Goal: Task Accomplishment & Management: Manage account settings

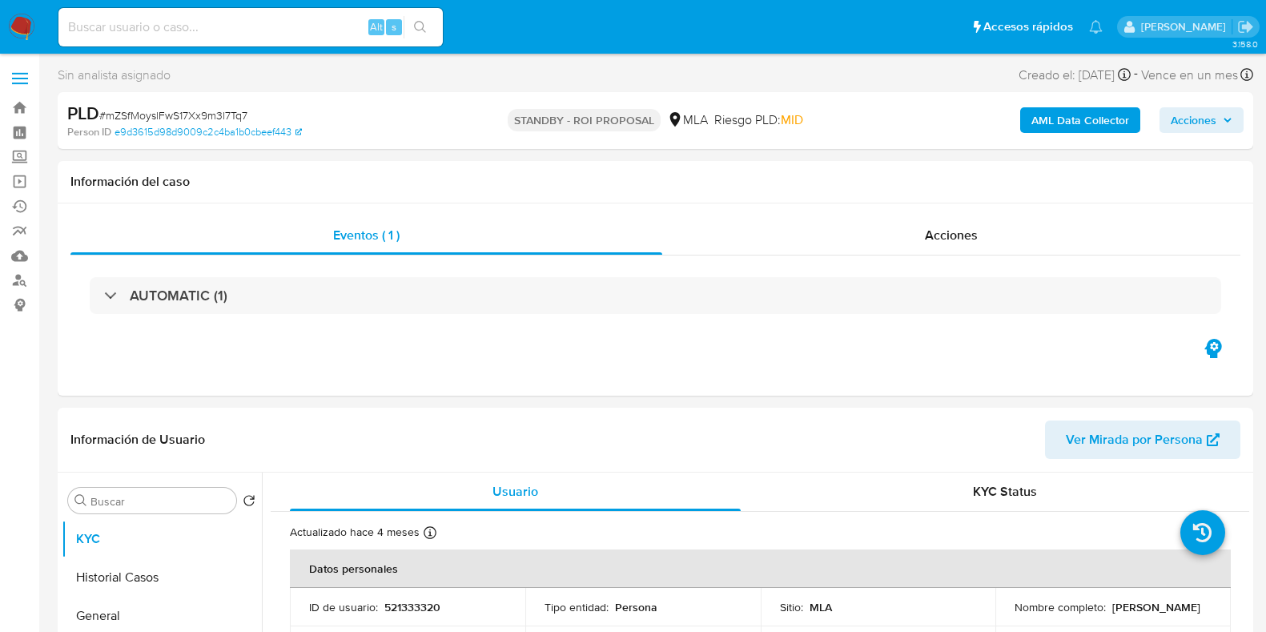
select select "10"
click at [207, 18] on input at bounding box center [250, 27] width 384 height 21
paste input "wA5vKCvDkTmUh4LFG7YPMN1D"
type input "wA5vKCvDkTmUh4LFG7YPMN1D"
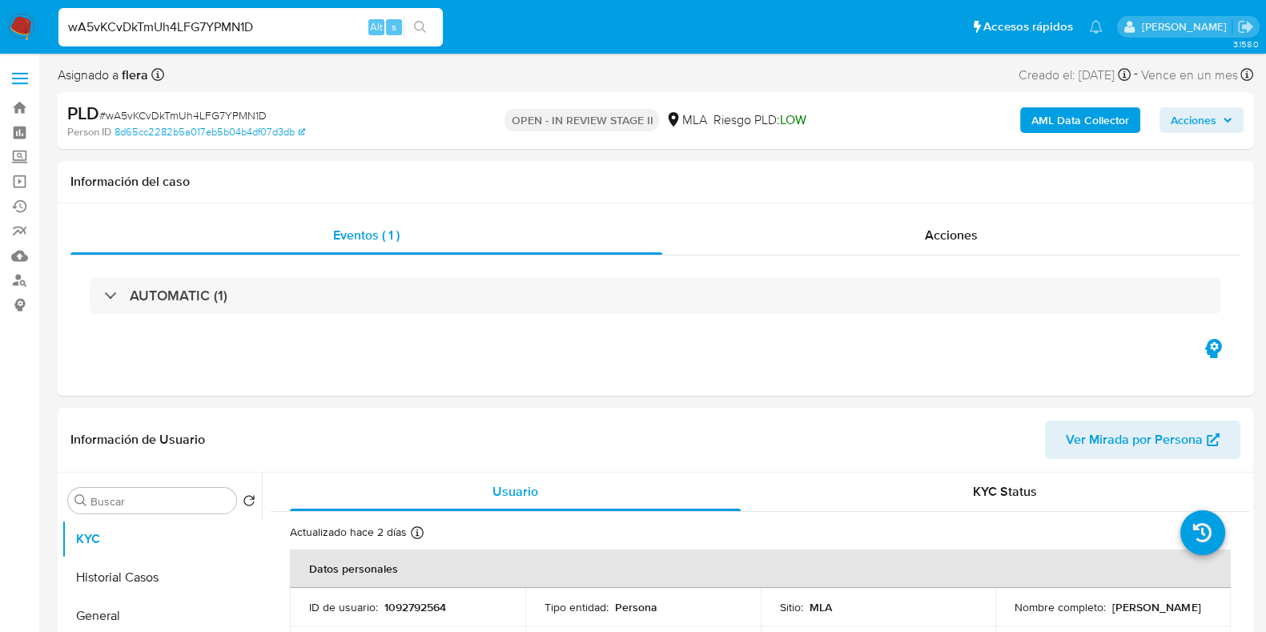
select select "10"
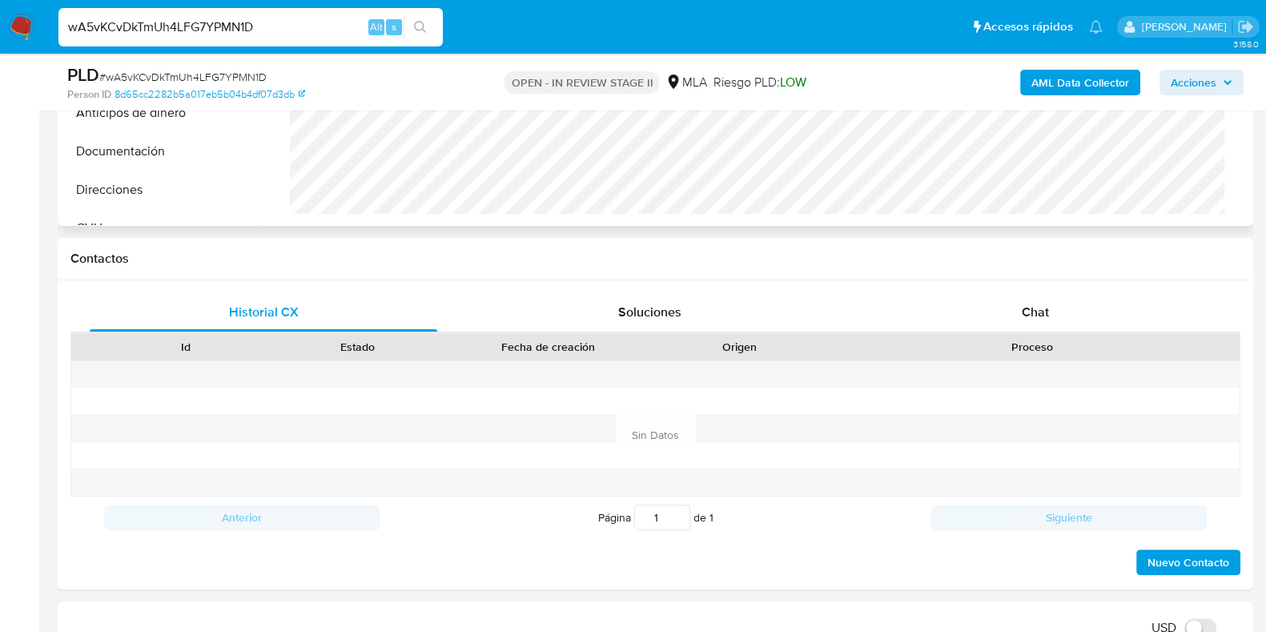
scroll to position [600, 0]
click at [1047, 297] on div "Chat" at bounding box center [1035, 311] width 347 height 38
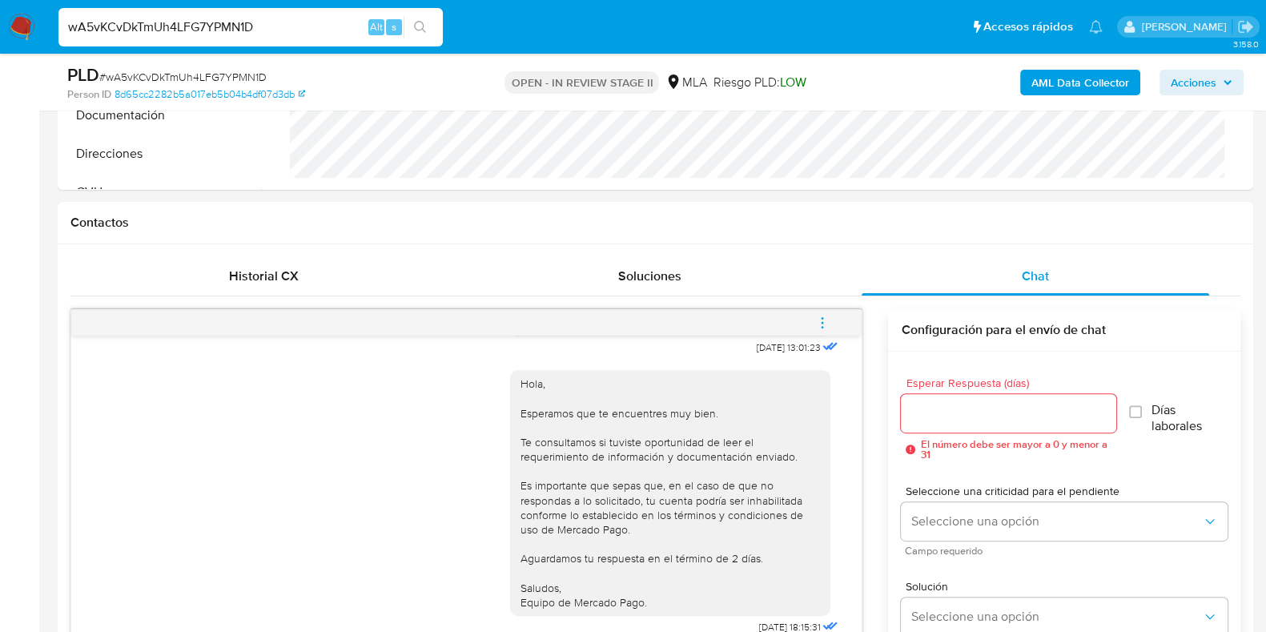
scroll to position [558, 0]
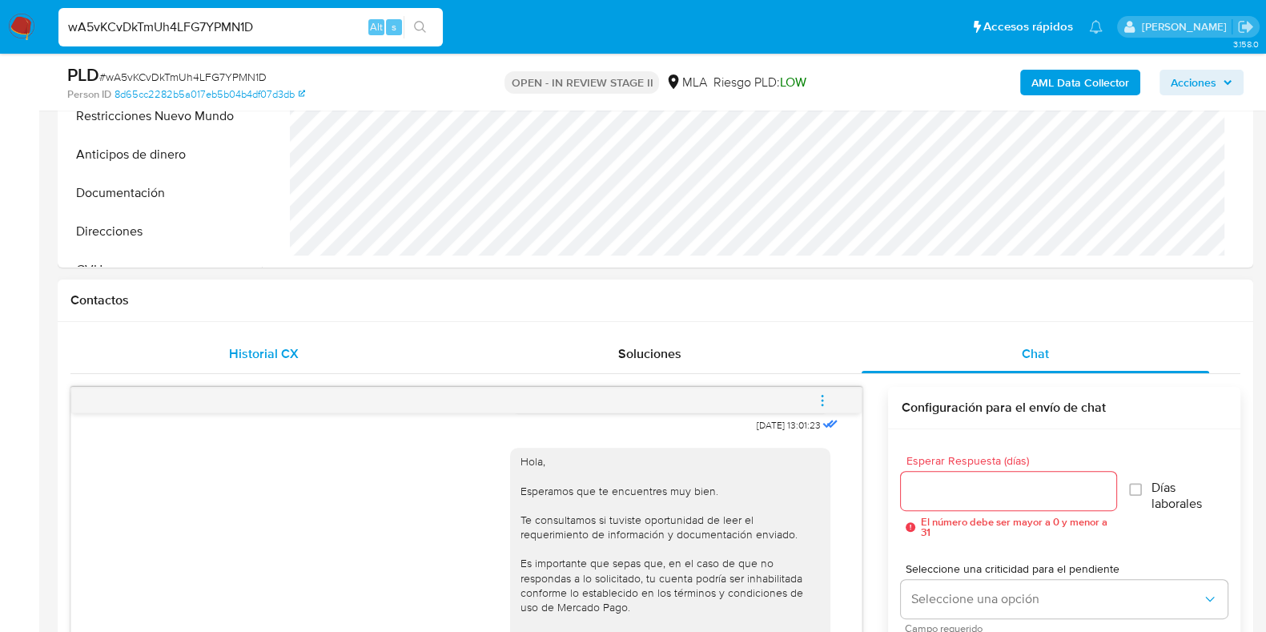
click at [271, 356] on span "Historial CX" at bounding box center [264, 353] width 70 height 18
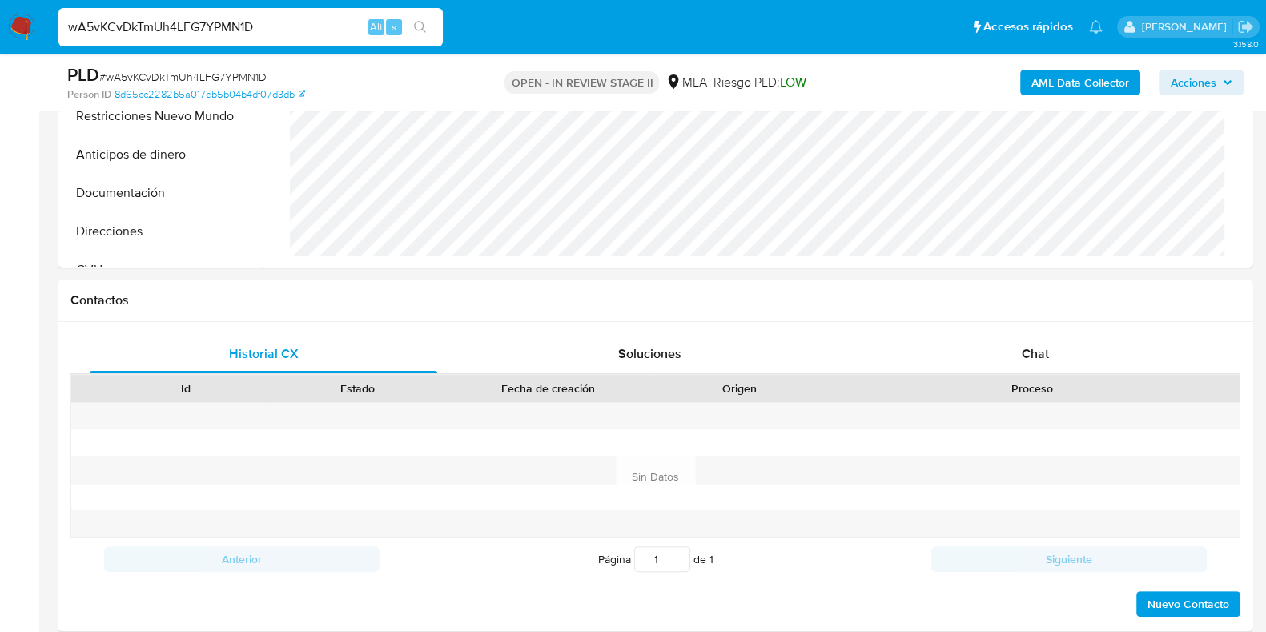
click at [221, 18] on input "wA5vKCvDkTmUh4LFG7YPMN1D" at bounding box center [250, 27] width 384 height 21
paste input "fulUcu93LonEUgHBdCGqBkwU"
type input "fulUcu93LonEUgHBdCGqBkwU"
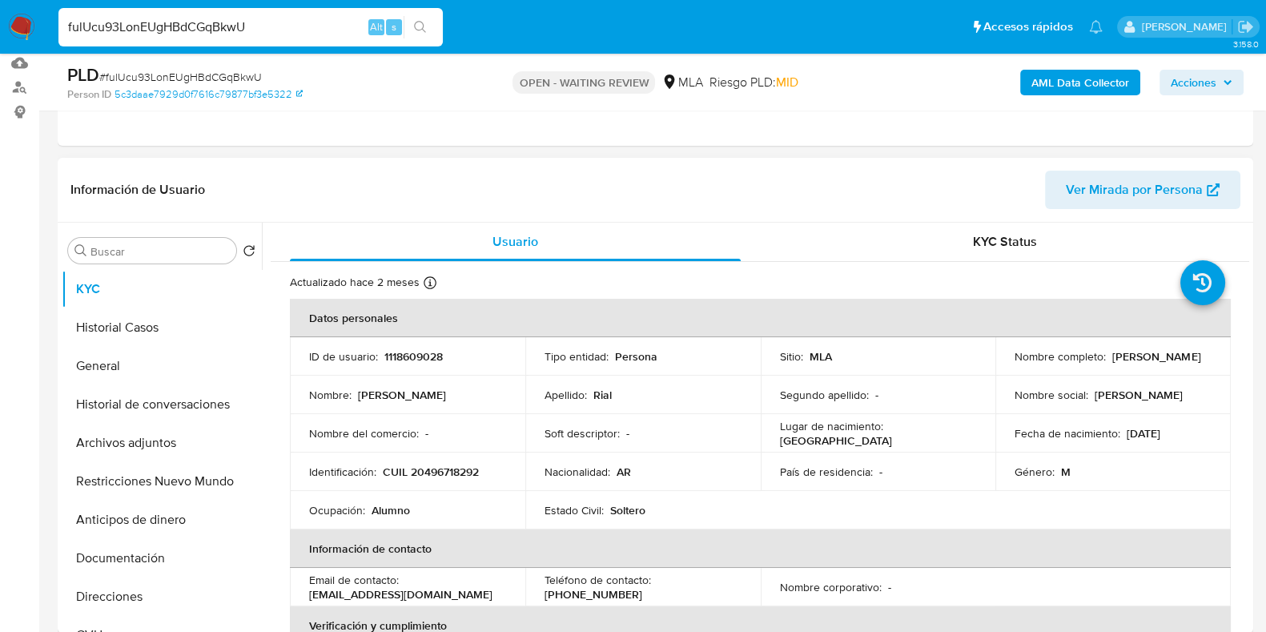
scroll to position [199, 0]
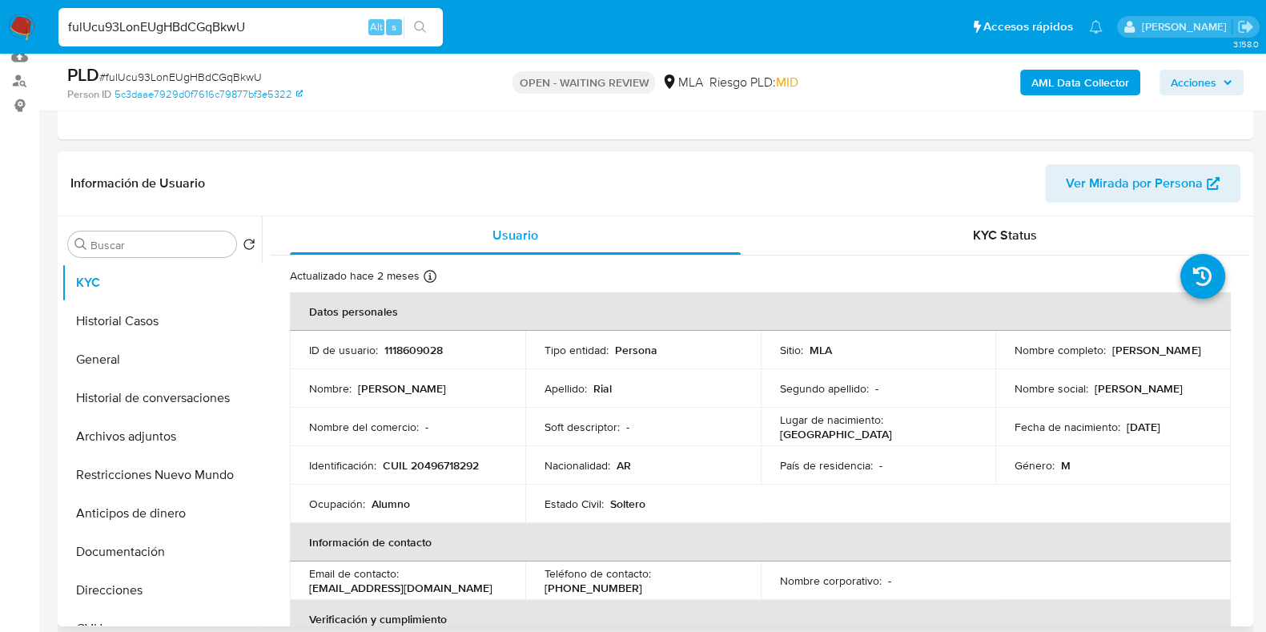
select select "10"
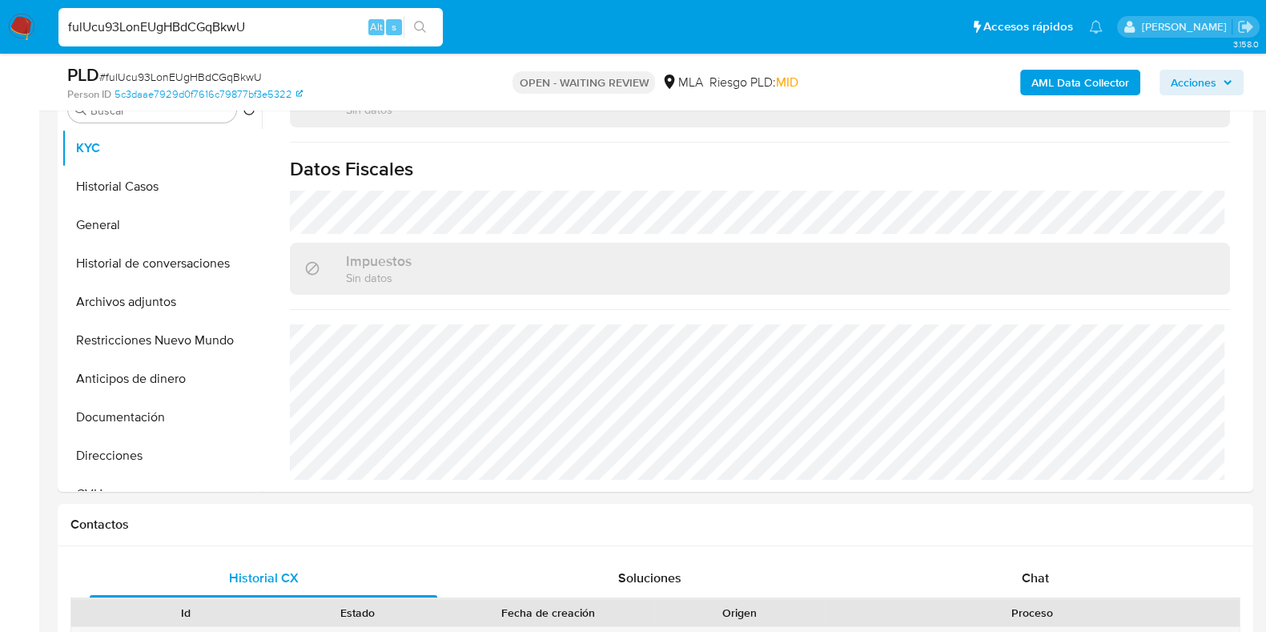
scroll to position [500, 0]
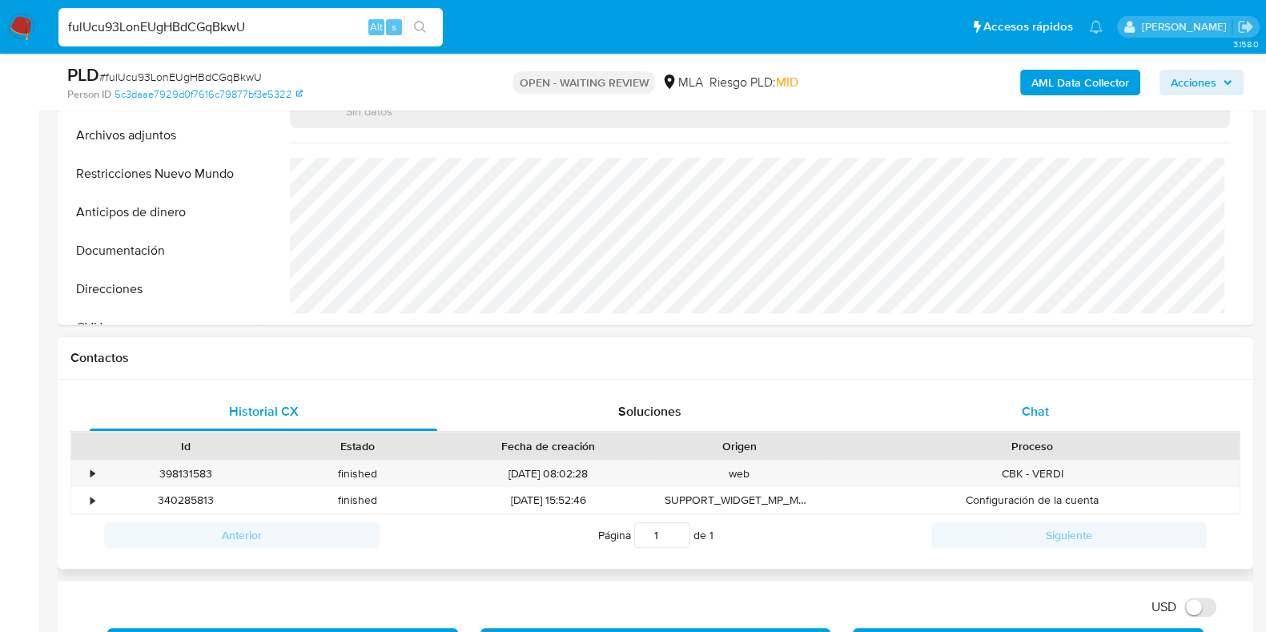
click at [1047, 419] on span "Chat" at bounding box center [1035, 411] width 27 height 18
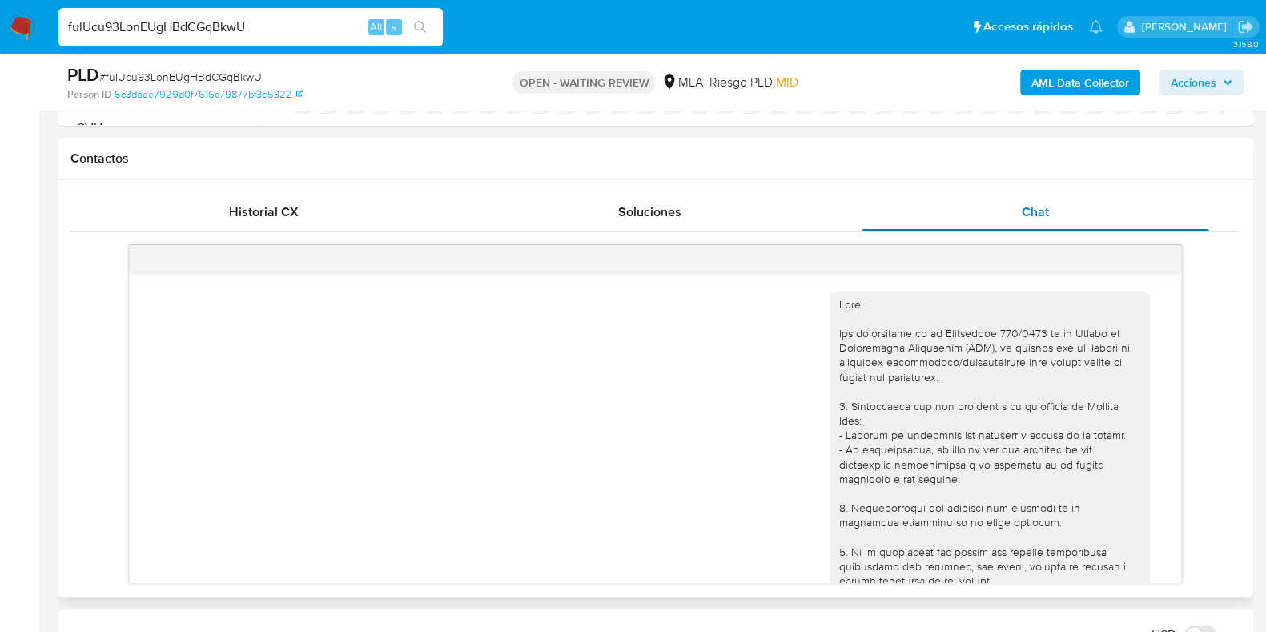
scroll to position [524, 0]
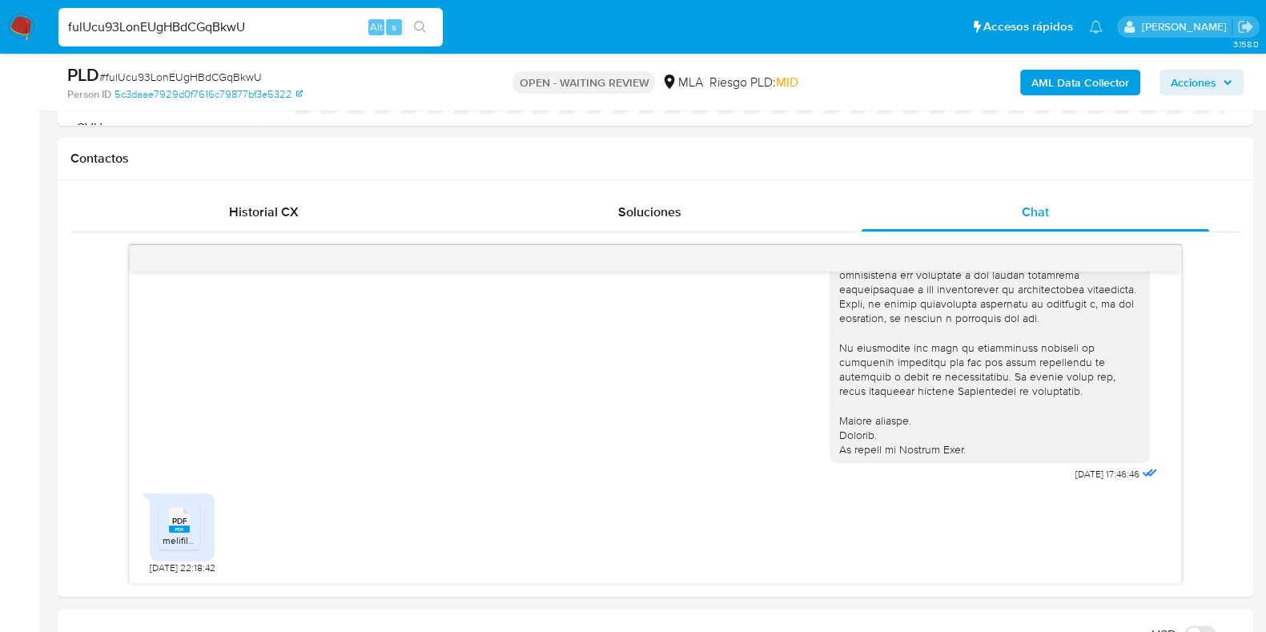
click at [199, 23] on input "fulUcu93LonEUgHBdCGqBkwU" at bounding box center [250, 27] width 384 height 21
paste input "k79Xvh6PPI13ZqLw3Gj32t48"
type input "k79Xvh6PPI13ZqLw3Gj32t48"
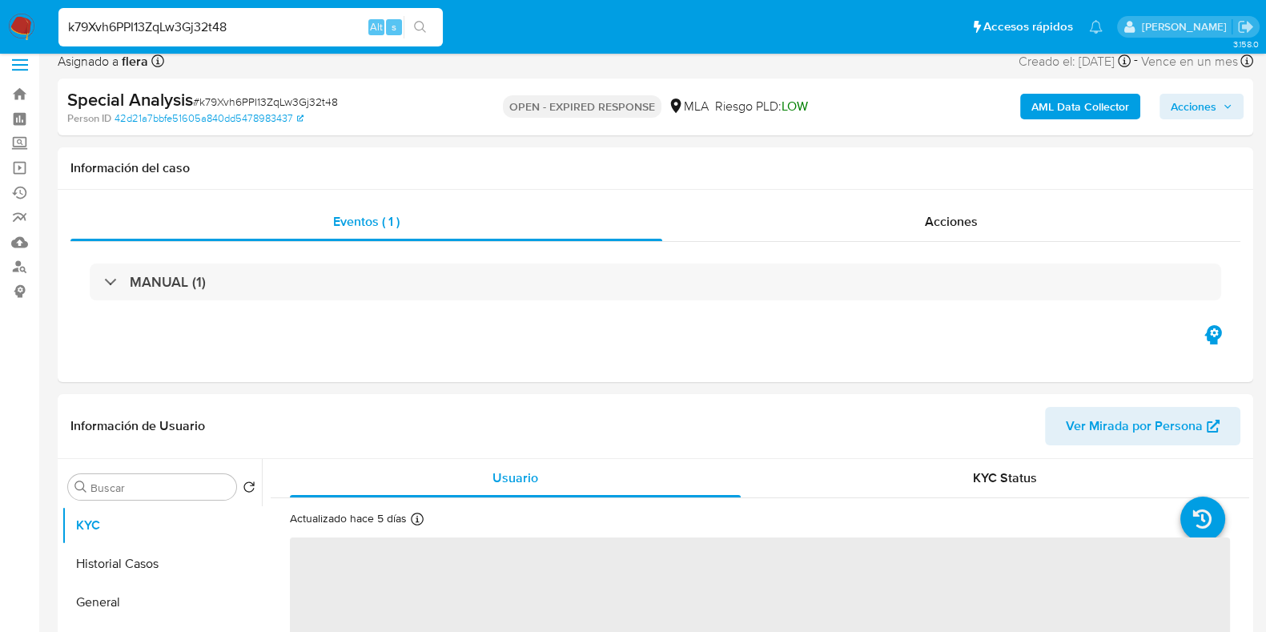
scroll to position [300, 0]
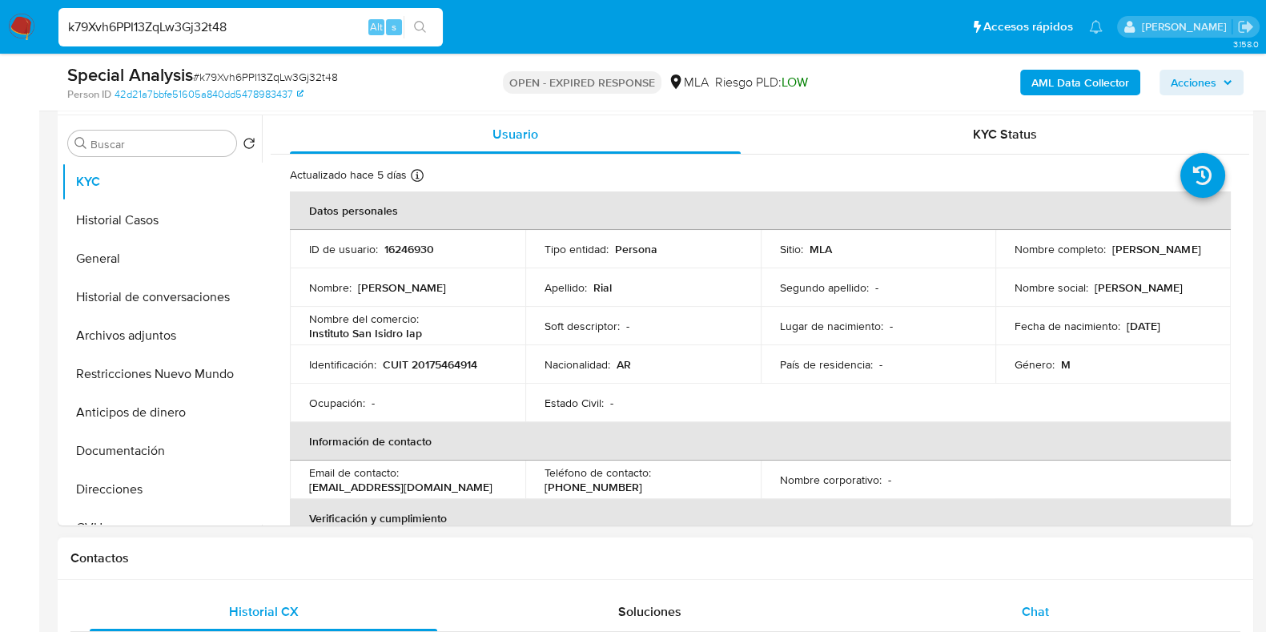
select select "10"
click at [1023, 606] on span "Chat" at bounding box center [1035, 611] width 27 height 18
drag, startPoint x: 1201, startPoint y: 243, endPoint x: 1110, endPoint y: 248, distance: 91.4
click at [1110, 248] on div "Nombre completo : Walter Daniel Rial" at bounding box center [1112, 249] width 197 height 14
copy p "Walter Daniel Rial"
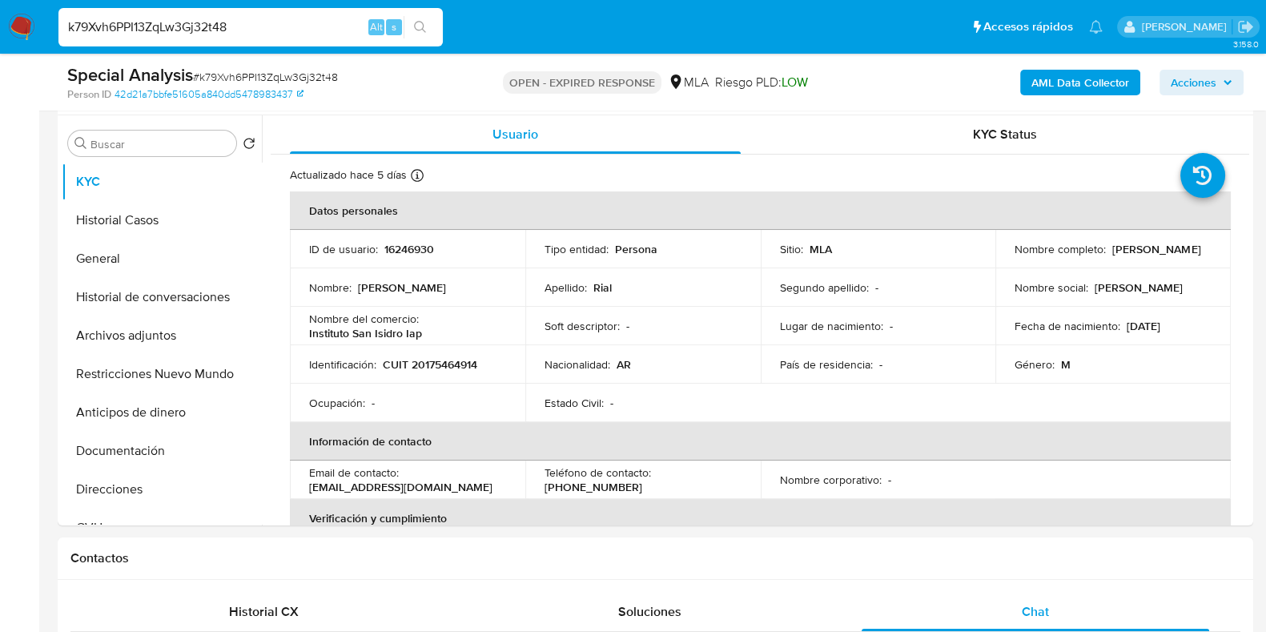
scroll to position [487, 0]
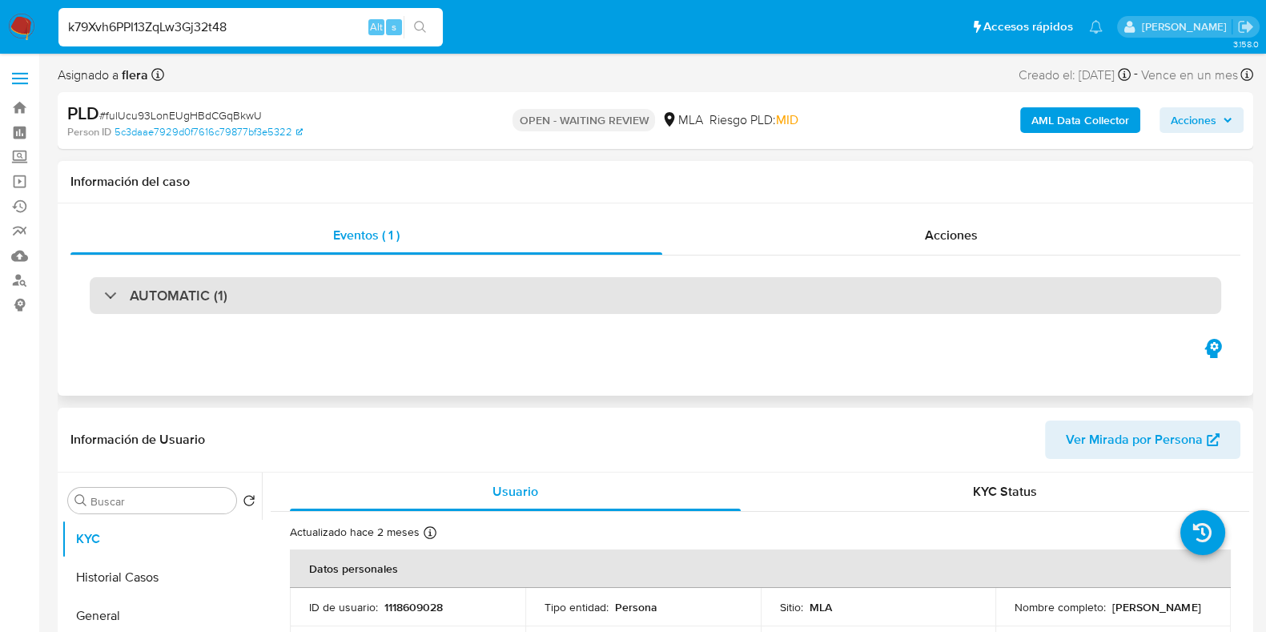
select select "10"
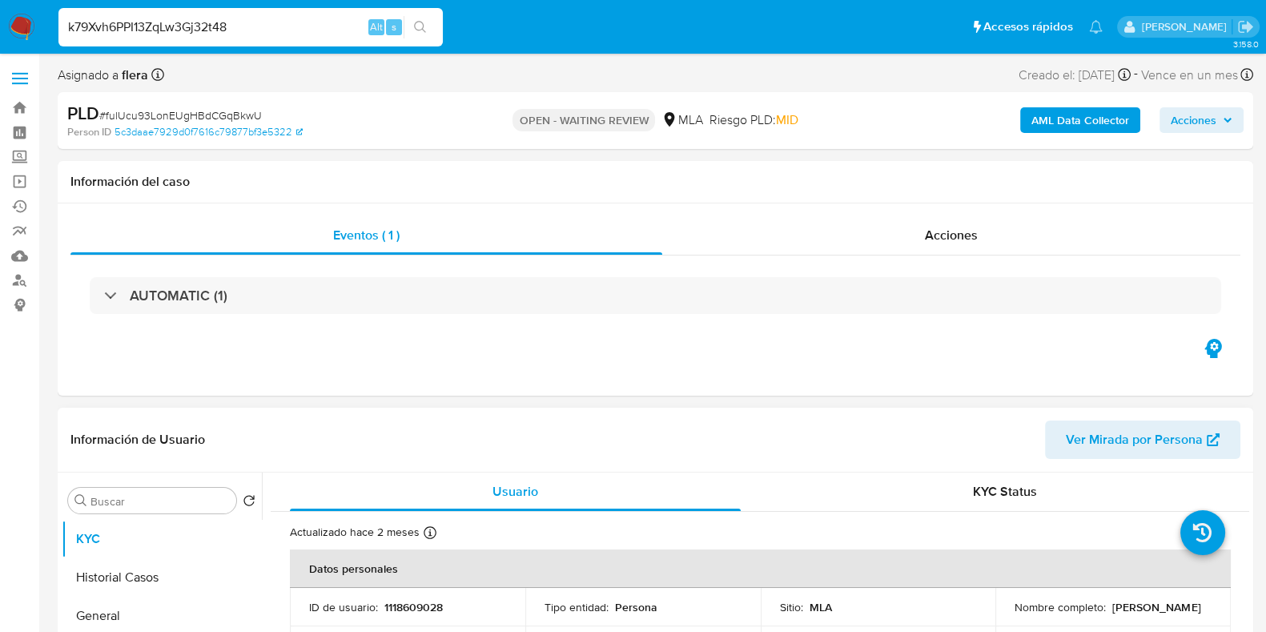
click at [411, 600] on p "1118609028" at bounding box center [413, 607] width 58 height 14
copy p "1118609028"
click at [217, 26] on input "k79Xvh6PPI13ZqLw3Gj32t48" at bounding box center [250, 27] width 384 height 21
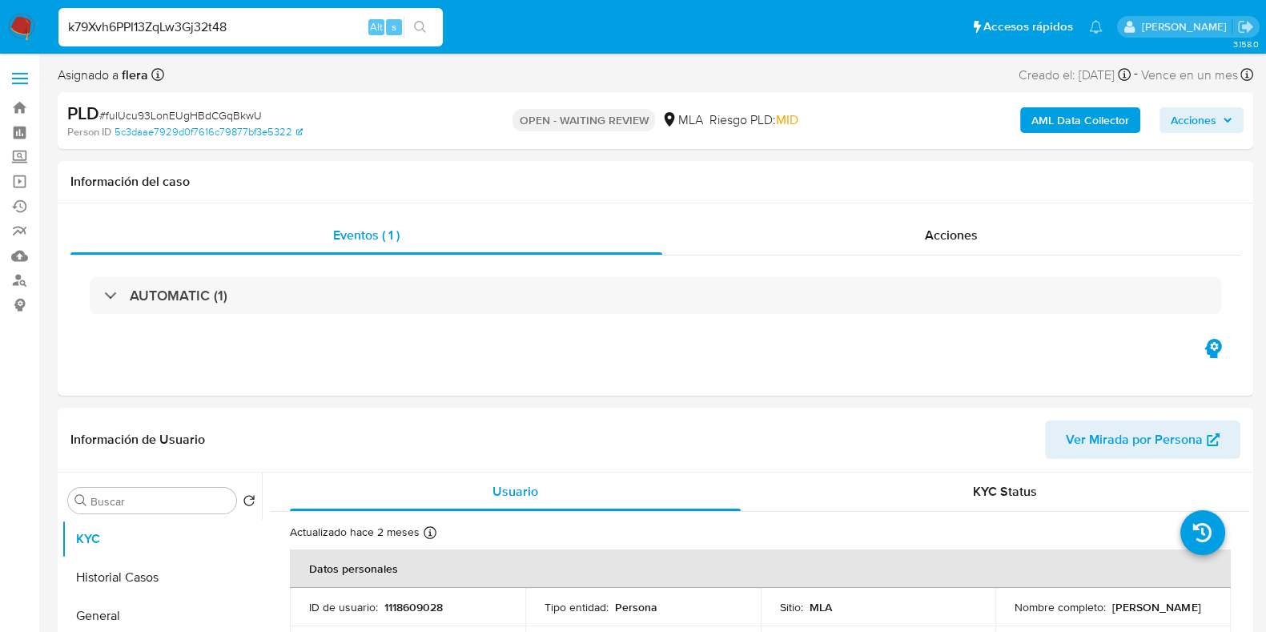
click at [217, 26] on input "k79Xvh6PPI13ZqLw3Gj32t48" at bounding box center [250, 27] width 384 height 21
drag, startPoint x: 246, startPoint y: 26, endPoint x: 0, endPoint y: 37, distance: 246.1
click at [0, 37] on nav "Pausado Ver notificaciones k79Xvh6PPI13ZqLw3Gj32t48 Alt s Accesos rápidos Presi…" at bounding box center [633, 27] width 1266 height 54
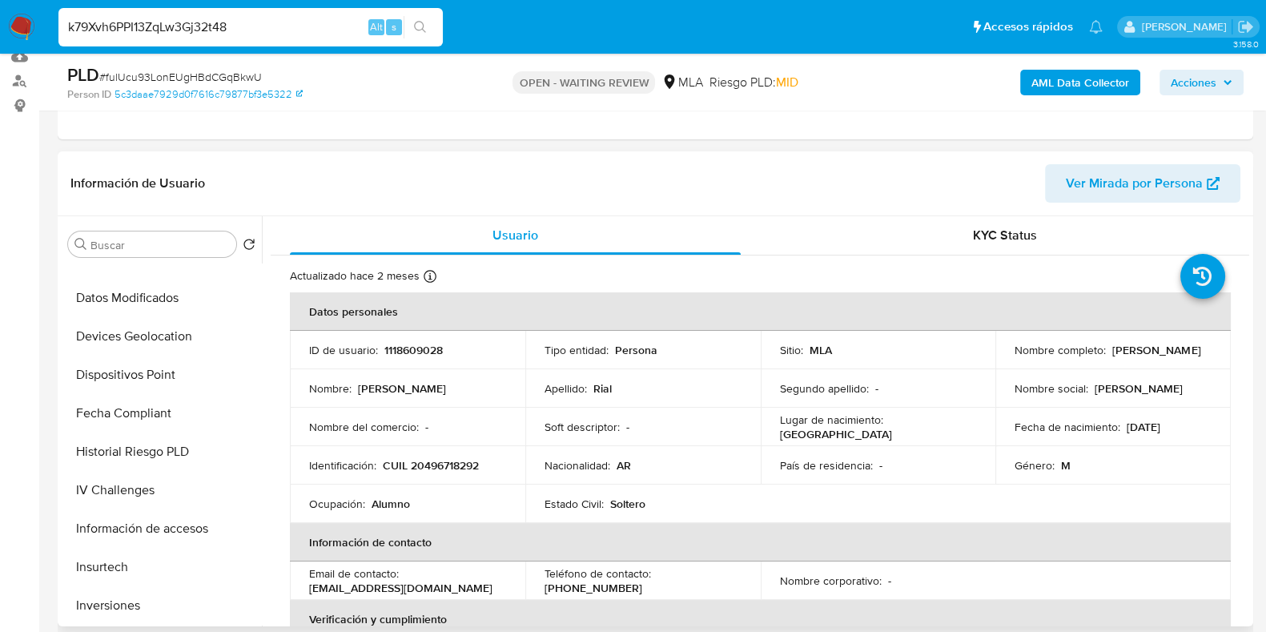
scroll to position [492, 0]
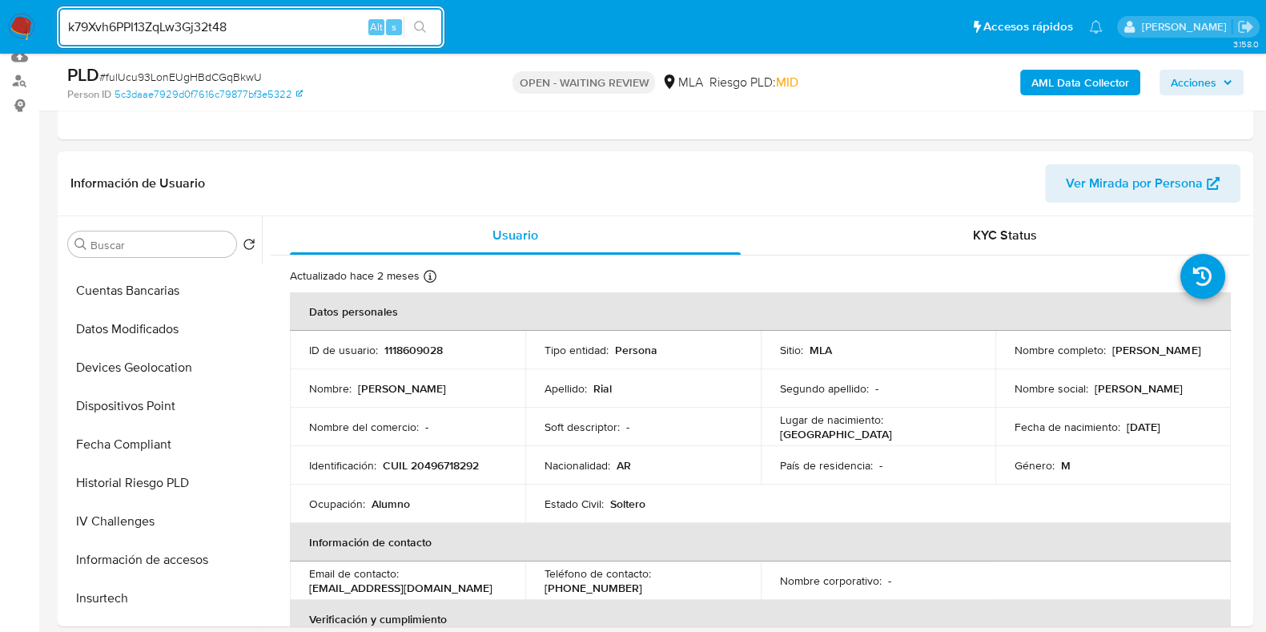
click at [212, 15] on div "k79Xvh6PPI13ZqLw3Gj32t48 Alt s" at bounding box center [250, 27] width 384 height 38
click at [208, 24] on input "k79Xvh6PPI13ZqLw3Gj32t48" at bounding box center [250, 27] width 384 height 21
paste input "fulUcu93LonEUgHBdCGqBkwU"
type input "fulUcu93LonEUgHBdCGqBkwU"
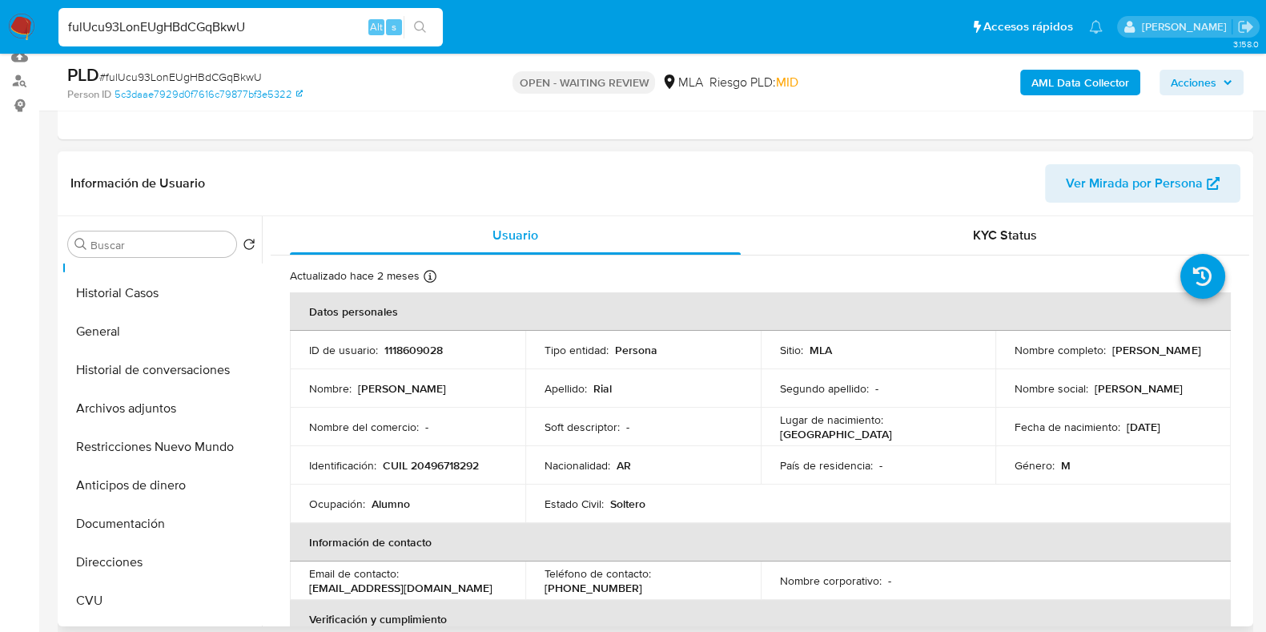
scroll to position [0, 0]
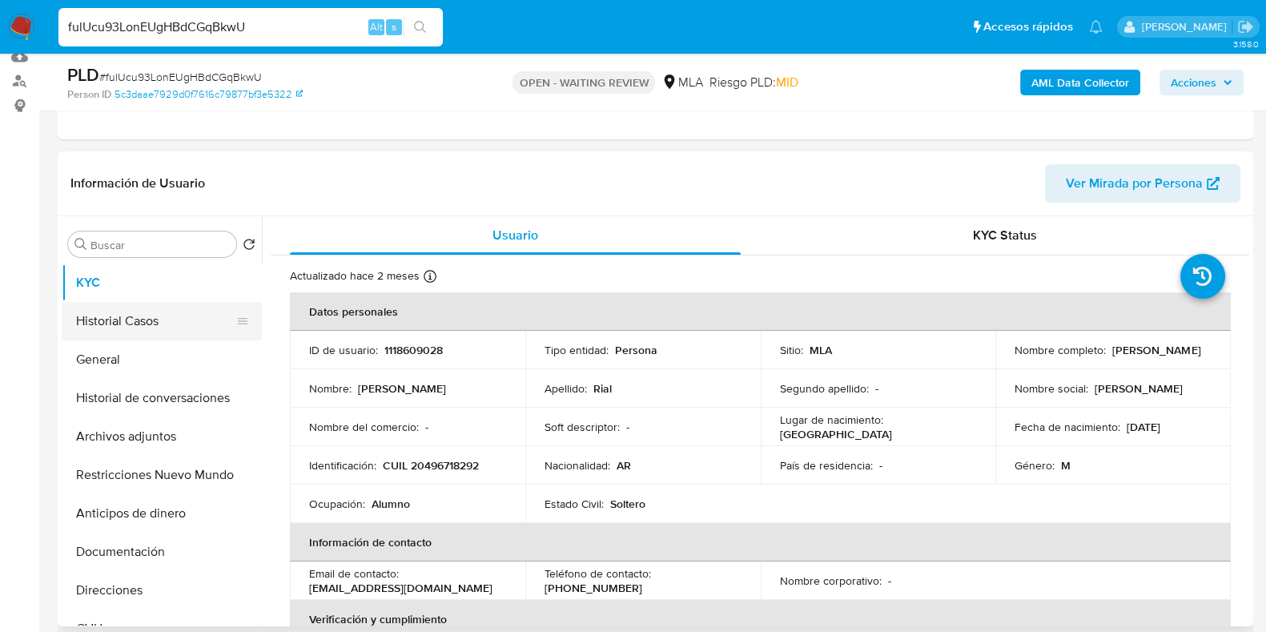
click at [107, 317] on button "Historial Casos" at bounding box center [155, 321] width 187 height 38
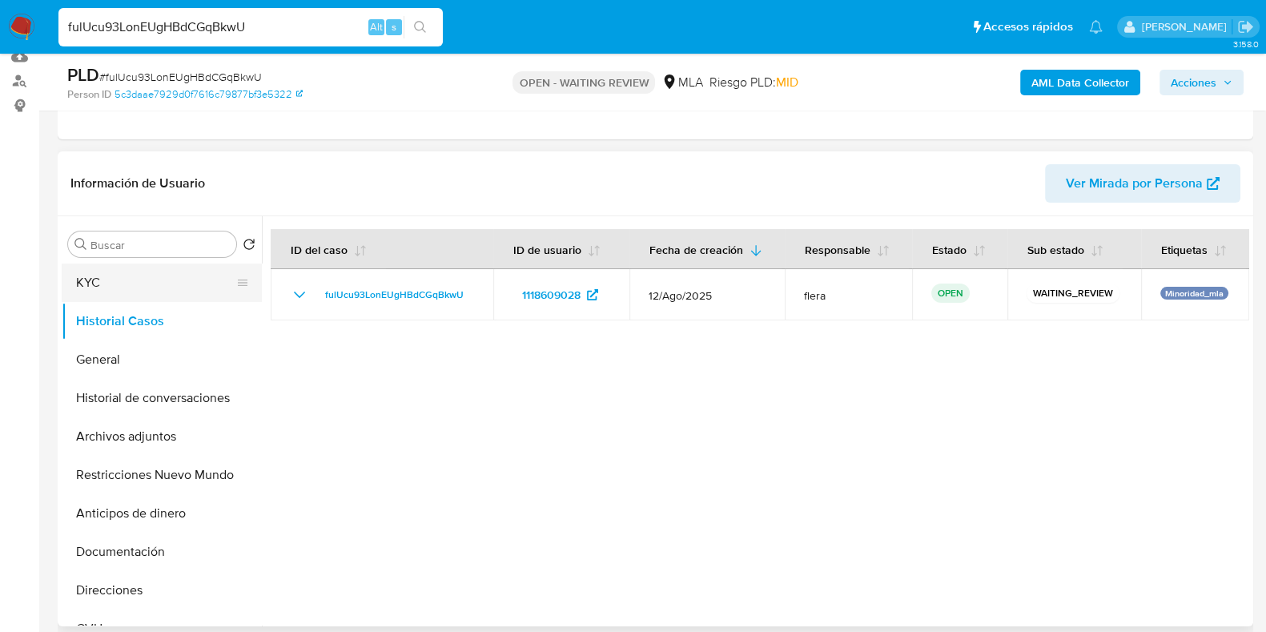
click at [155, 282] on button "KYC" at bounding box center [155, 282] width 187 height 38
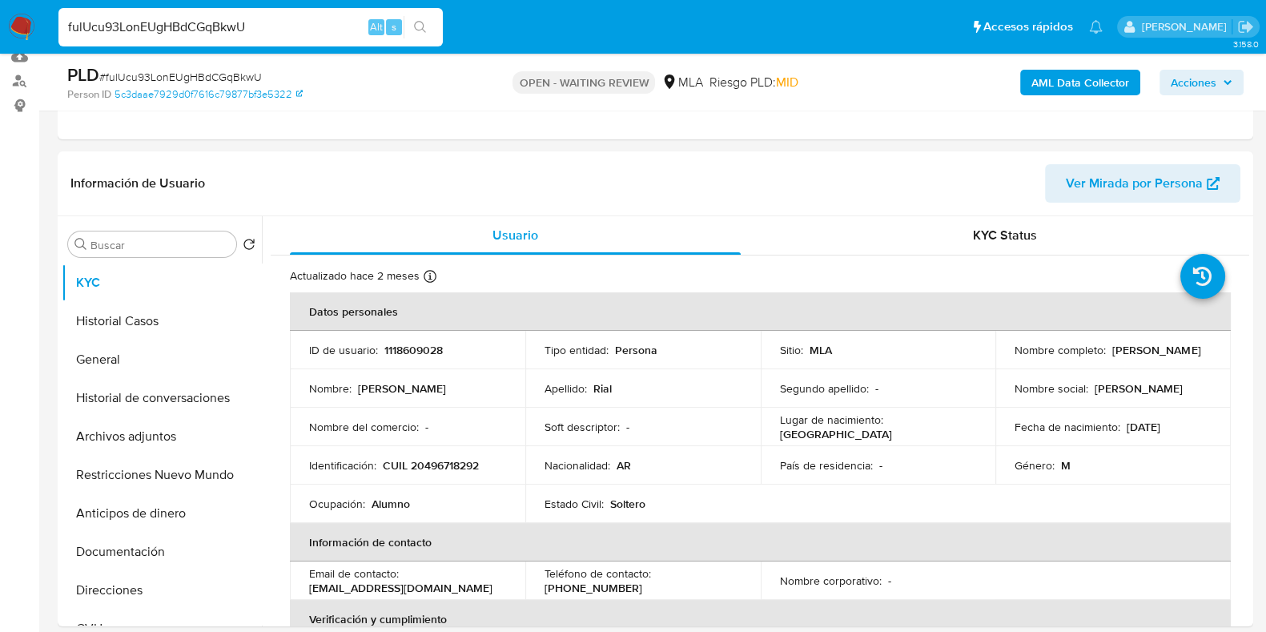
click at [229, 30] on input "fulUcu93LonEUgHBdCGqBkwU" at bounding box center [250, 27] width 384 height 21
paste input "k79Xvh6PPI13ZqLw3Gj32t48"
type input "k79Xvh6PPI13ZqLw3Gj32t48"
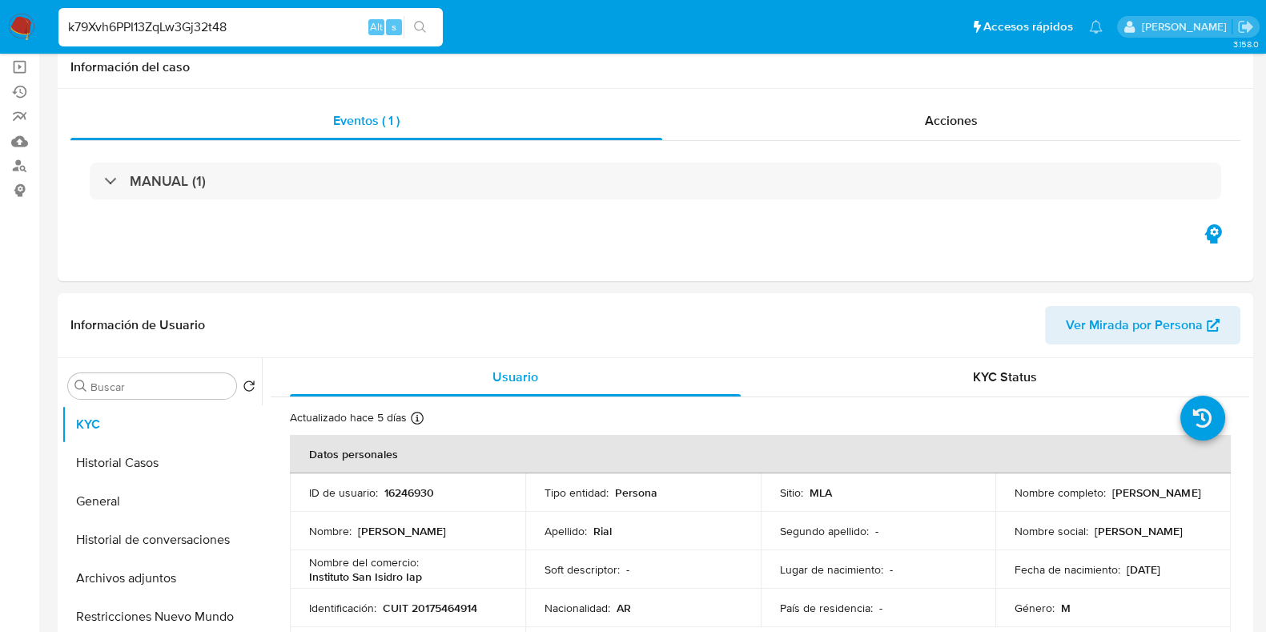
select select "10"
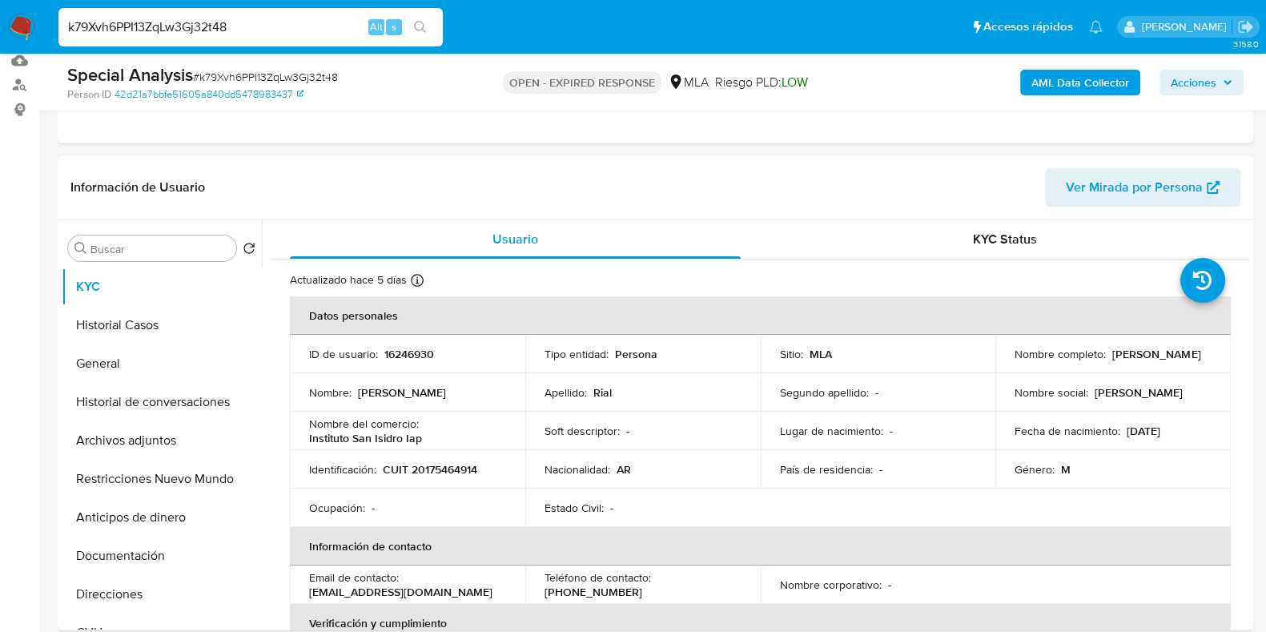
scroll to position [199, 0]
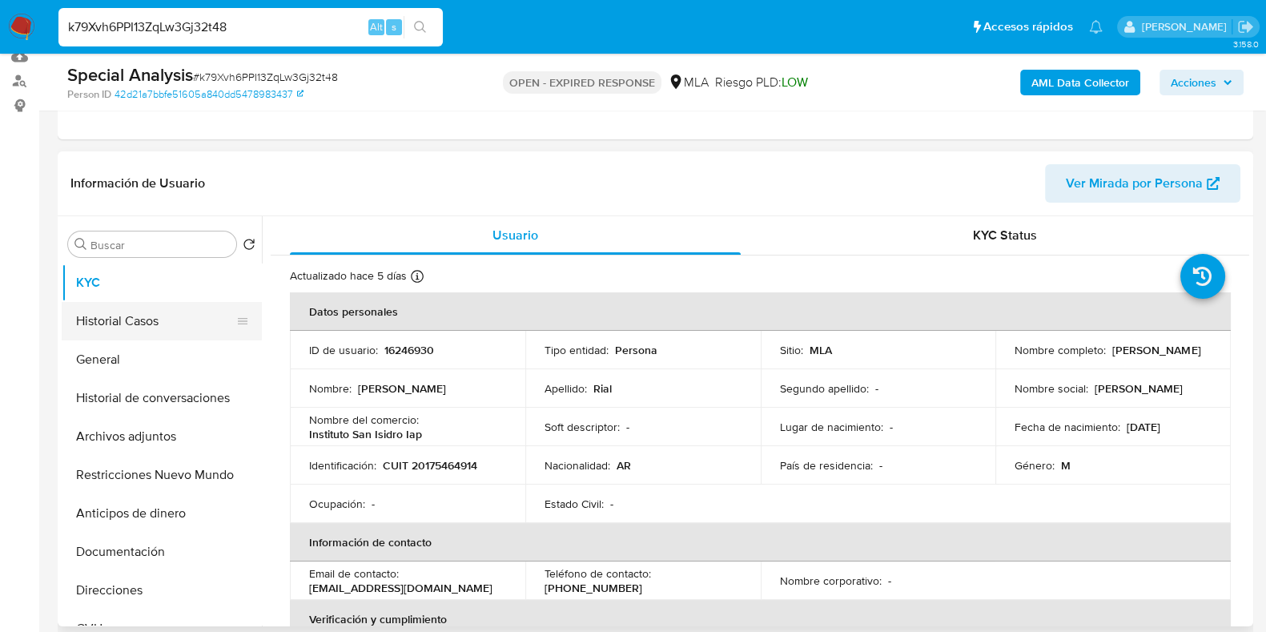
click at [136, 307] on button "Historial Casos" at bounding box center [155, 321] width 187 height 38
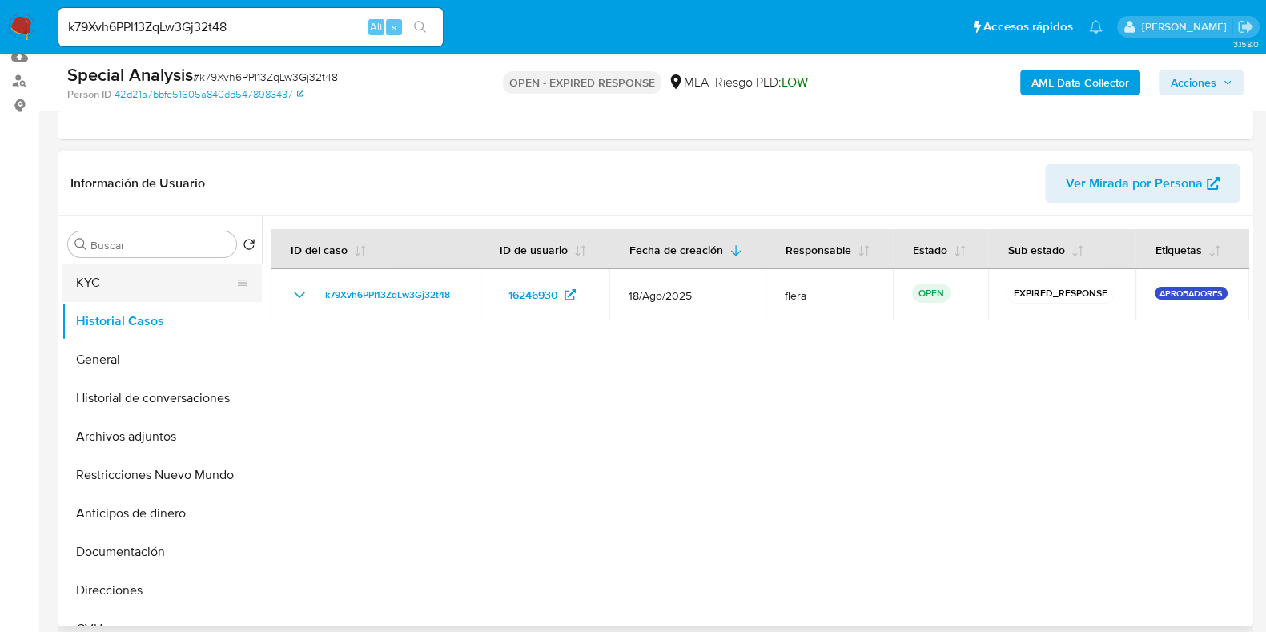
click at [136, 282] on button "KYC" at bounding box center [155, 282] width 187 height 38
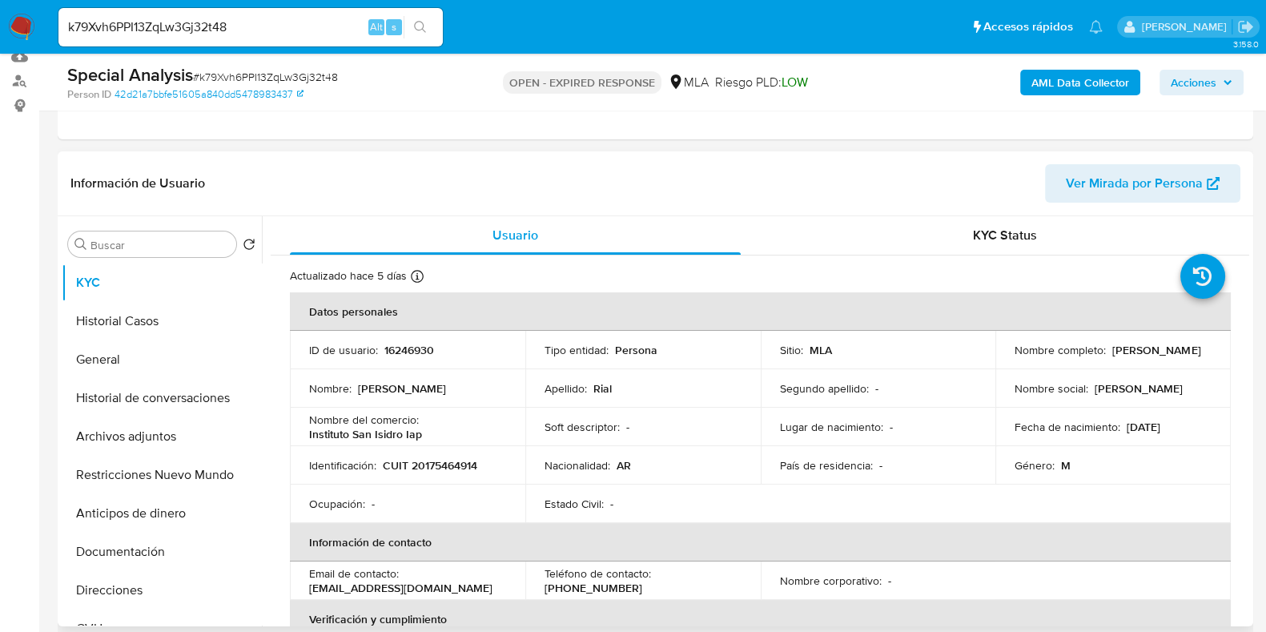
click at [416, 343] on p "16246930" at bounding box center [409, 350] width 50 height 14
copy p "16246930"
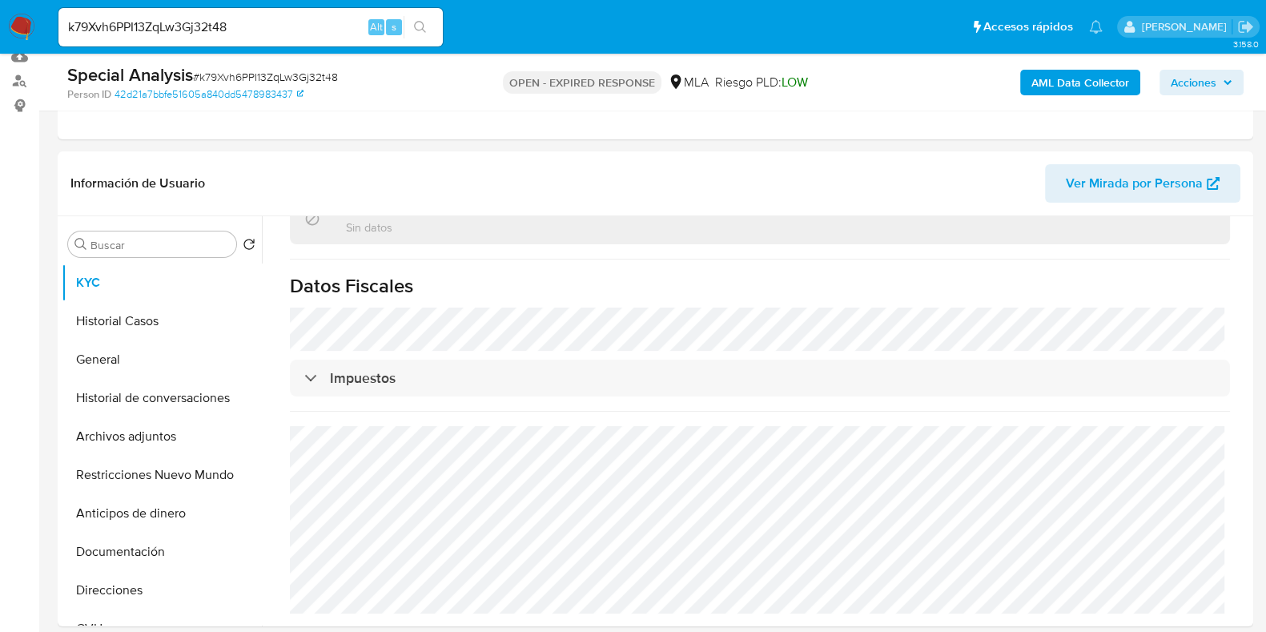
scroll to position [600, 0]
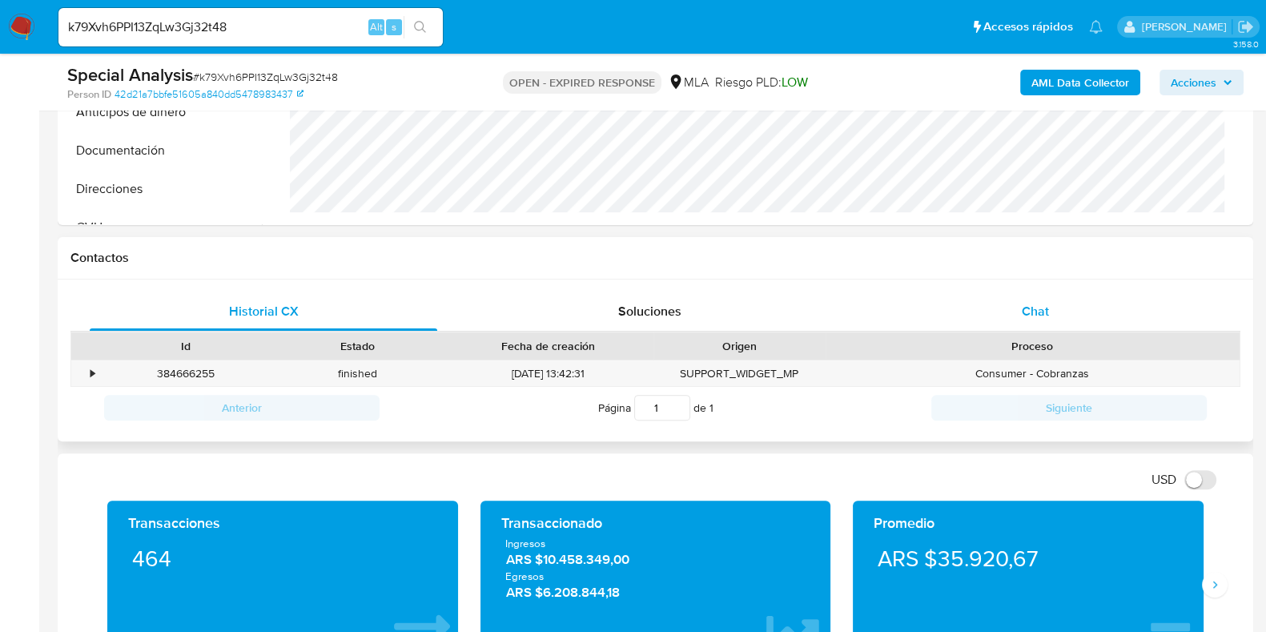
click at [1034, 302] on span "Chat" at bounding box center [1035, 311] width 27 height 18
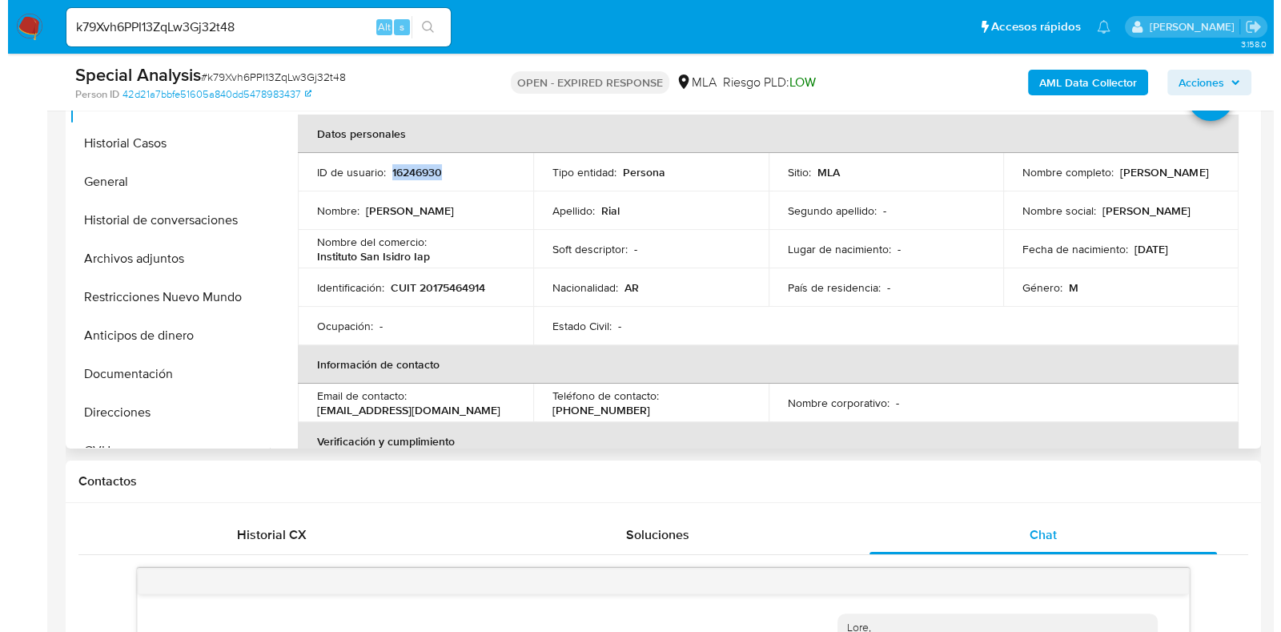
scroll to position [77, 0]
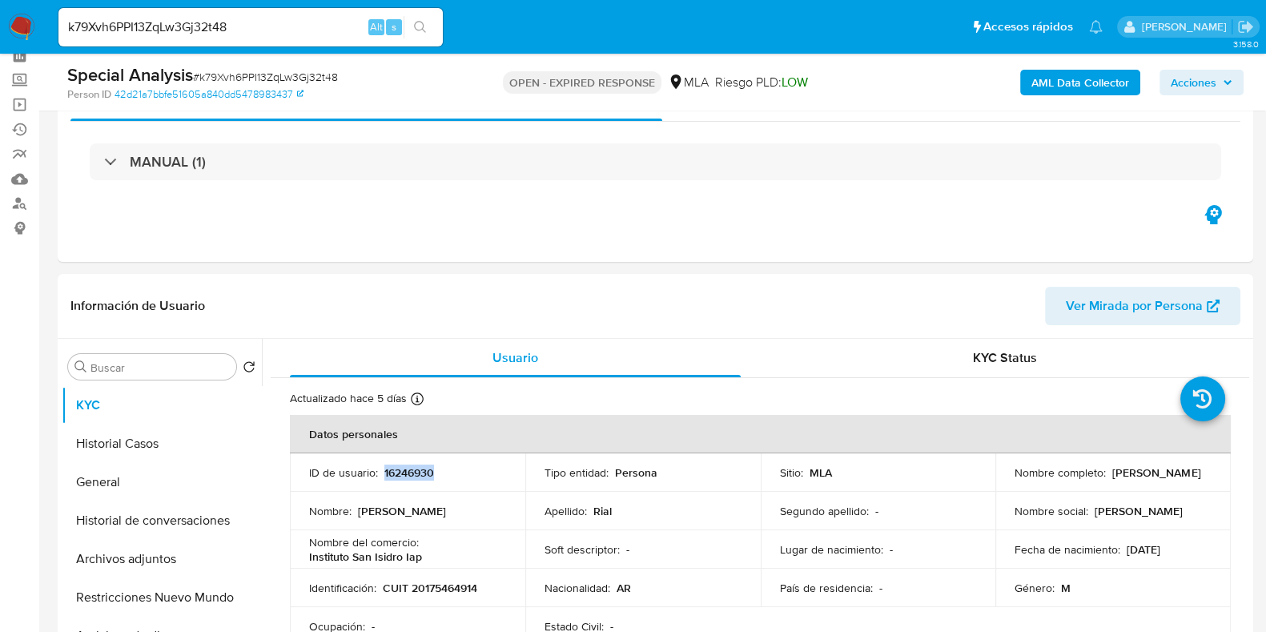
click at [1065, 80] on b "AML Data Collector" at bounding box center [1080, 83] width 98 height 26
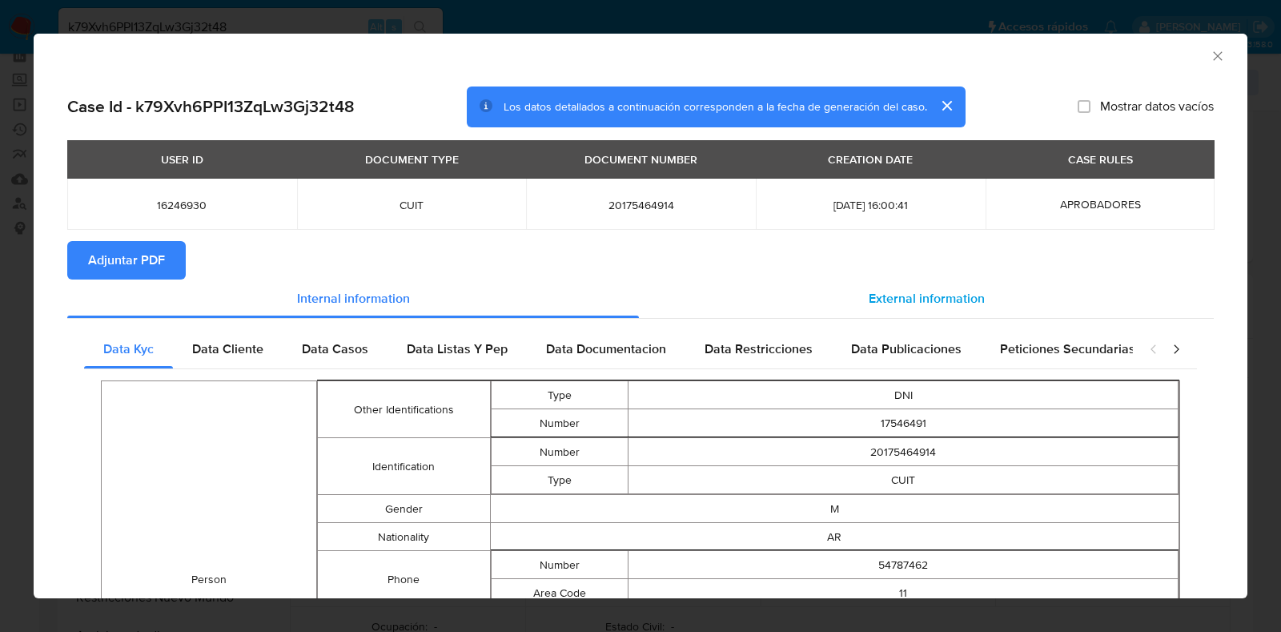
click at [940, 303] on span "External information" at bounding box center [927, 298] width 116 height 18
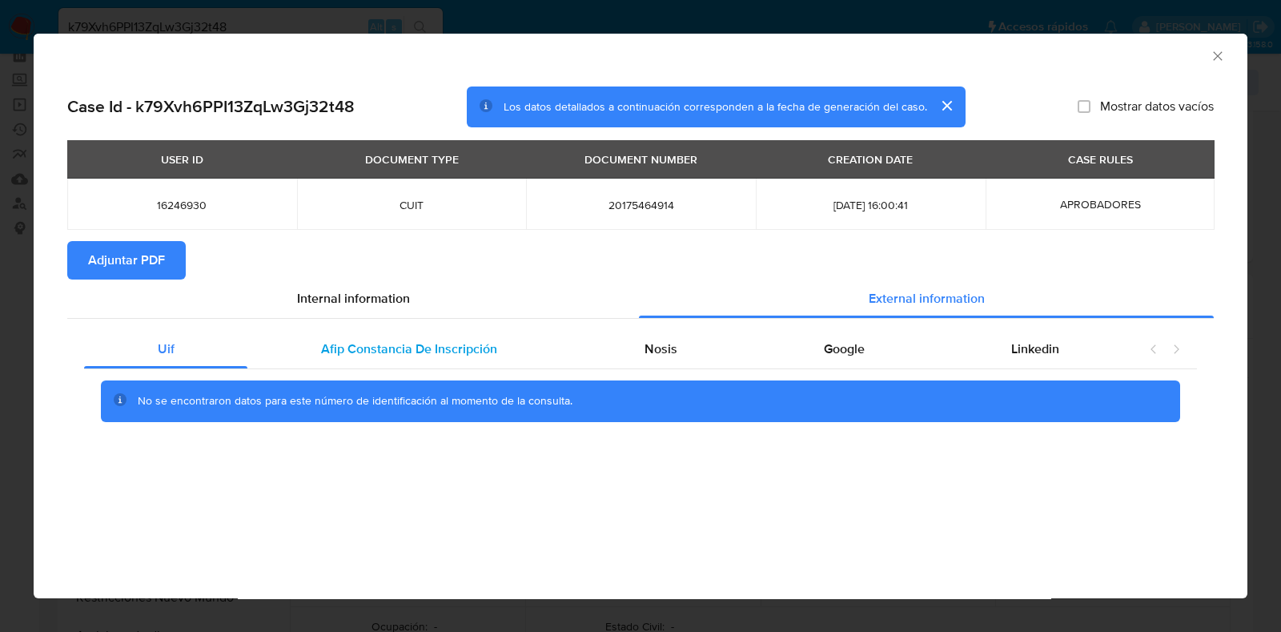
click at [414, 344] on span "Afip Constancia De Inscripción" at bounding box center [409, 348] width 176 height 18
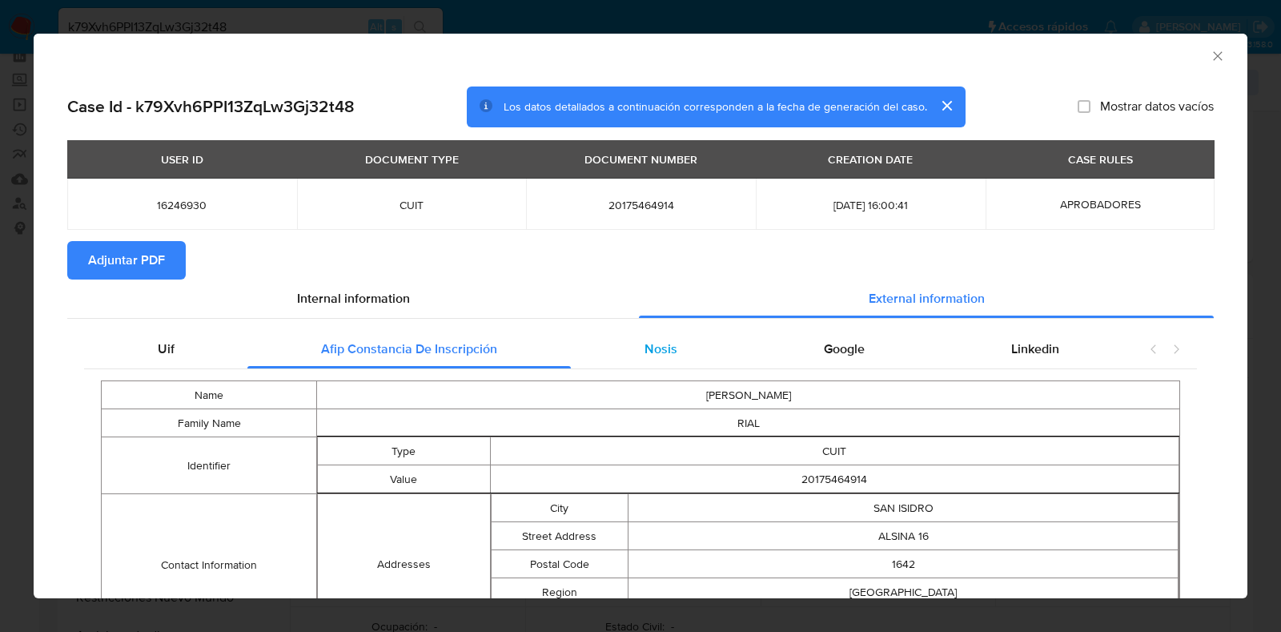
click at [653, 359] on div "Nosis" at bounding box center [660, 349] width 179 height 38
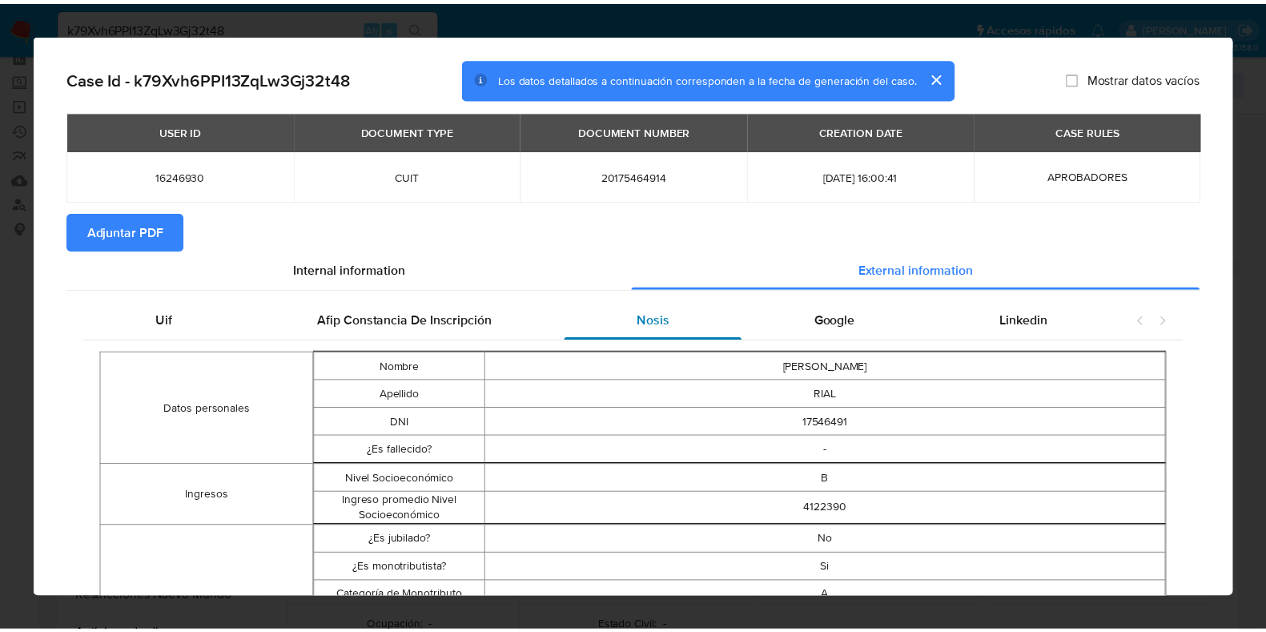
scroll to position [0, 0]
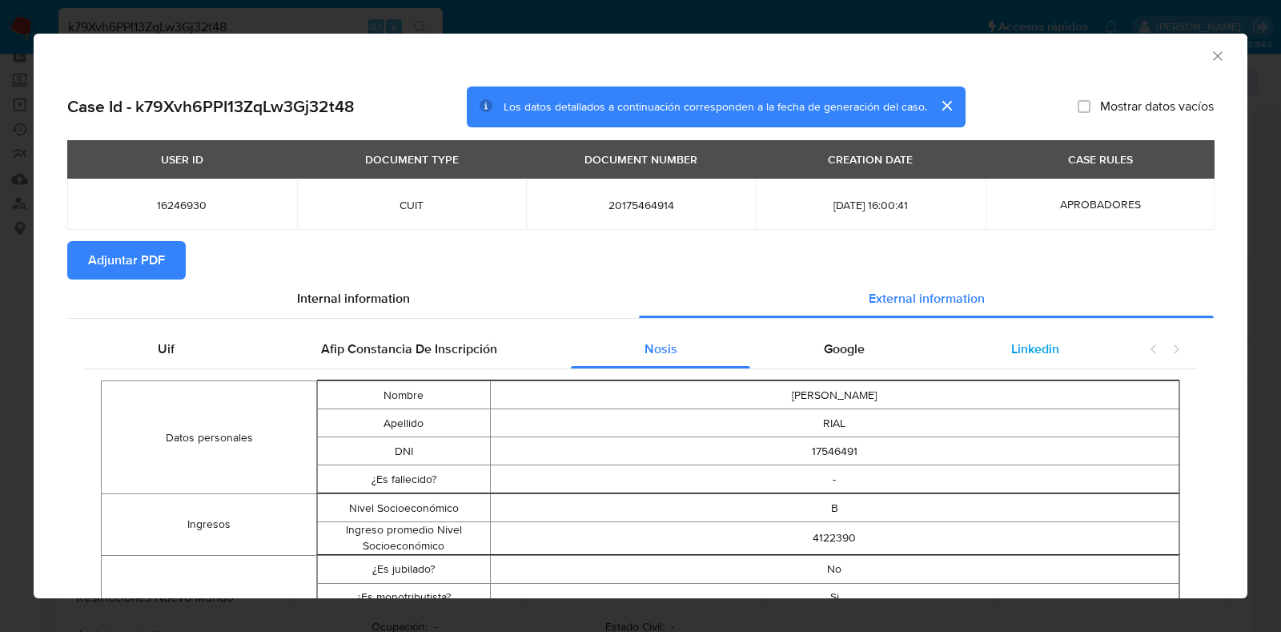
click at [1025, 343] on span "Linkedin" at bounding box center [1035, 348] width 48 height 18
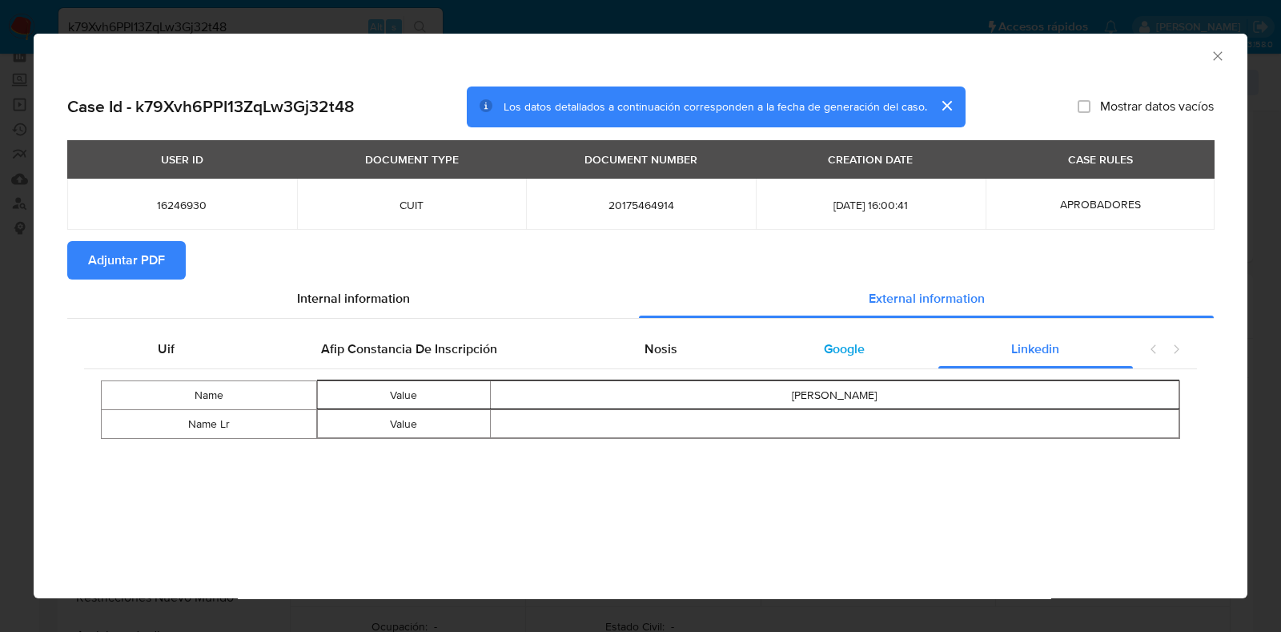
click at [829, 345] on span "Google" at bounding box center [844, 348] width 41 height 18
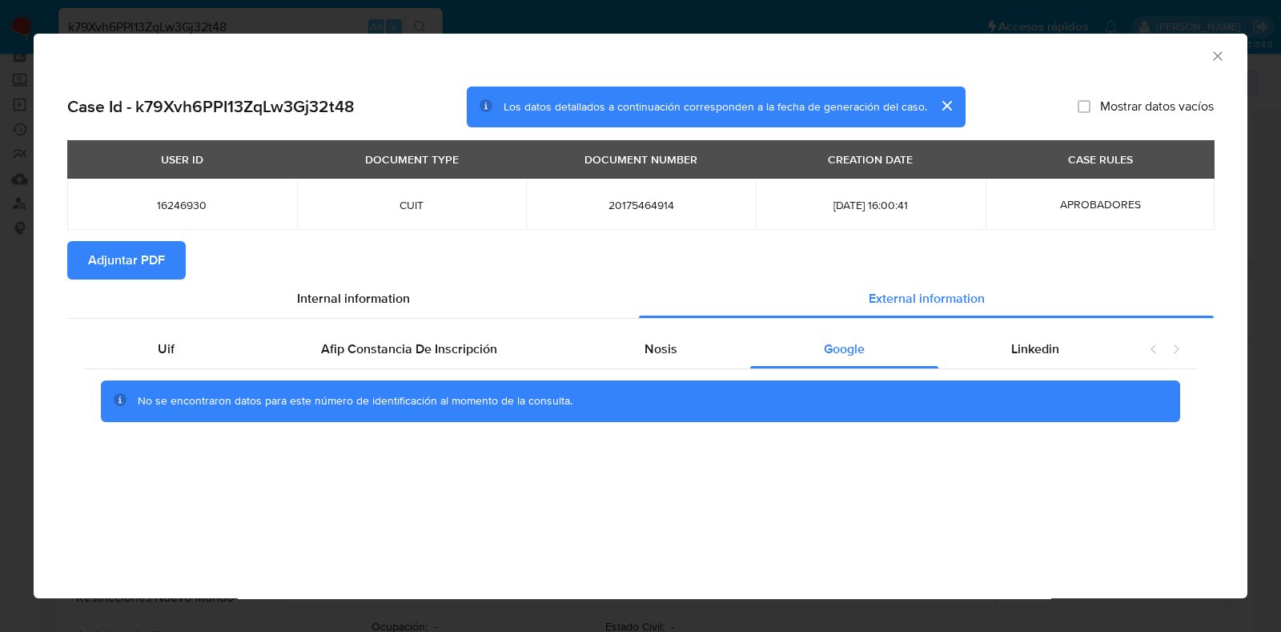
click at [122, 254] on span "Adjuntar PDF" at bounding box center [126, 260] width 77 height 35
click at [1213, 52] on icon "Cerrar ventana" at bounding box center [1217, 55] width 9 height 9
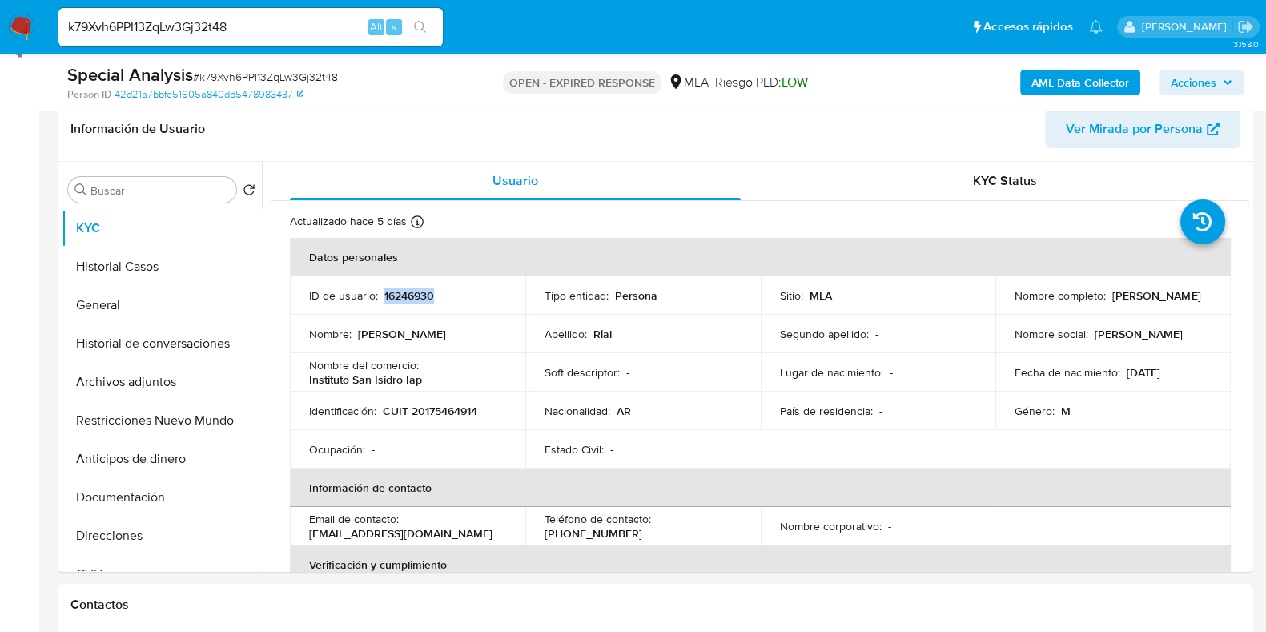
scroll to position [277, 0]
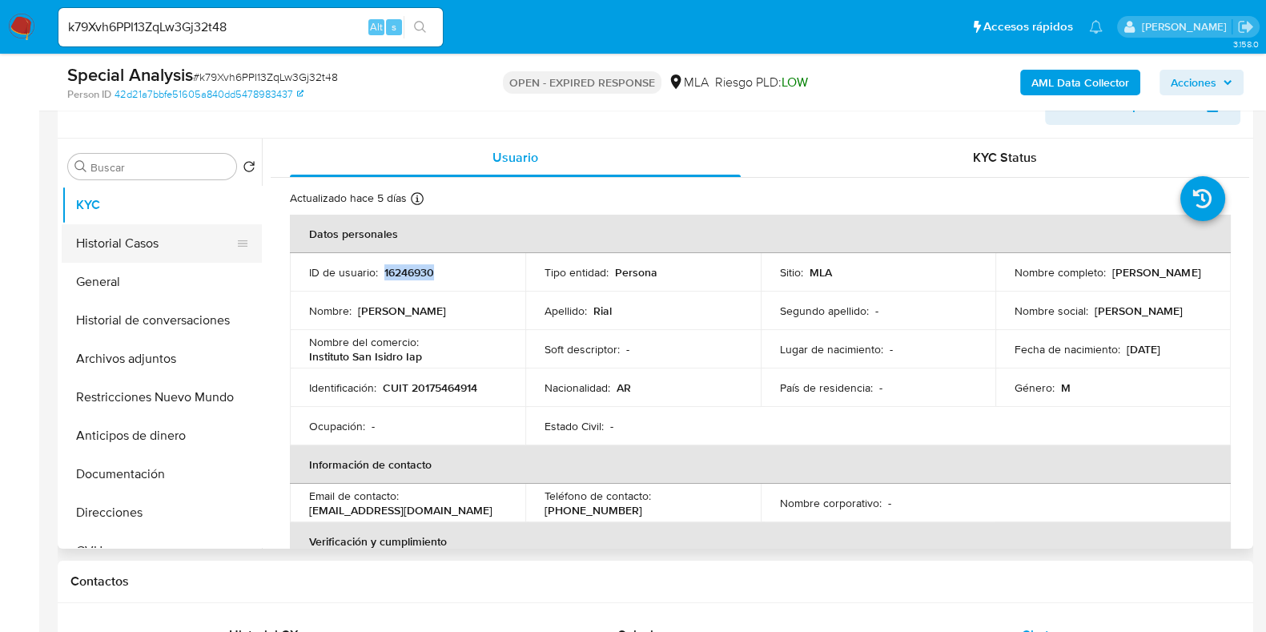
click at [167, 235] on button "Historial Casos" at bounding box center [155, 243] width 187 height 38
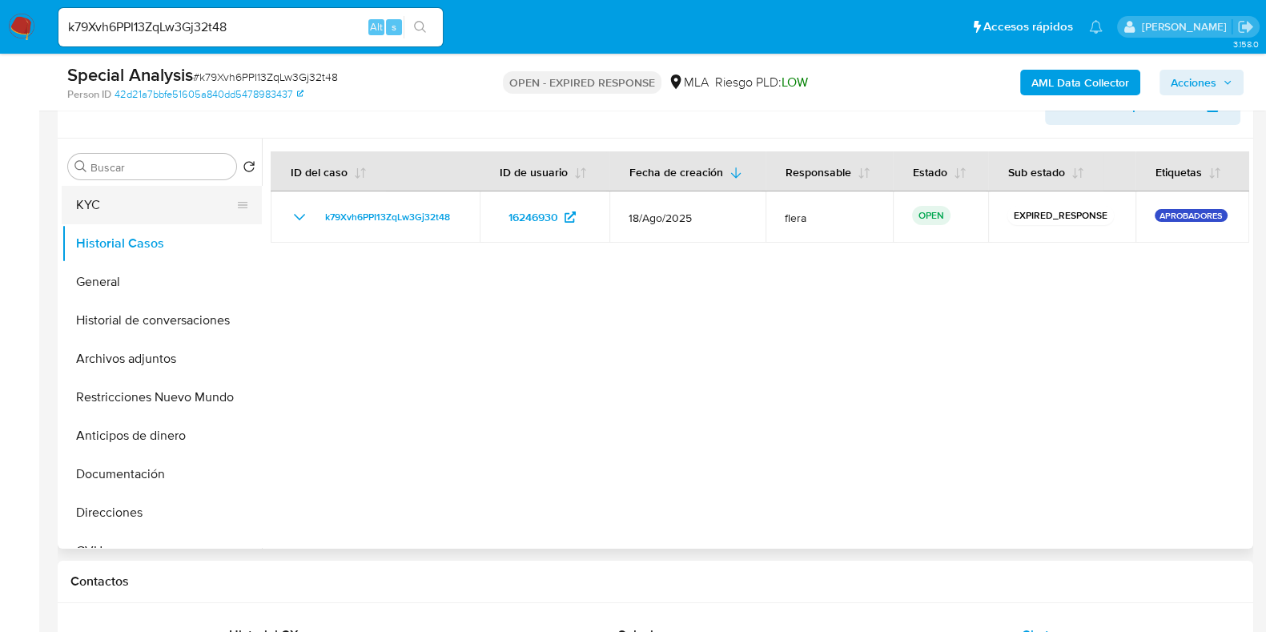
click at [167, 207] on button "KYC" at bounding box center [155, 205] width 187 height 38
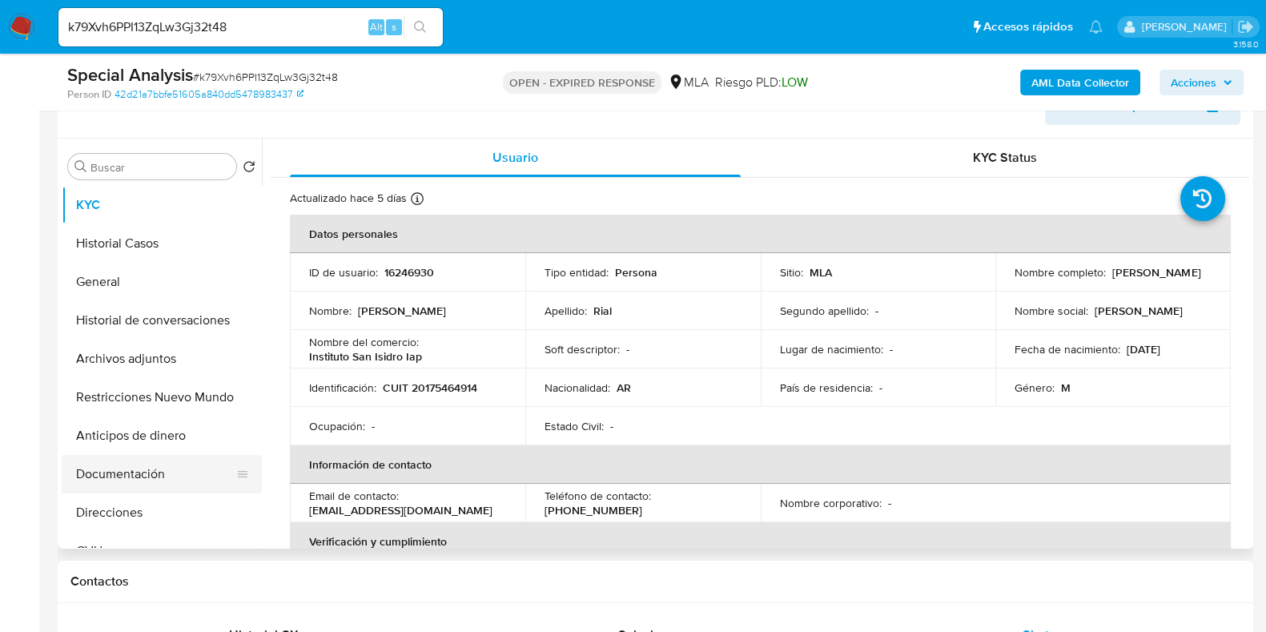
scroll to position [99, 0]
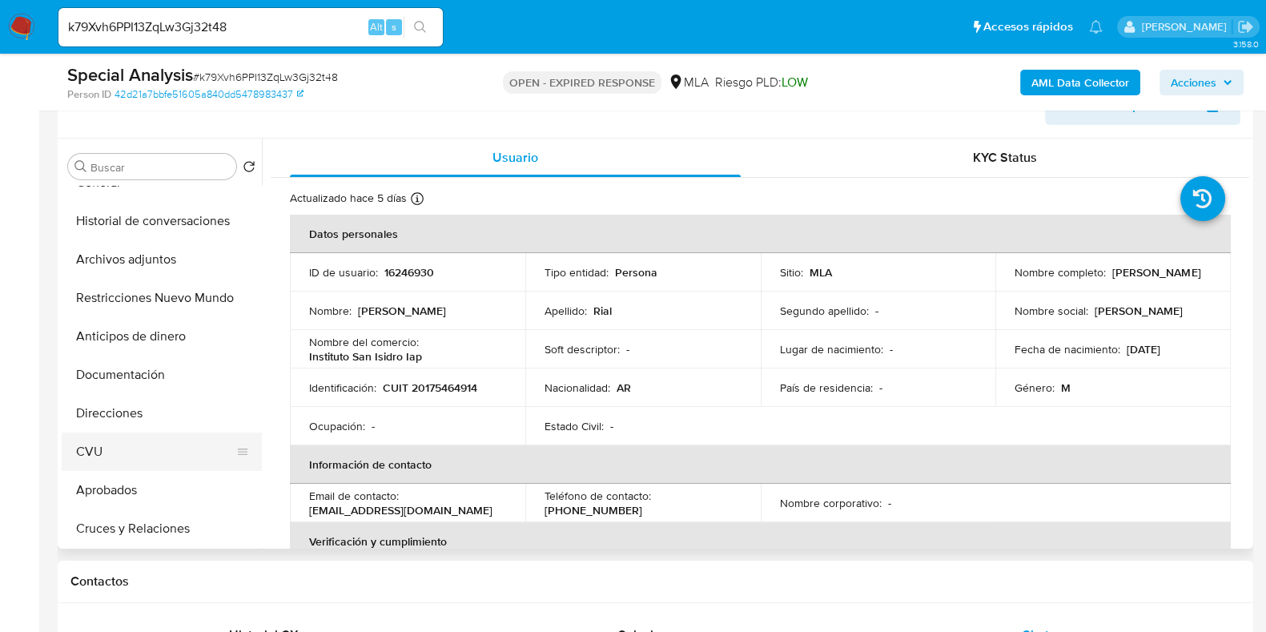
click at [133, 457] on button "CVU" at bounding box center [155, 451] width 187 height 38
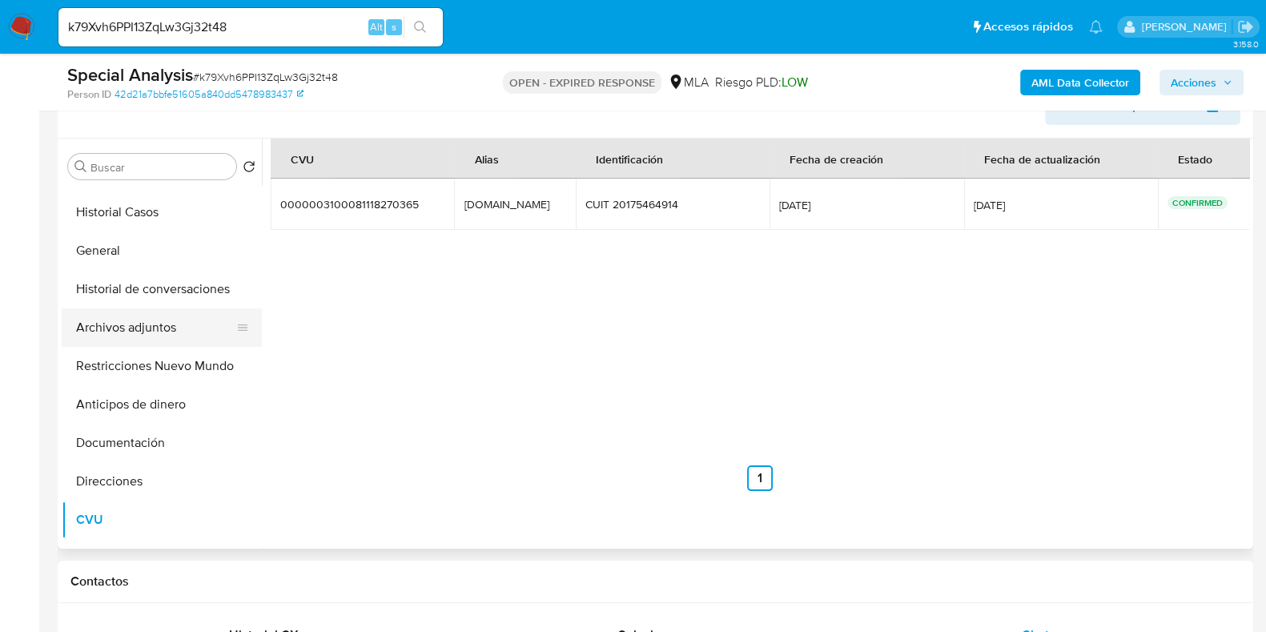
scroll to position [0, 0]
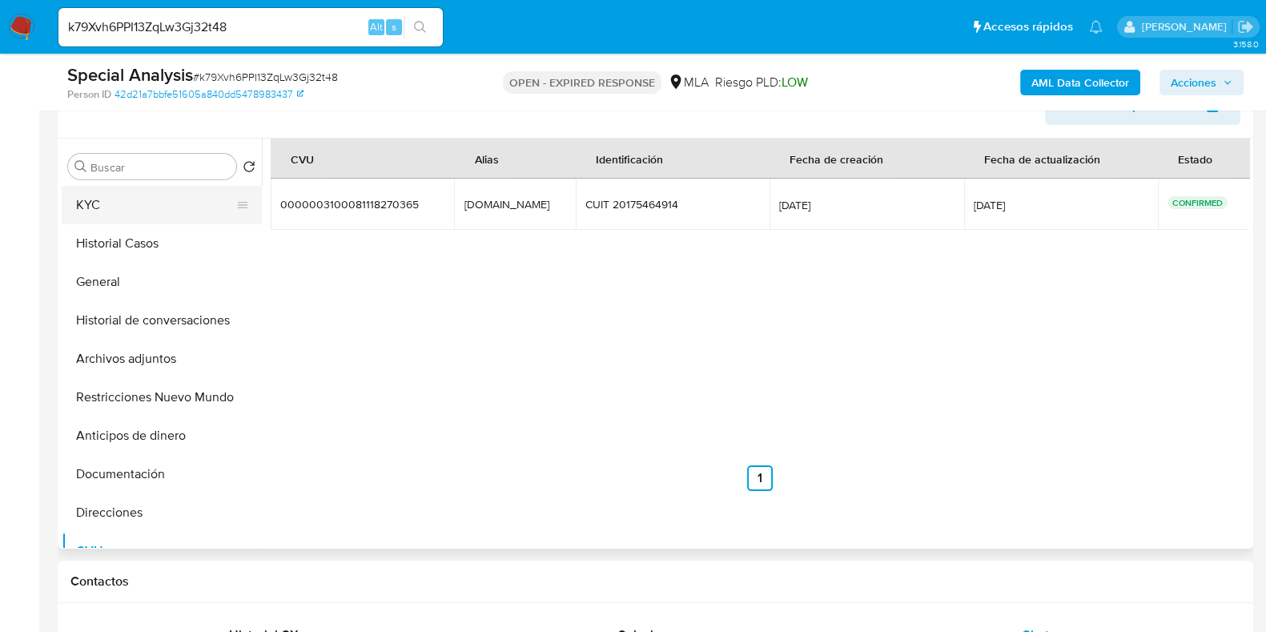
click at [144, 205] on button "KYC" at bounding box center [155, 205] width 187 height 38
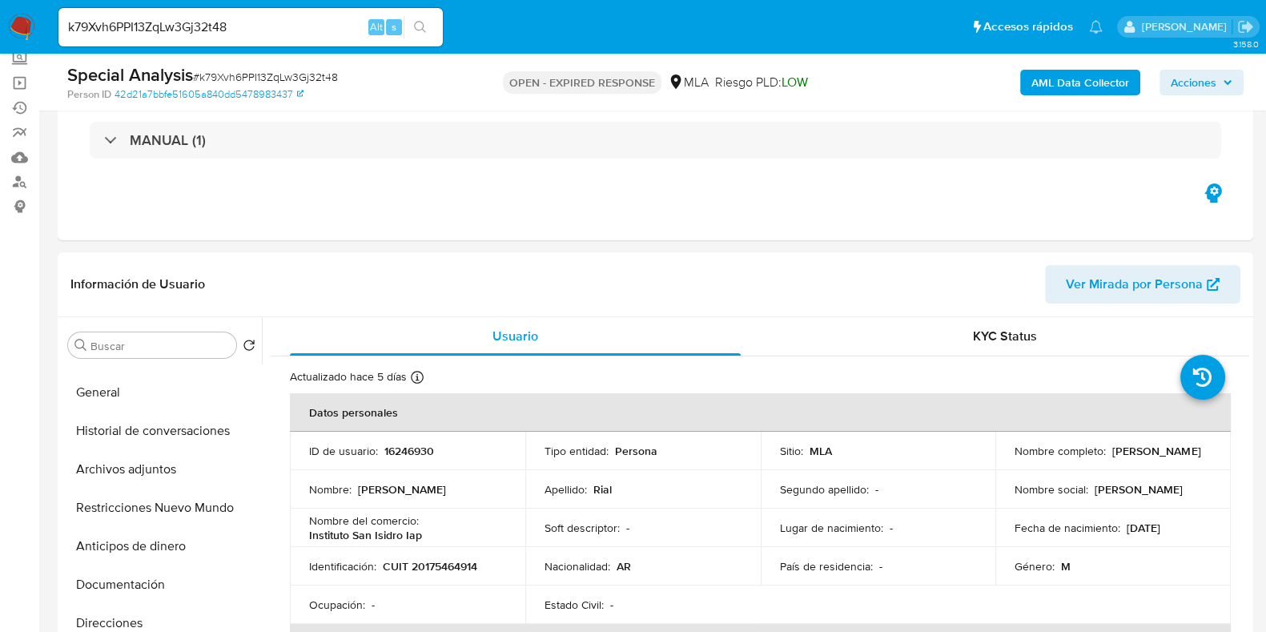
scroll to position [99, 0]
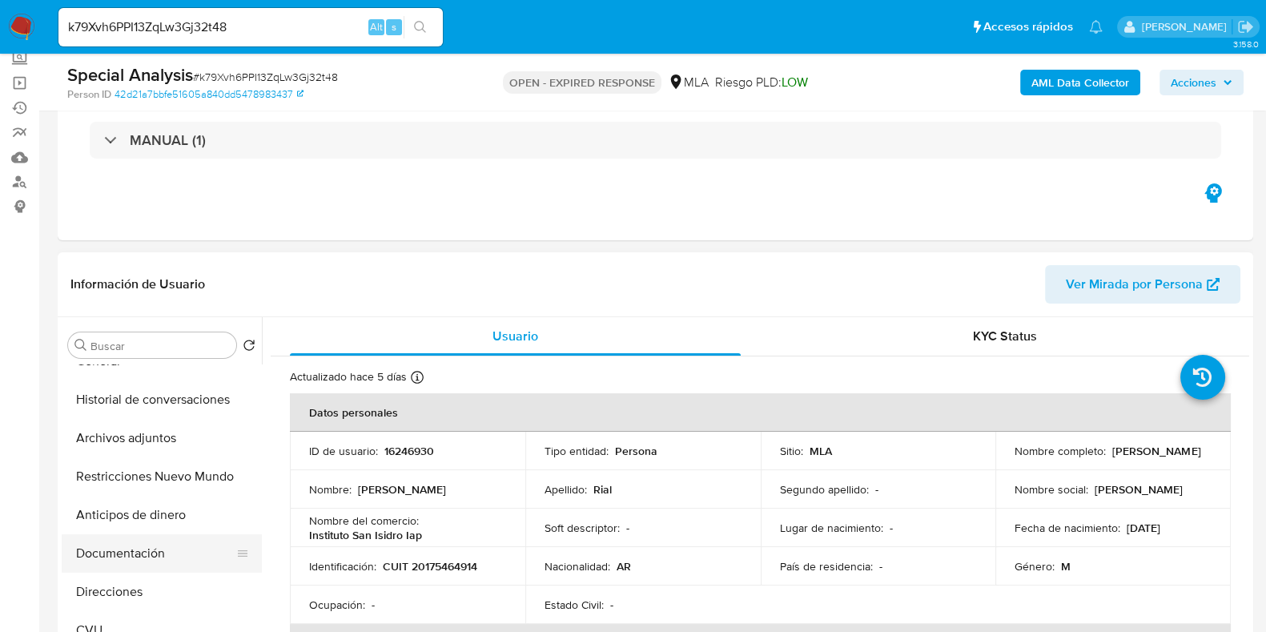
click at [139, 550] on button "Documentación" at bounding box center [155, 553] width 187 height 38
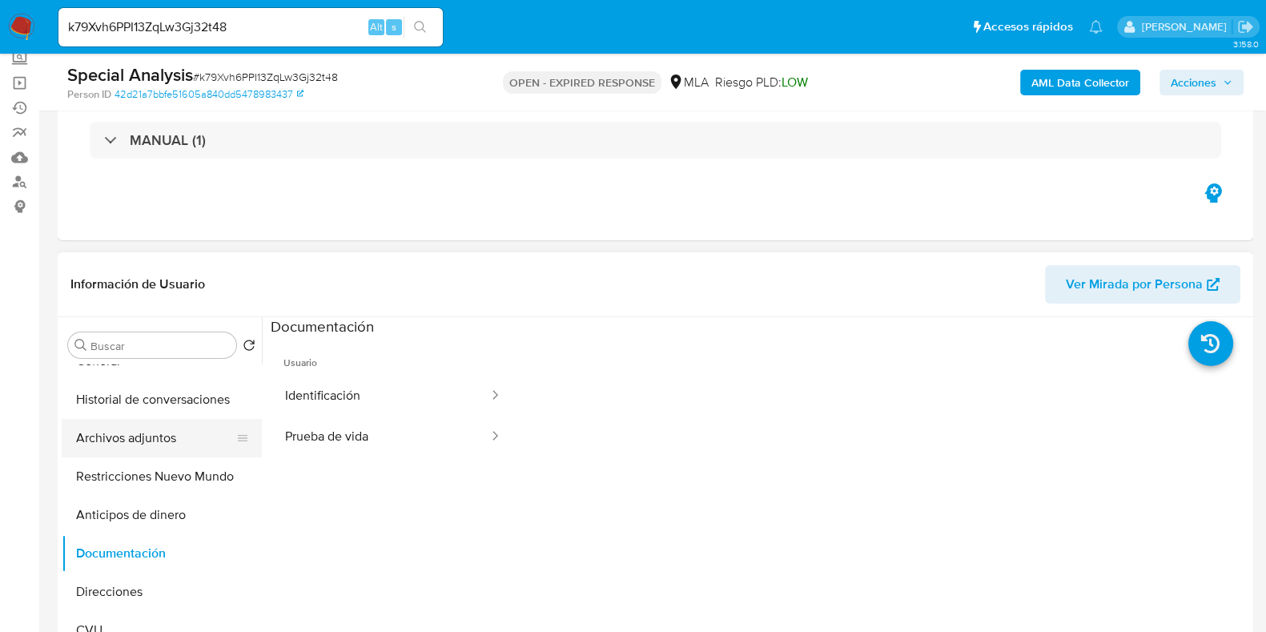
scroll to position [0, 0]
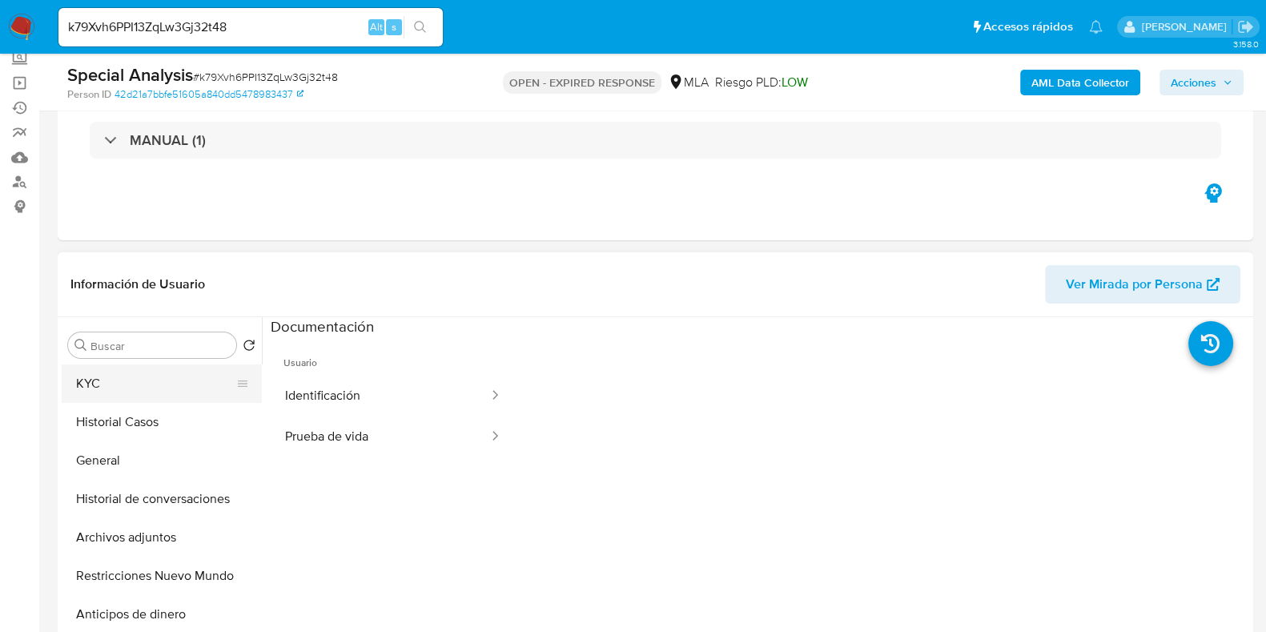
click at [176, 378] on button "KYC" at bounding box center [155, 383] width 187 height 38
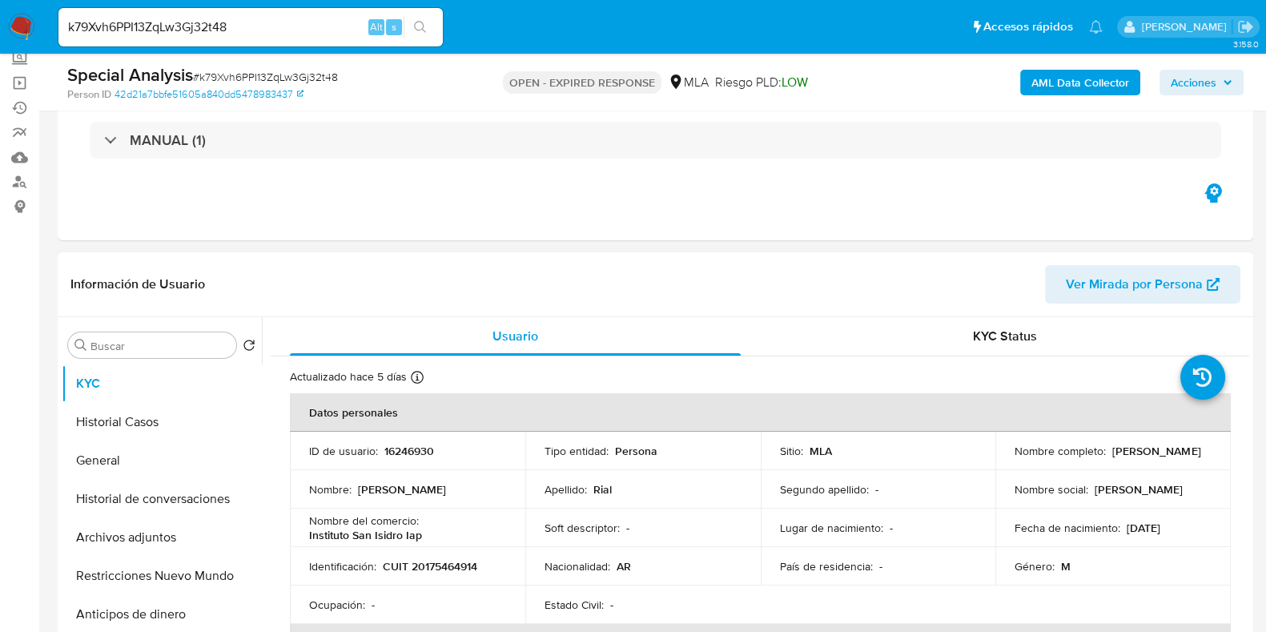
click at [471, 568] on p "CUIT 20175464914" at bounding box center [430, 566] width 94 height 14
copy p "20175464914"
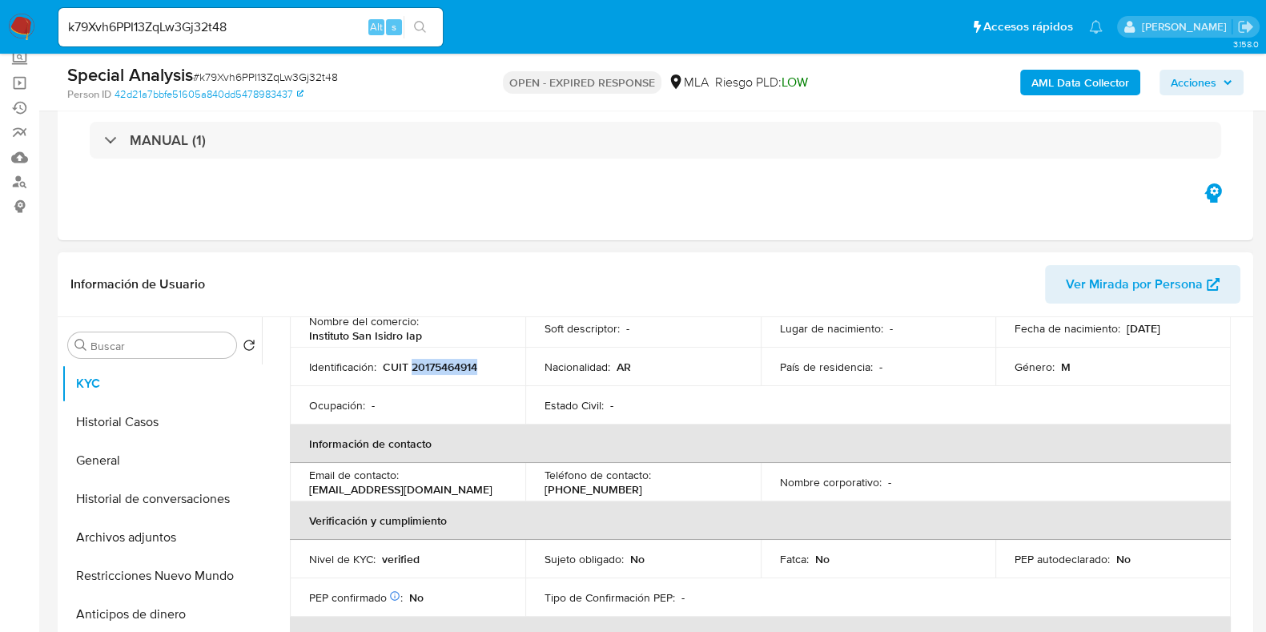
scroll to position [99, 0]
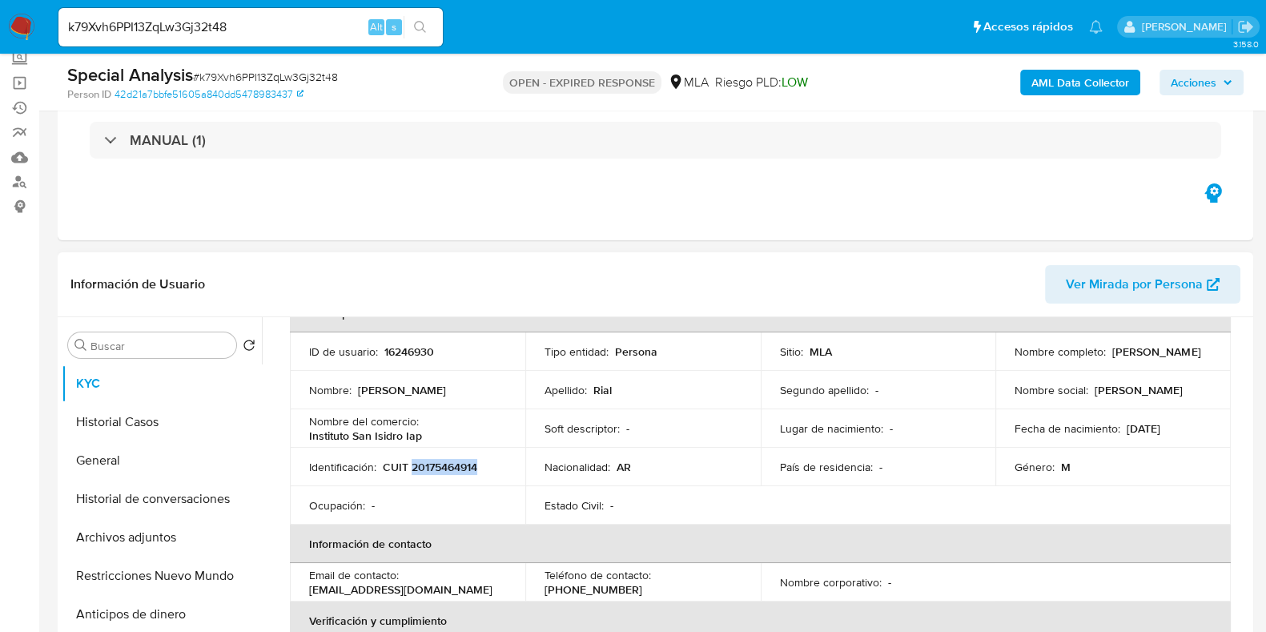
copy p "20175464914"
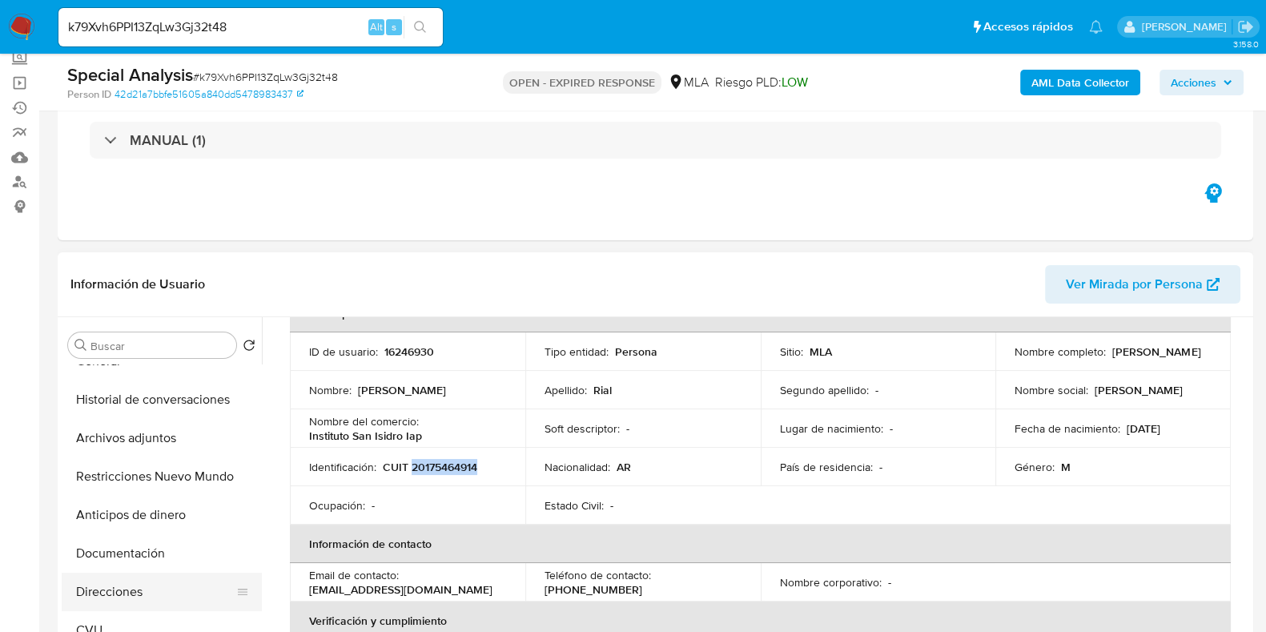
click button "Direcciones"
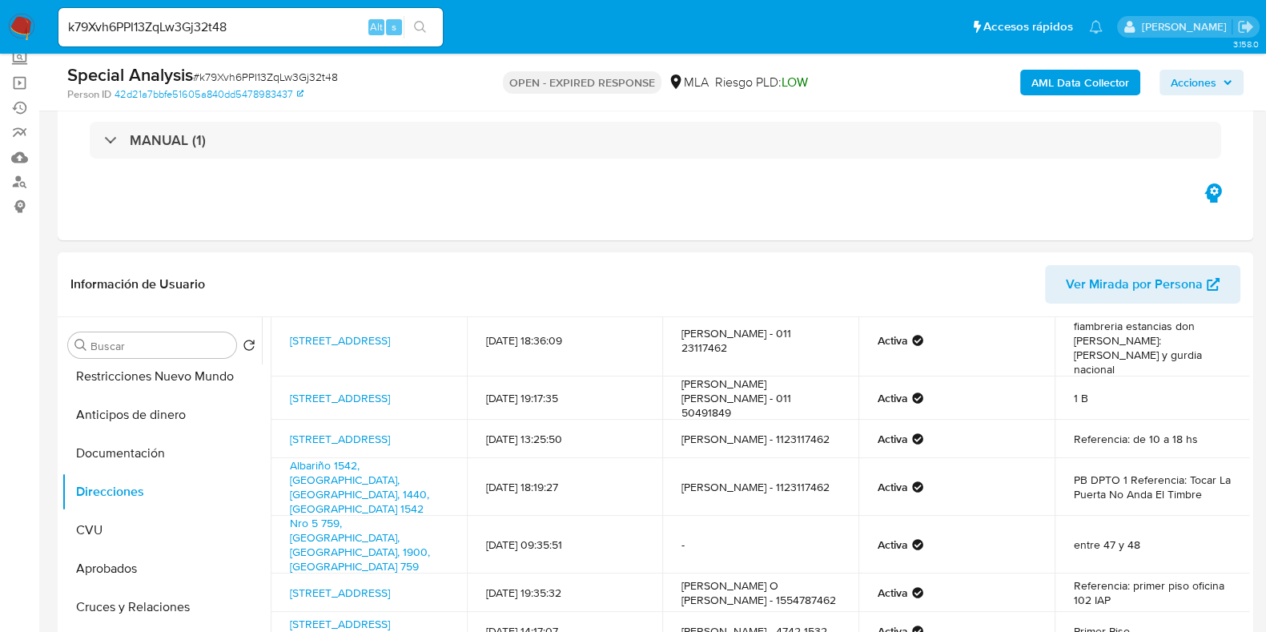
scroll to position [0, 0]
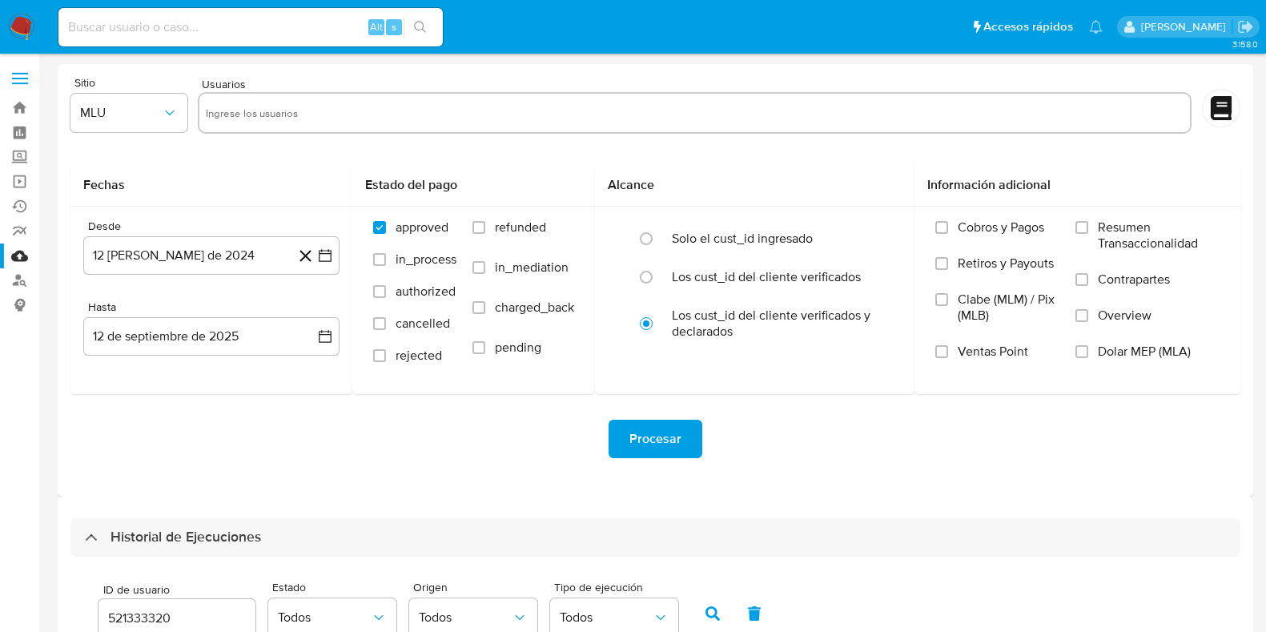
select select "10"
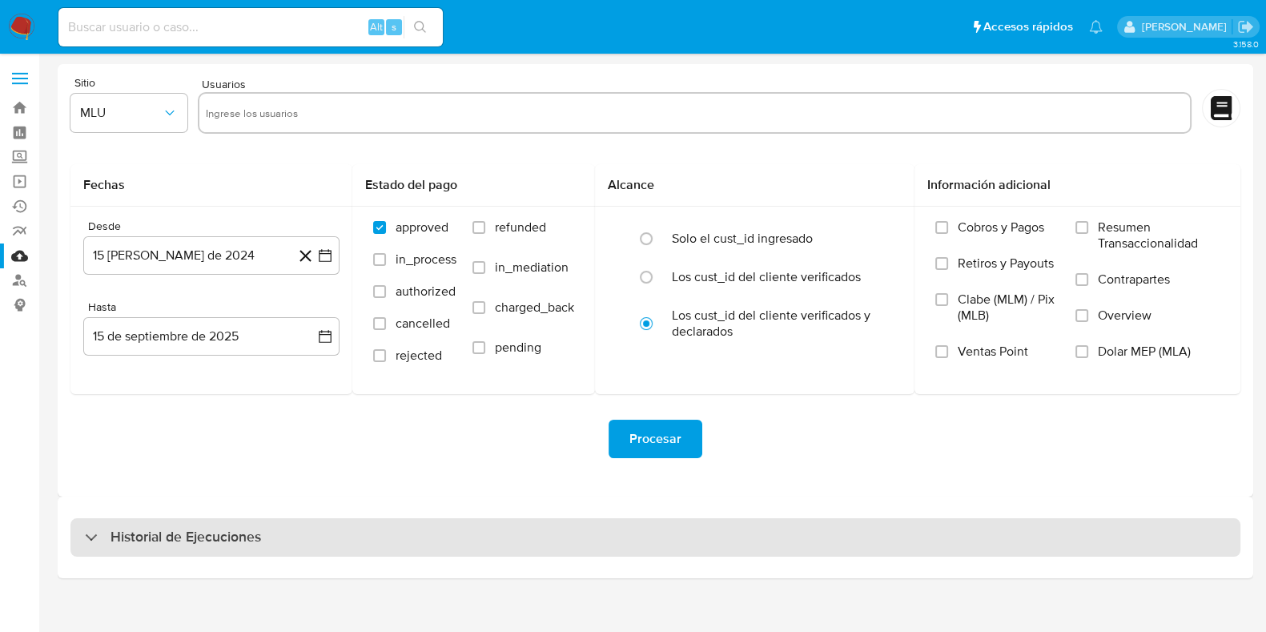
click at [219, 536] on h3 "Historial de Ejecuciones" at bounding box center [185, 537] width 151 height 19
select select "10"
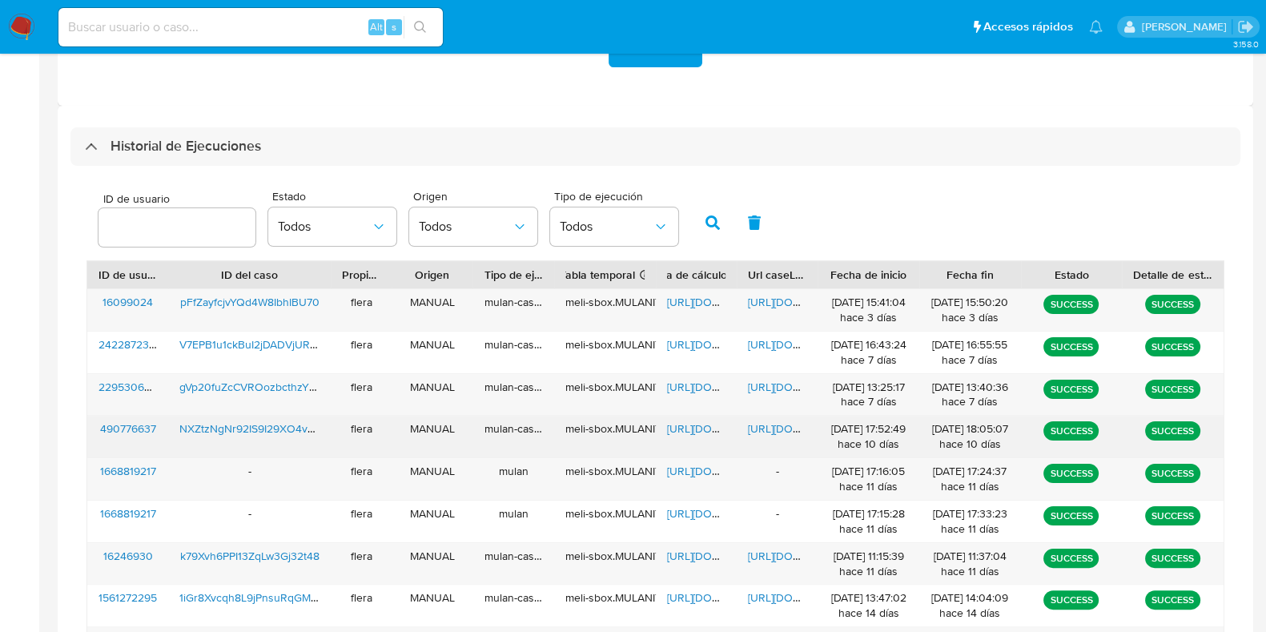
scroll to position [400, 0]
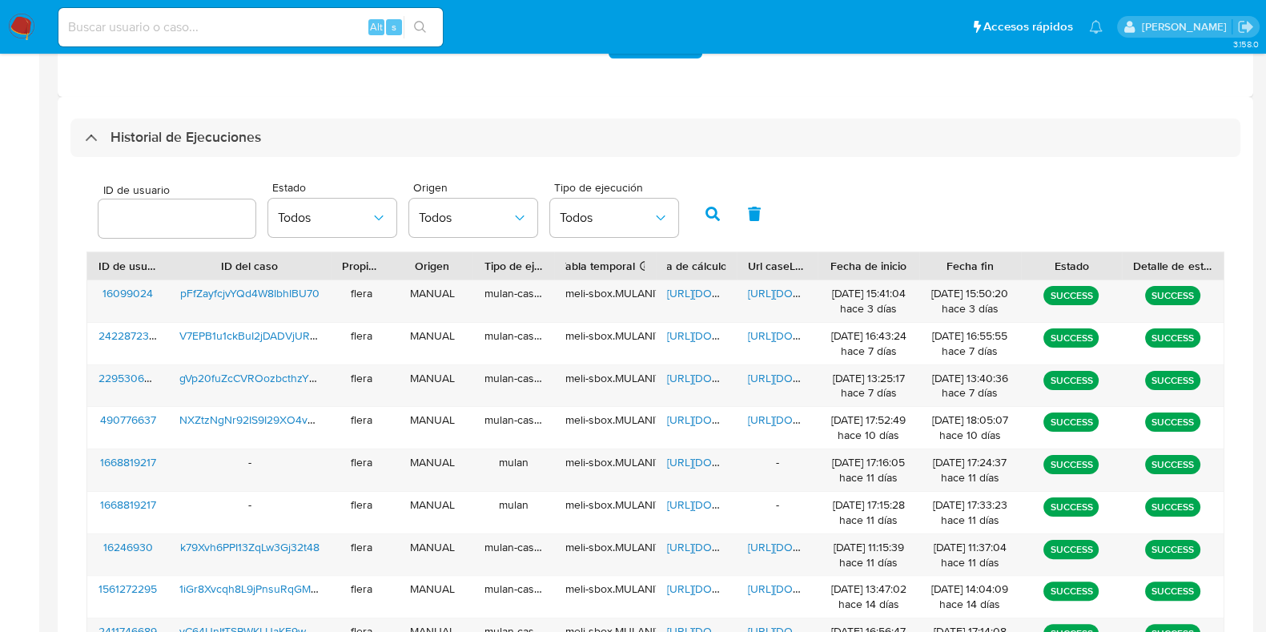
click at [126, 205] on div at bounding box center [176, 218] width 157 height 38
click at [126, 218] on input "number" at bounding box center [176, 218] width 157 height 21
paste input "1118609028"
click at [719, 217] on button "button" at bounding box center [713, 214] width 42 height 38
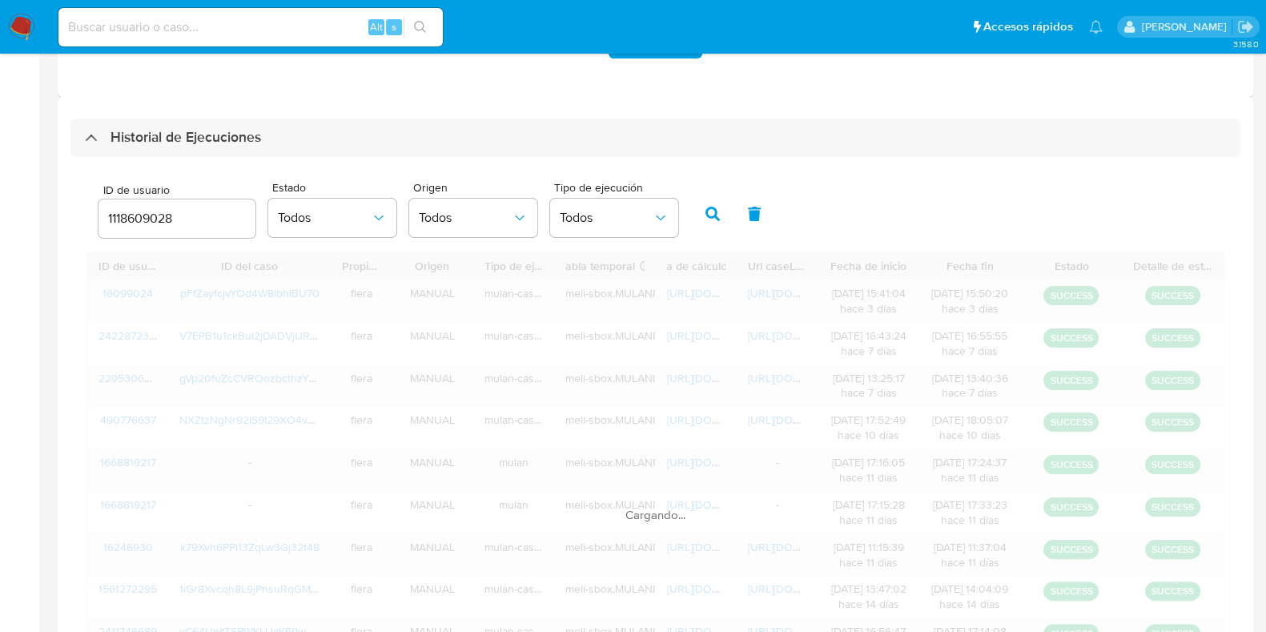
scroll to position [237, 0]
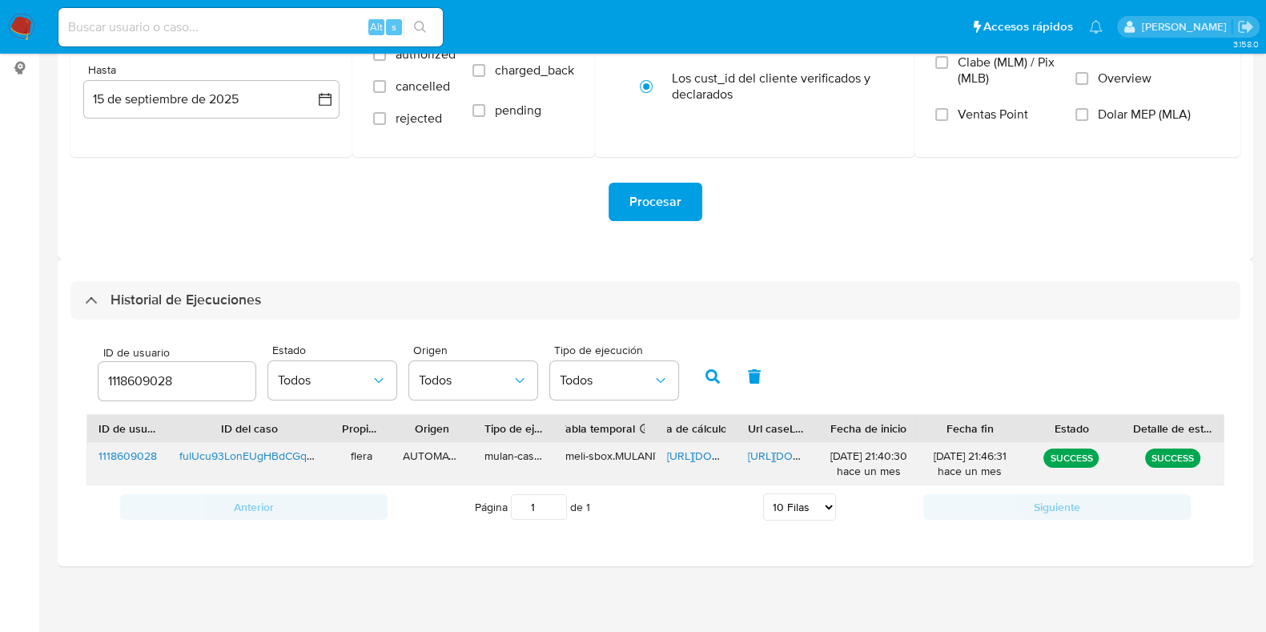
click at [699, 457] on span "https://docs.google.com/spreadsheets/d/1uPq63I96ZEtexOXULKxDw1MNvQyAZOmJ3wqnWMH…" at bounding box center [722, 456] width 110 height 16
click at [781, 463] on div "https://docs.google.com/document/d/1pfqF5cwLgALGCIAcZTSyRg1_MzZBEqdbRJl2aeR-E0M…" at bounding box center [777, 464] width 81 height 42
click at [785, 449] on span "https://docs.google.com/document/d/1pfqF5cwLgALGCIAcZTSyRg1_MzZBEqdbRJl2aeR-E0M…" at bounding box center [803, 456] width 110 height 16
click at [134, 381] on input "1118609028" at bounding box center [176, 381] width 157 height 21
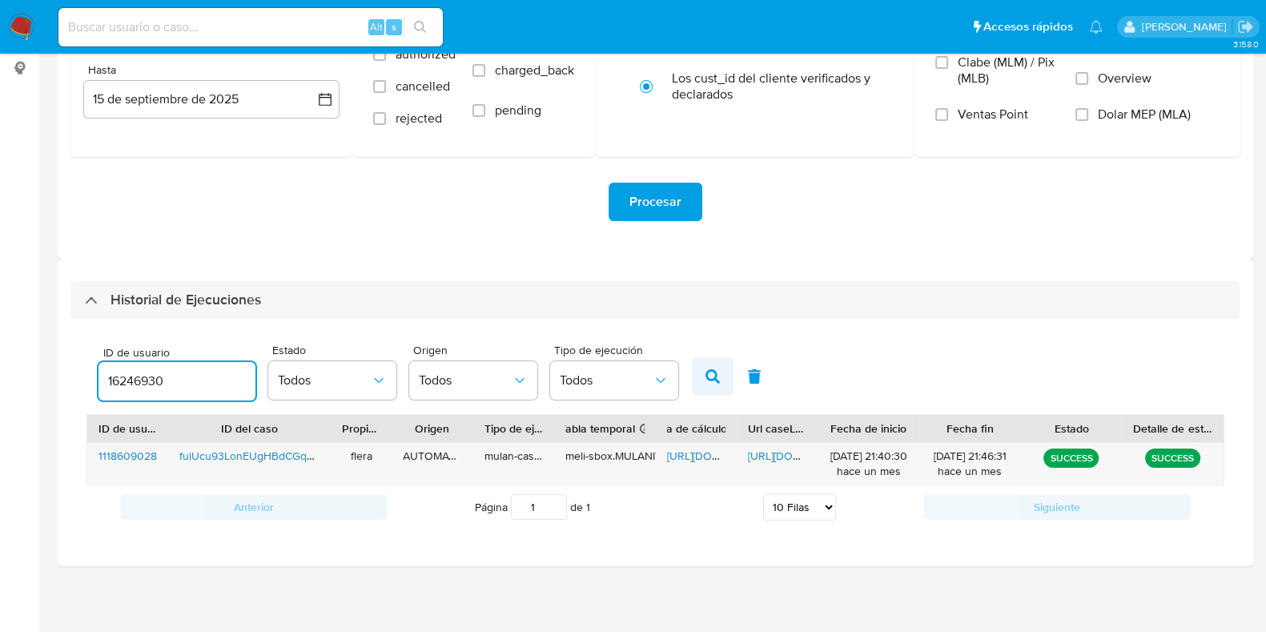
type input "16246930"
click at [700, 368] on button "button" at bounding box center [713, 376] width 42 height 38
click at [695, 450] on span "https://docs.google.com/spreadsheets/d/1Um4YWzRPapMwDb-bFhyN17IDrjuoxbaPq_oxXIu…" at bounding box center [722, 456] width 110 height 16
click at [773, 448] on span "https://docs.google.com/document/d/1dLJezzPZY9cvhKGHG42gIJjnfPVtSXHgUo9tq6ohQso…" at bounding box center [803, 456] width 110 height 16
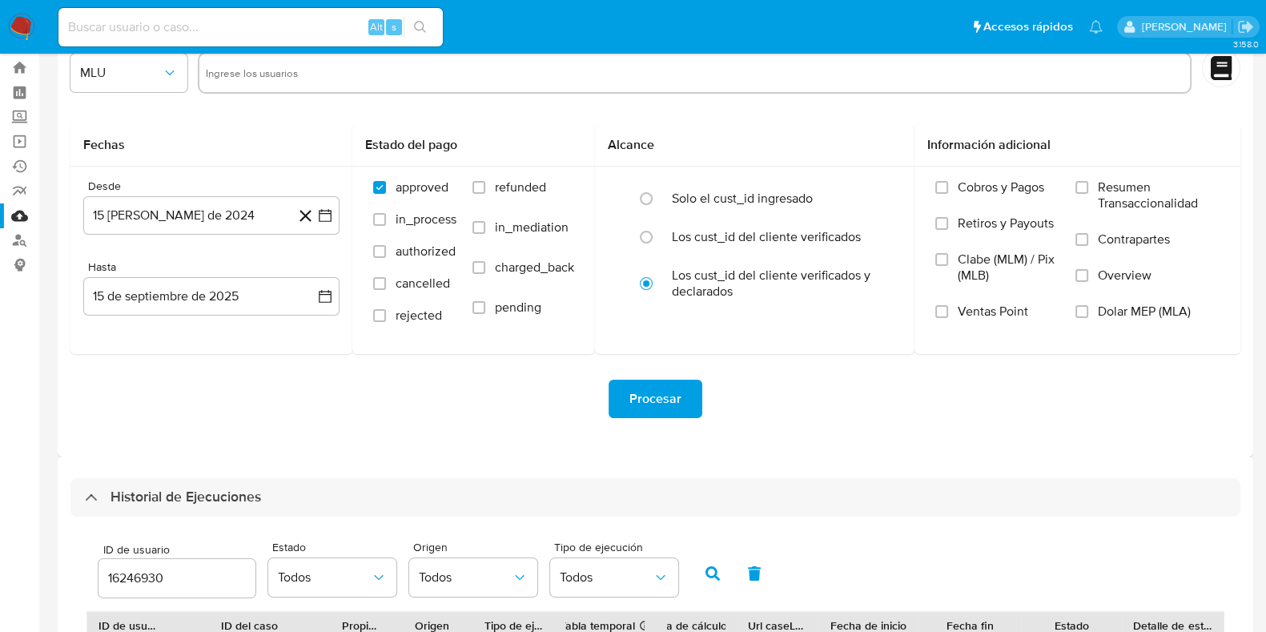
scroll to position [0, 0]
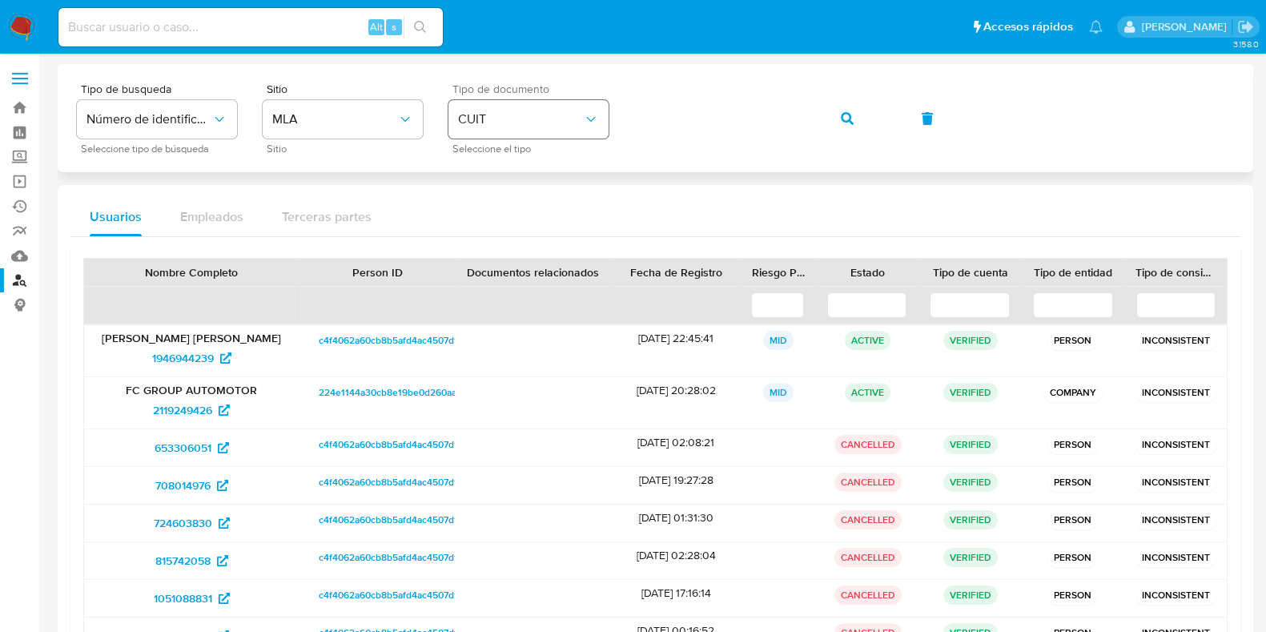
click at [604, 121] on div "Tipo de busqueda Número de identificación Seleccione tipo de búsqueda Sitio MLA…" at bounding box center [655, 118] width 1157 height 70
click at [829, 118] on button "button" at bounding box center [847, 118] width 54 height 38
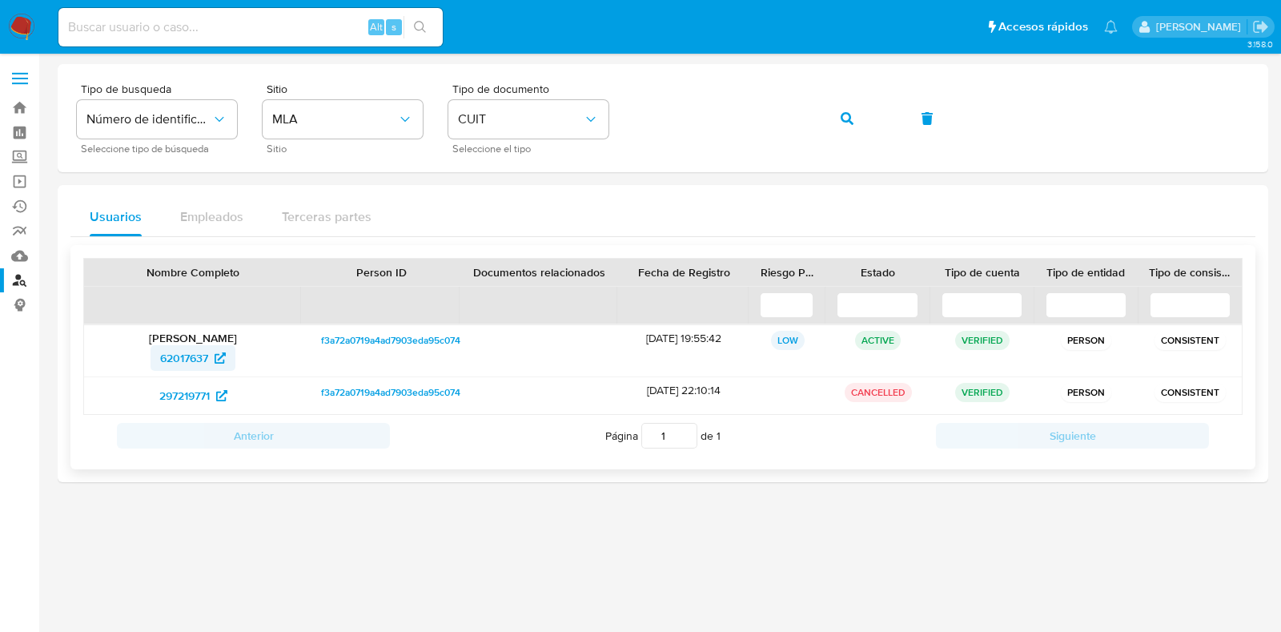
click at [190, 355] on span "62017637" at bounding box center [184, 358] width 48 height 26
click at [847, 106] on span "button" at bounding box center [847, 118] width 13 height 35
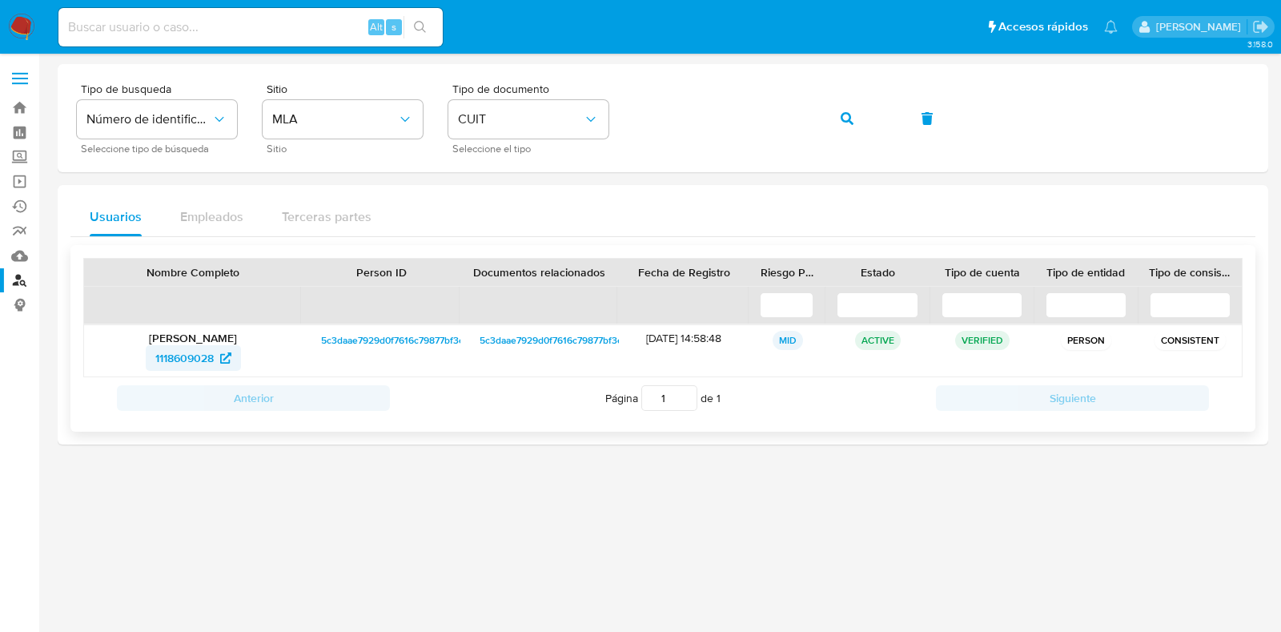
click at [188, 359] on span "1118609028" at bounding box center [184, 358] width 58 height 26
click at [858, 113] on button "button" at bounding box center [847, 118] width 54 height 38
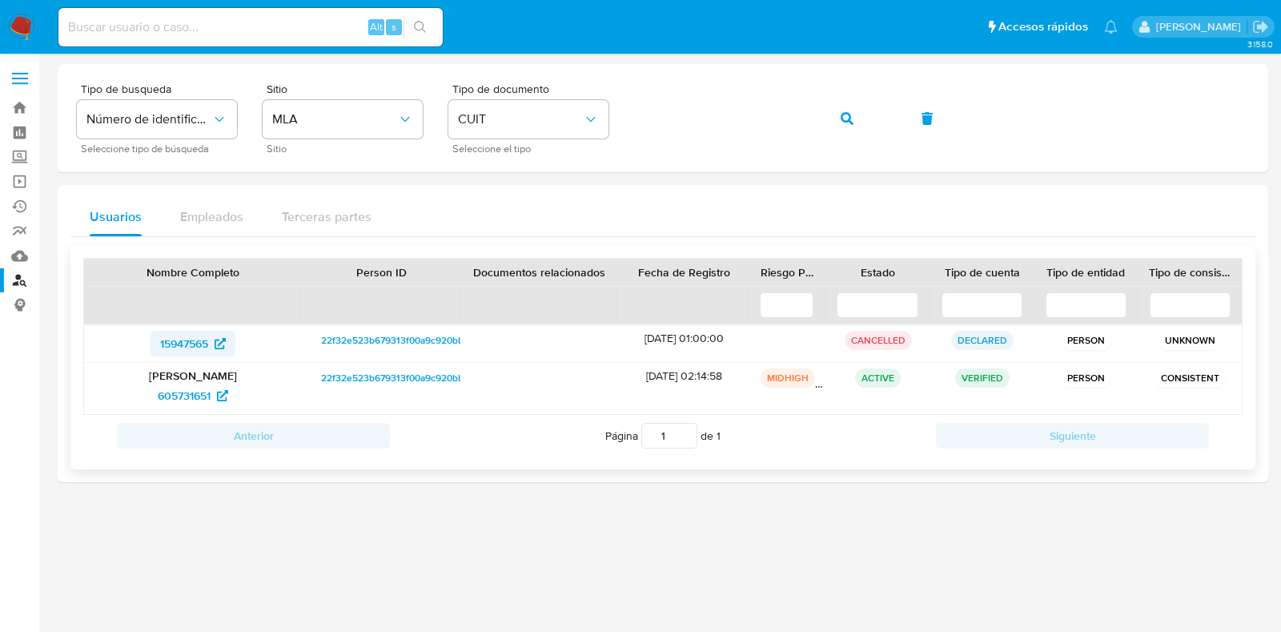
click at [204, 335] on span "15947565" at bounding box center [184, 344] width 48 height 26
click at [199, 400] on span "605731651" at bounding box center [184, 396] width 53 height 26
click at [849, 118] on icon "button" at bounding box center [847, 118] width 13 height 13
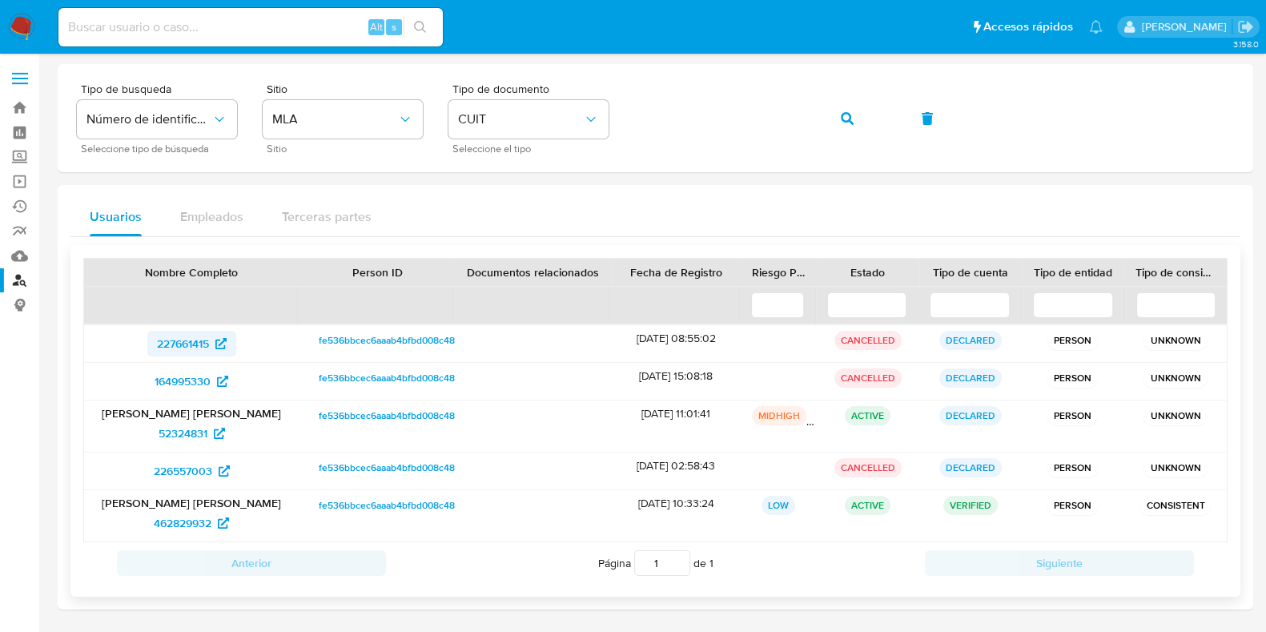
click at [187, 339] on span "227661415" at bounding box center [183, 344] width 52 height 26
click at [179, 380] on span "164995330" at bounding box center [183, 381] width 56 height 26
click at [187, 424] on span "52324831" at bounding box center [183, 433] width 49 height 26
click at [183, 470] on span "226557003" at bounding box center [183, 471] width 58 height 26
click at [180, 518] on span "462829932" at bounding box center [183, 523] width 58 height 26
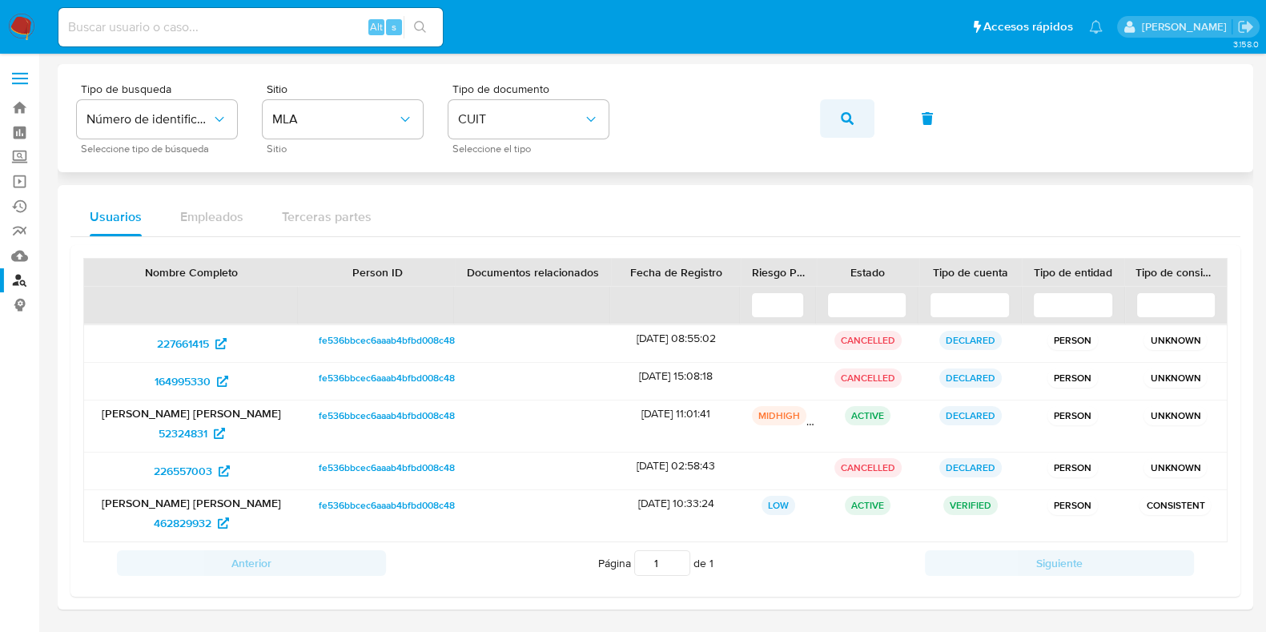
click at [862, 108] on button "button" at bounding box center [847, 118] width 54 height 38
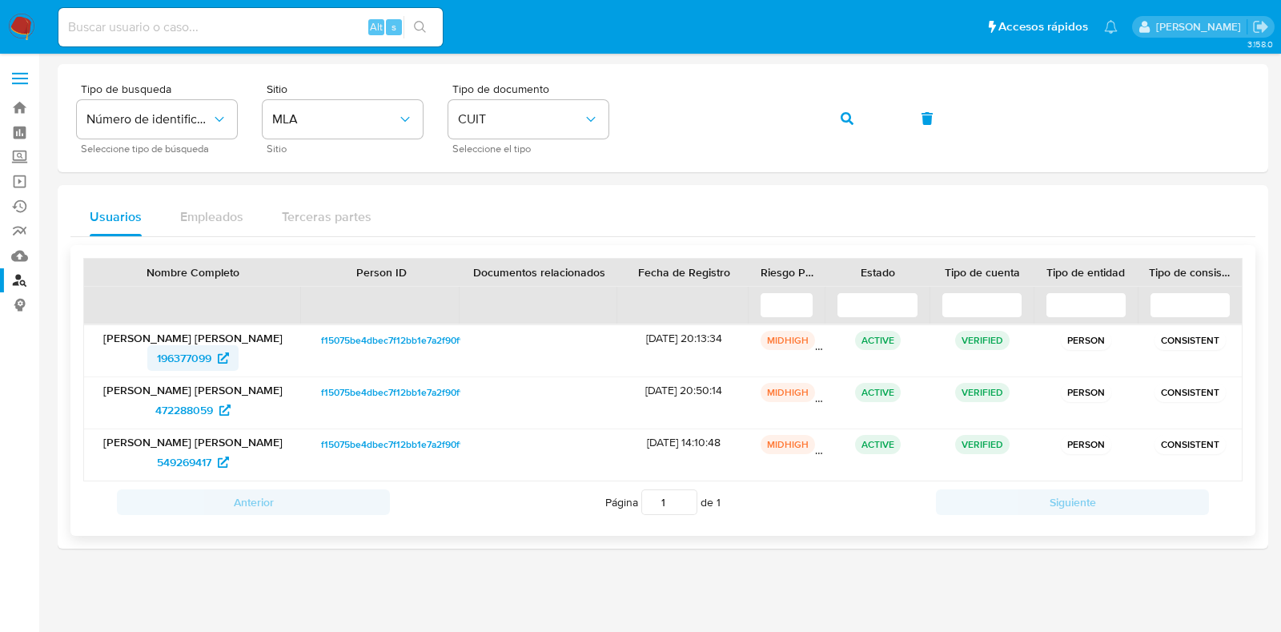
click at [184, 351] on span "196377099" at bounding box center [184, 358] width 54 height 26
click at [179, 414] on span "472288059" at bounding box center [184, 410] width 58 height 26
click at [183, 449] on span "549269417" at bounding box center [184, 462] width 54 height 26
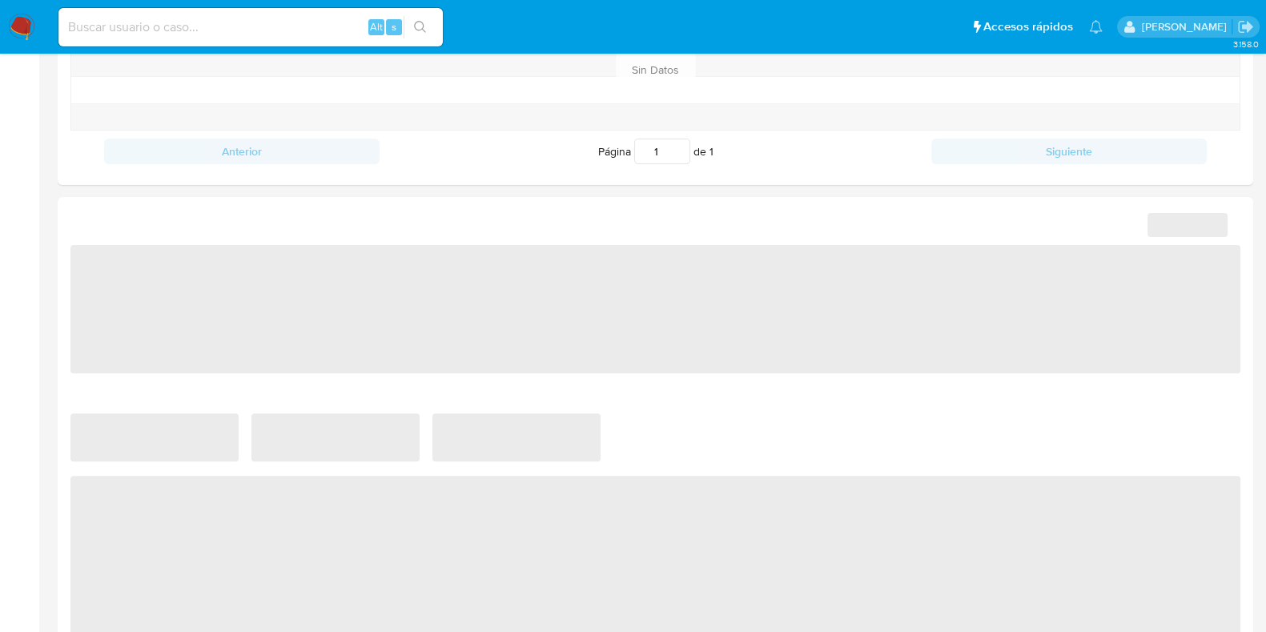
select select "10"
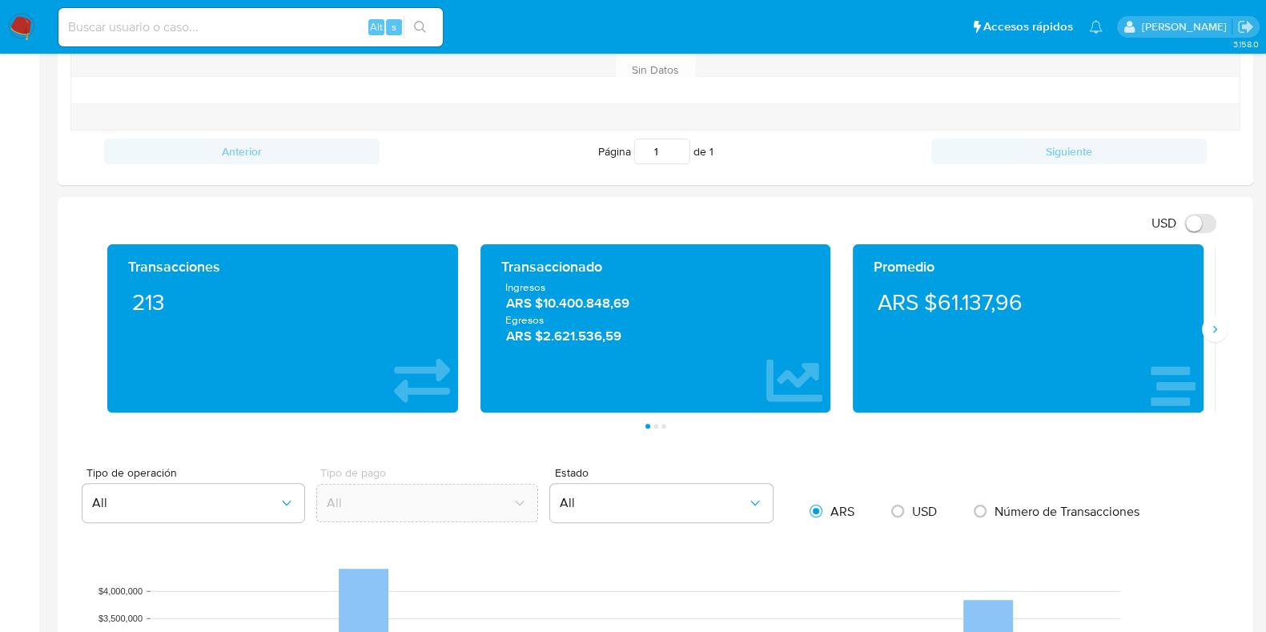
scroll to position [655, 0]
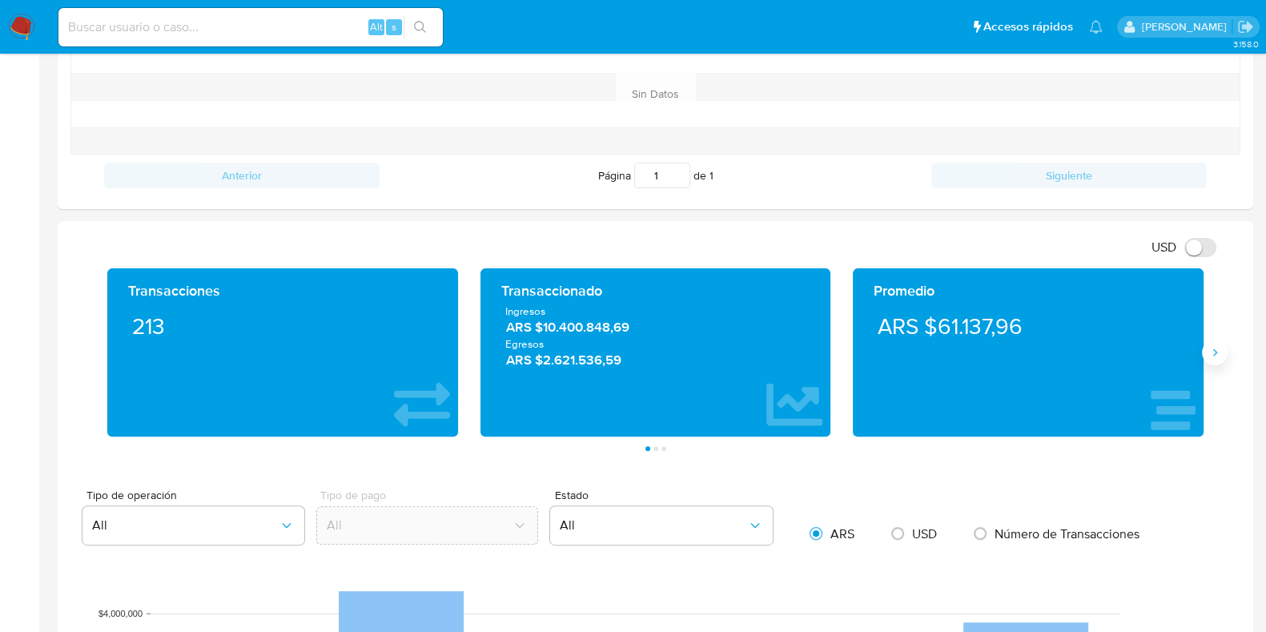
click at [1217, 354] on icon "Siguiente" at bounding box center [1214, 352] width 13 height 13
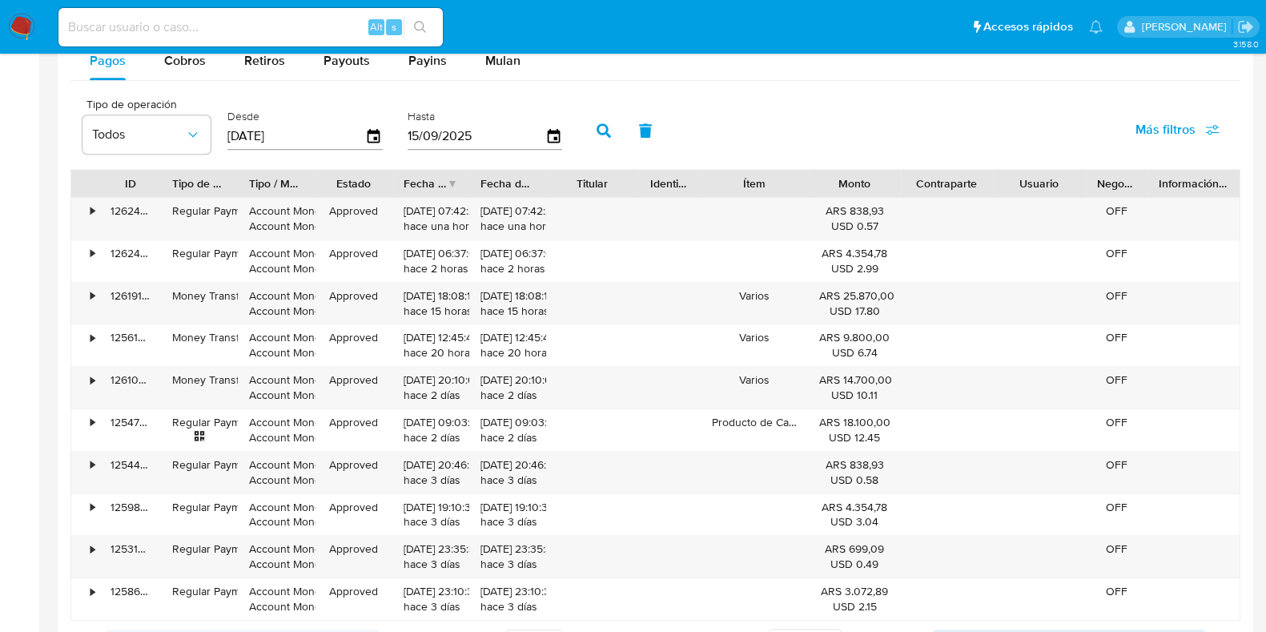
scroll to position [1515, 0]
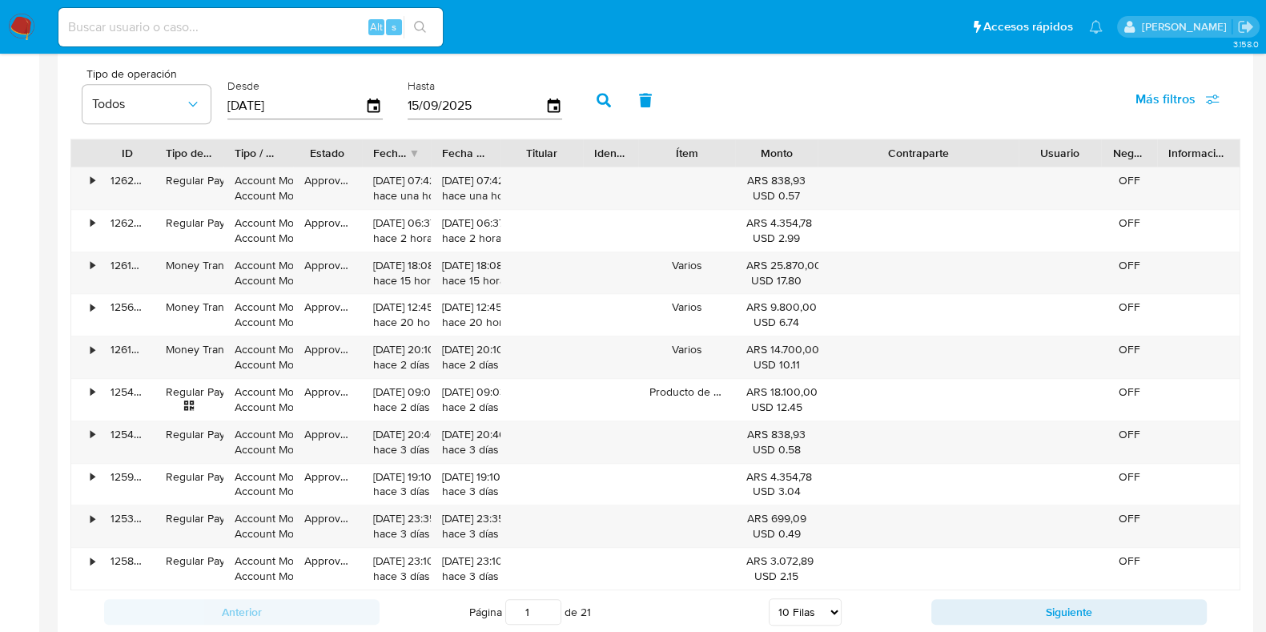
drag, startPoint x: 985, startPoint y: 147, endPoint x: 1093, endPoint y: 158, distance: 108.7
click at [1093, 158] on div "ID Tipo de operación Tipo / Método Estado Fecha de creación Fecha de aprobación…" at bounding box center [655, 152] width 1168 height 27
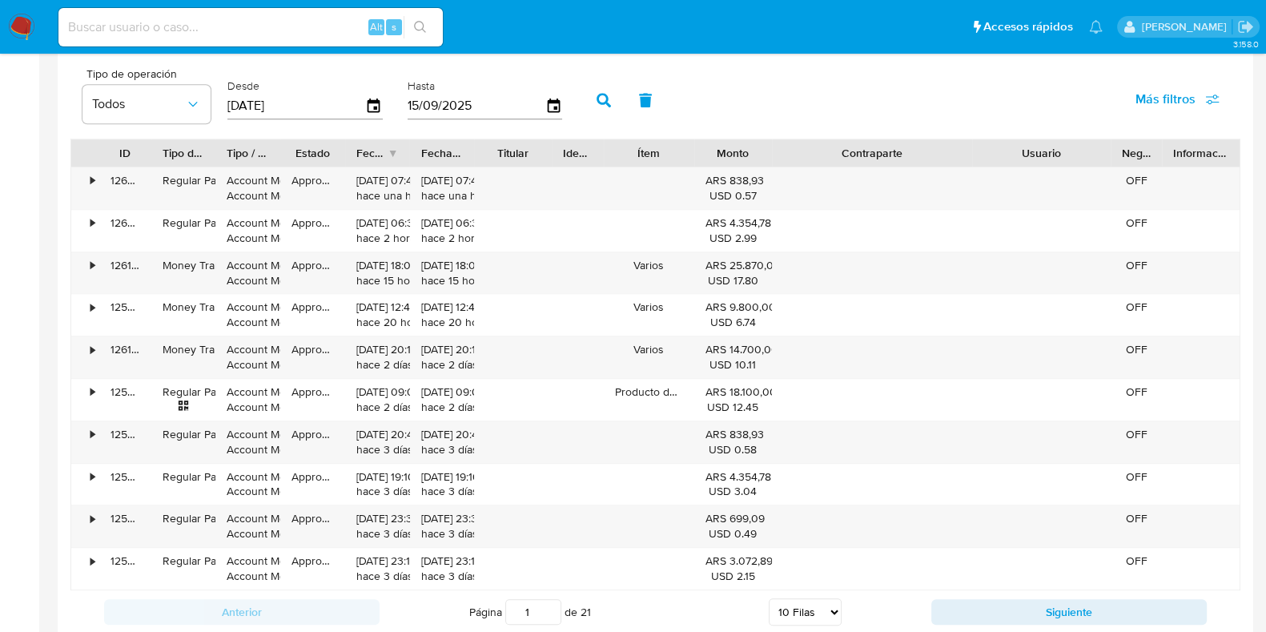
drag, startPoint x: 1092, startPoint y: 143, endPoint x: 1147, endPoint y: 151, distance: 55.7
click at [1147, 151] on div "ID Tipo de operación Tipo / Método Estado Fecha de creación Fecha de aprobación…" at bounding box center [655, 152] width 1168 height 27
click at [1131, 607] on button "Siguiente" at bounding box center [1068, 612] width 275 height 26
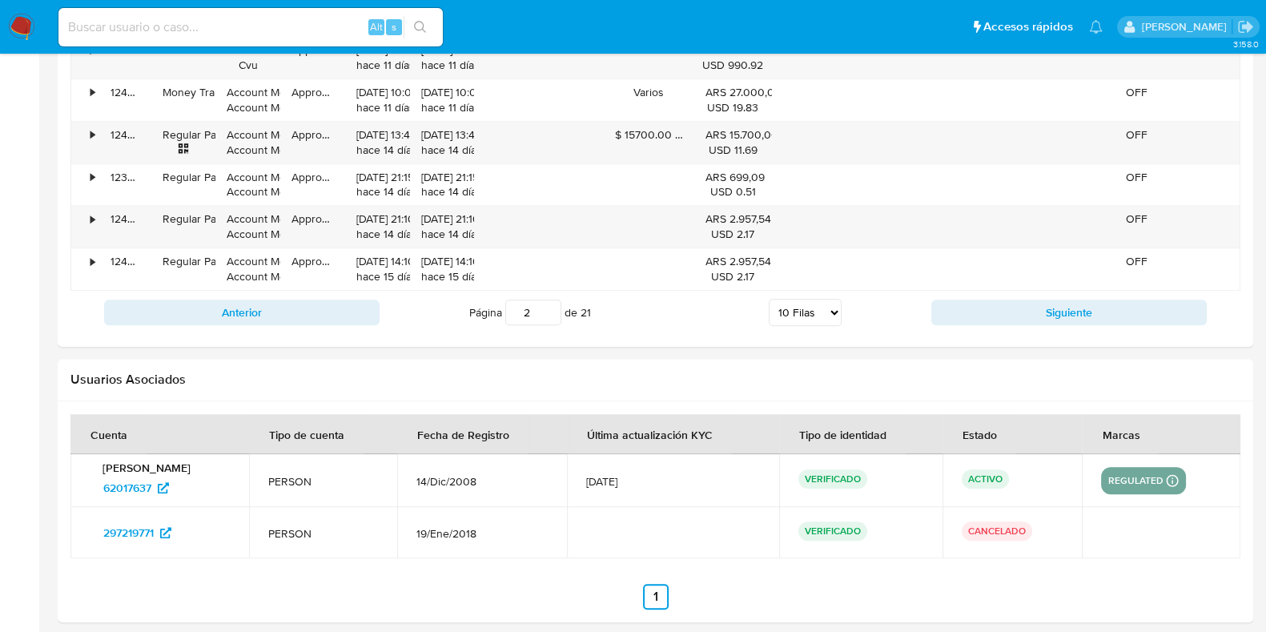
scroll to position [1815, 0]
click at [210, 318] on button "Anterior" at bounding box center [241, 312] width 275 height 26
type input "1"
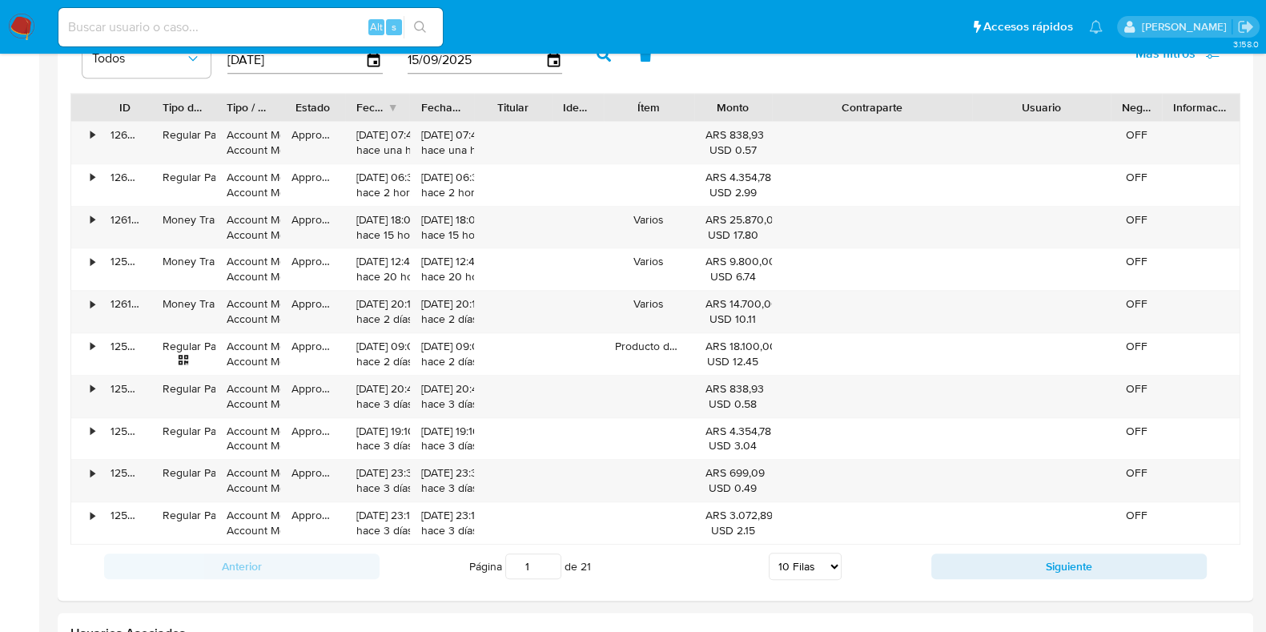
scroll to position [1528, 0]
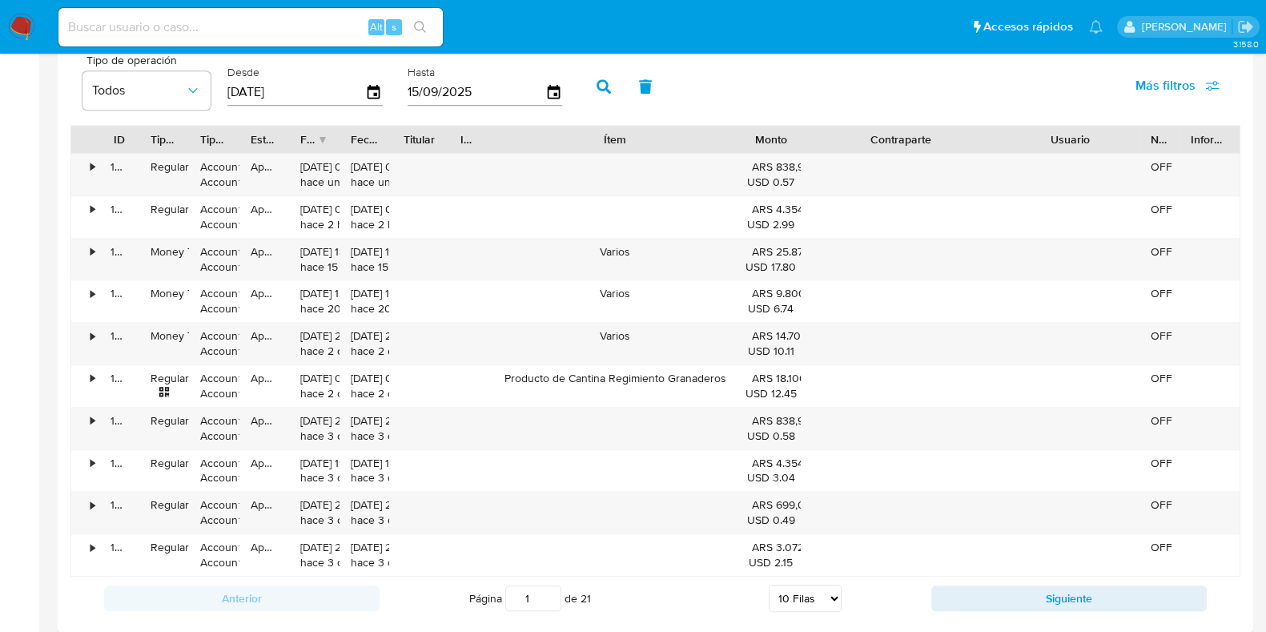
drag, startPoint x: 689, startPoint y: 137, endPoint x: 850, endPoint y: 145, distance: 161.1
click at [850, 145] on div "ID Tipo de operación Tipo / Método Estado Fecha de creación Fecha de aprobación…" at bounding box center [655, 139] width 1168 height 27
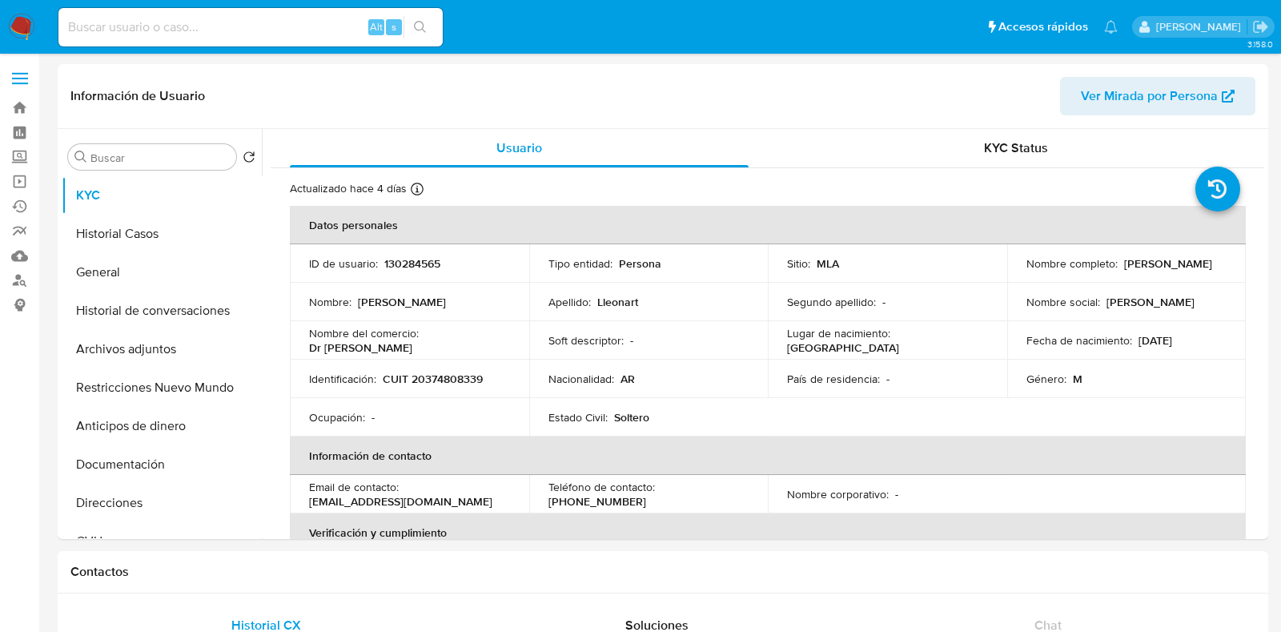
select select "10"
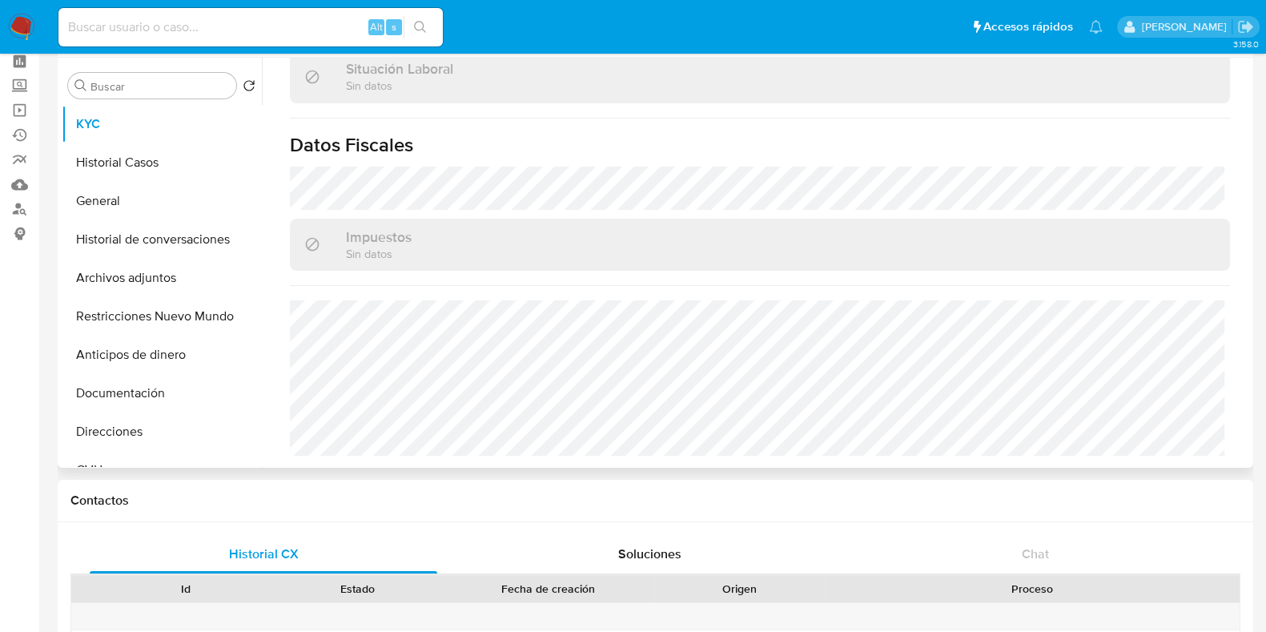
scroll to position [99, 0]
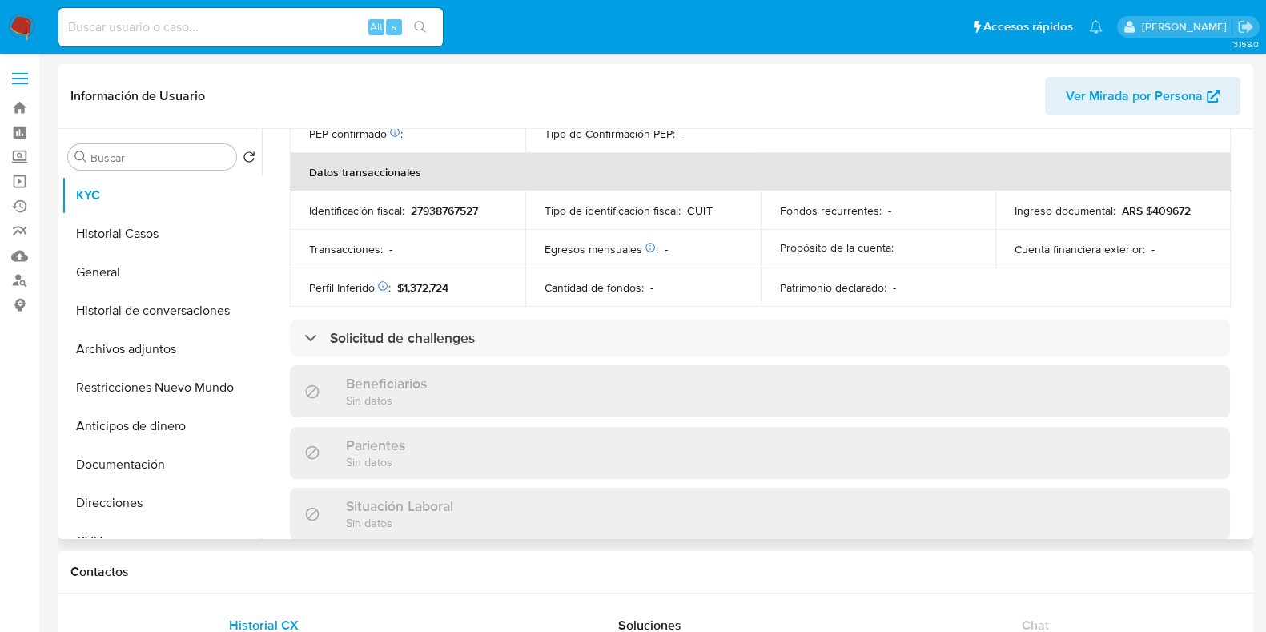
scroll to position [858, 0]
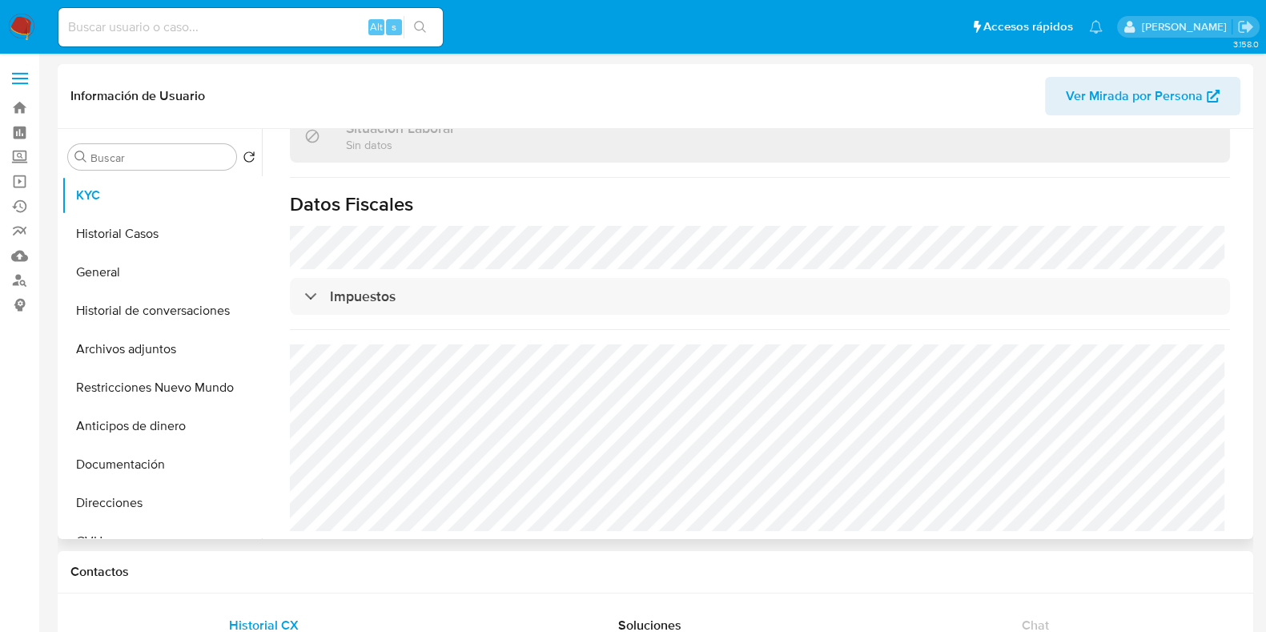
select select "10"
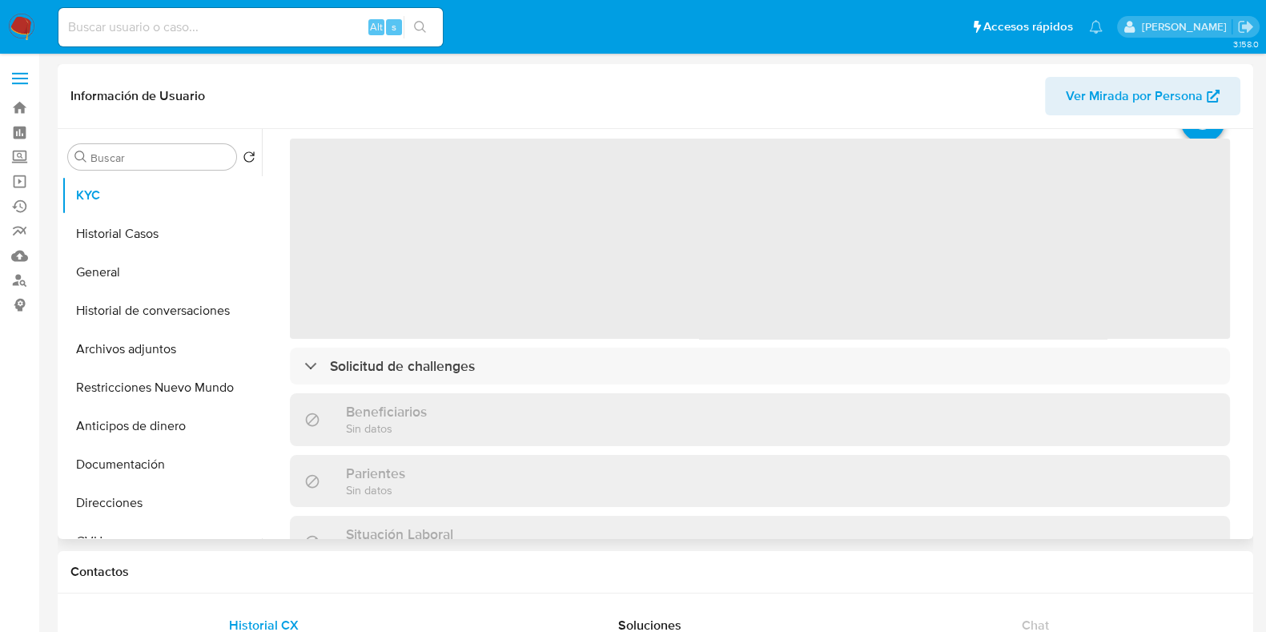
scroll to position [99, 0]
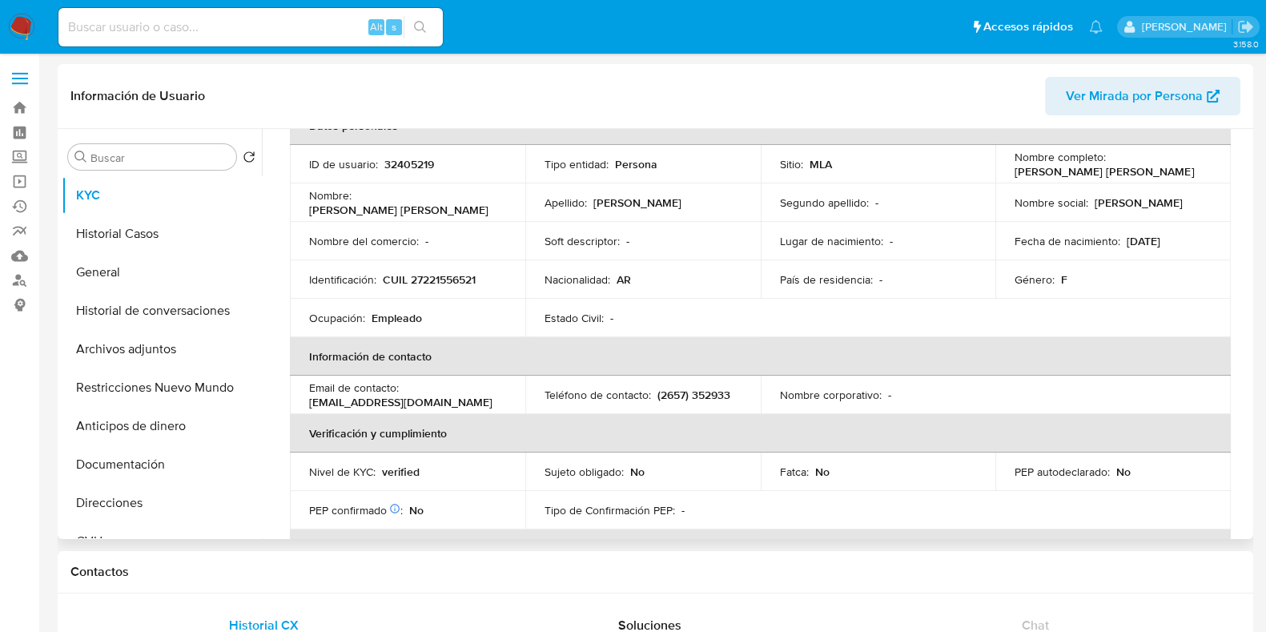
select select "10"
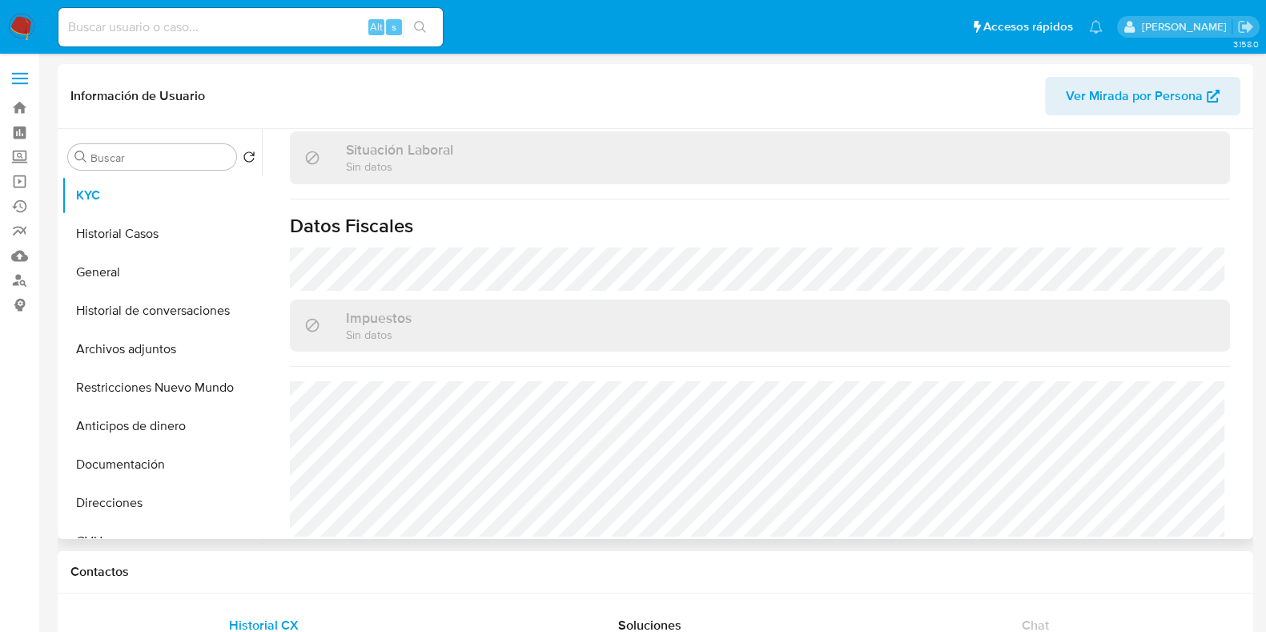
scroll to position [841, 0]
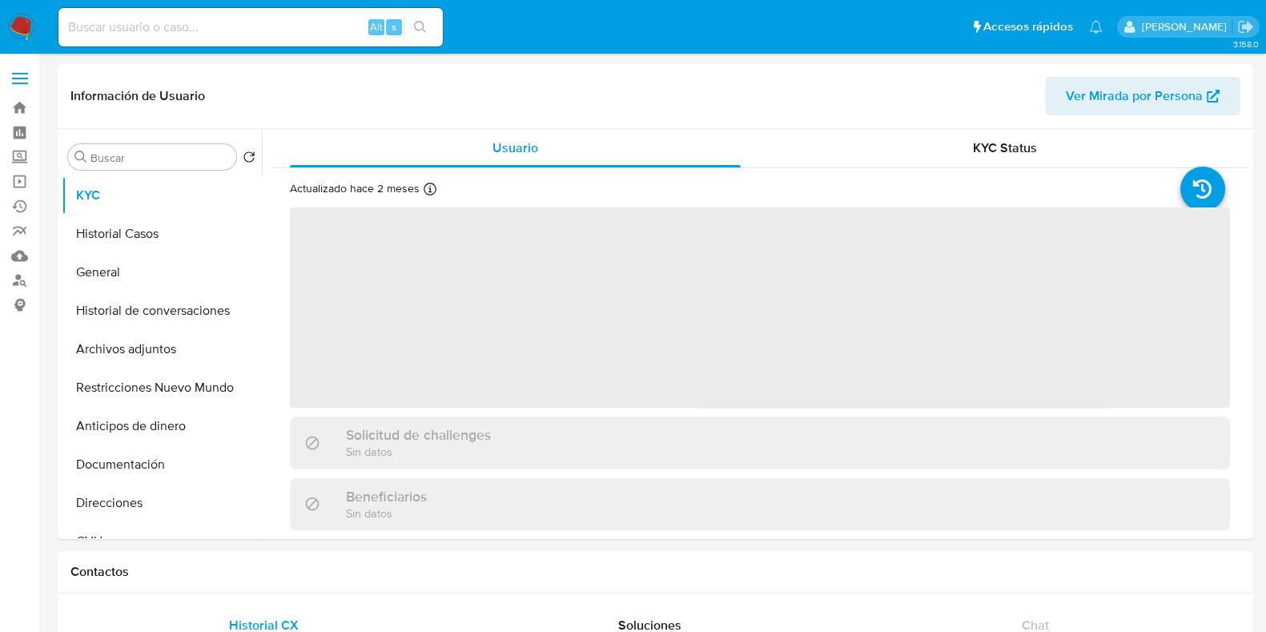
select select "10"
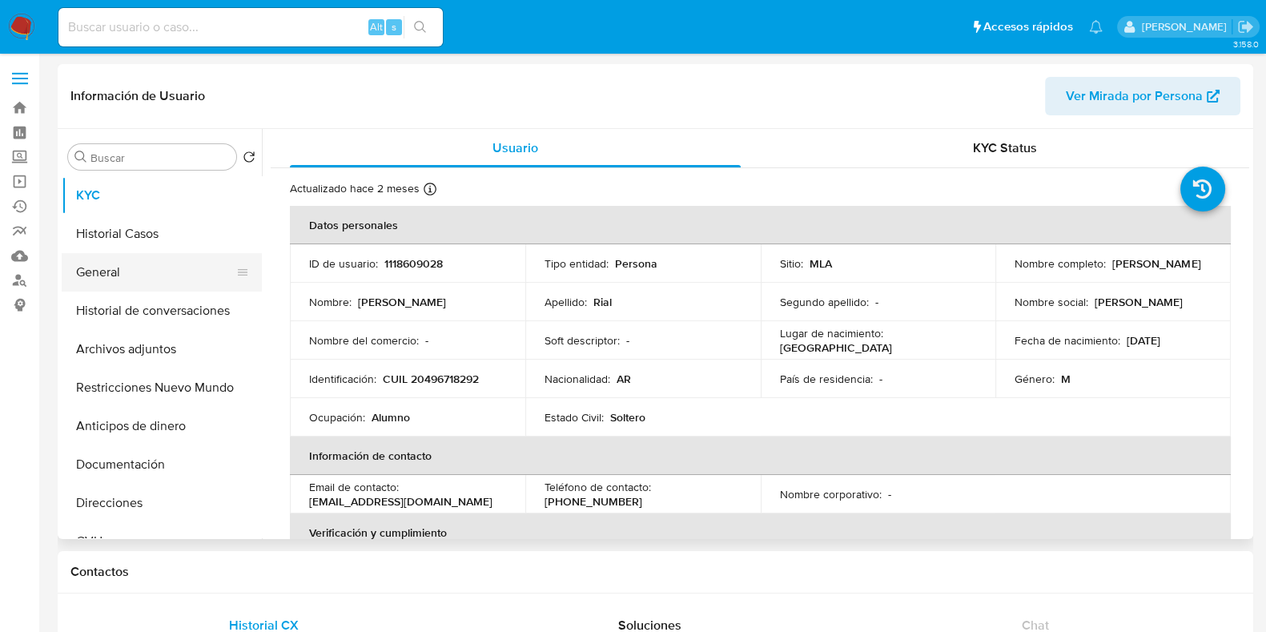
click at [127, 254] on button "General" at bounding box center [155, 272] width 187 height 38
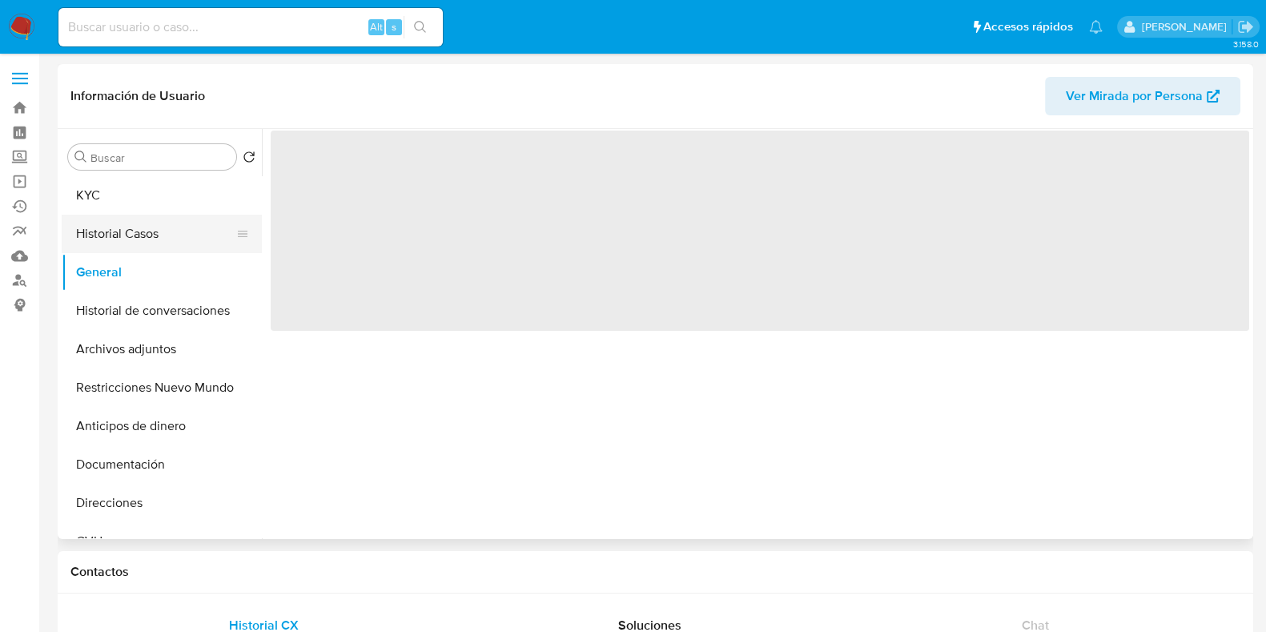
click at [133, 242] on button "Historial Casos" at bounding box center [155, 234] width 187 height 38
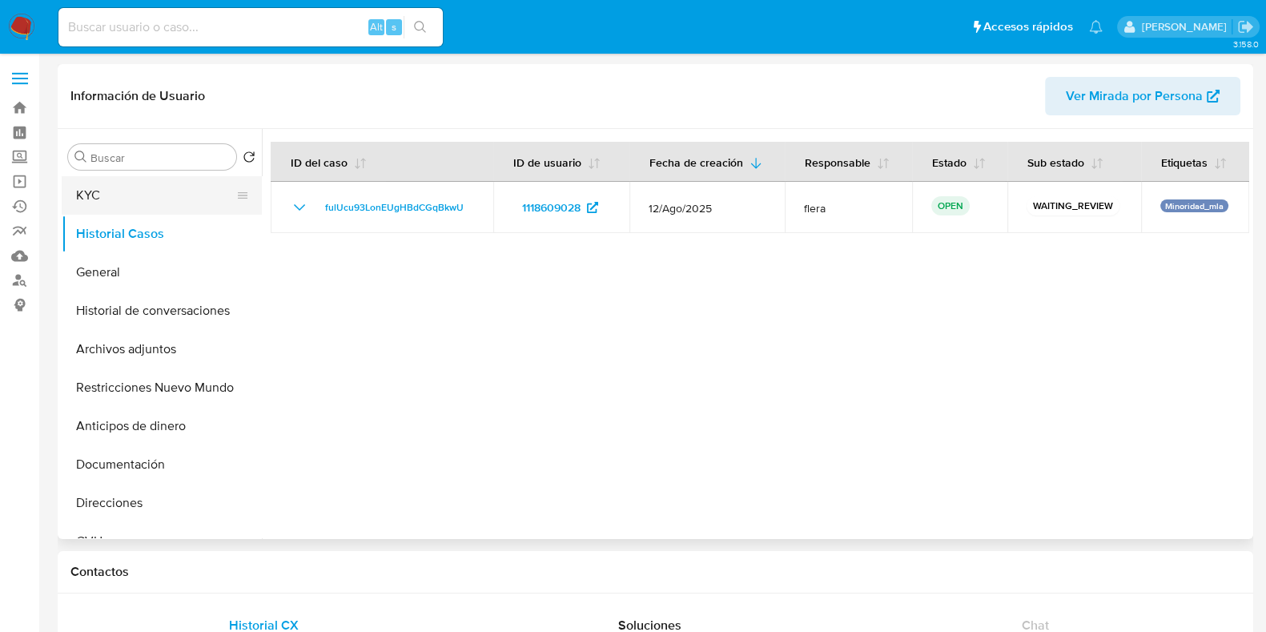
click at [117, 207] on button "KYC" at bounding box center [155, 195] width 187 height 38
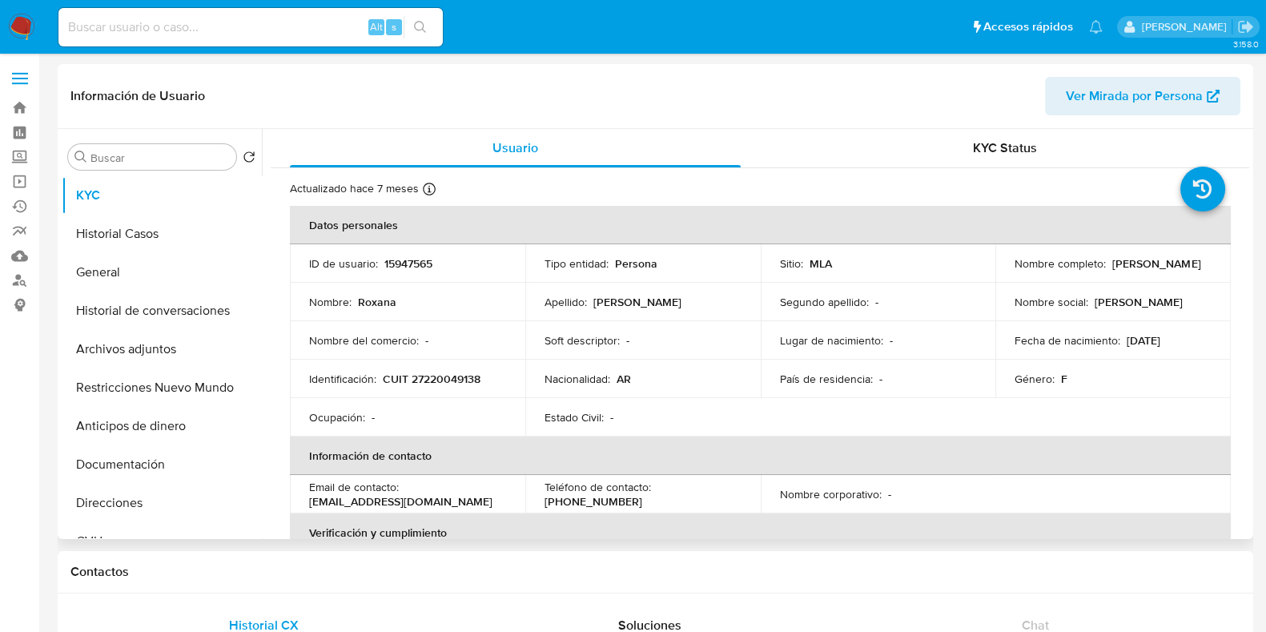
select select "10"
click at [155, 241] on button "Historial Casos" at bounding box center [155, 234] width 187 height 38
select select "10"
click at [161, 246] on button "Historial Casos" at bounding box center [155, 234] width 187 height 38
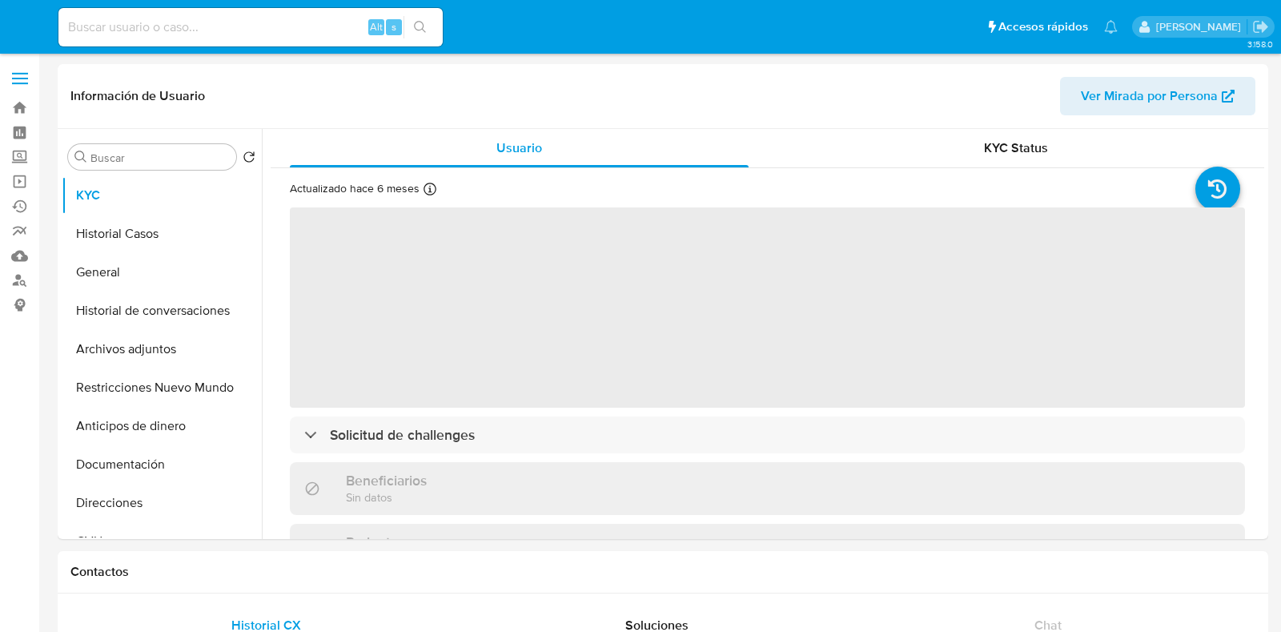
select select "10"
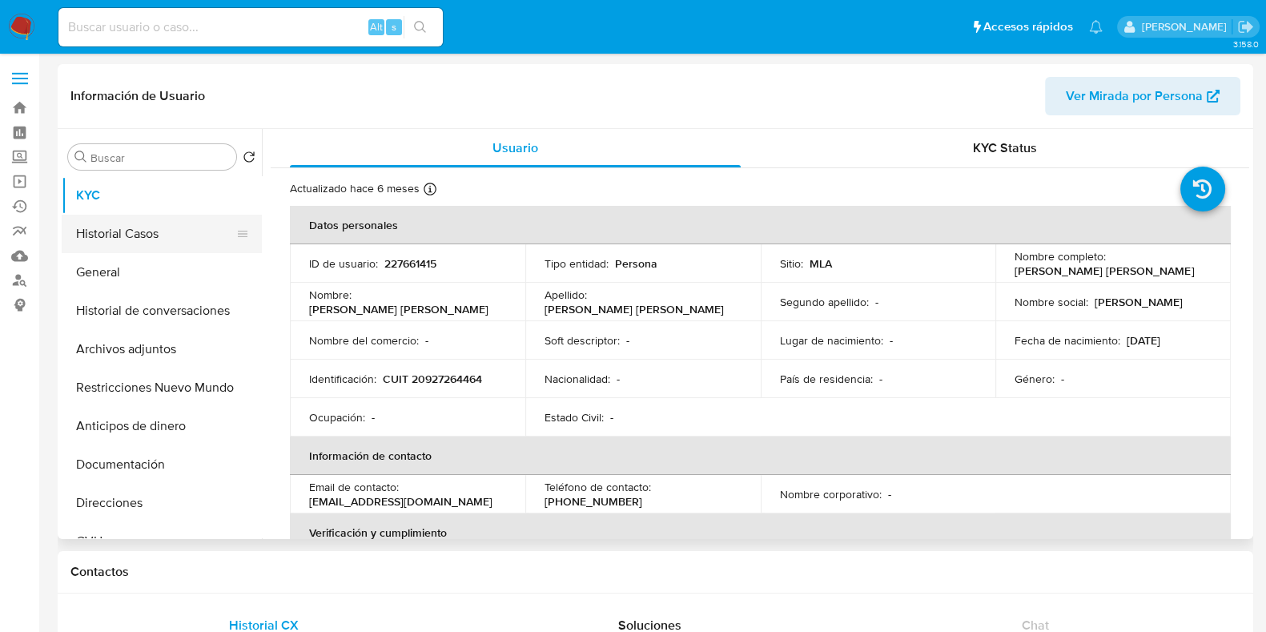
click at [143, 223] on button "Historial Casos" at bounding box center [155, 234] width 187 height 38
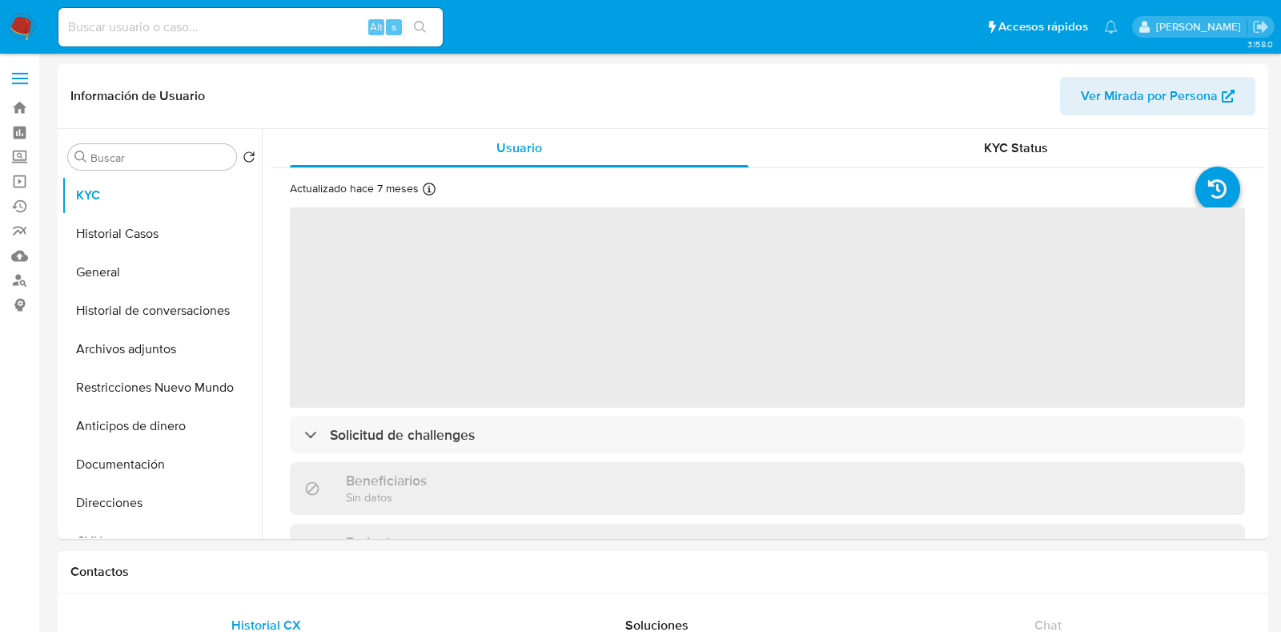
select select "10"
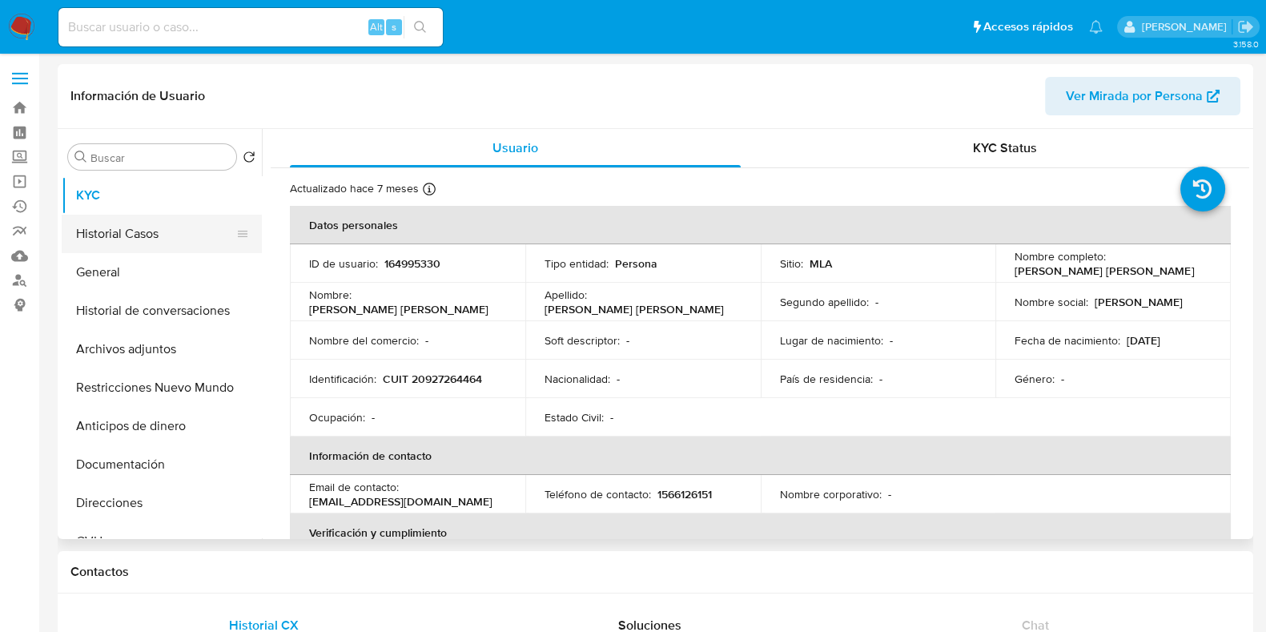
click at [110, 230] on button "Historial Casos" at bounding box center [155, 234] width 187 height 38
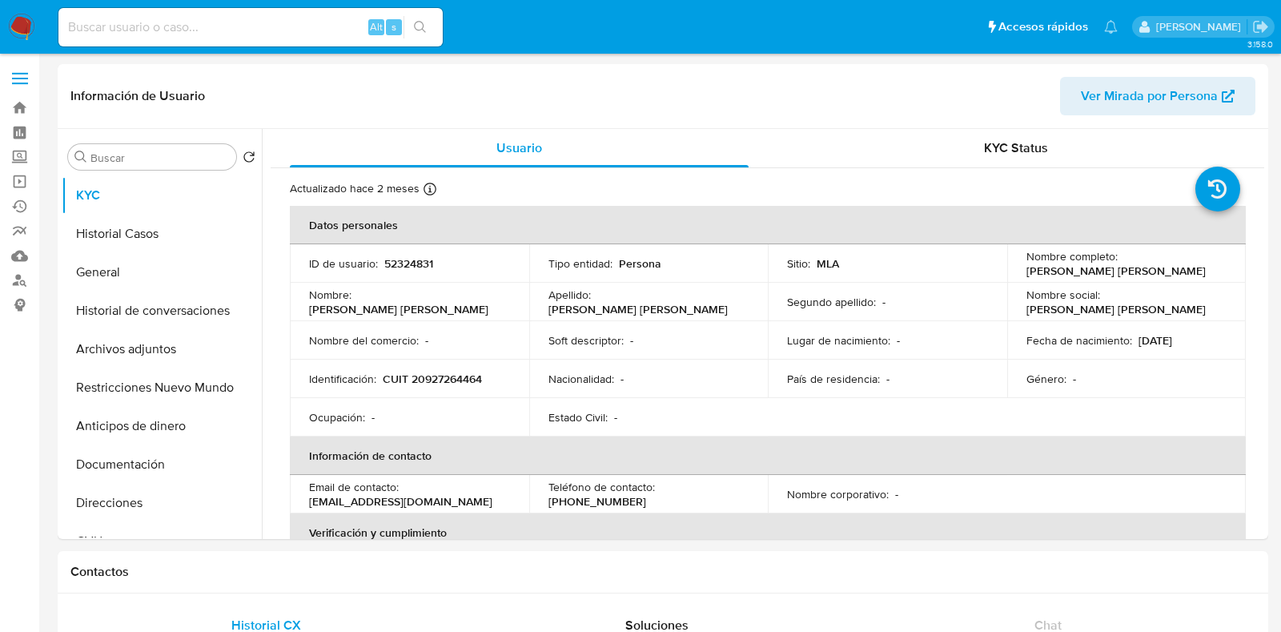
select select "10"
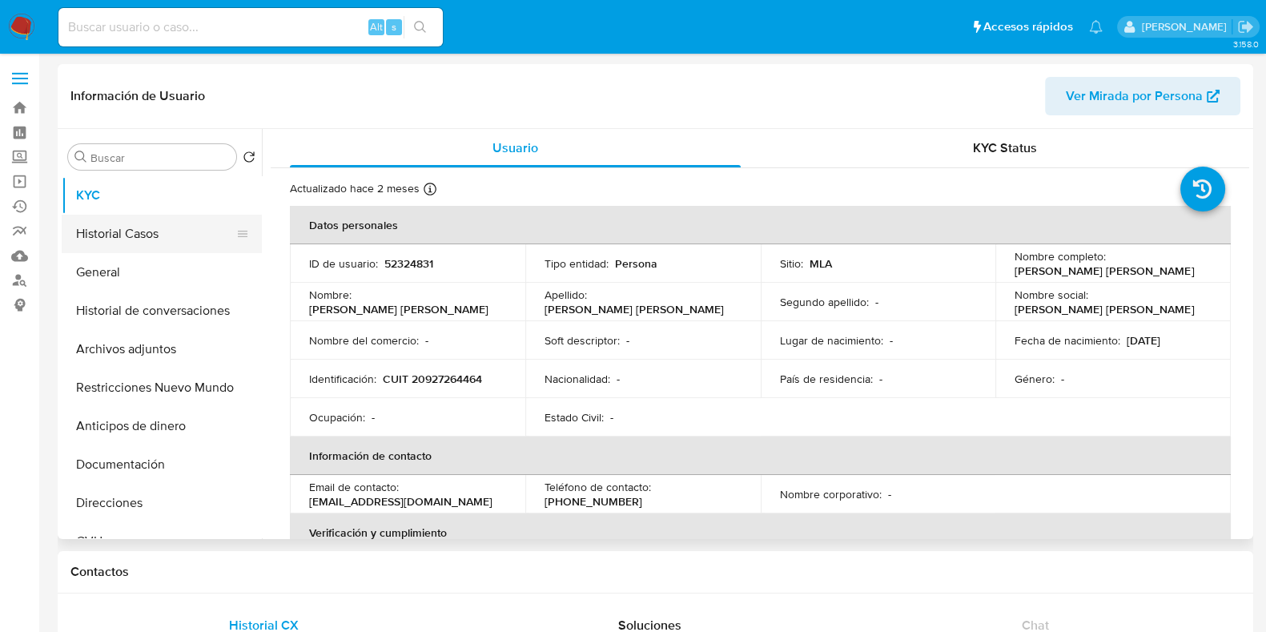
click at [143, 227] on button "Historial Casos" at bounding box center [155, 234] width 187 height 38
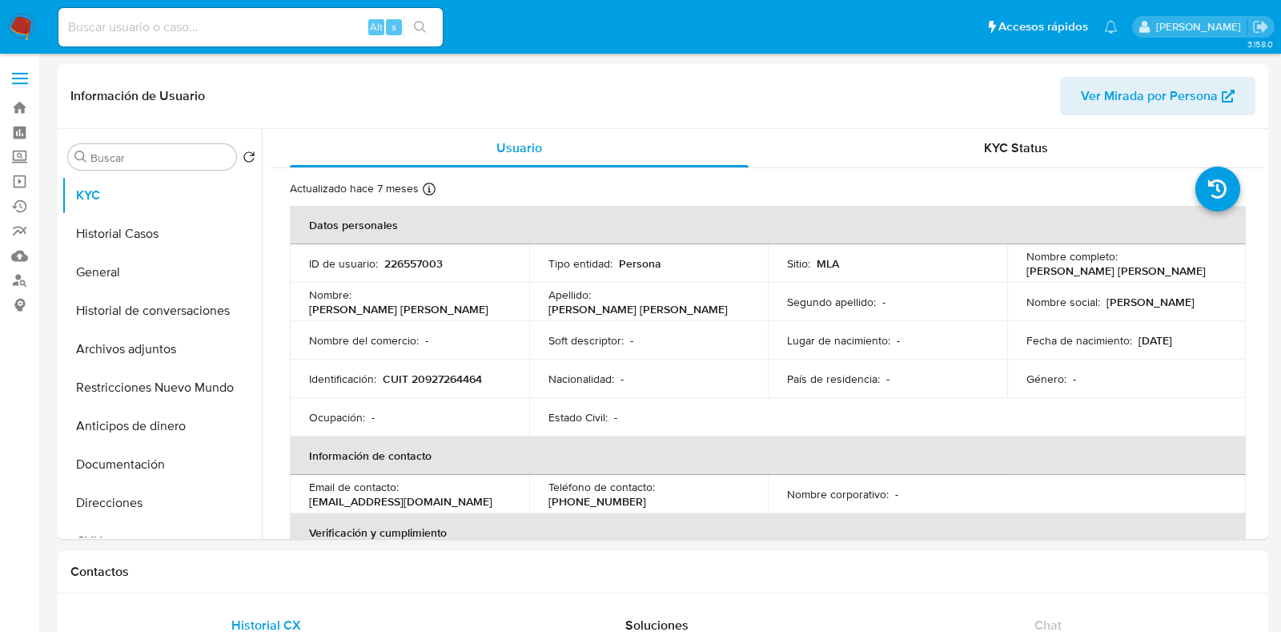
select select "10"
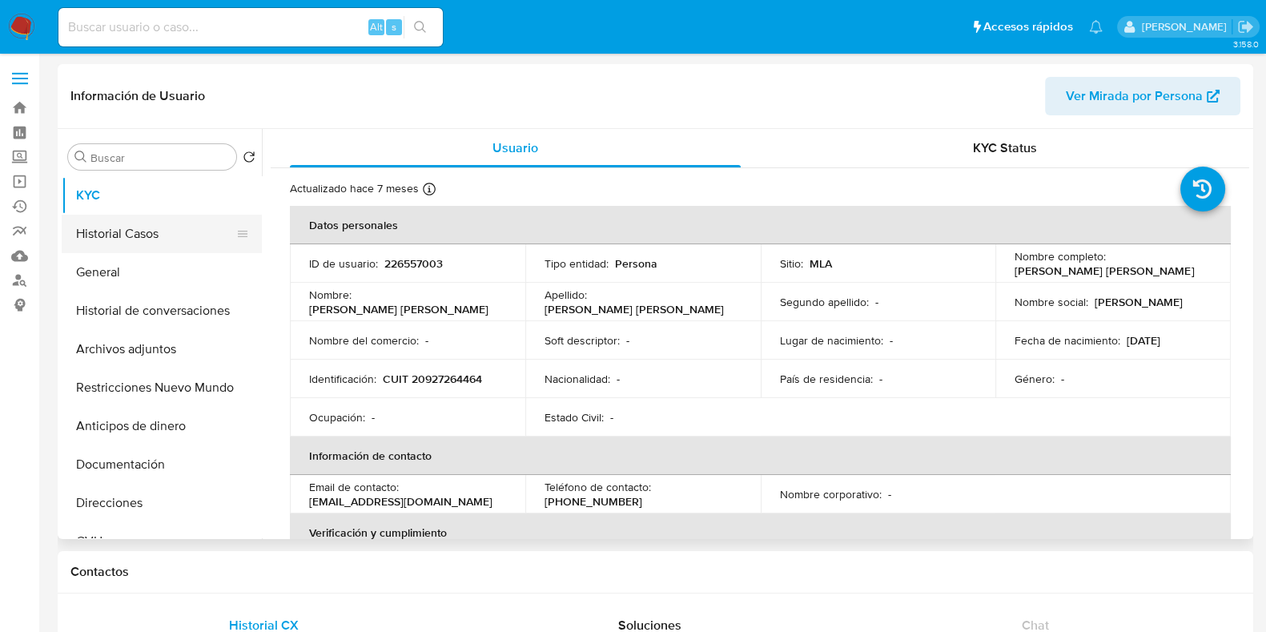
click at [149, 232] on button "Historial Casos" at bounding box center [155, 234] width 187 height 38
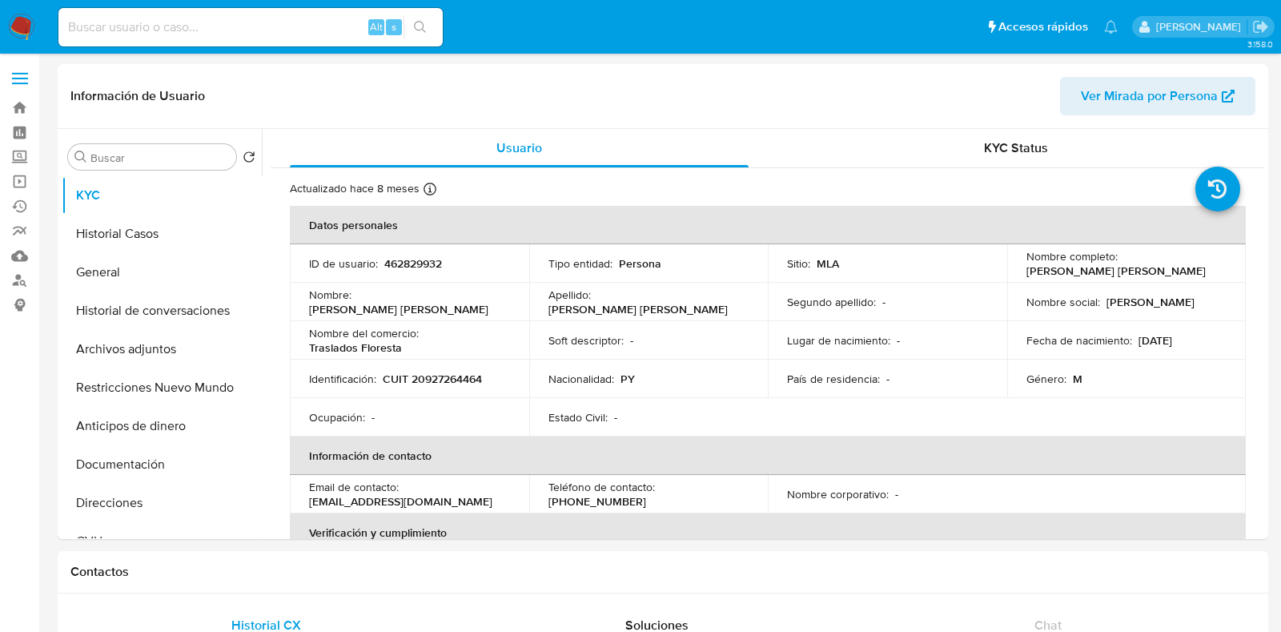
select select "10"
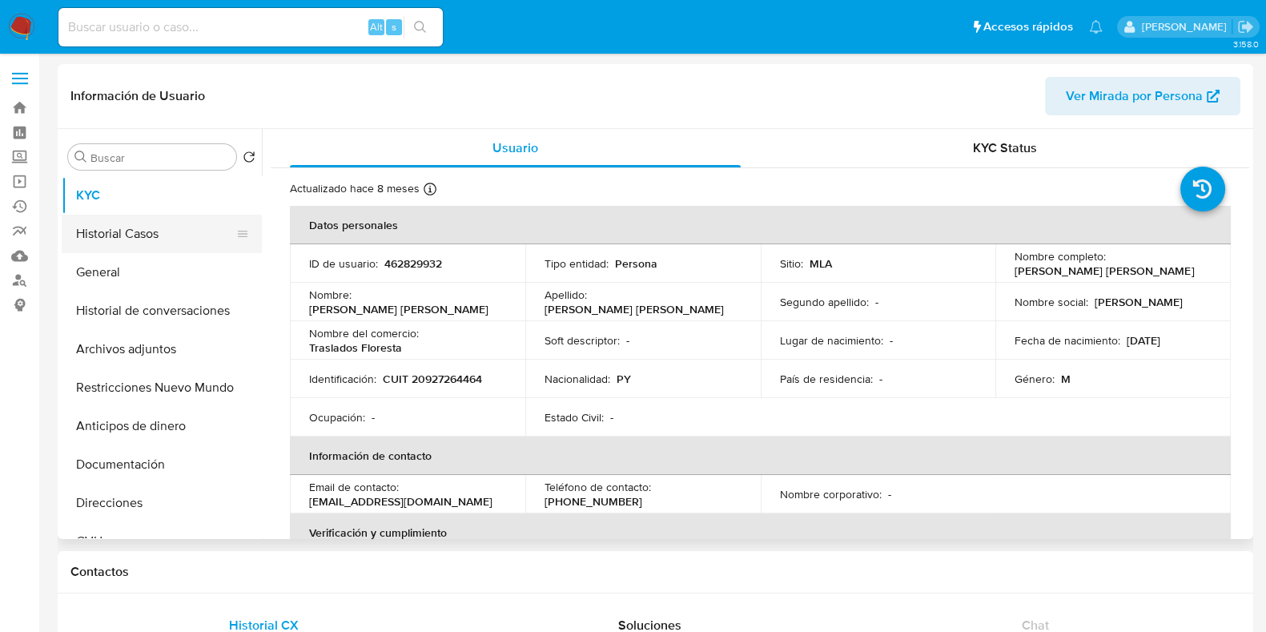
click at [149, 243] on button "Historial Casos" at bounding box center [155, 234] width 187 height 38
select select "10"
click at [145, 235] on button "Historial Casos" at bounding box center [155, 234] width 187 height 38
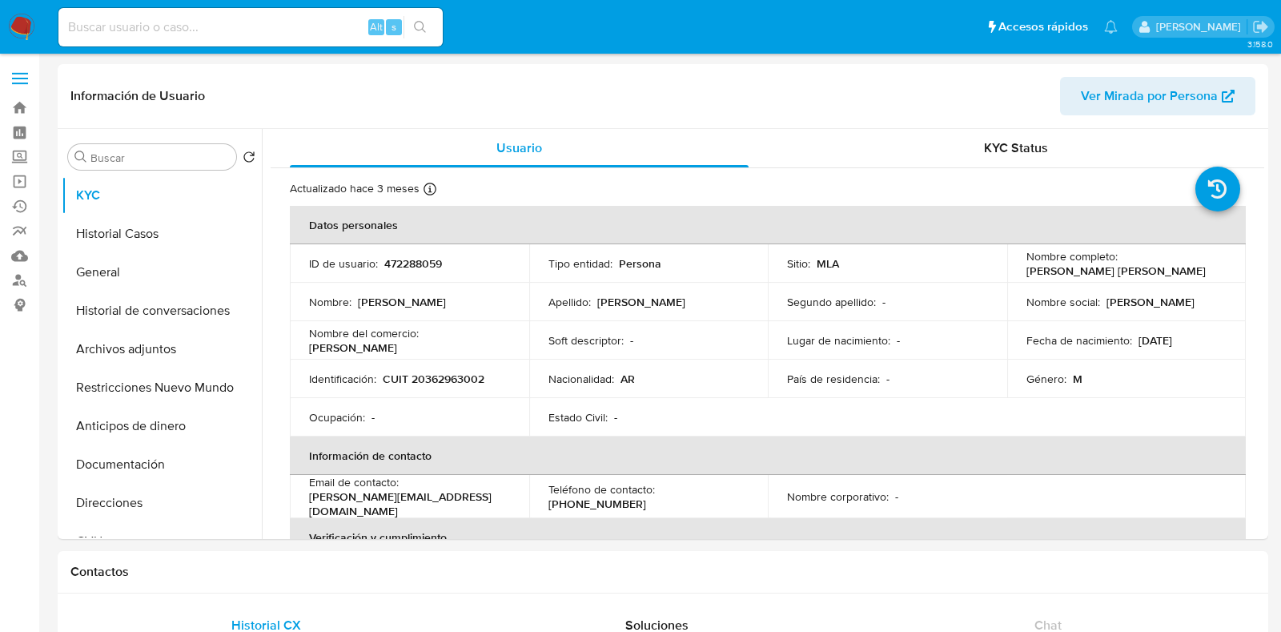
select select "10"
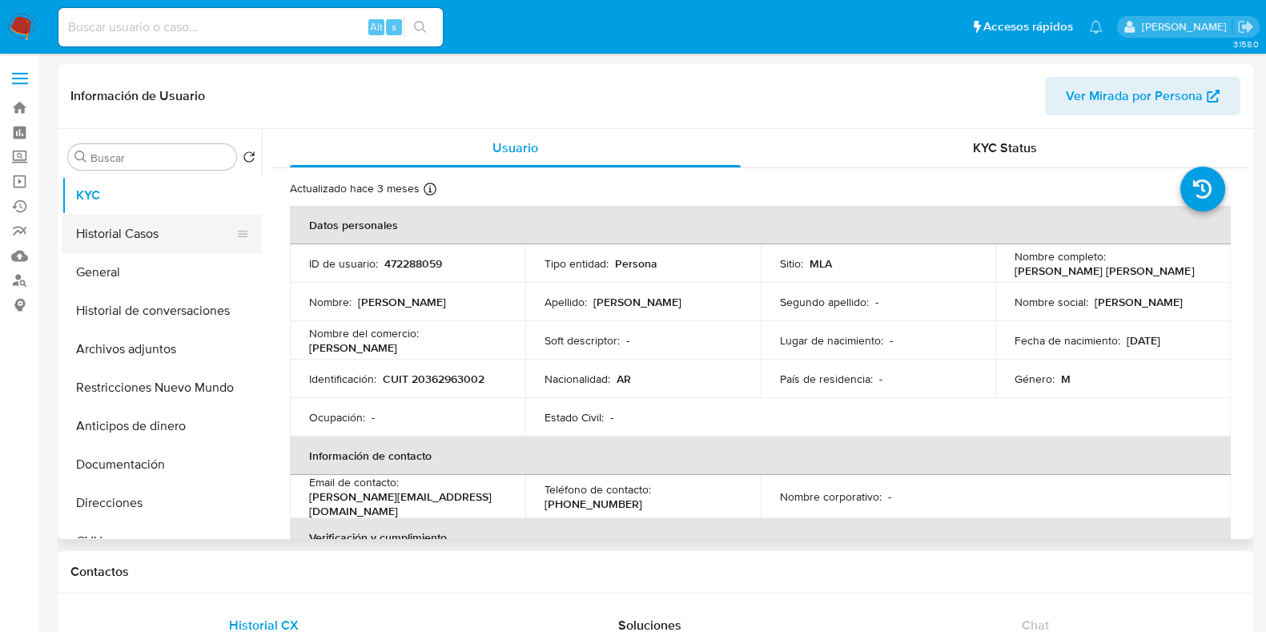
click at [148, 234] on button "Historial Casos" at bounding box center [155, 234] width 187 height 38
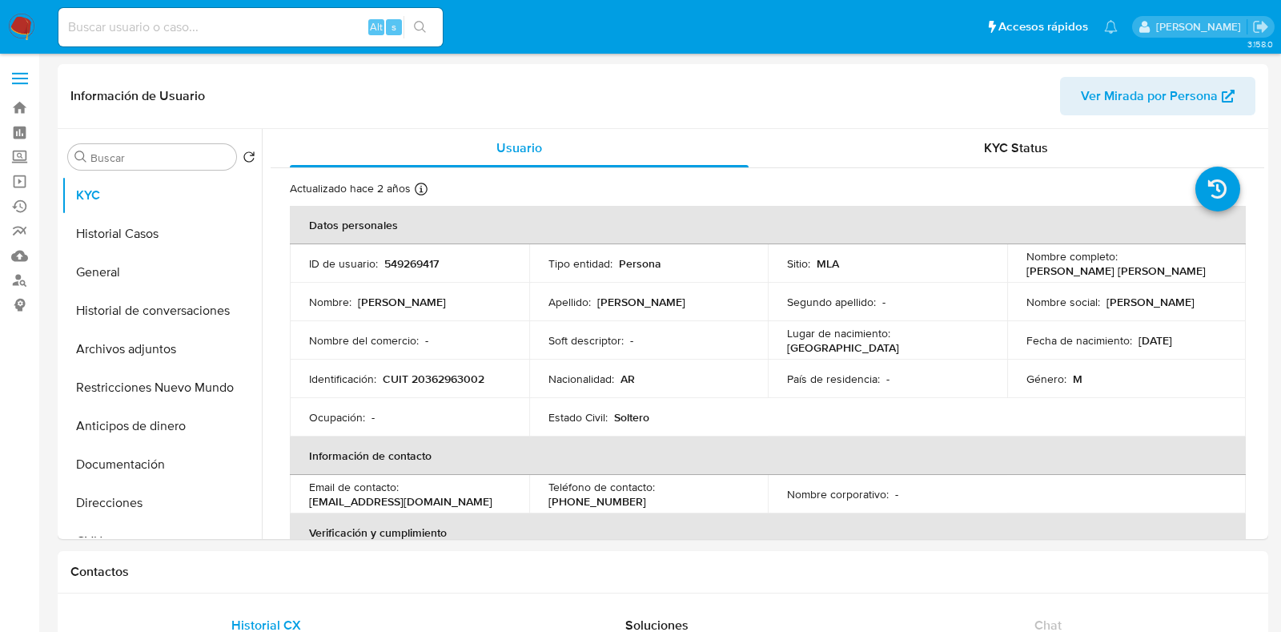
select select "10"
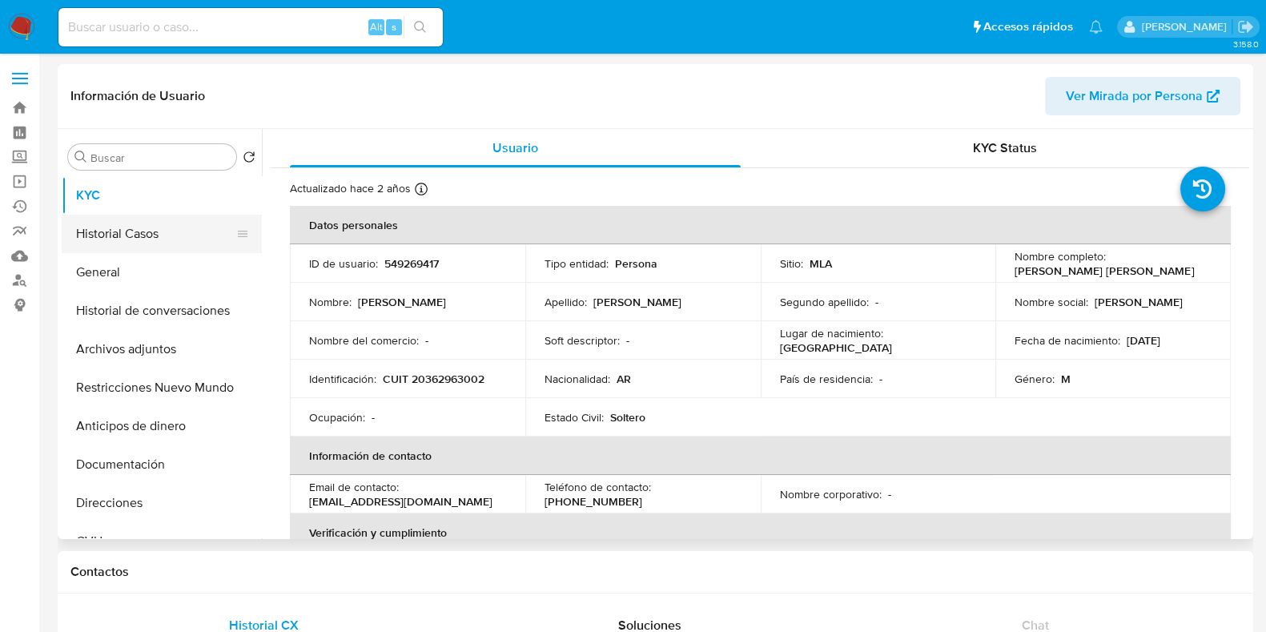
click at [141, 243] on button "Historial Casos" at bounding box center [155, 234] width 187 height 38
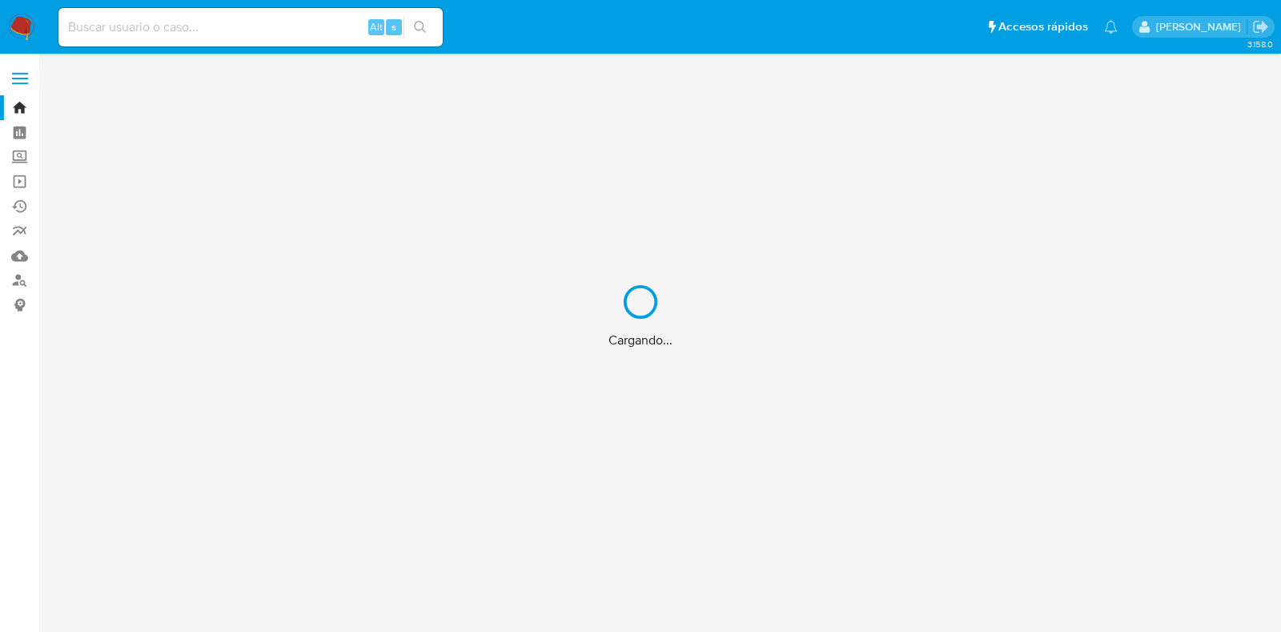
click at [186, 24] on div "Cargando..." at bounding box center [640, 316] width 1281 height 632
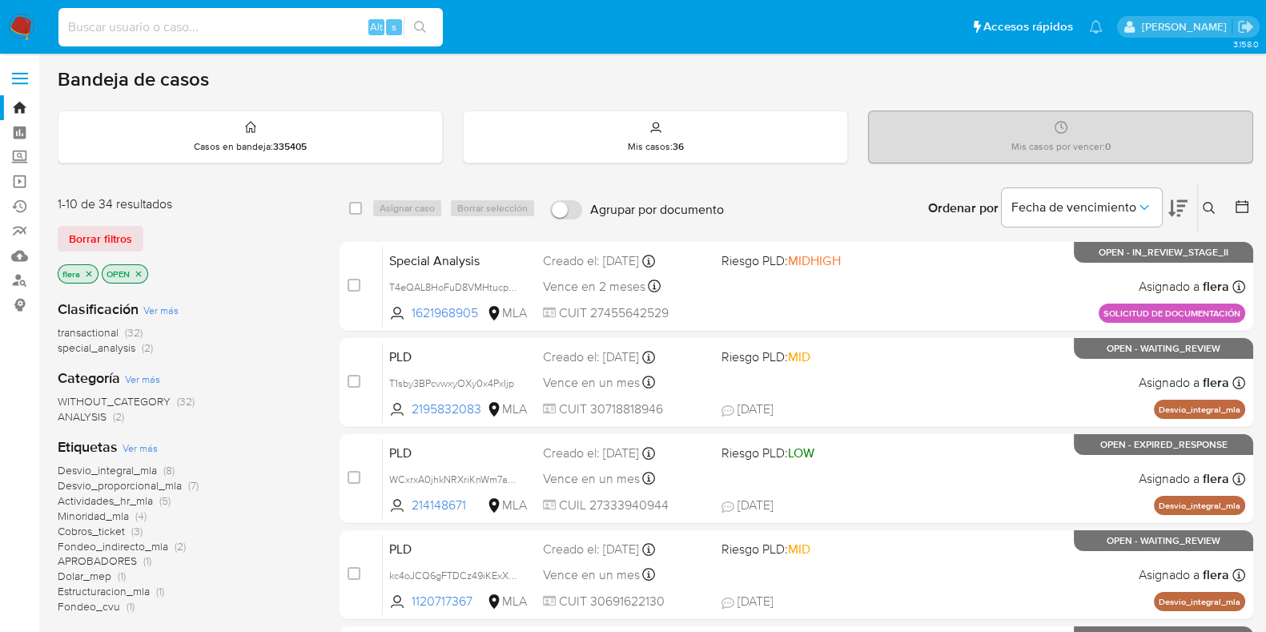
click at [183, 36] on input at bounding box center [250, 27] width 384 height 21
paste input "fulUcu93LonEUgHBdCGqBkwU"
type input "fulUcu93LonEUgHBdCGqBkwU"
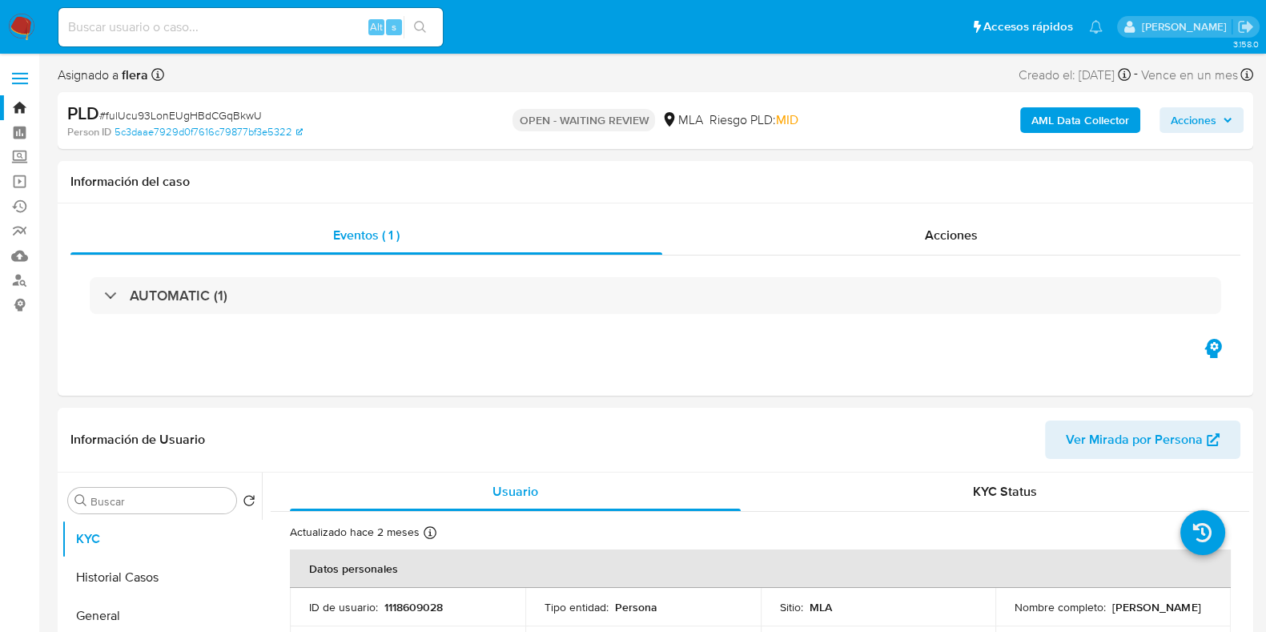
select select "10"
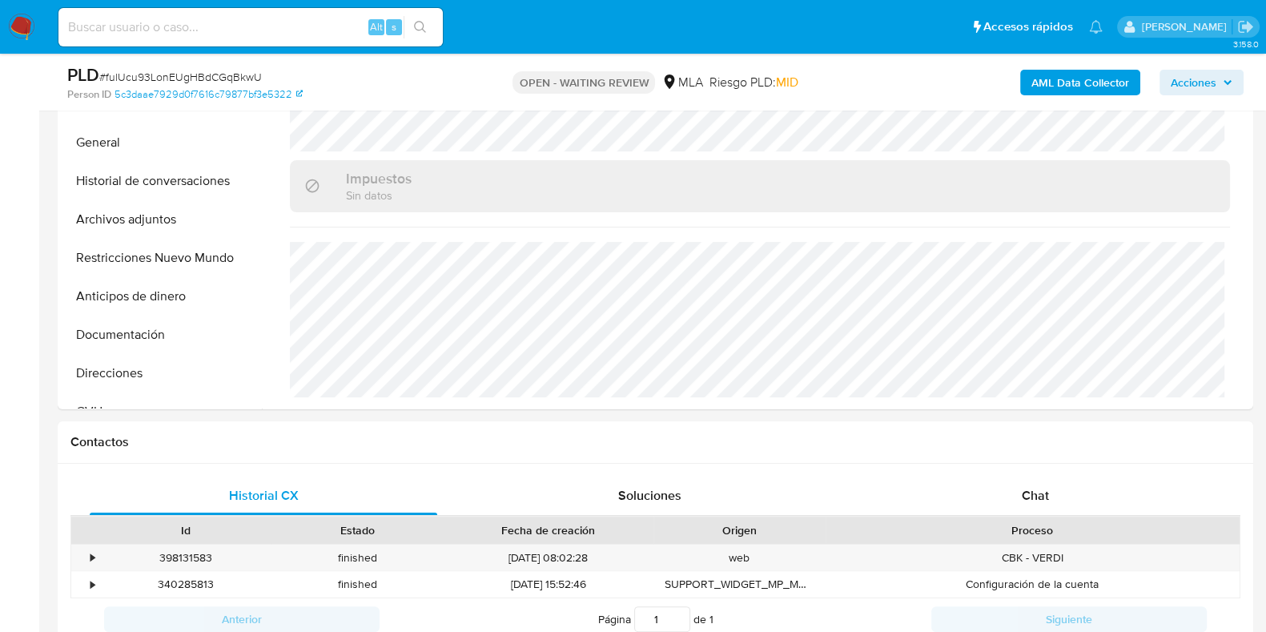
scroll to position [700, 0]
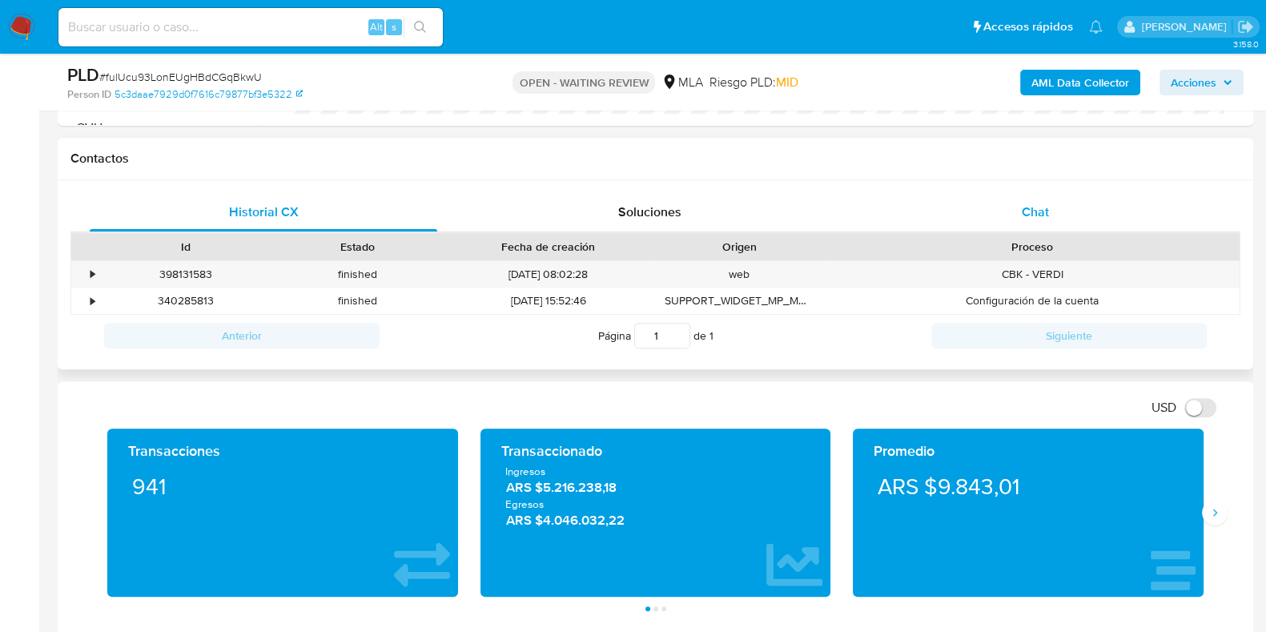
click at [1038, 222] on div "Chat" at bounding box center [1035, 212] width 347 height 38
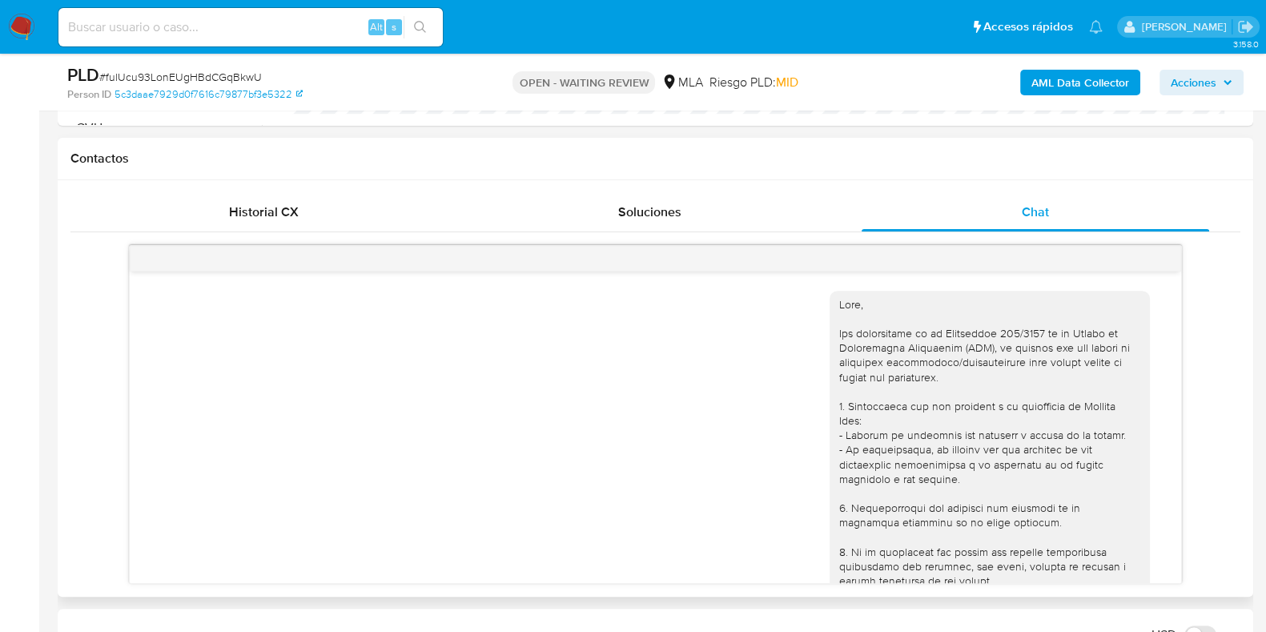
scroll to position [524, 0]
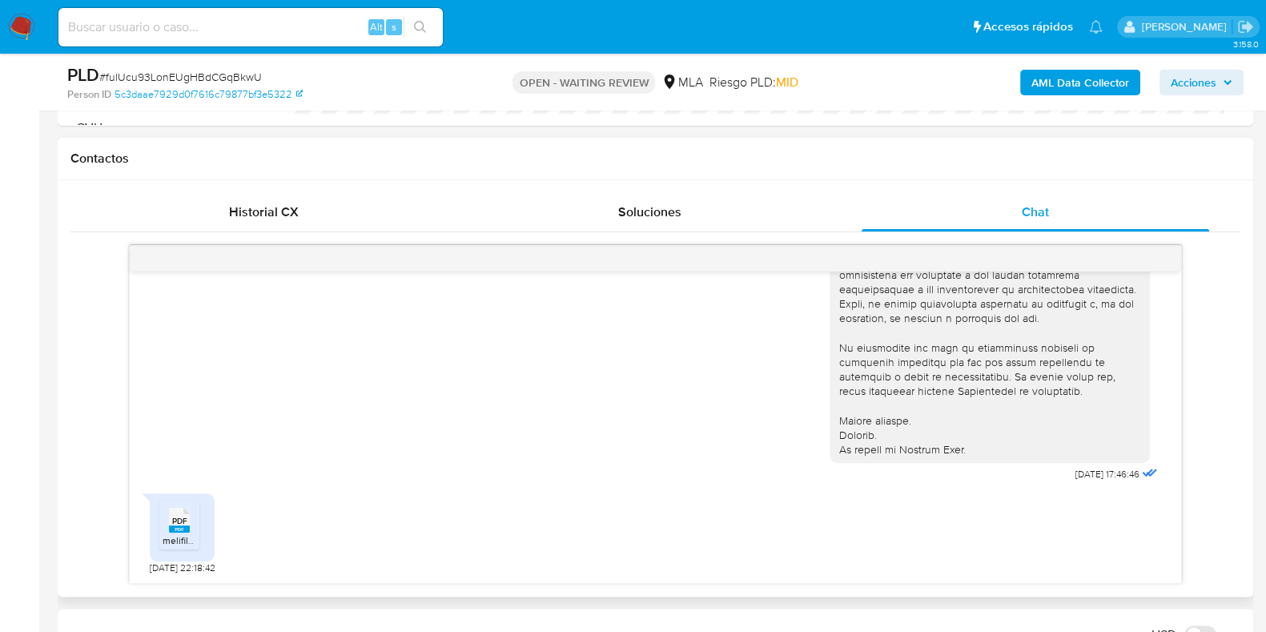
click at [176, 537] on span "melifile6050968068572659730.pdf" at bounding box center [239, 540] width 152 height 14
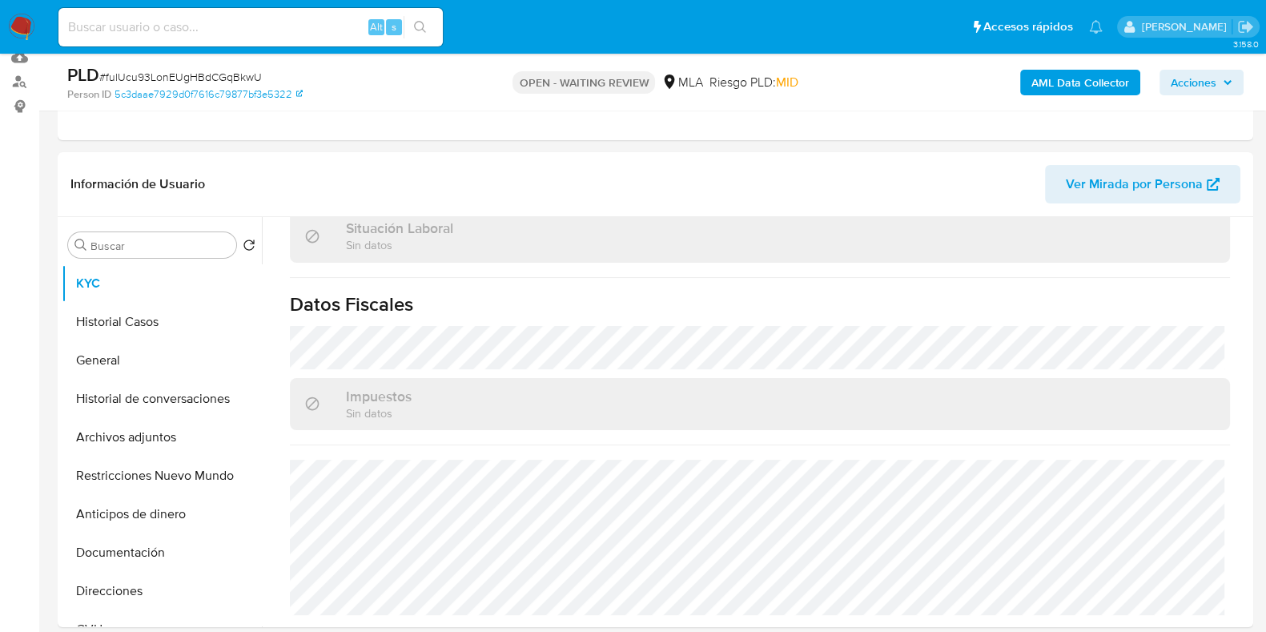
scroll to position [199, 0]
click at [117, 565] on button "Documentación" at bounding box center [155, 551] width 187 height 38
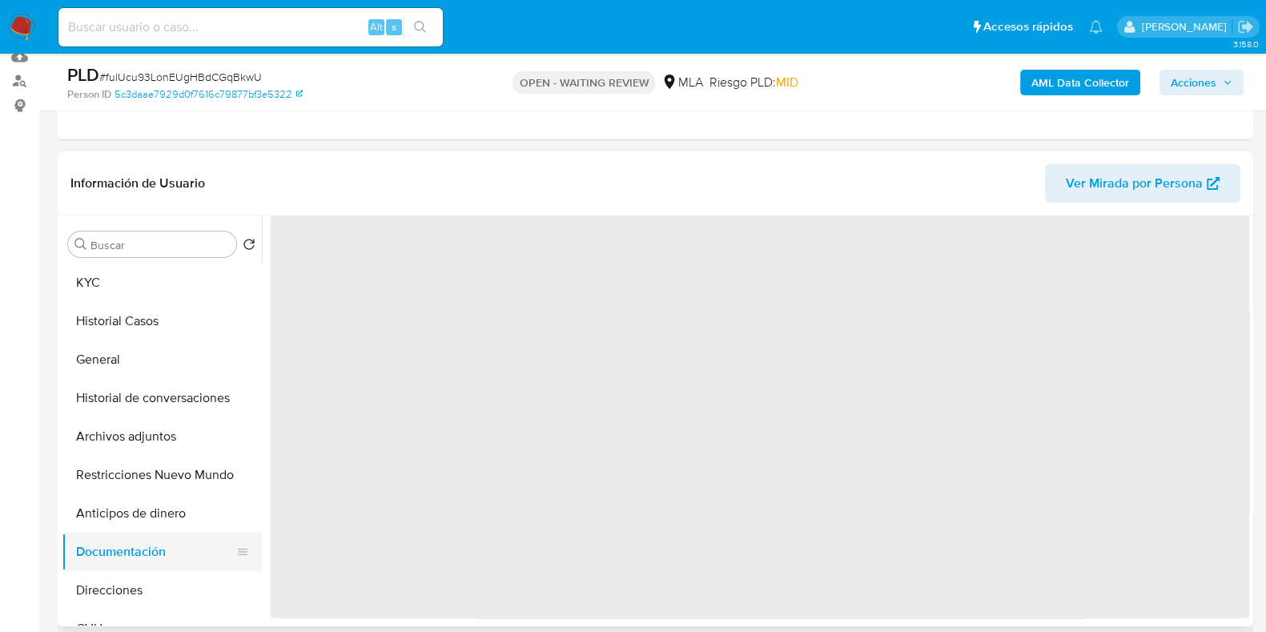
scroll to position [0, 0]
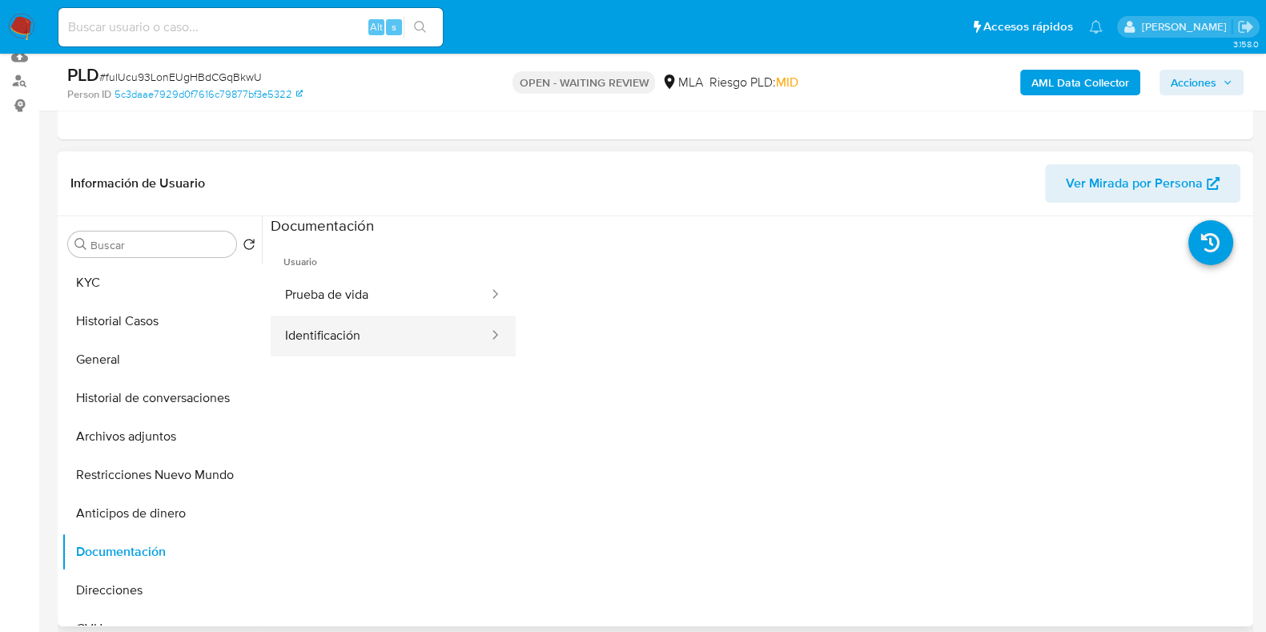
click at [335, 336] on button "Identificación" at bounding box center [380, 335] width 219 height 41
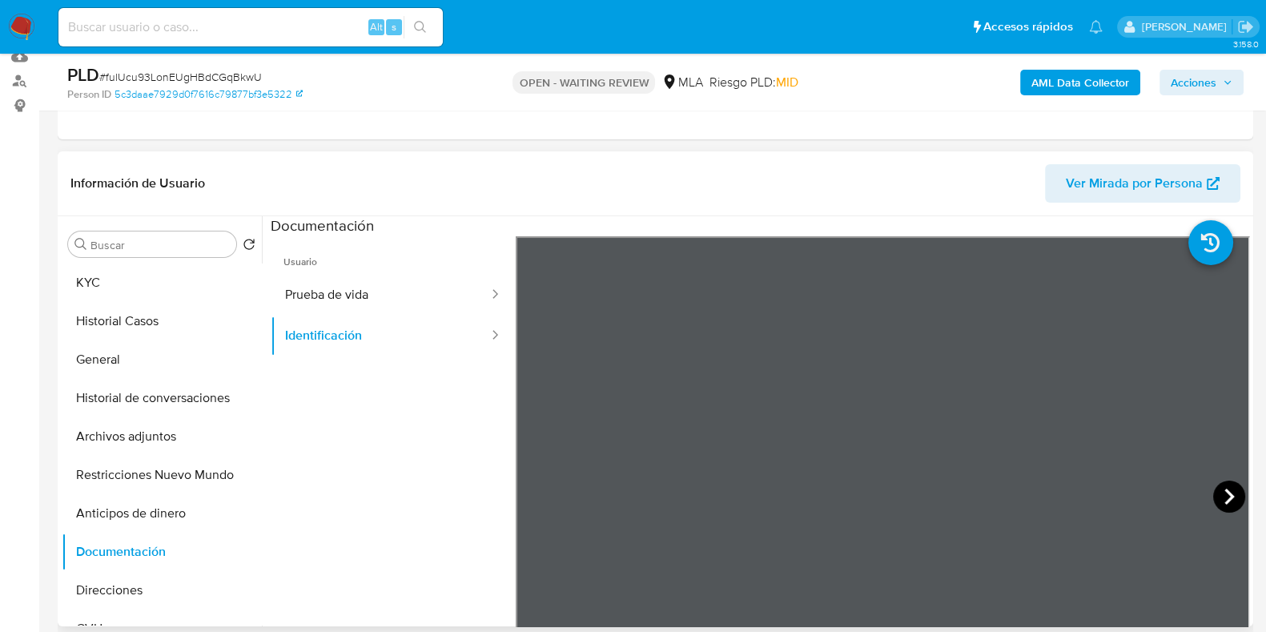
click at [1223, 495] on icon at bounding box center [1229, 496] width 32 height 32
click at [118, 275] on button "KYC" at bounding box center [155, 282] width 187 height 38
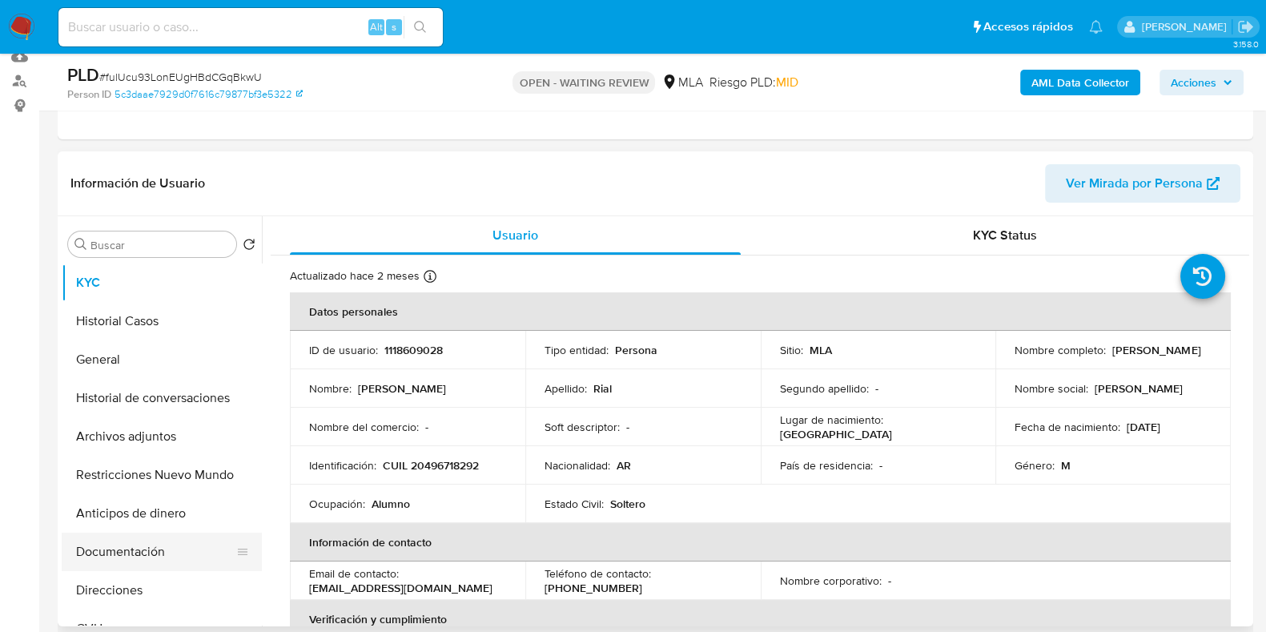
click at [175, 561] on button "Documentación" at bounding box center [155, 551] width 187 height 38
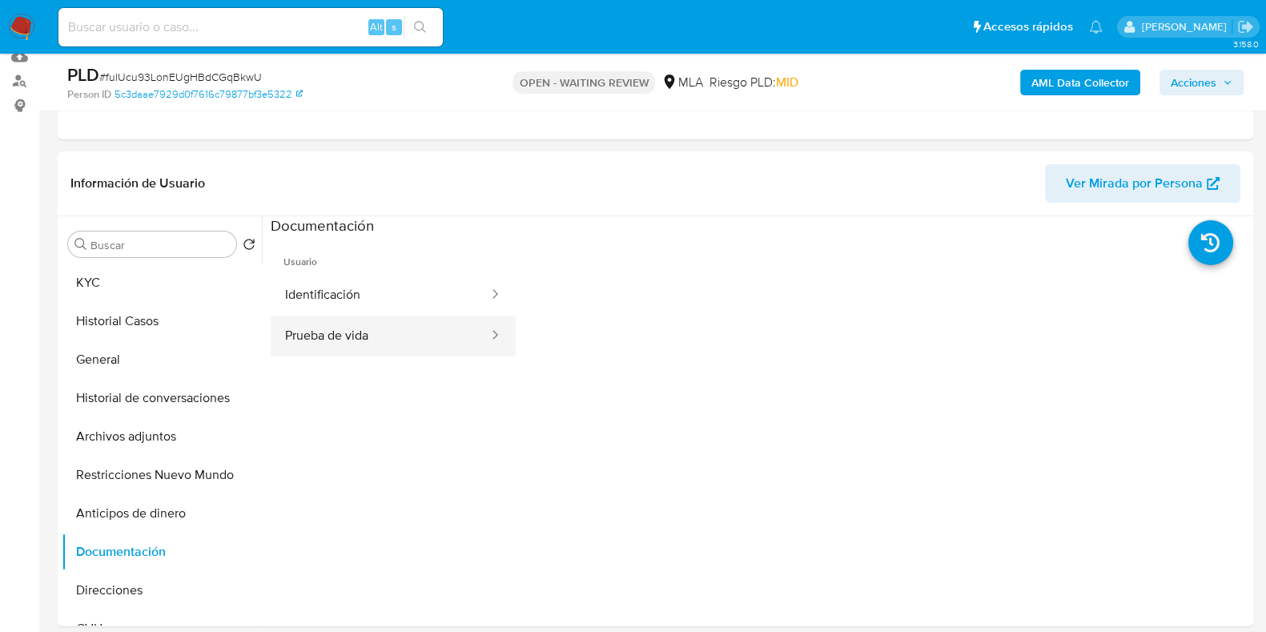
click at [351, 322] on button "Prueba de vida" at bounding box center [380, 335] width 219 height 41
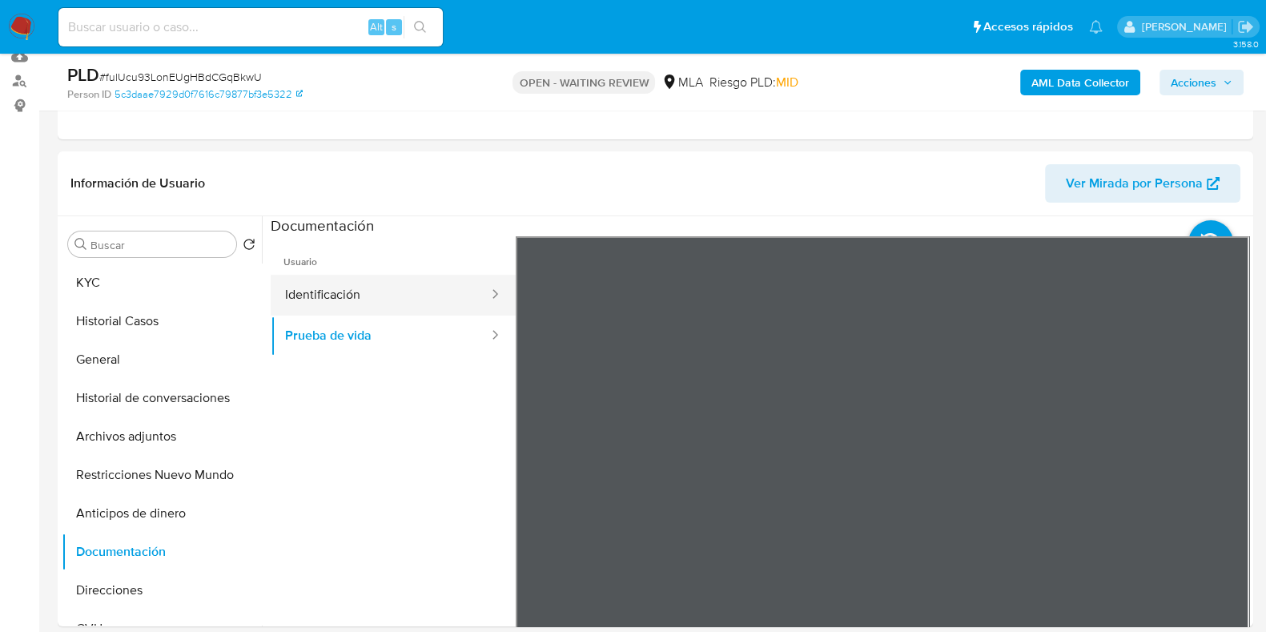
click at [318, 289] on button "Identificación" at bounding box center [380, 295] width 219 height 41
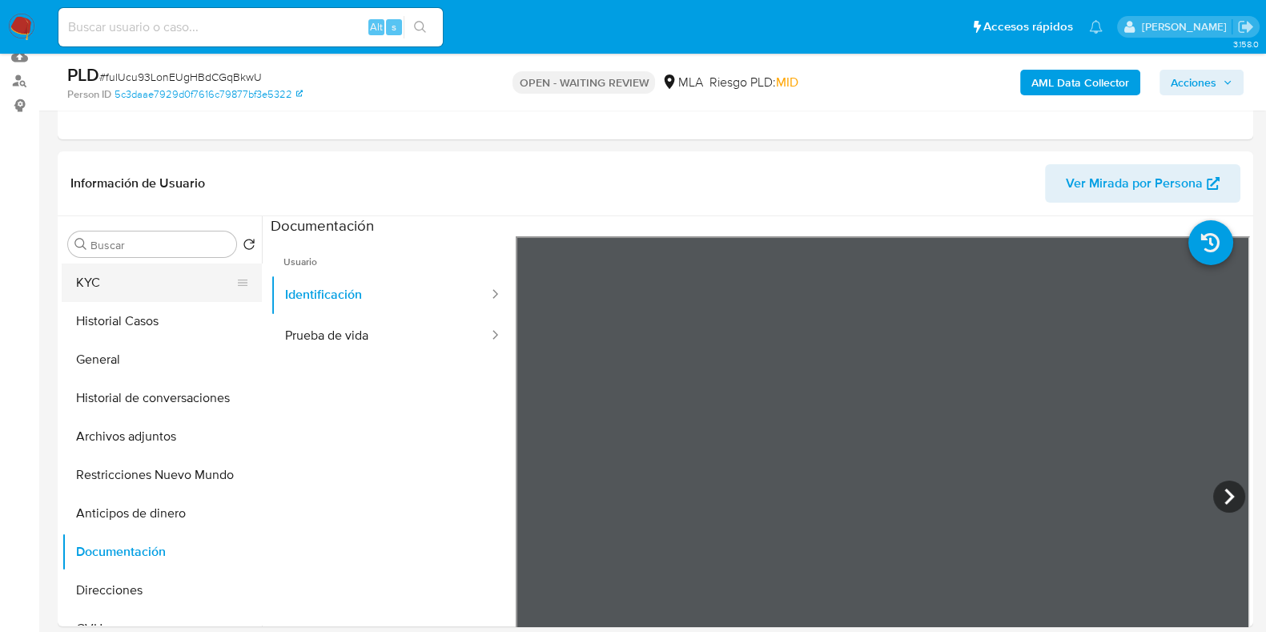
click at [159, 274] on button "KYC" at bounding box center [155, 282] width 187 height 38
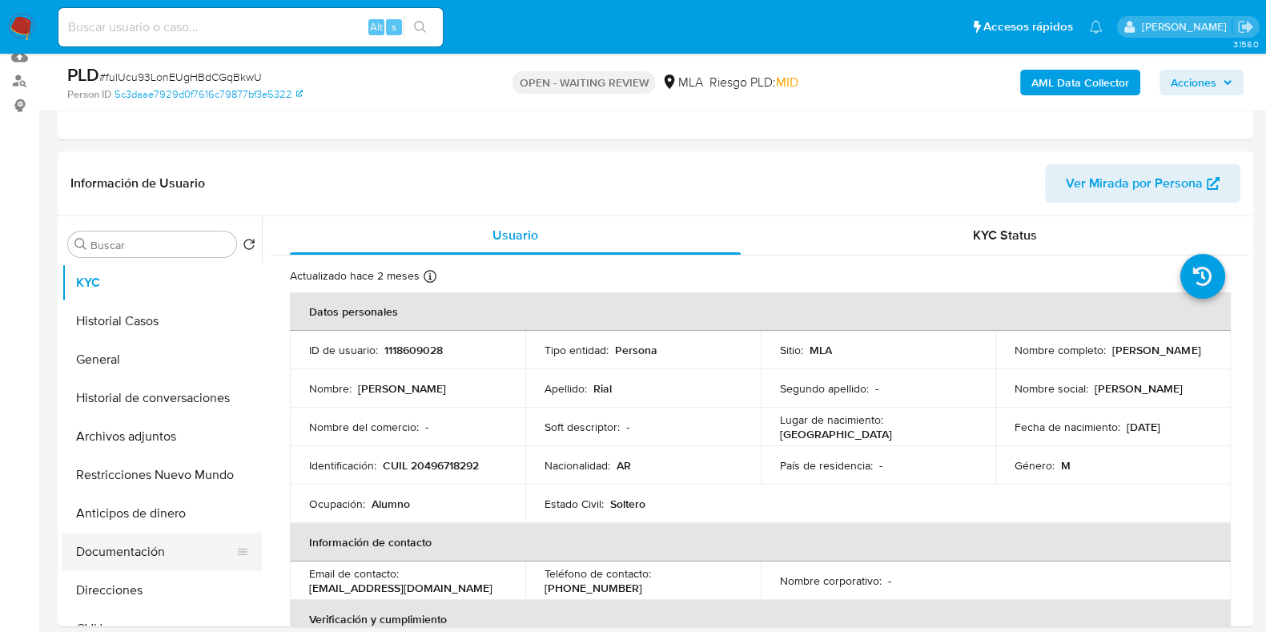
click at [136, 554] on button "Documentación" at bounding box center [155, 551] width 187 height 38
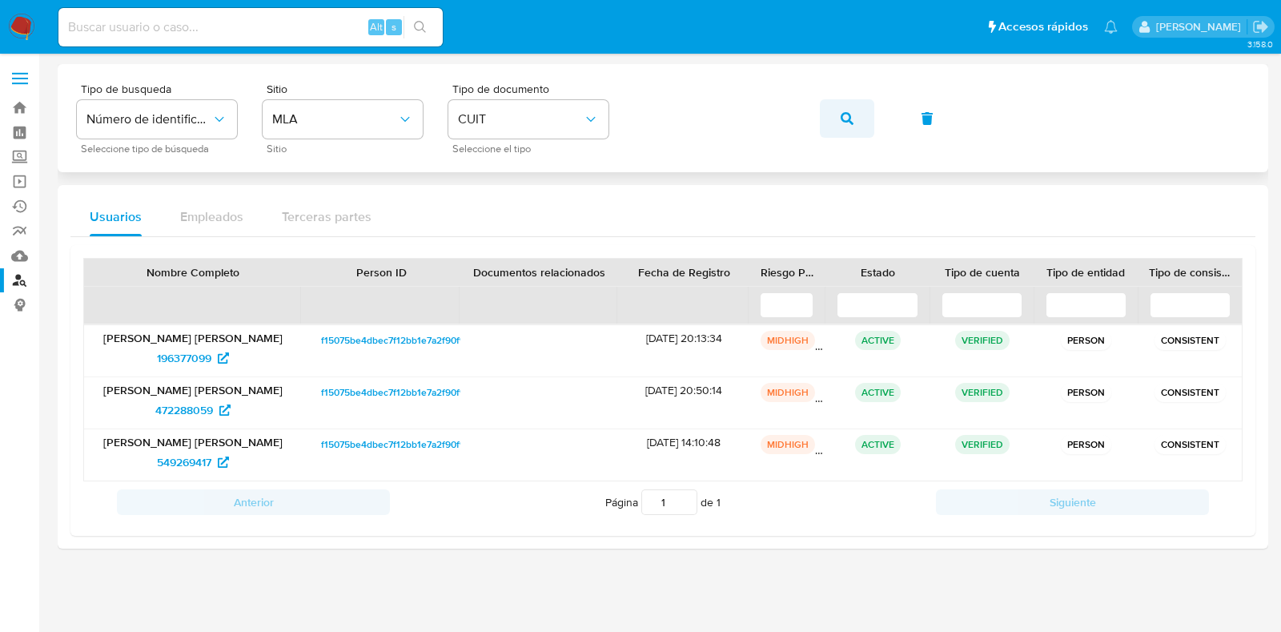
click at [846, 121] on icon "button" at bounding box center [847, 118] width 13 height 13
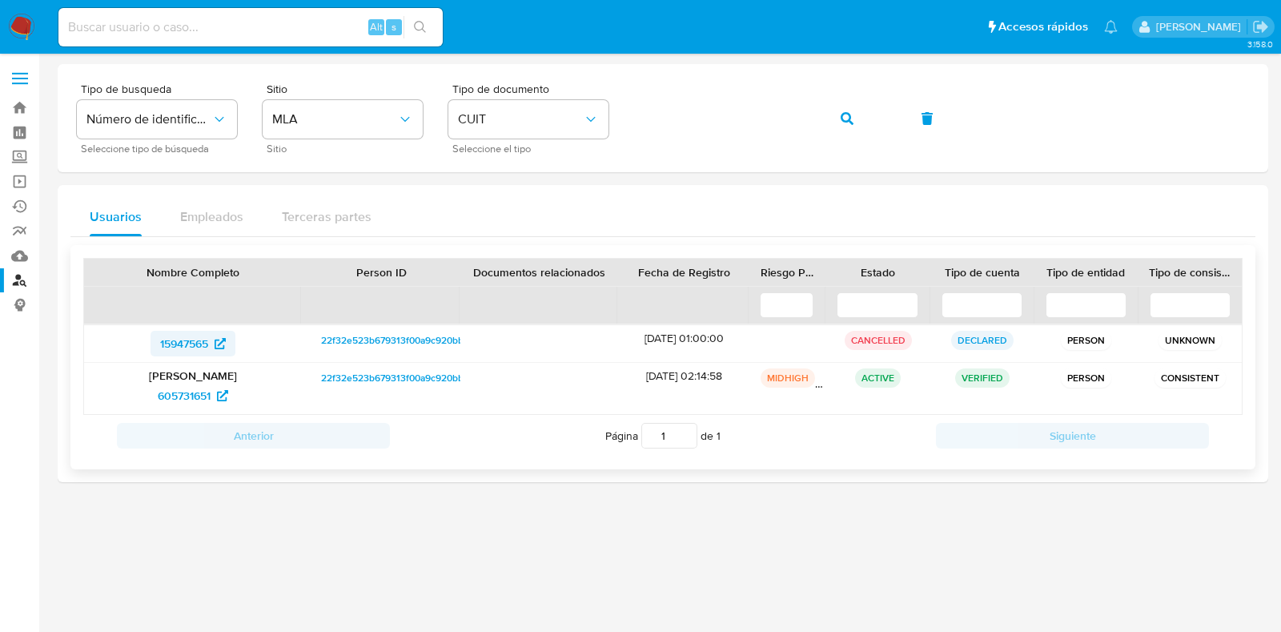
click at [186, 340] on span "15947565" at bounding box center [184, 344] width 48 height 26
click at [208, 398] on span "605731651" at bounding box center [184, 396] width 53 height 26
click at [851, 108] on span "button" at bounding box center [847, 118] width 13 height 35
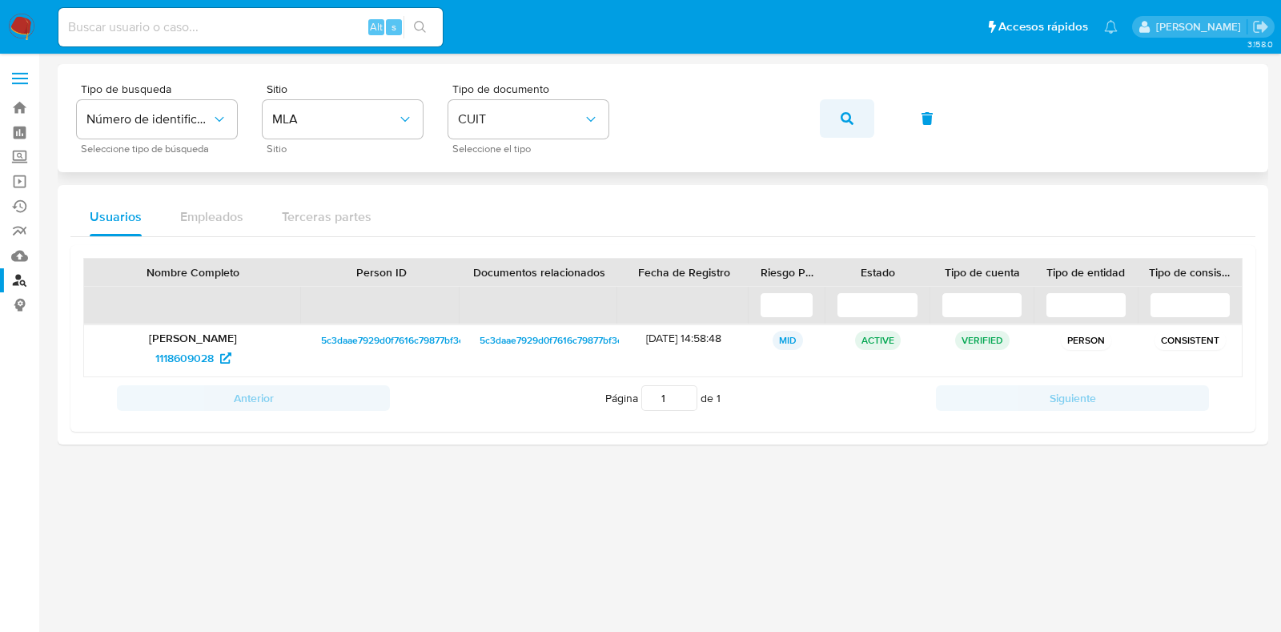
click at [841, 115] on icon "button" at bounding box center [847, 118] width 13 height 13
click at [174, 354] on span "9409913" at bounding box center [184, 358] width 43 height 26
click at [841, 114] on icon "button" at bounding box center [847, 118] width 13 height 13
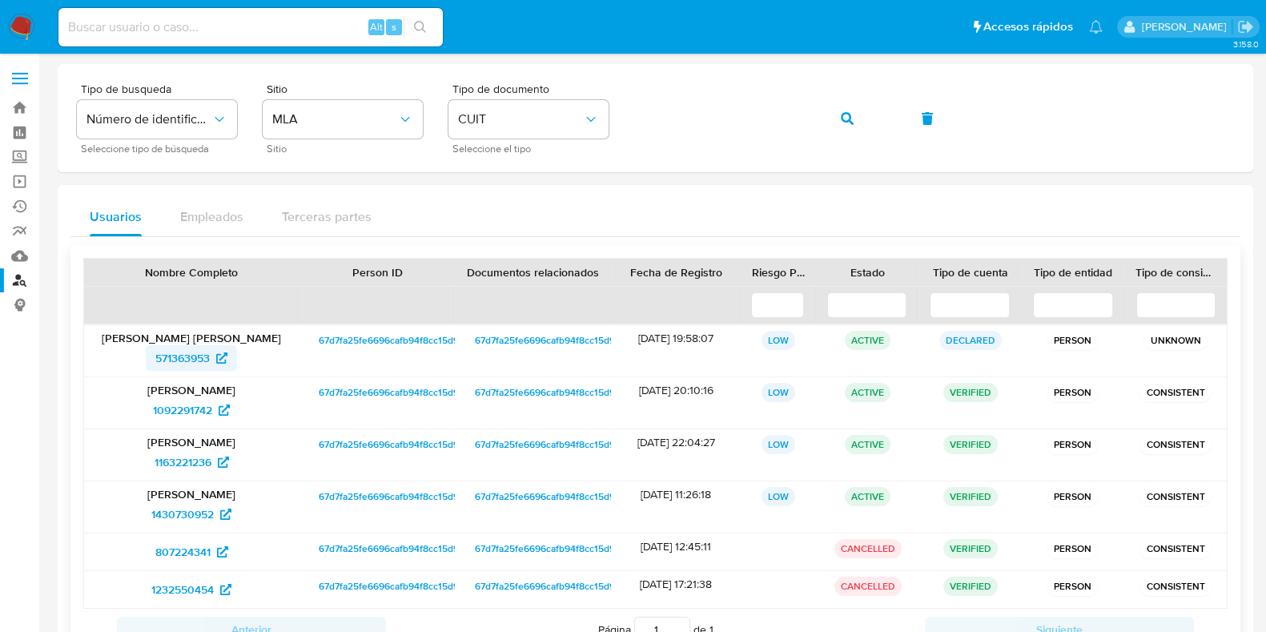
click at [181, 362] on span "571363953" at bounding box center [182, 358] width 54 height 26
click at [165, 410] on span "1092291742" at bounding box center [182, 410] width 59 height 26
click at [189, 464] on span "1163221236" at bounding box center [183, 462] width 57 height 26
click at [194, 508] on span "1430730952" at bounding box center [182, 514] width 62 height 26
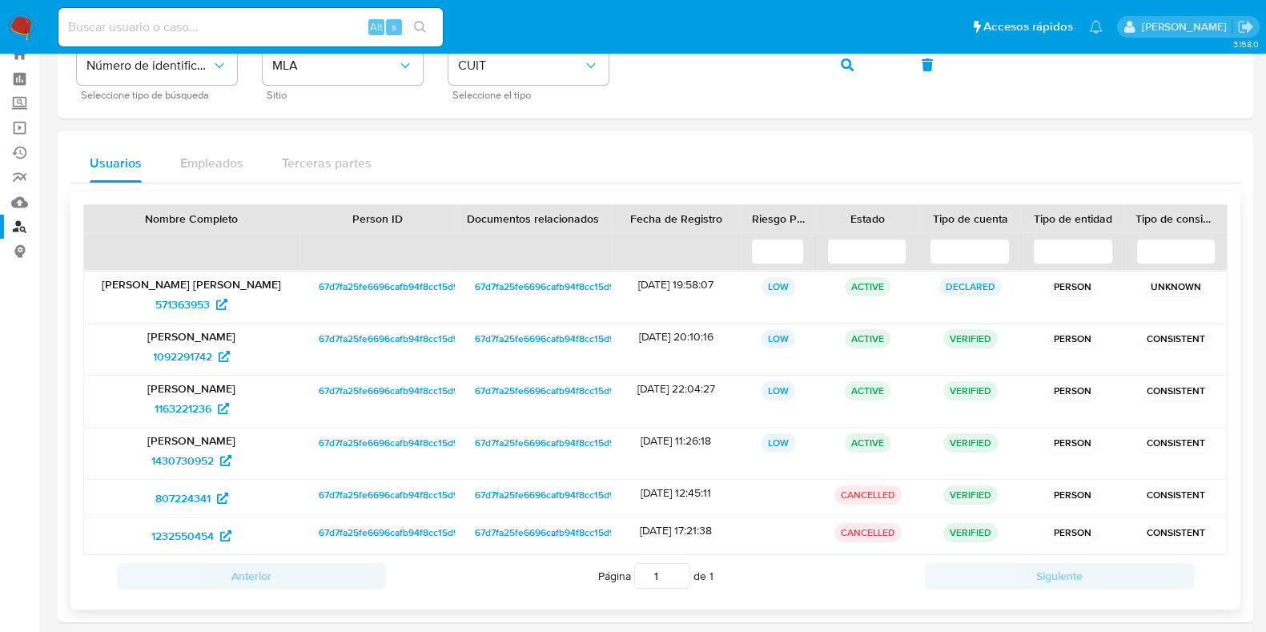
scroll to position [99, 0]
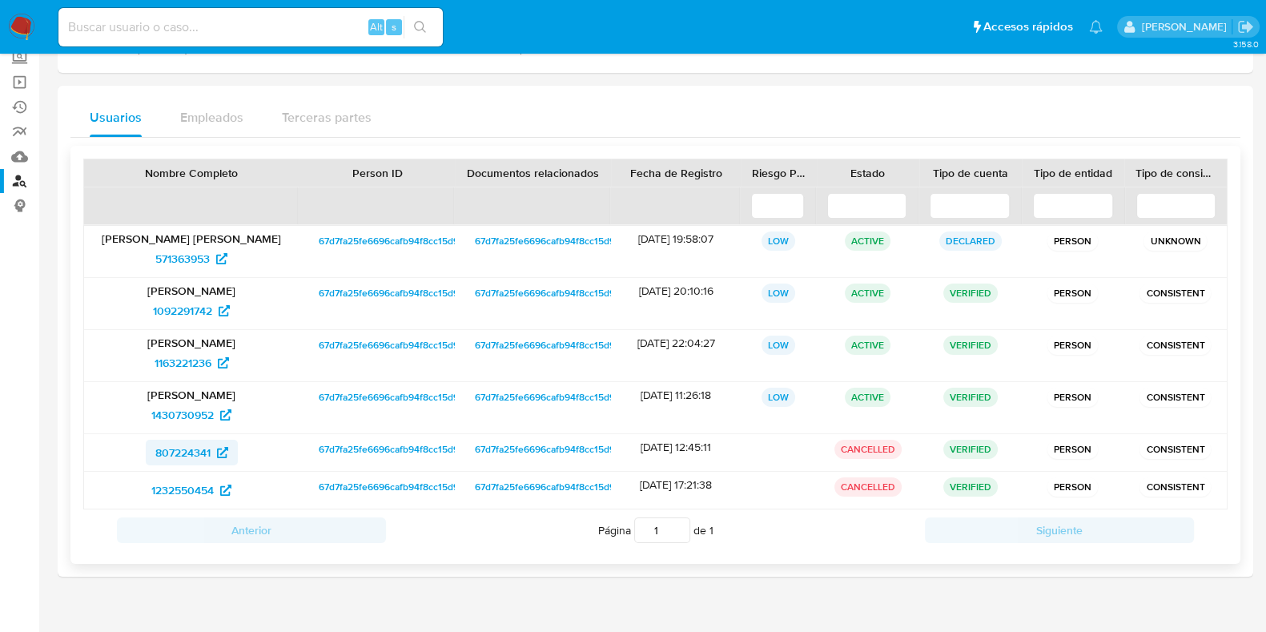
click at [191, 446] on span "807224341" at bounding box center [182, 453] width 55 height 26
click at [206, 483] on span "1232550454" at bounding box center [182, 490] width 62 height 26
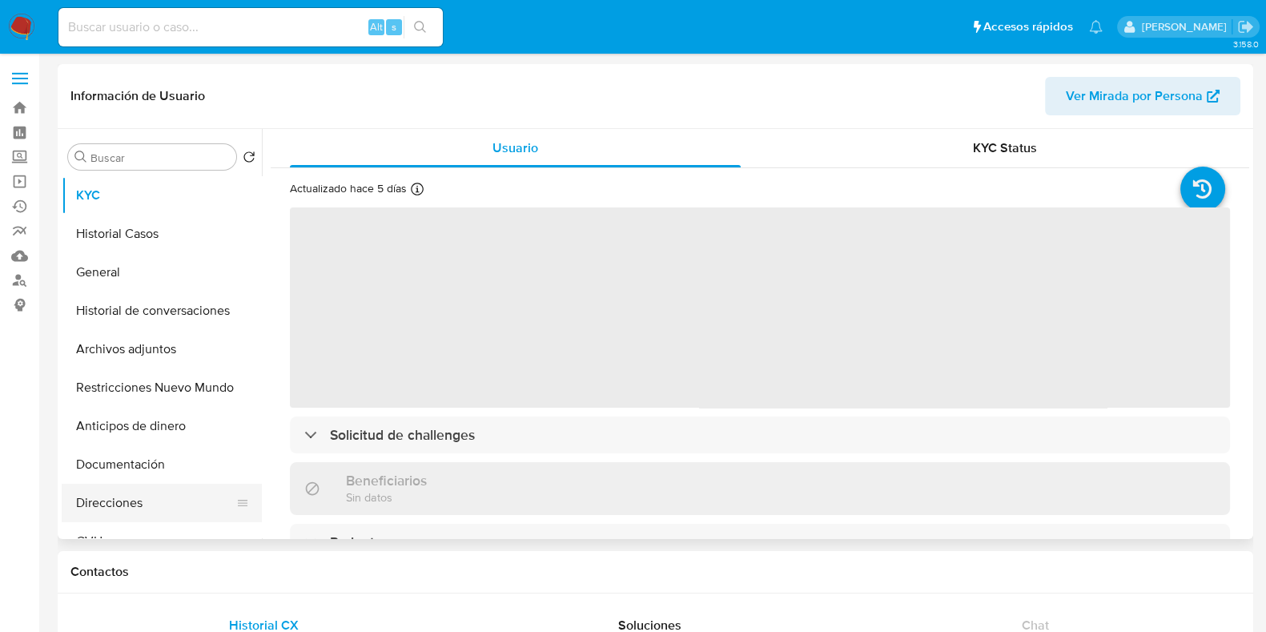
click at [128, 498] on button "Direcciones" at bounding box center [155, 503] width 187 height 38
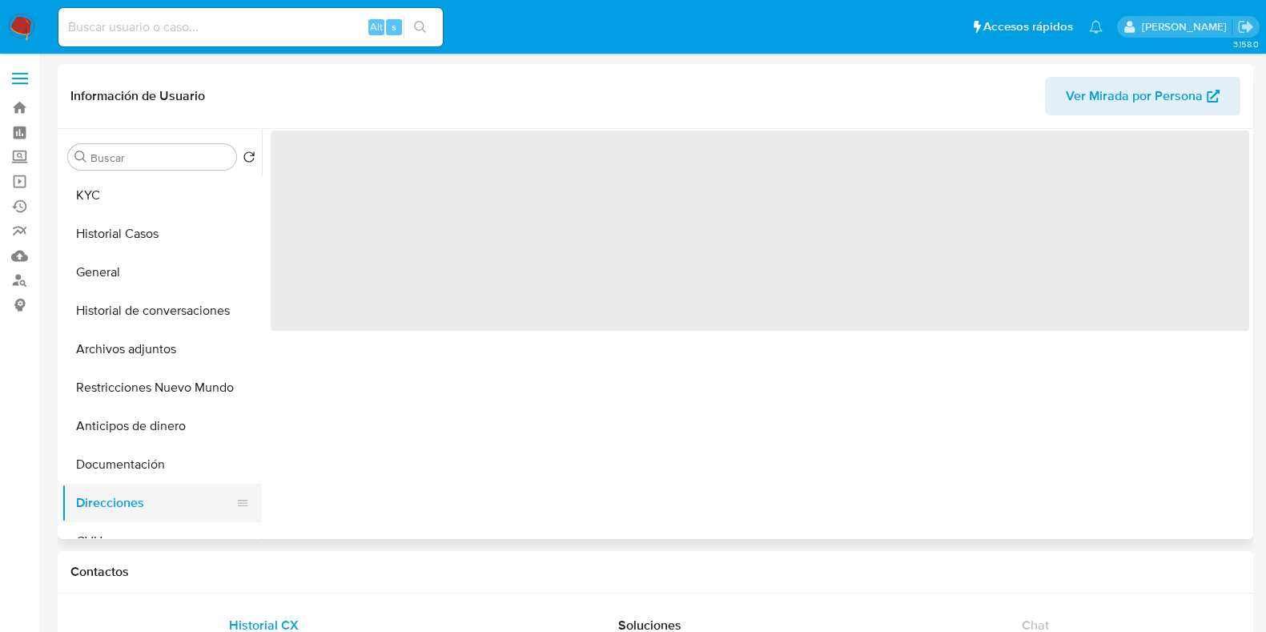
select select "10"
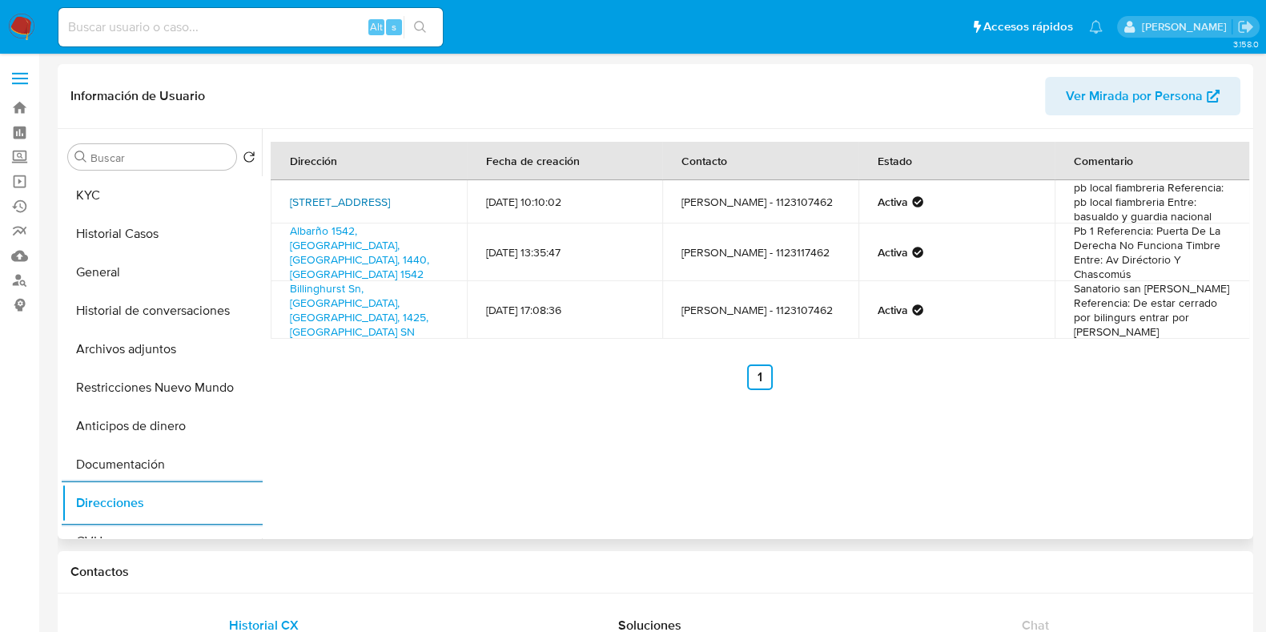
click at [340, 203] on link "Rivadavia 10026, Villa Luro, Capital Federal, 1408, Argentina 10026" at bounding box center [340, 202] width 100 height 16
drag, startPoint x: 286, startPoint y: 184, endPoint x: 388, endPoint y: 218, distance: 107.9
click at [388, 218] on td "Rivadavia 10026, Villa Luro, Capital Federal, 1408, Argentina 10026" at bounding box center [369, 201] width 196 height 43
copy link "Rivadavia 10026, Villa Luro, Capital Federal, 1408, Argentina 10026"
click at [122, 200] on button "KYC" at bounding box center [155, 195] width 187 height 38
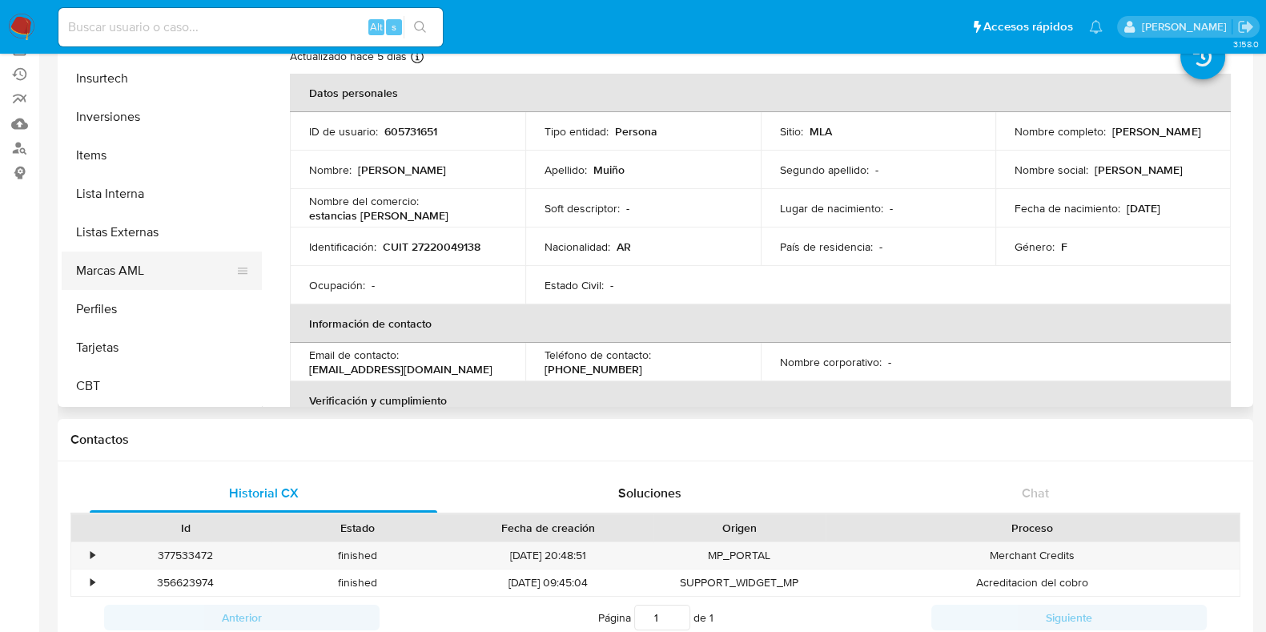
scroll to position [199, 0]
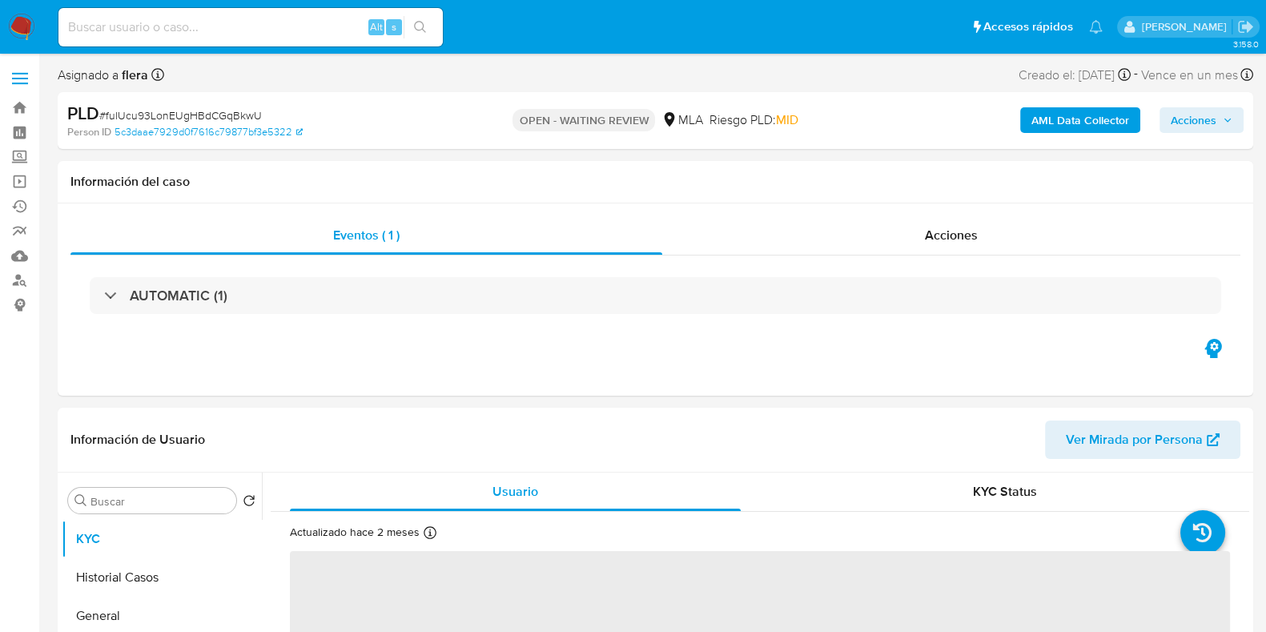
scroll to position [99, 0]
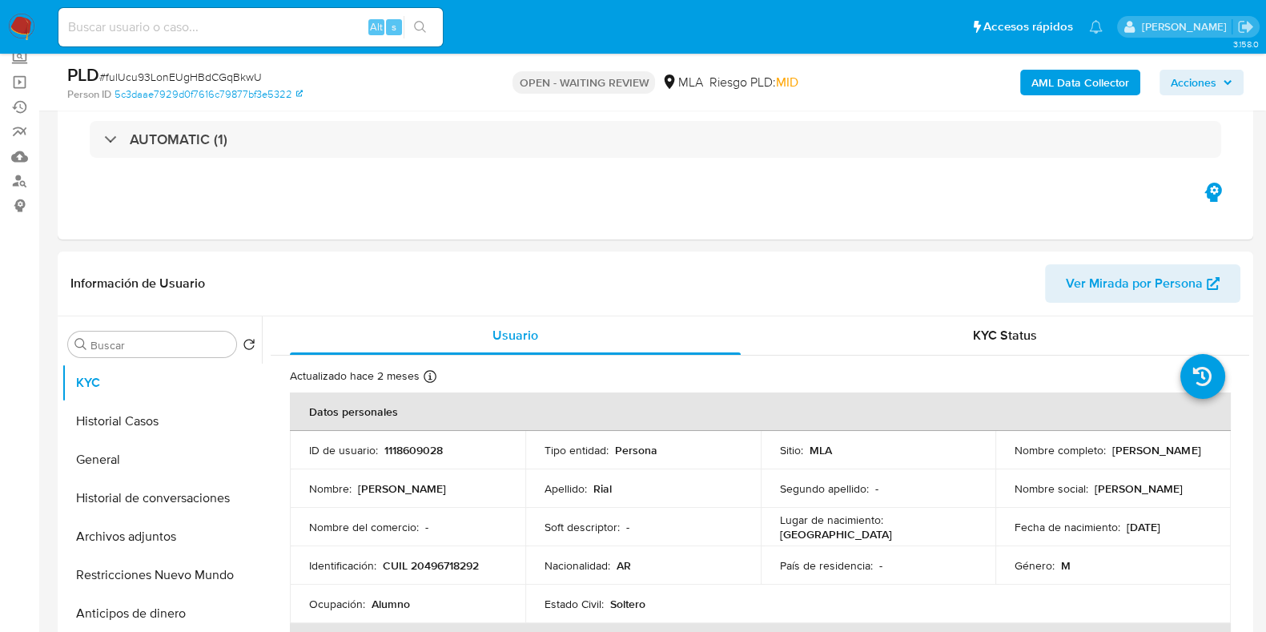
select select "10"
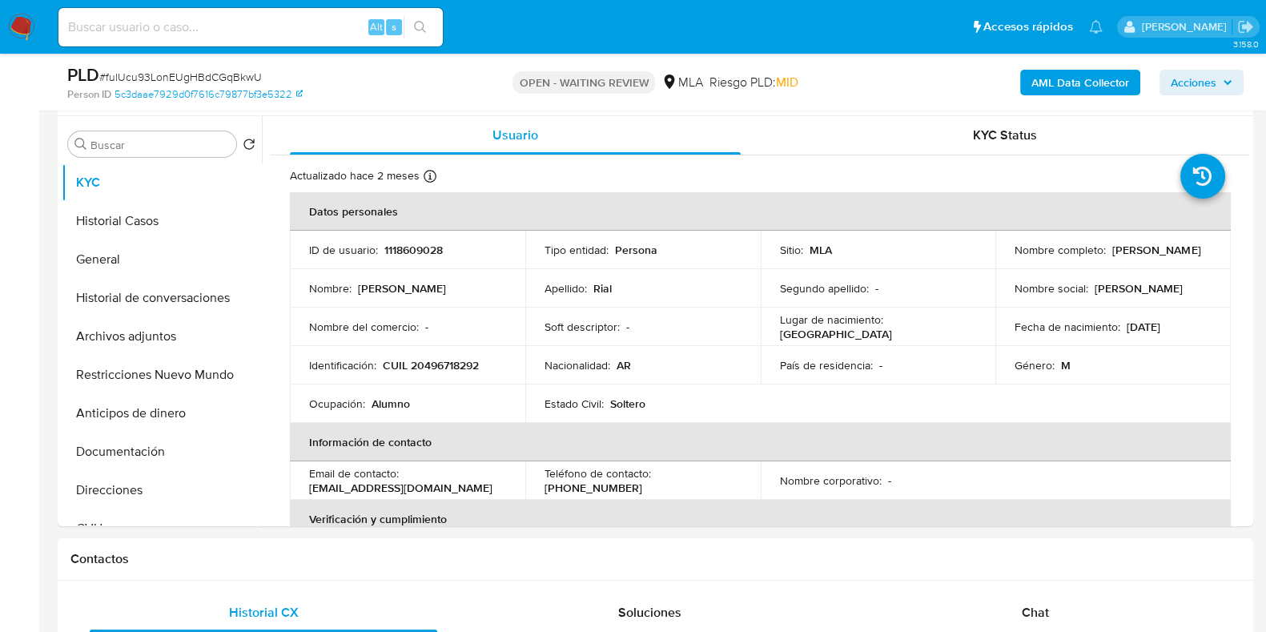
scroll to position [300, 0]
click at [137, 453] on button "Documentación" at bounding box center [155, 451] width 187 height 38
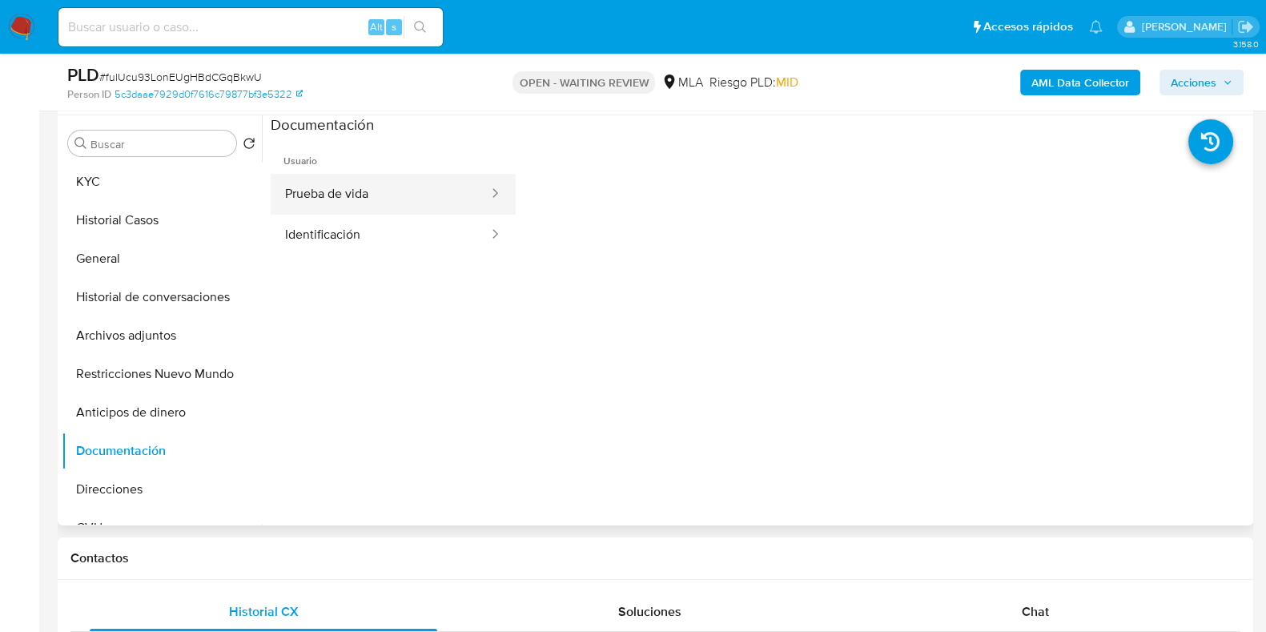
click at [355, 186] on button "Prueba de vida" at bounding box center [380, 194] width 219 height 41
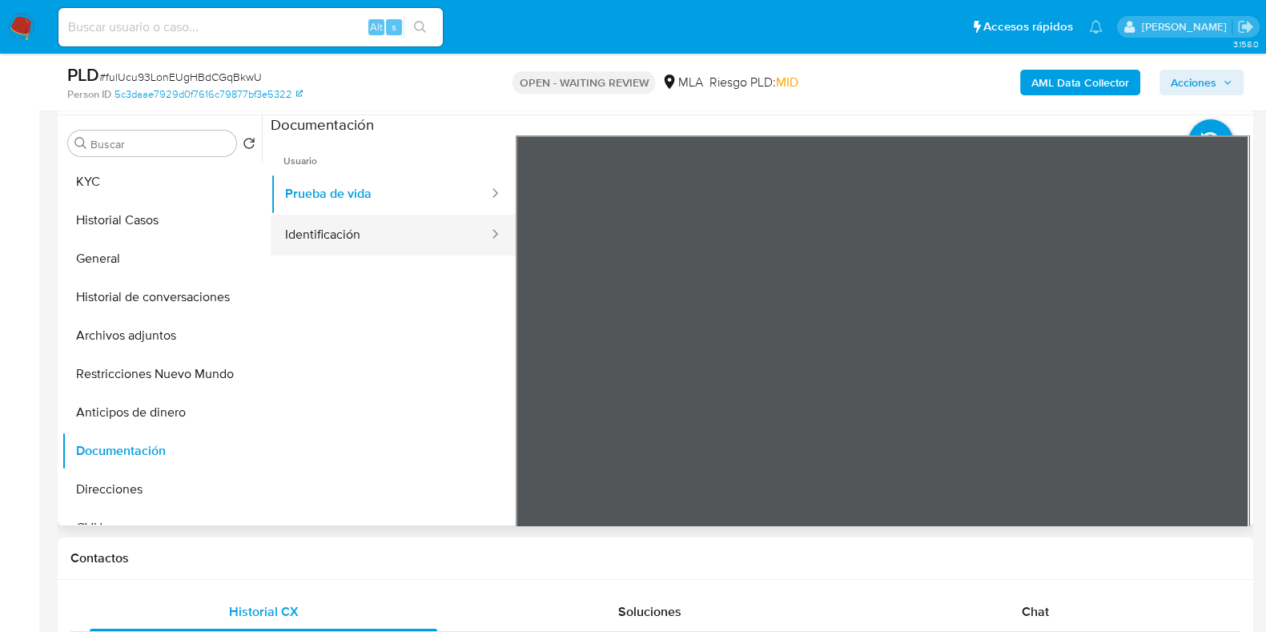
click at [364, 234] on button "Identificación" at bounding box center [380, 235] width 219 height 41
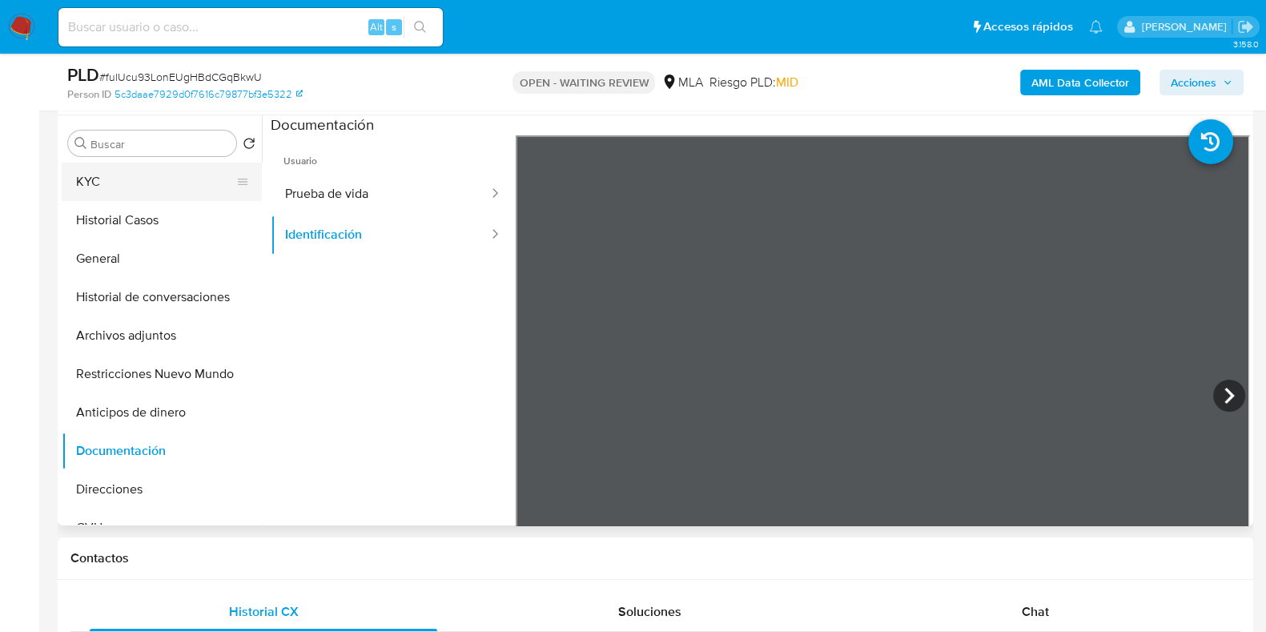
click at [149, 186] on button "KYC" at bounding box center [155, 182] width 187 height 38
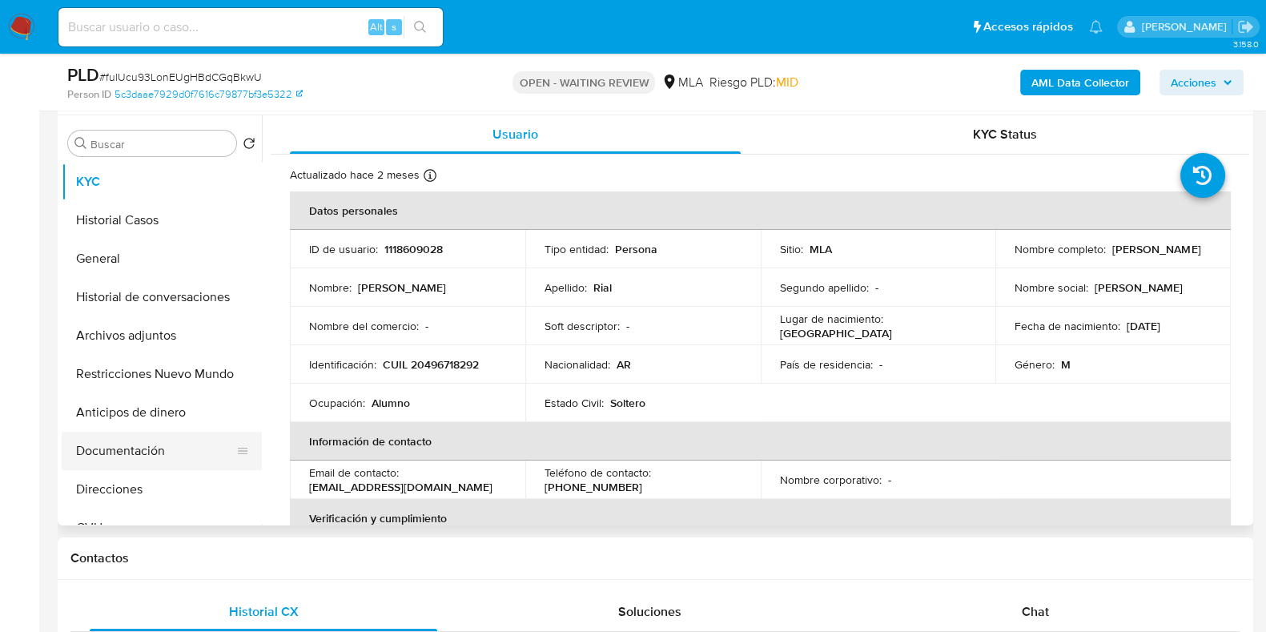
click at [159, 456] on button "Documentación" at bounding box center [155, 451] width 187 height 38
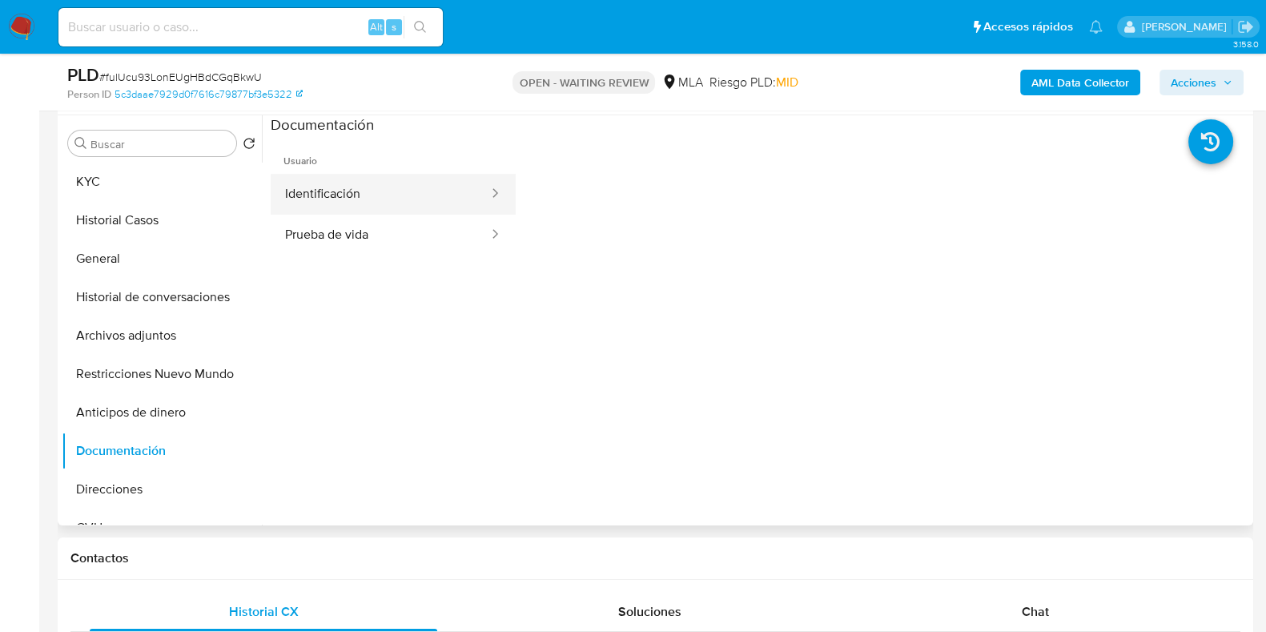
click at [315, 195] on button "Identificación" at bounding box center [380, 194] width 219 height 41
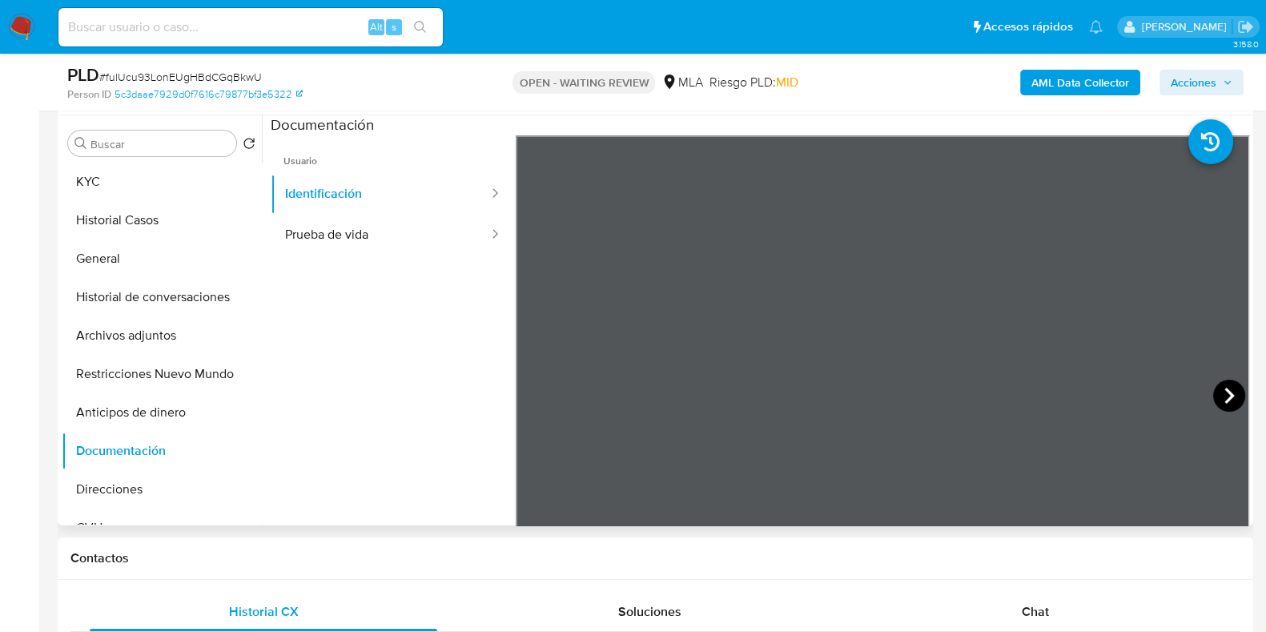
click at [1225, 393] on icon at bounding box center [1229, 396] width 10 height 16
click at [155, 188] on button "KYC" at bounding box center [155, 182] width 187 height 38
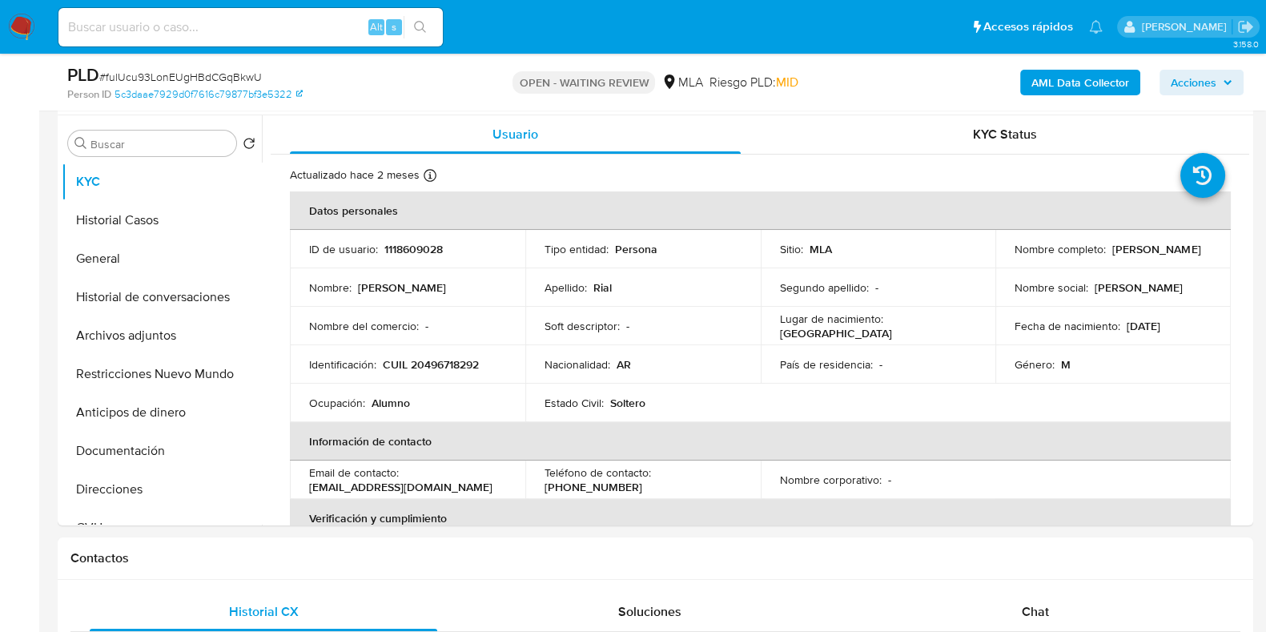
click at [460, 360] on p "CUIL 20496718292" at bounding box center [431, 364] width 96 height 14
copy p "20496718292"
click at [448, 368] on p "CUIL 20496718292" at bounding box center [431, 364] width 96 height 14
drag, startPoint x: 421, startPoint y: 364, endPoint x: 476, endPoint y: 362, distance: 54.5
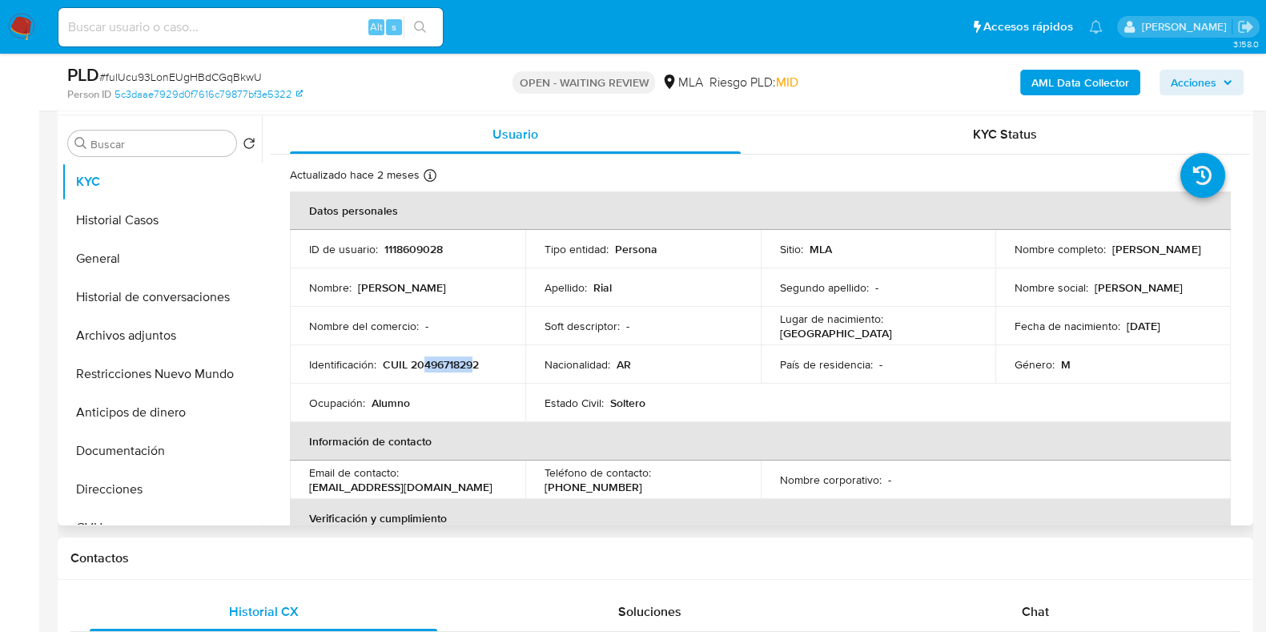
click at [476, 362] on p "CUIL 20496718292" at bounding box center [431, 364] width 96 height 14
copy p "49671829"
click at [448, 358] on p "CUIL 20496718292" at bounding box center [431, 364] width 96 height 14
click at [163, 451] on button "Documentación" at bounding box center [155, 451] width 187 height 38
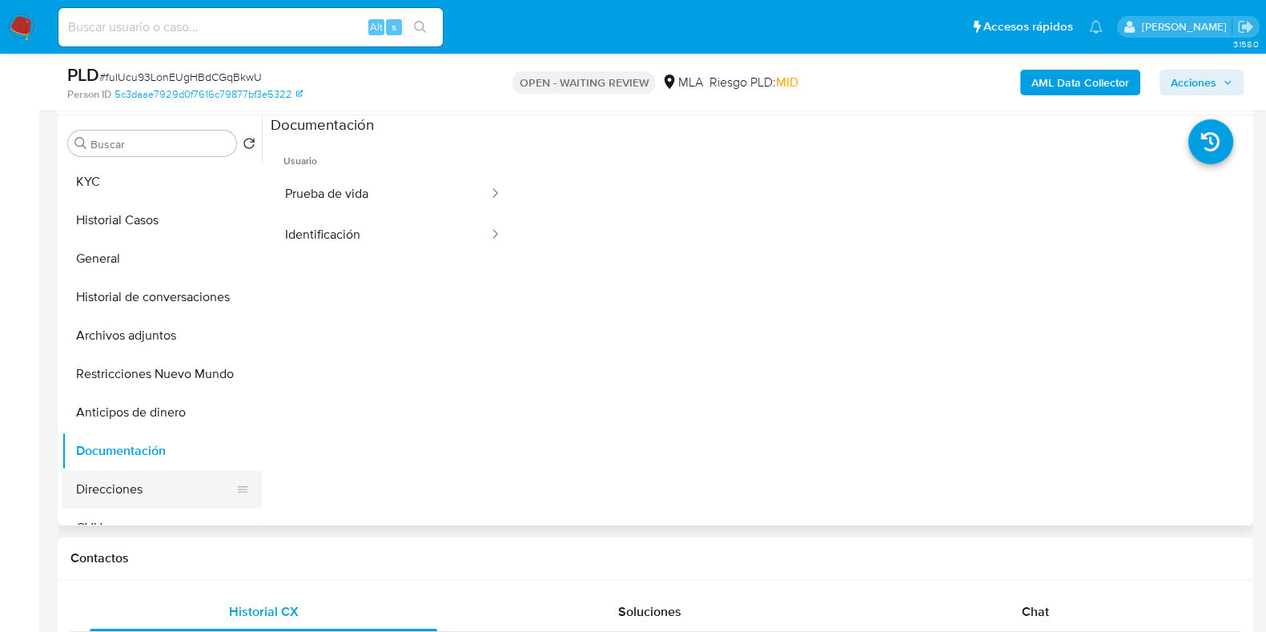
scroll to position [199, 0]
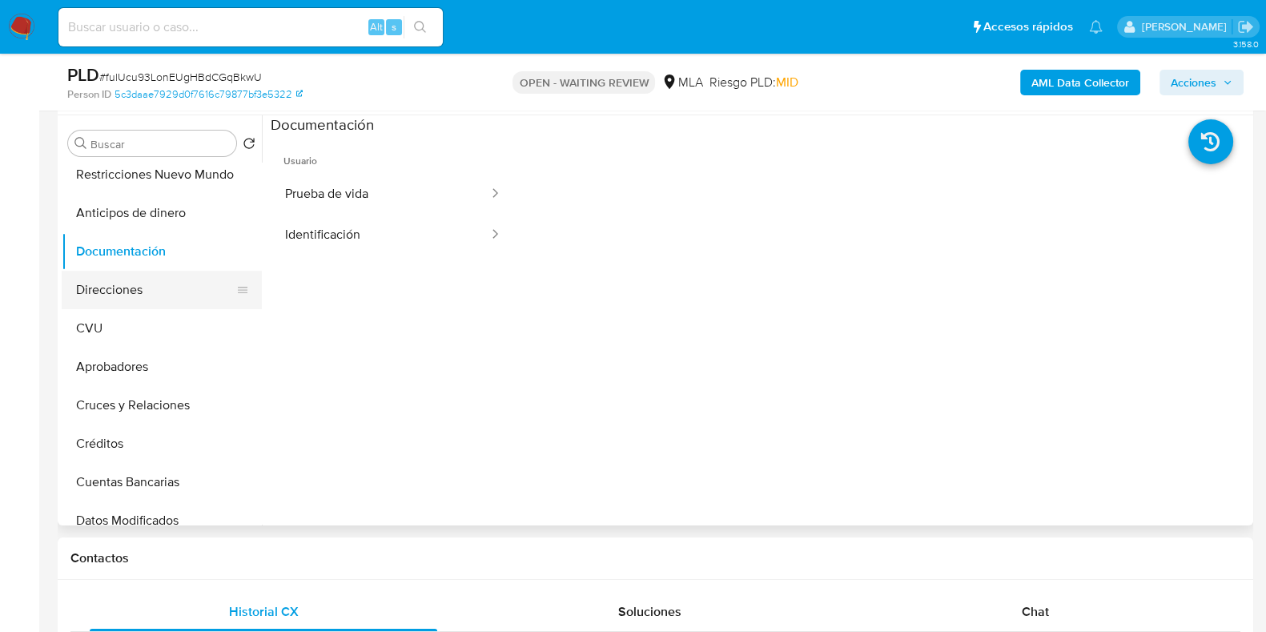
click at [112, 299] on button "Direcciones" at bounding box center [155, 290] width 187 height 38
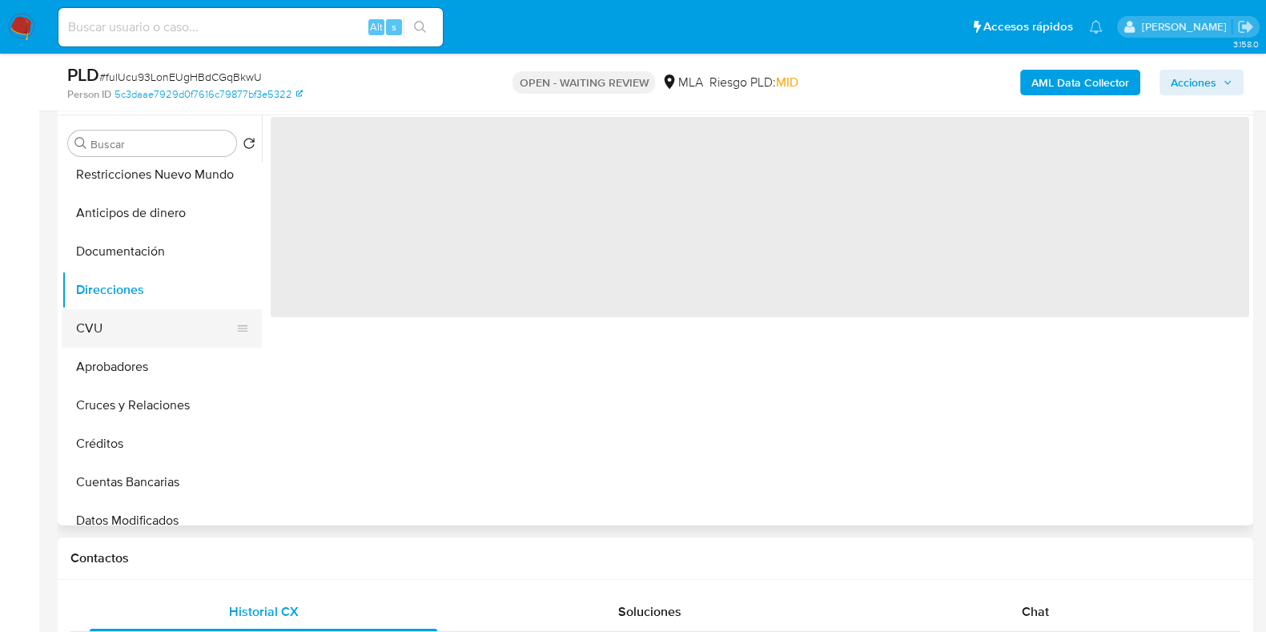
click at [117, 323] on button "CVU" at bounding box center [155, 328] width 187 height 38
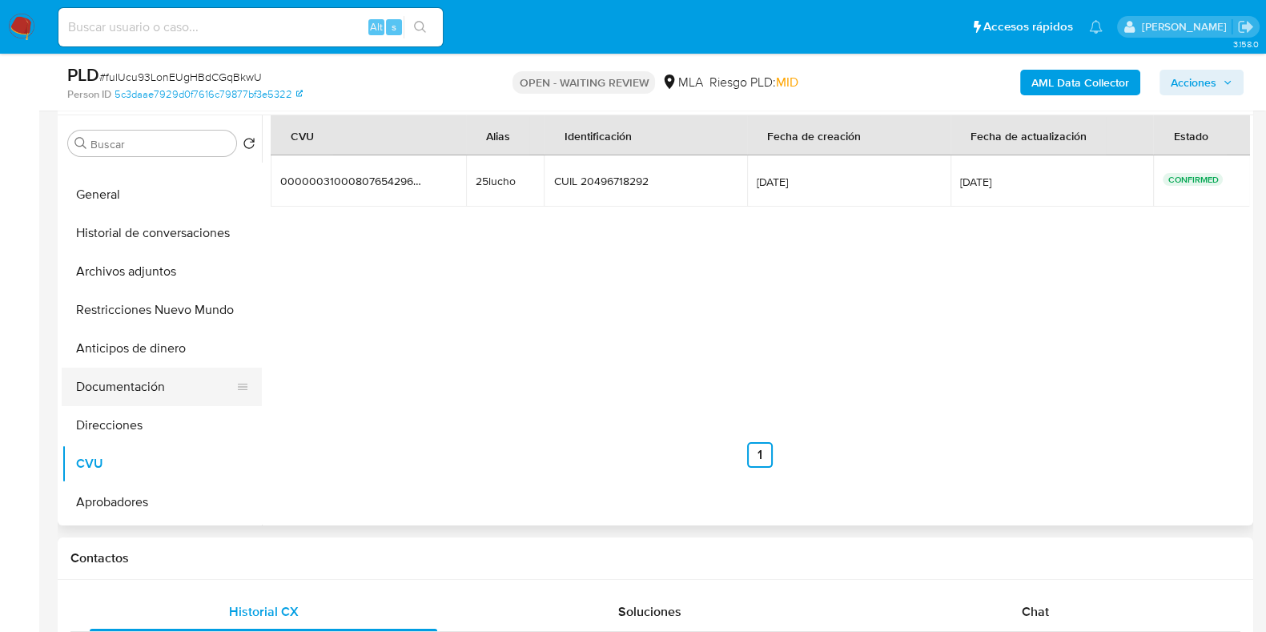
scroll to position [0, 0]
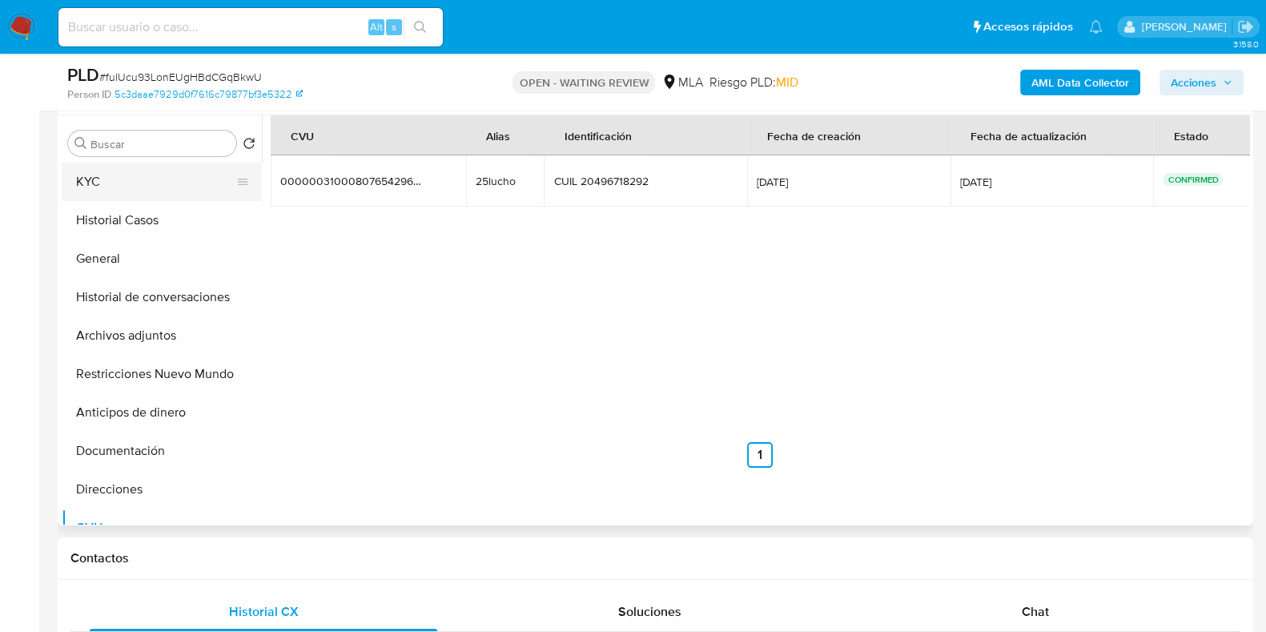
click at [130, 185] on button "KYC" at bounding box center [155, 182] width 187 height 38
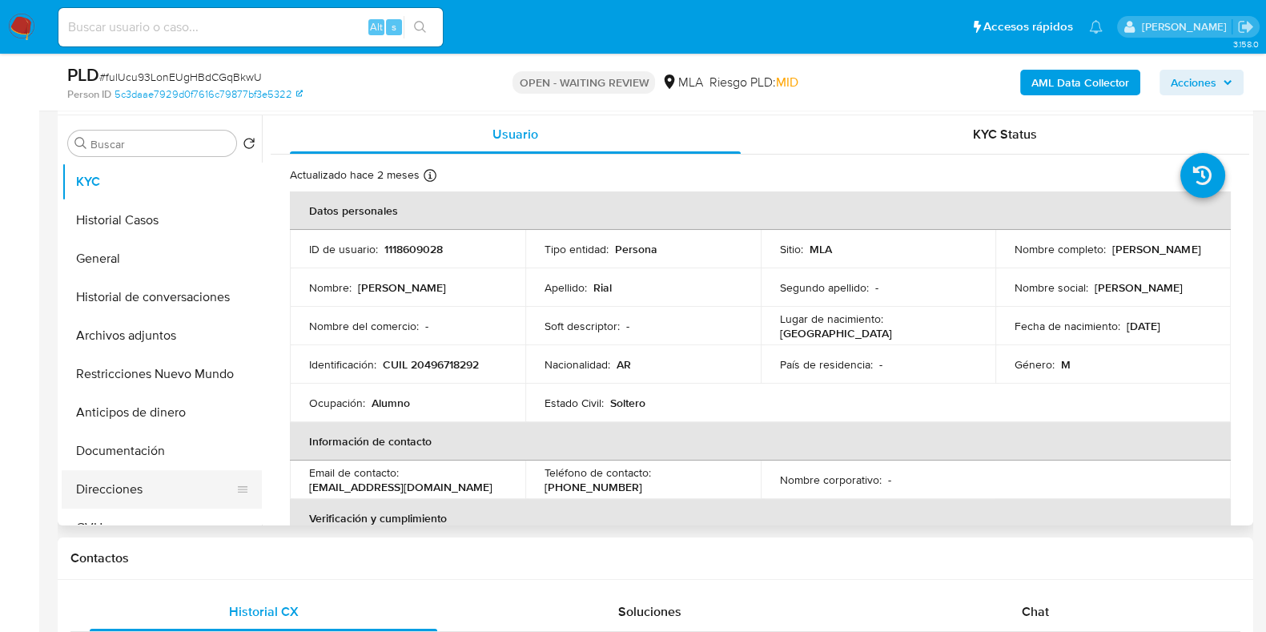
click at [134, 480] on button "Direcciones" at bounding box center [155, 489] width 187 height 38
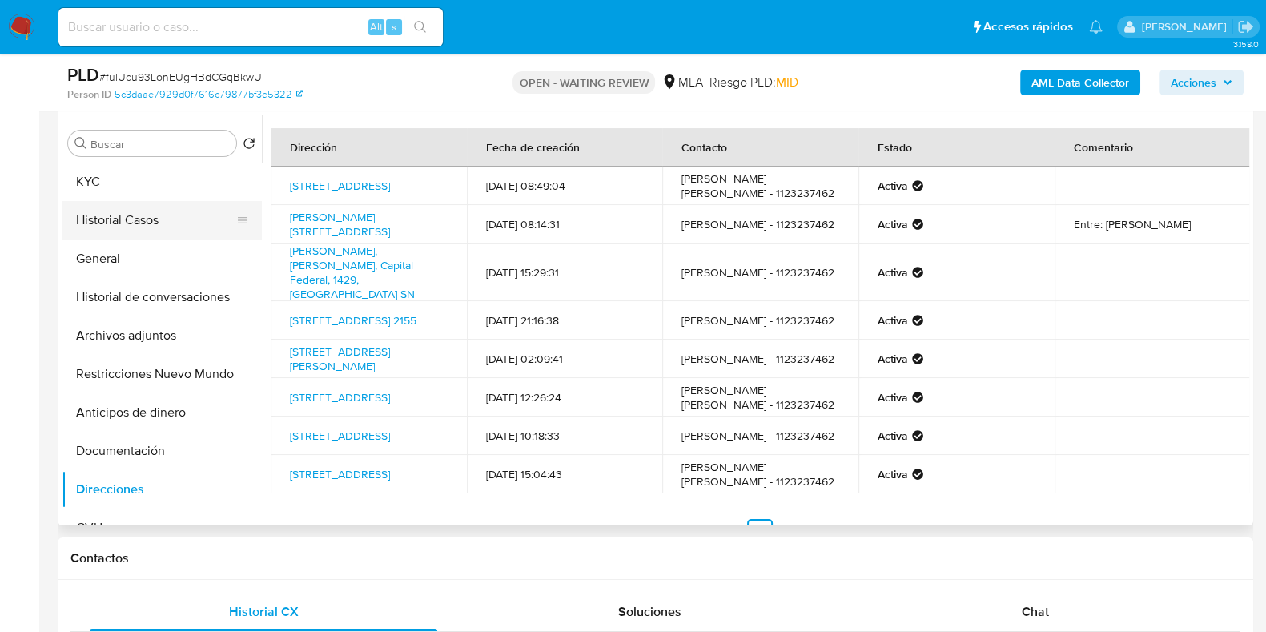
click at [127, 222] on button "Historial Casos" at bounding box center [155, 220] width 187 height 38
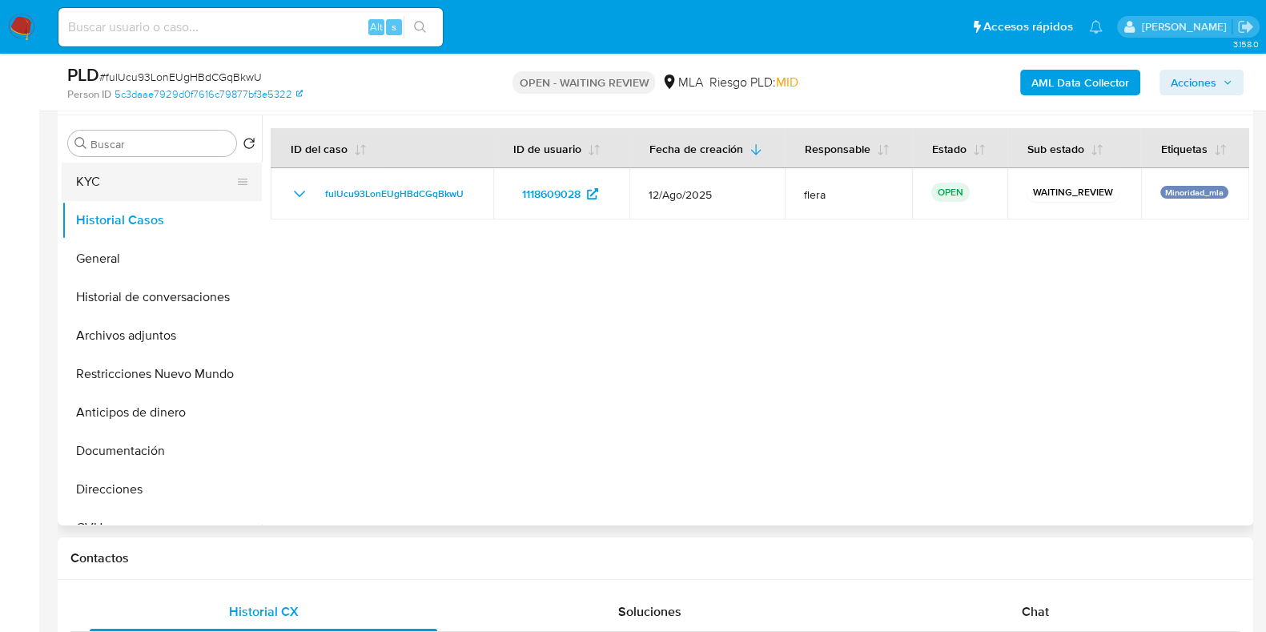
click at [143, 179] on button "KYC" at bounding box center [155, 182] width 187 height 38
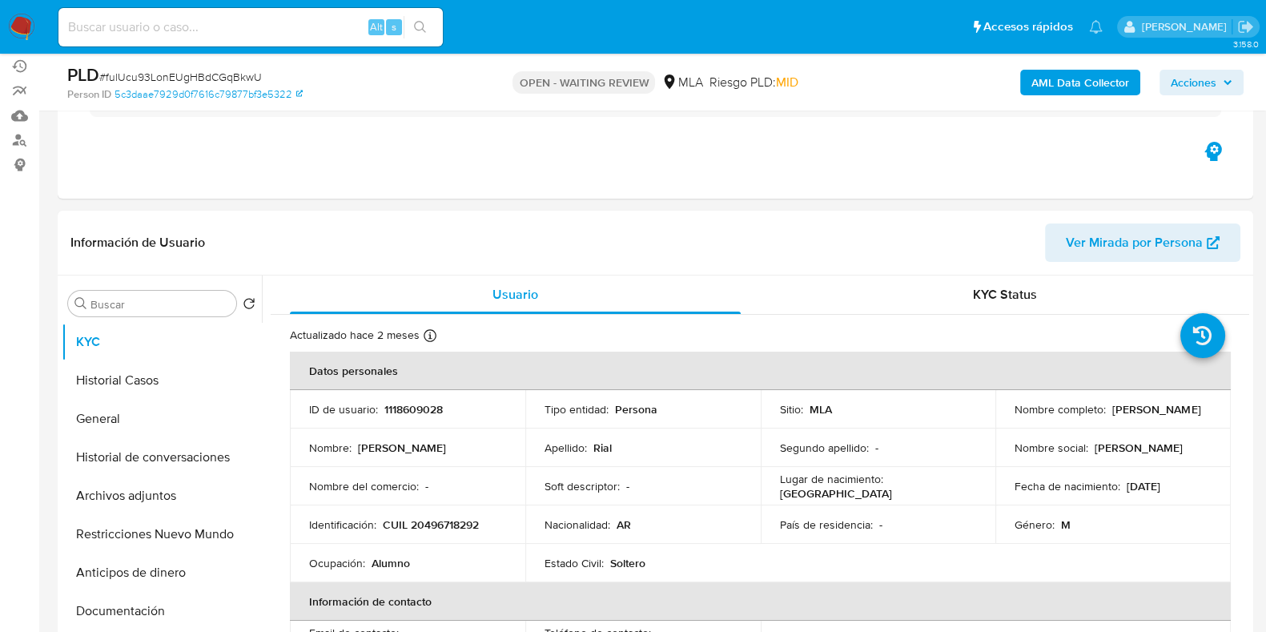
scroll to position [127, 0]
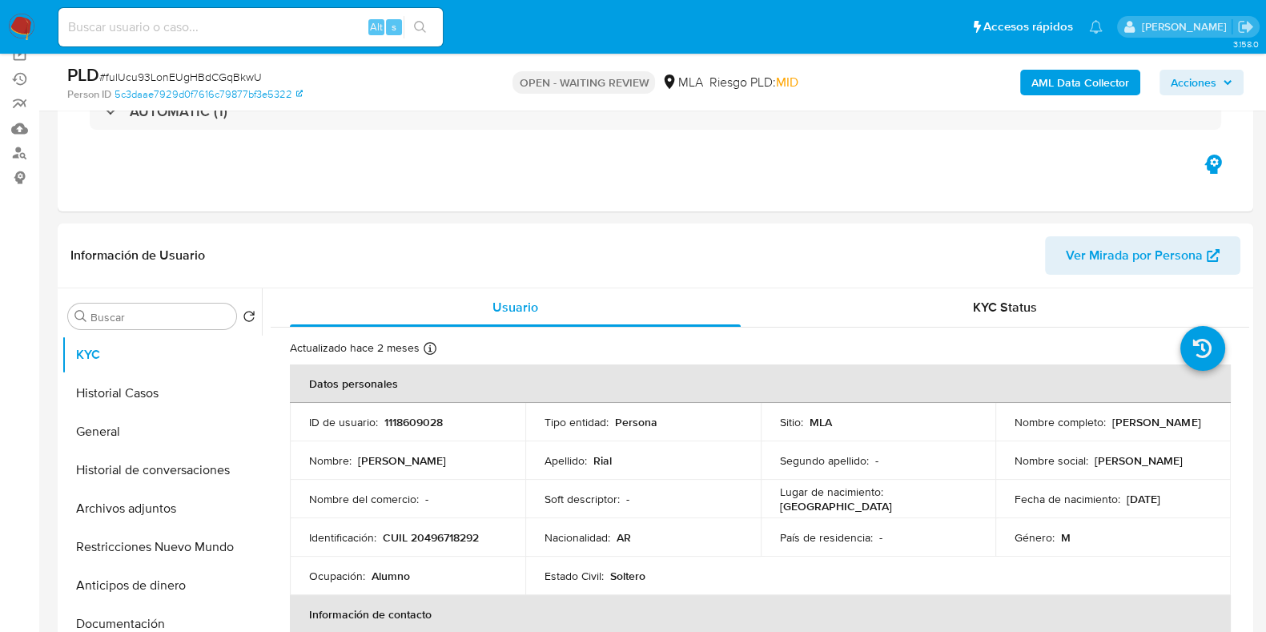
click at [241, 74] on span "# fulUcu93LonEUgHBdCGqBkwU" at bounding box center [180, 77] width 163 height 16
copy span "fulUcu93LonEUgHBdCGqBkwU"
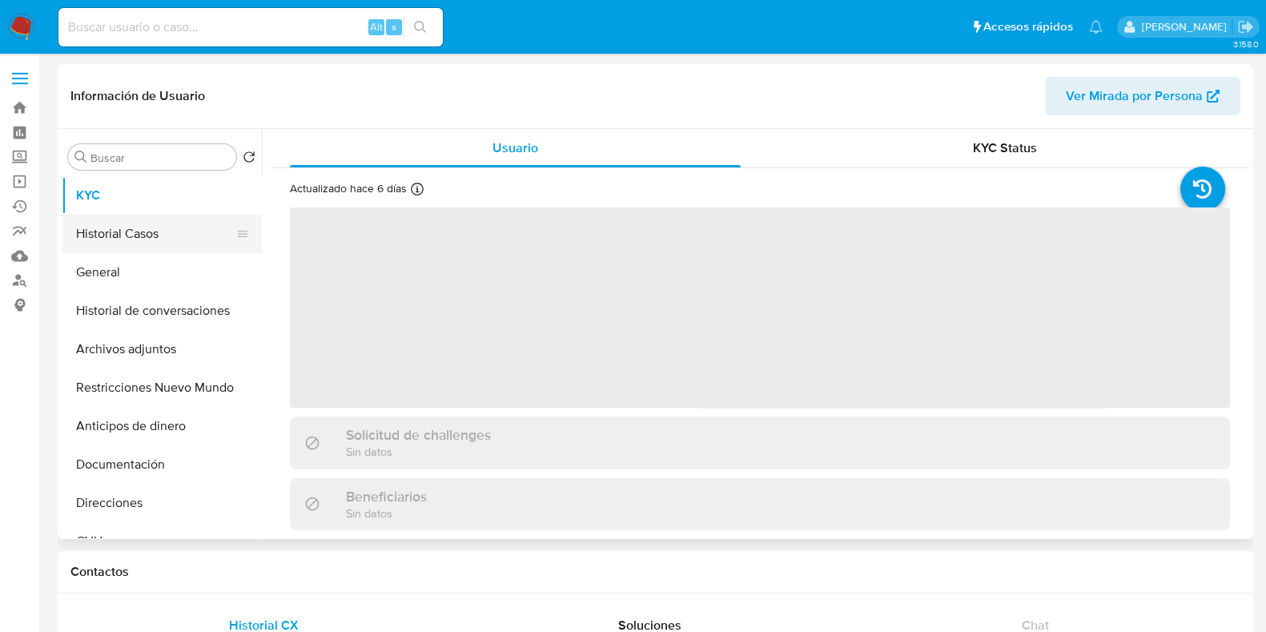
click at [170, 223] on button "Historial Casos" at bounding box center [155, 234] width 187 height 38
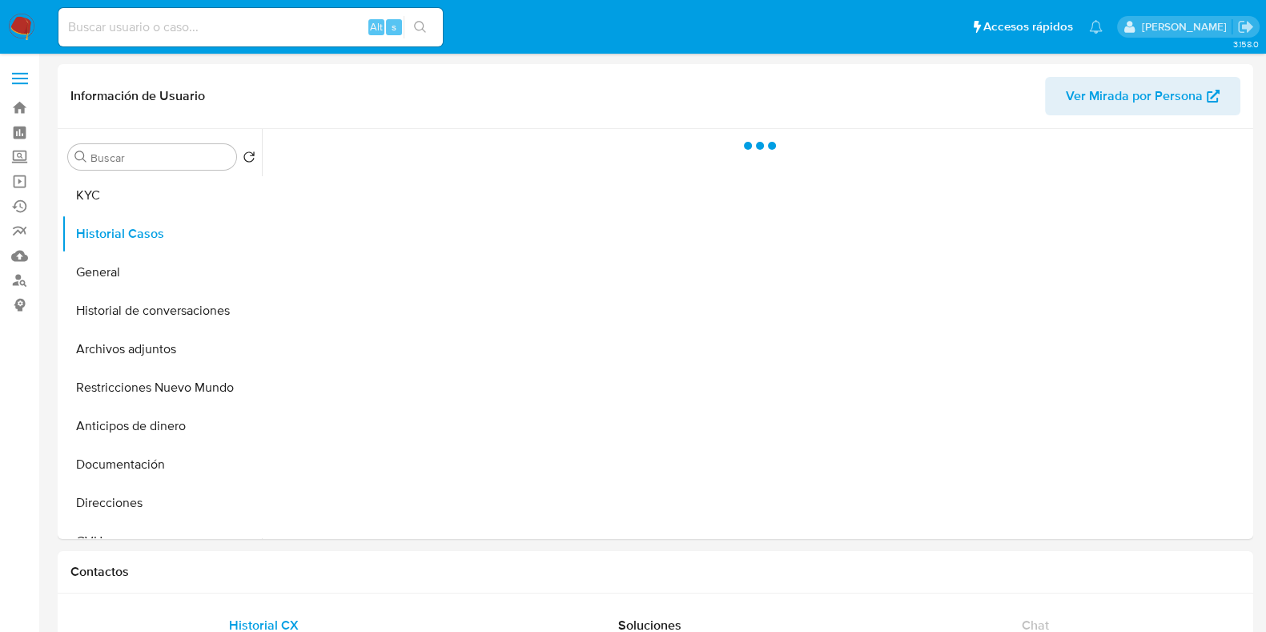
select select "10"
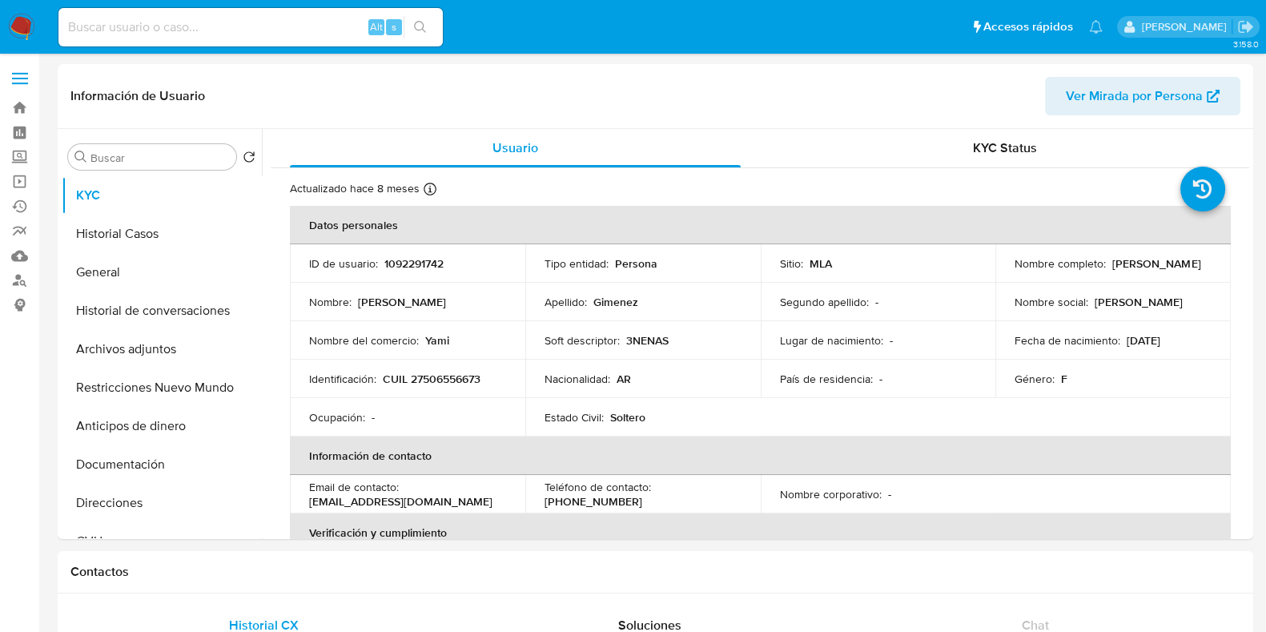
select select "10"
click at [175, 230] on button "Historial Casos" at bounding box center [155, 234] width 187 height 38
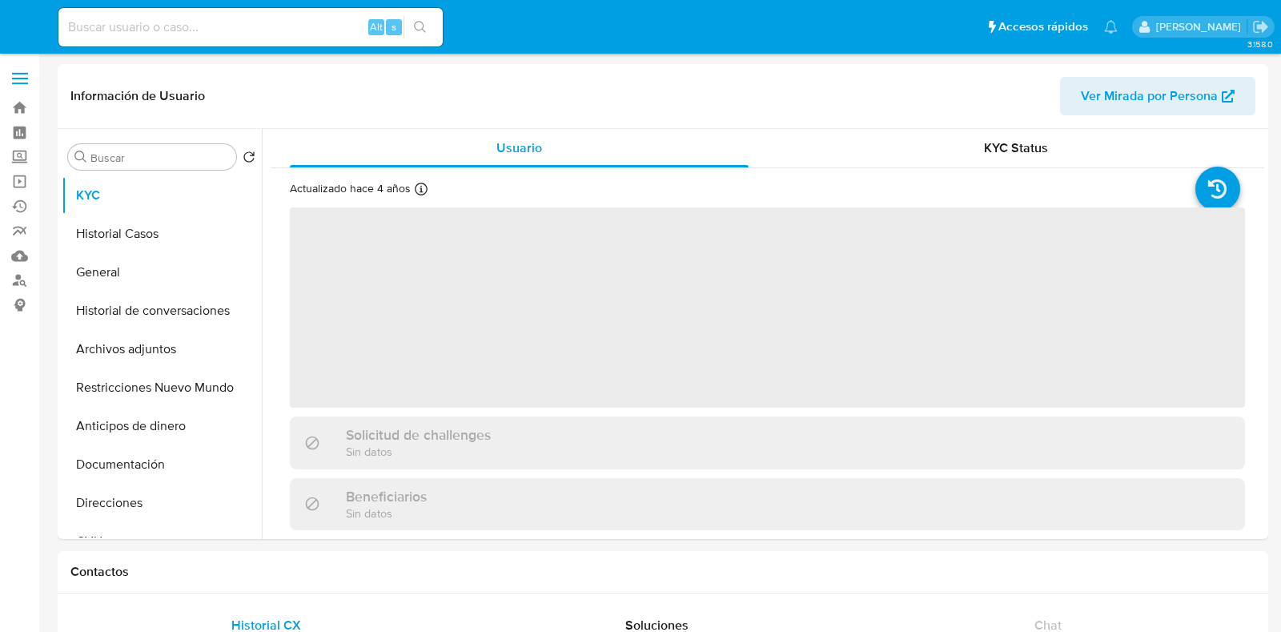
select select "10"
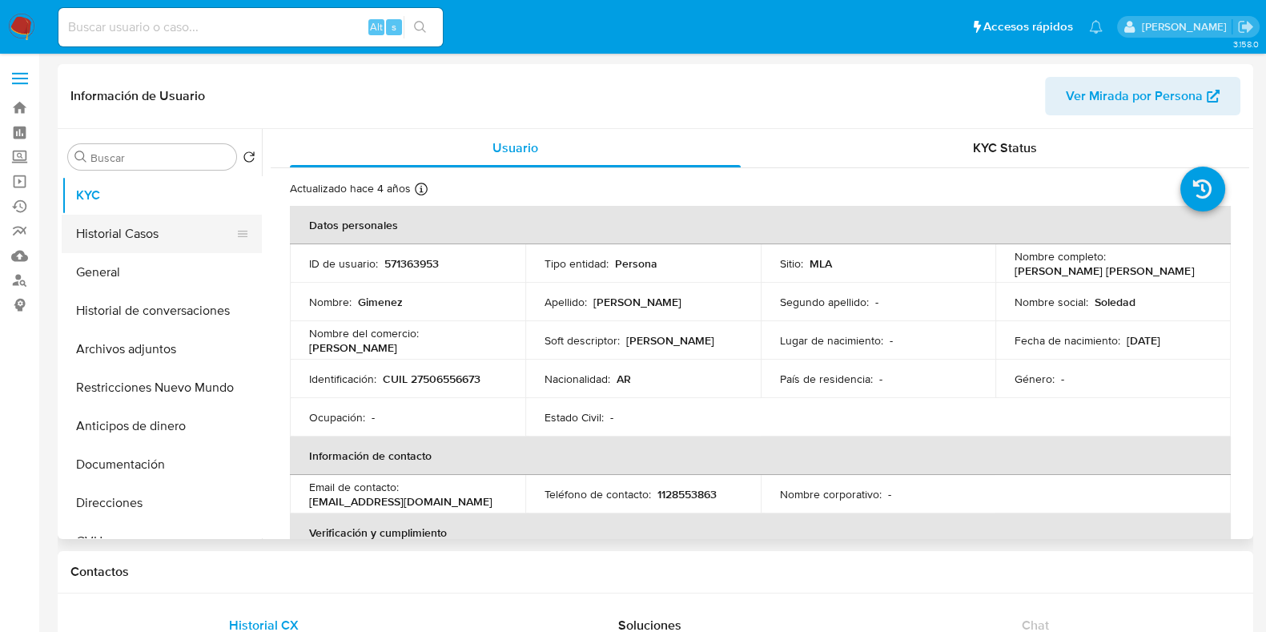
click at [173, 227] on button "Historial Casos" at bounding box center [155, 234] width 187 height 38
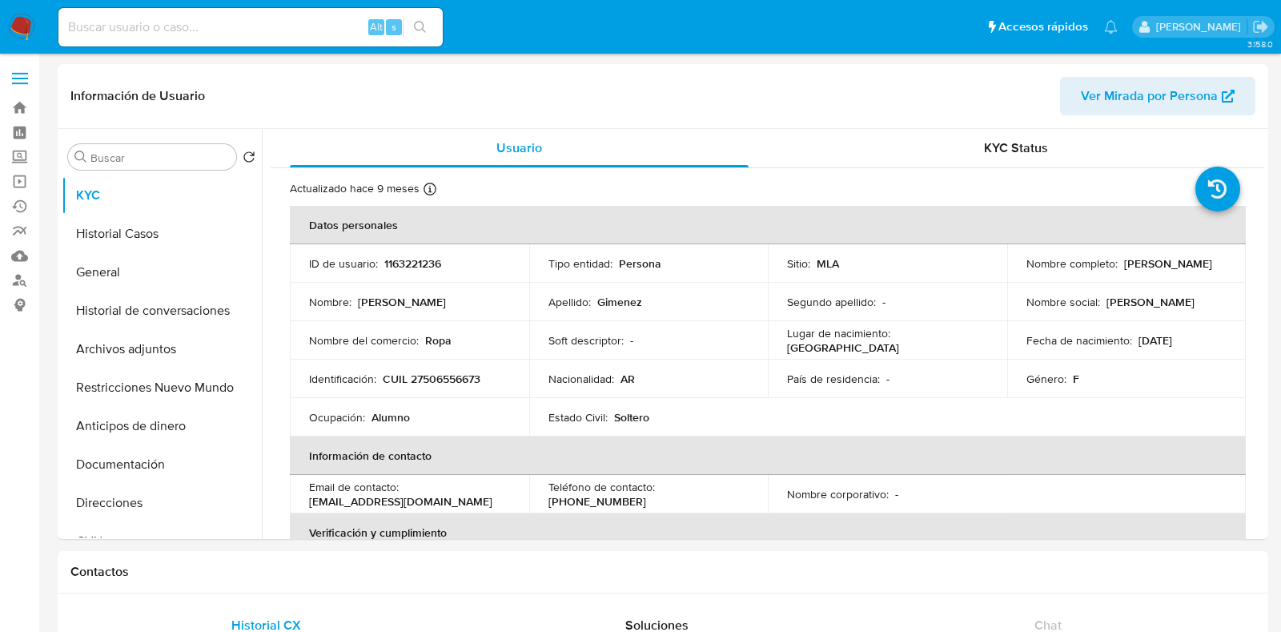
select select "10"
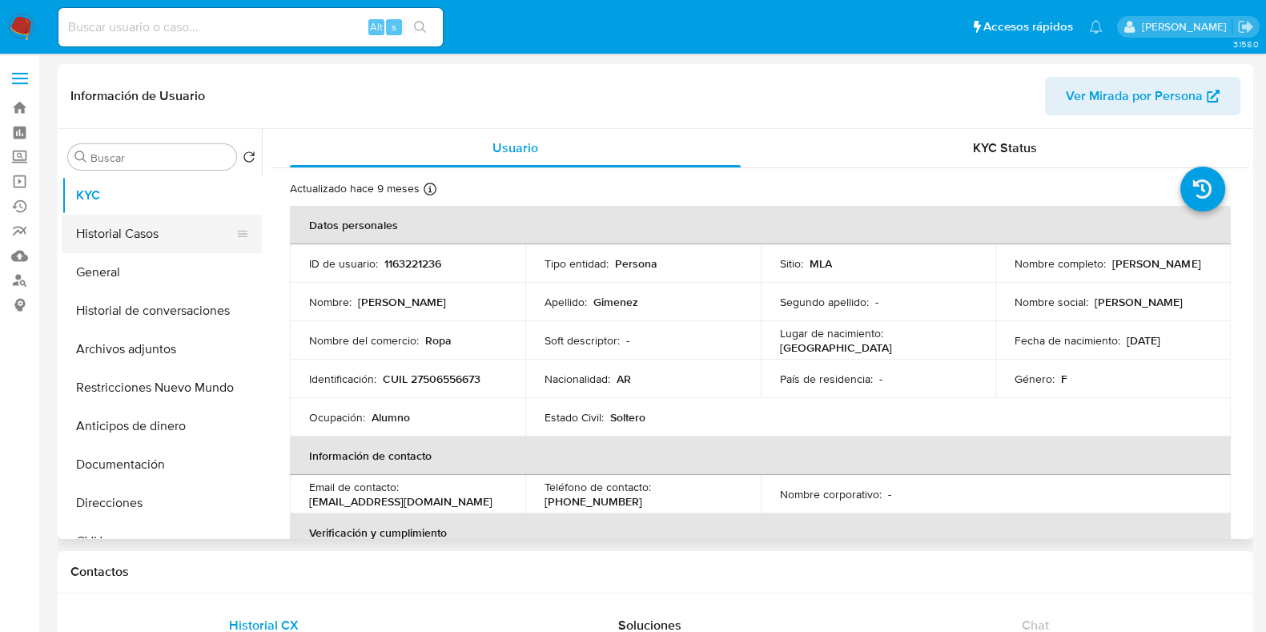
click at [175, 237] on button "Historial Casos" at bounding box center [155, 234] width 187 height 38
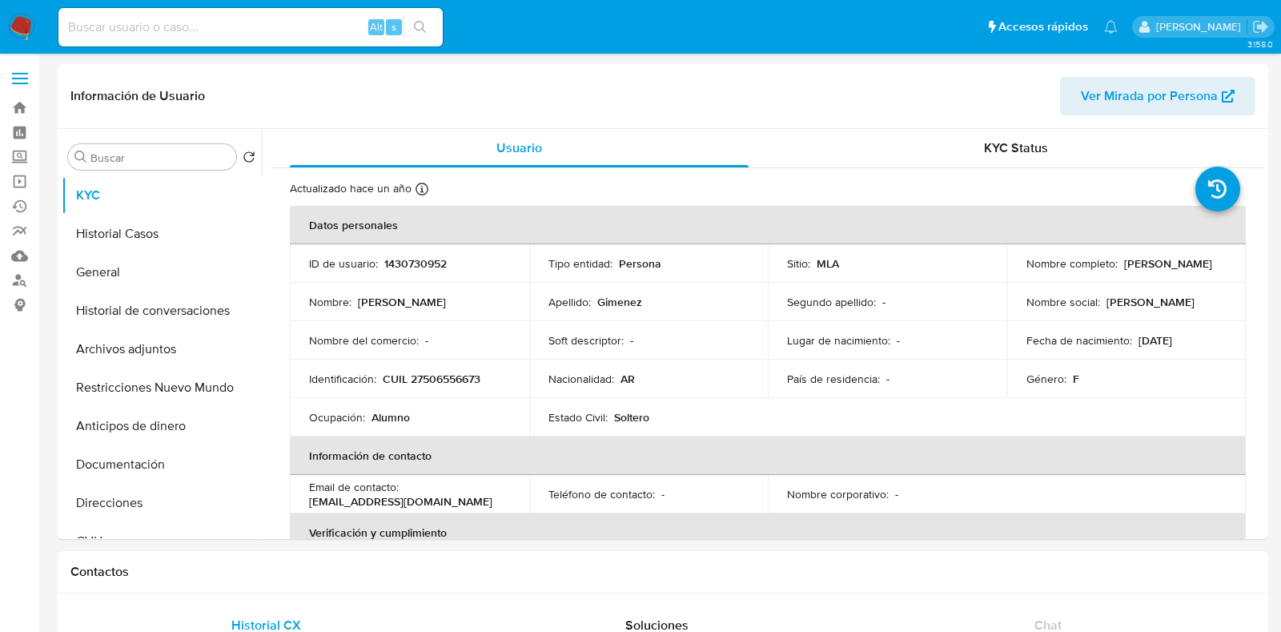
select select "10"
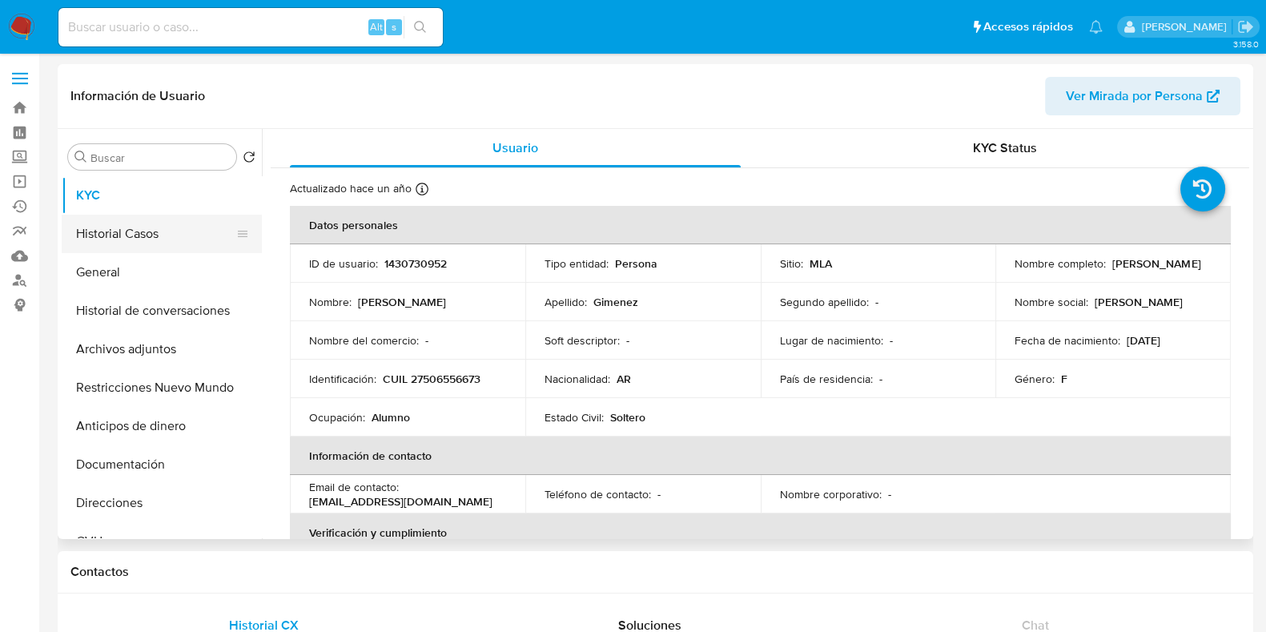
click at [149, 230] on button "Historial Casos" at bounding box center [155, 234] width 187 height 38
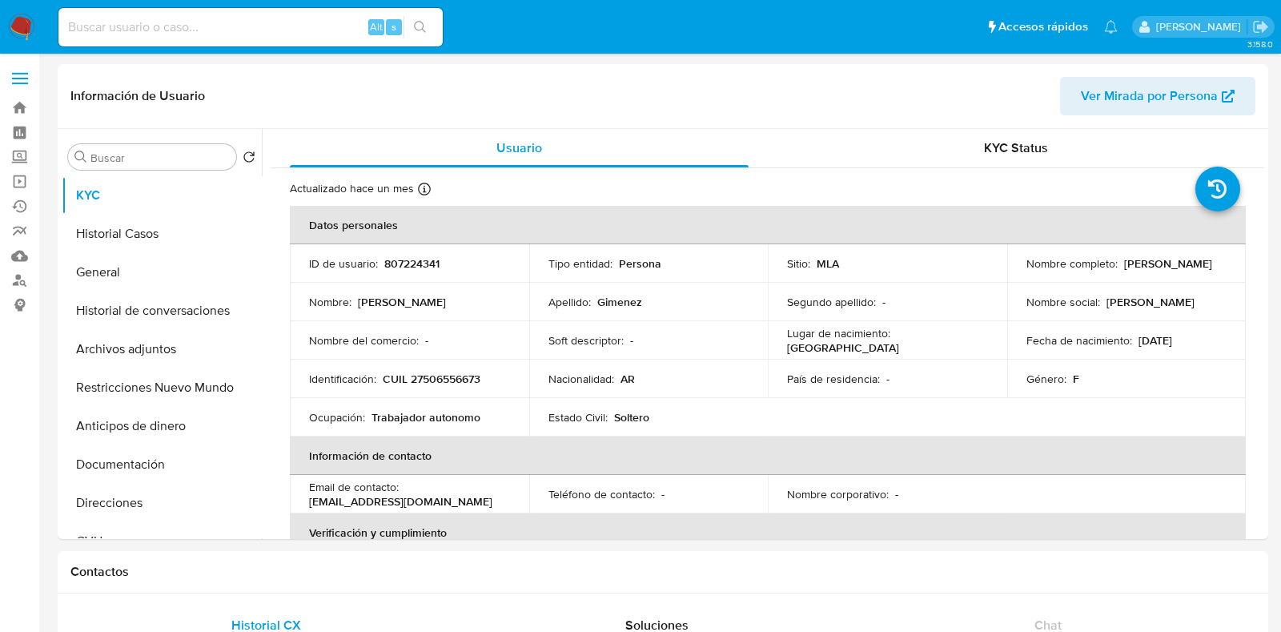
select select "10"
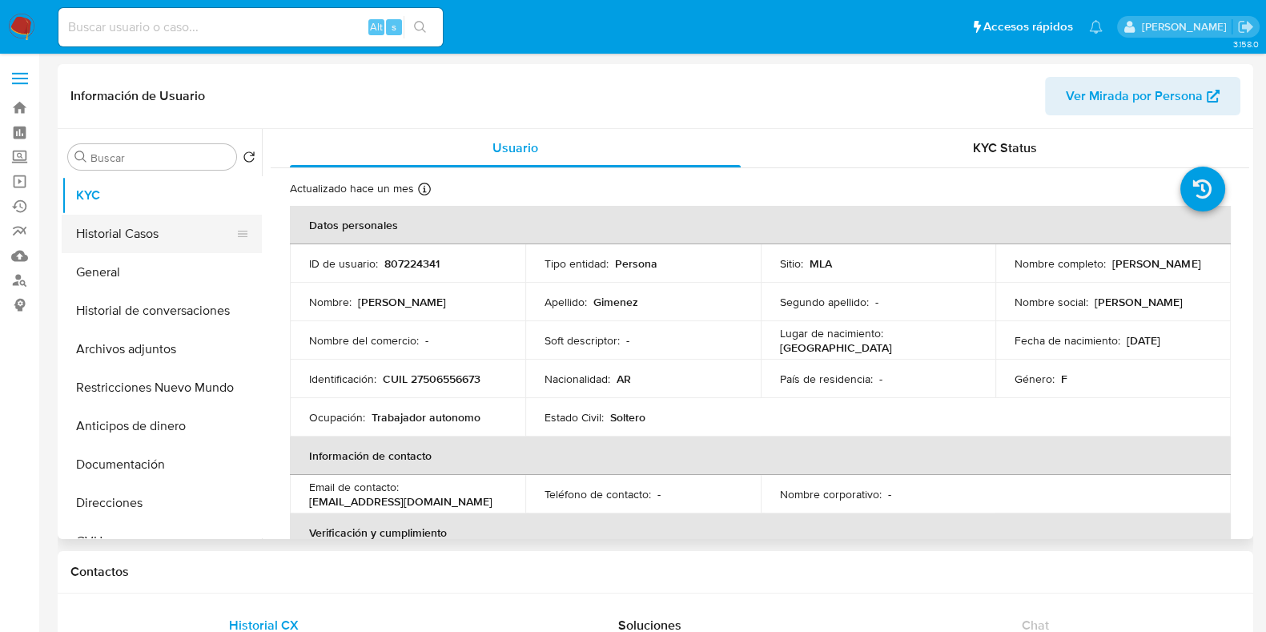
click at [158, 236] on button "Historial Casos" at bounding box center [155, 234] width 187 height 38
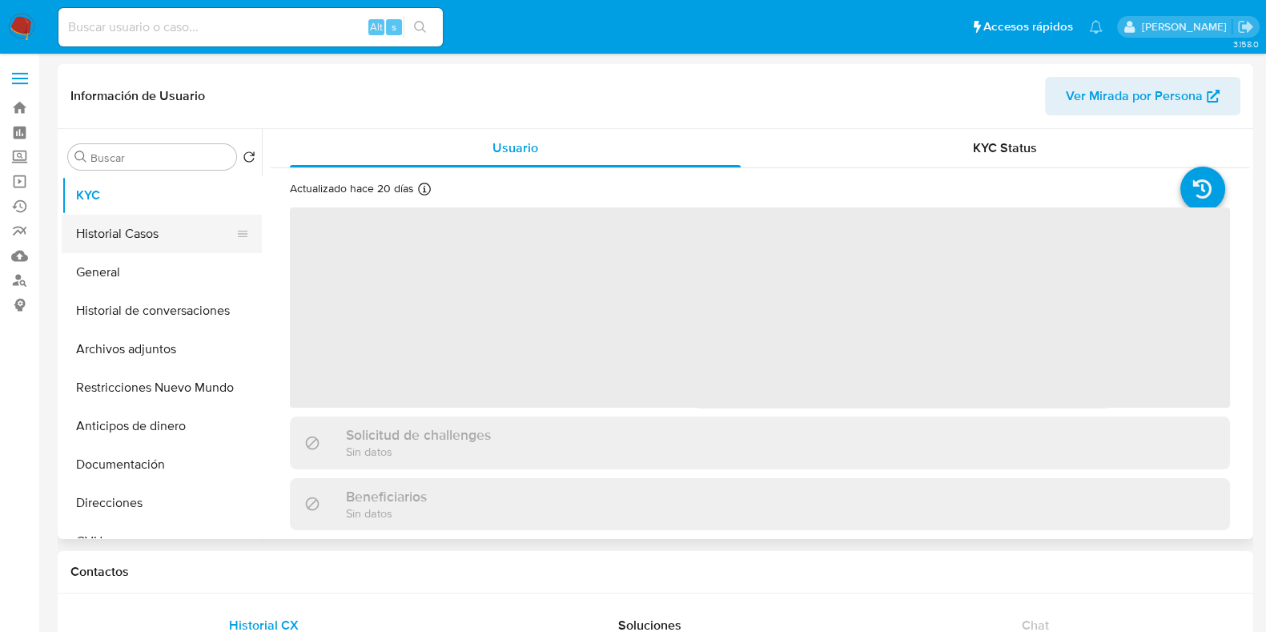
click at [135, 251] on button "Historial Casos" at bounding box center [155, 234] width 187 height 38
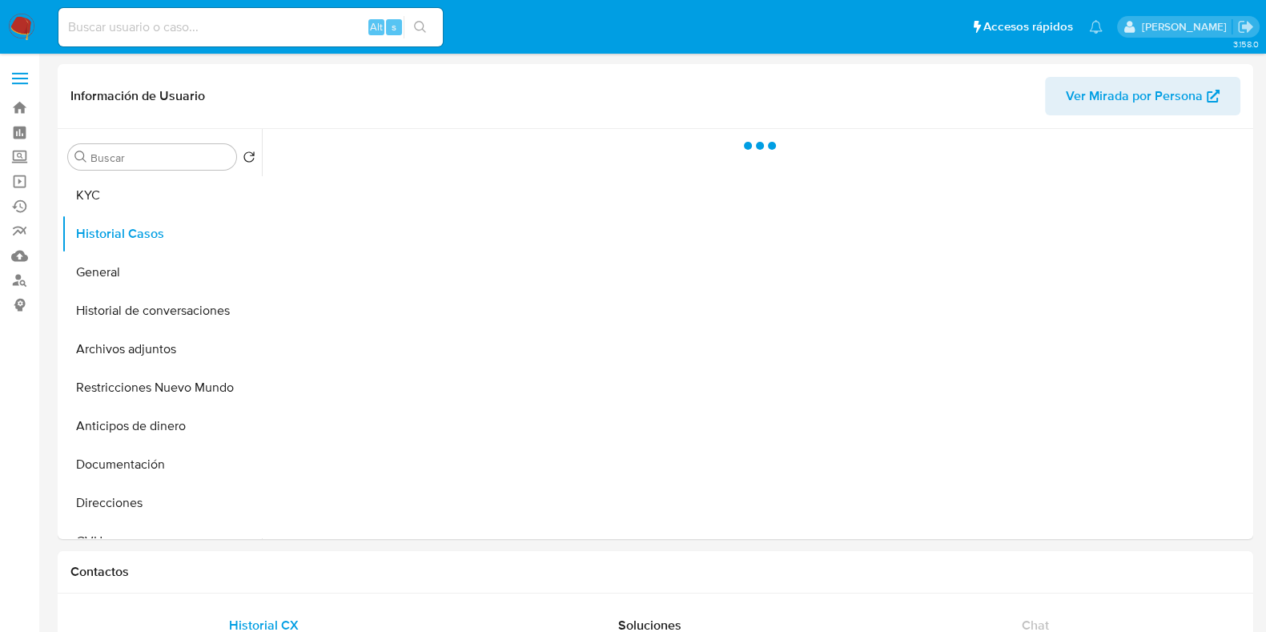
select select "10"
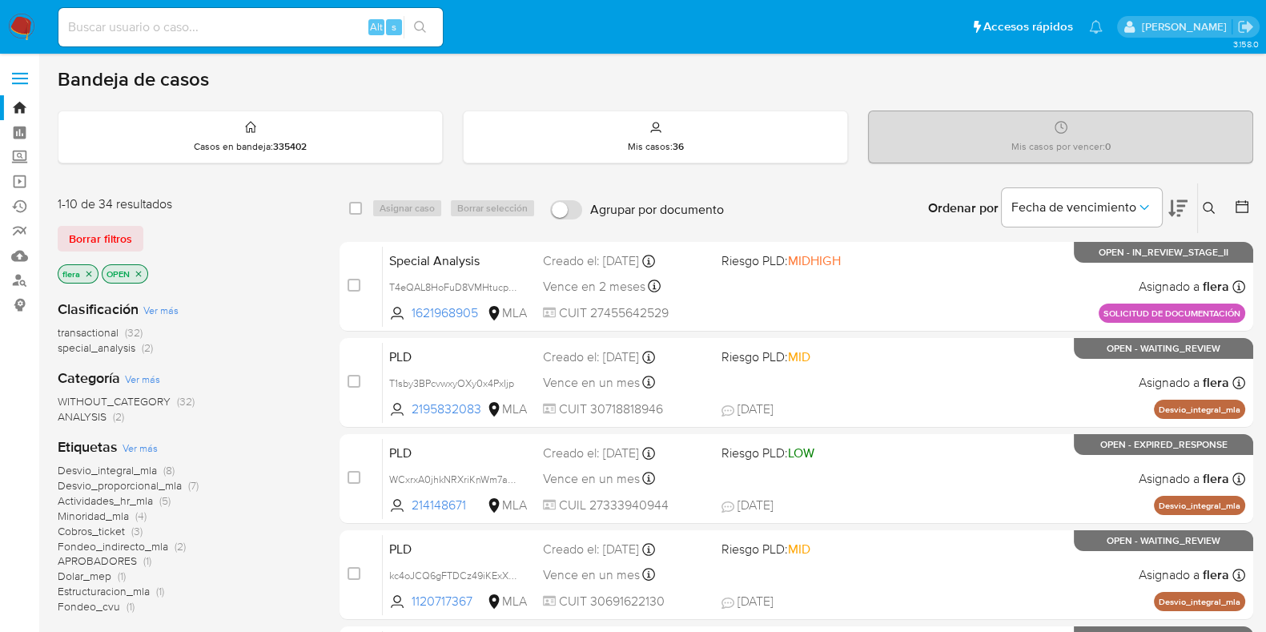
click at [1207, 207] on icon at bounding box center [1209, 208] width 13 height 13
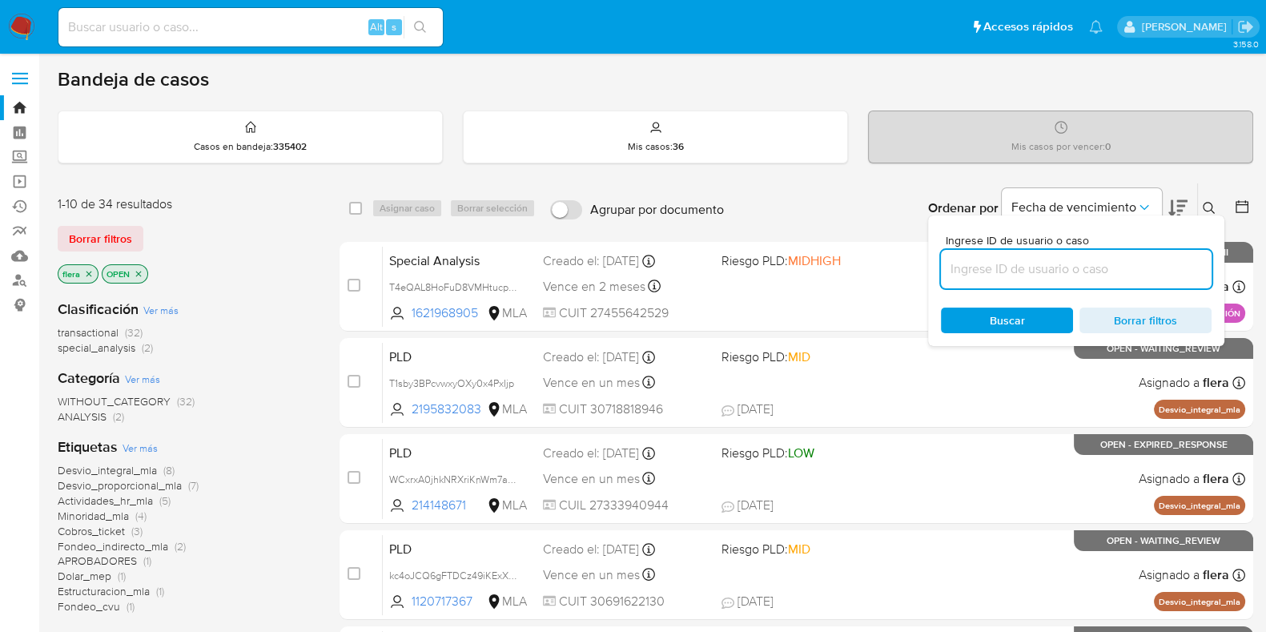
click at [1062, 275] on input at bounding box center [1076, 269] width 271 height 21
type input "fulUcu93LonEUgHBdCGqBkwU"
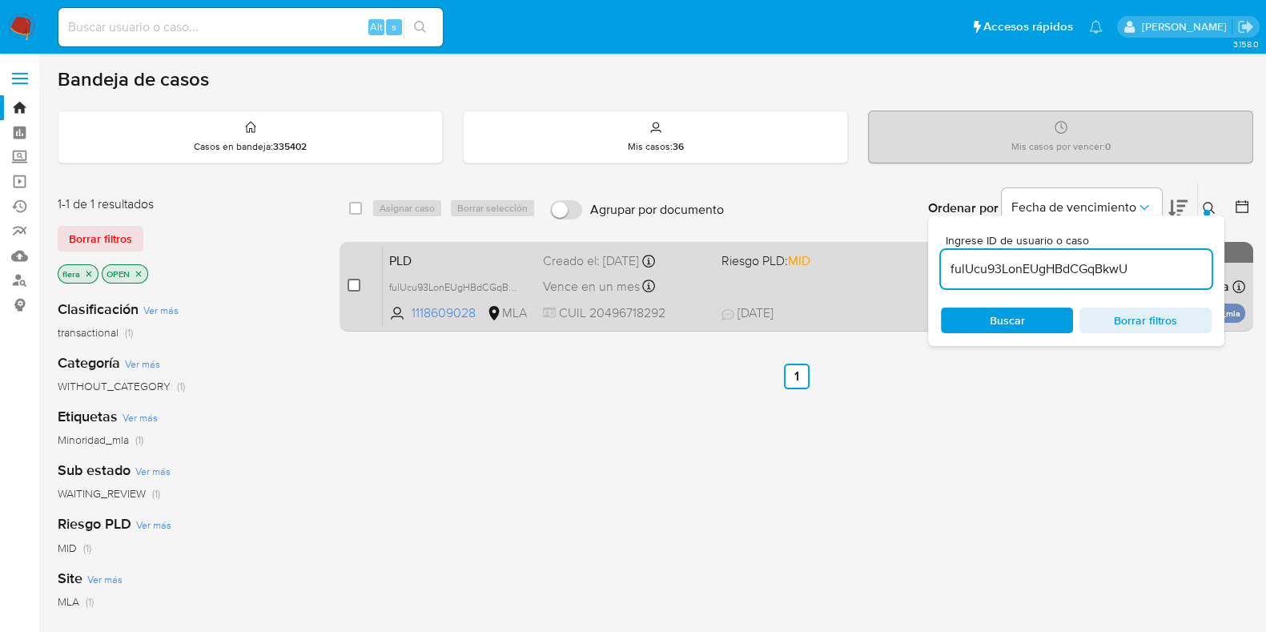
click at [354, 283] on input "checkbox" at bounding box center [353, 285] width 13 height 13
checkbox input "true"
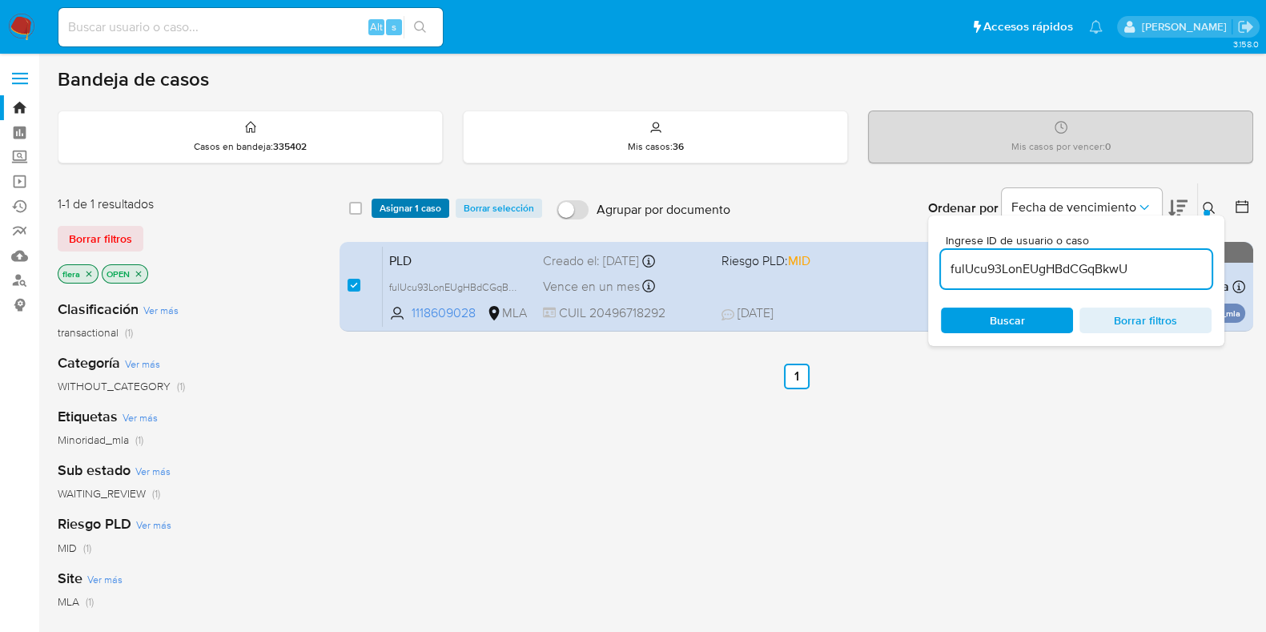
click at [409, 207] on span "Asignar 1 caso" at bounding box center [411, 208] width 62 height 16
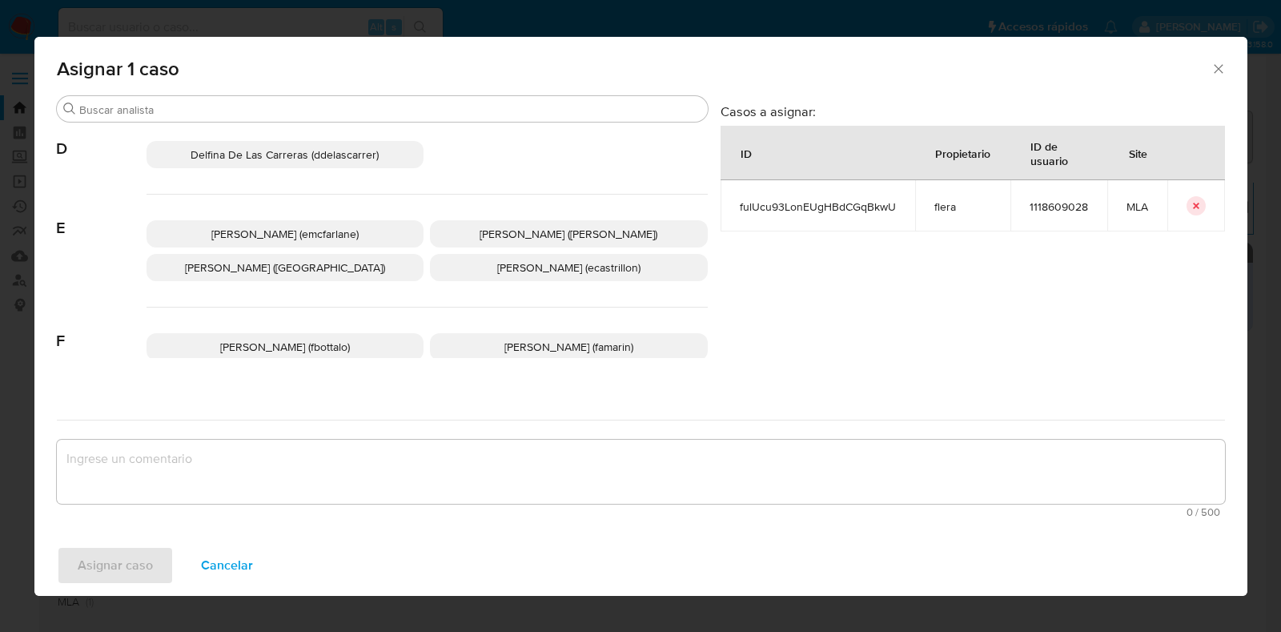
scroll to position [300, 0]
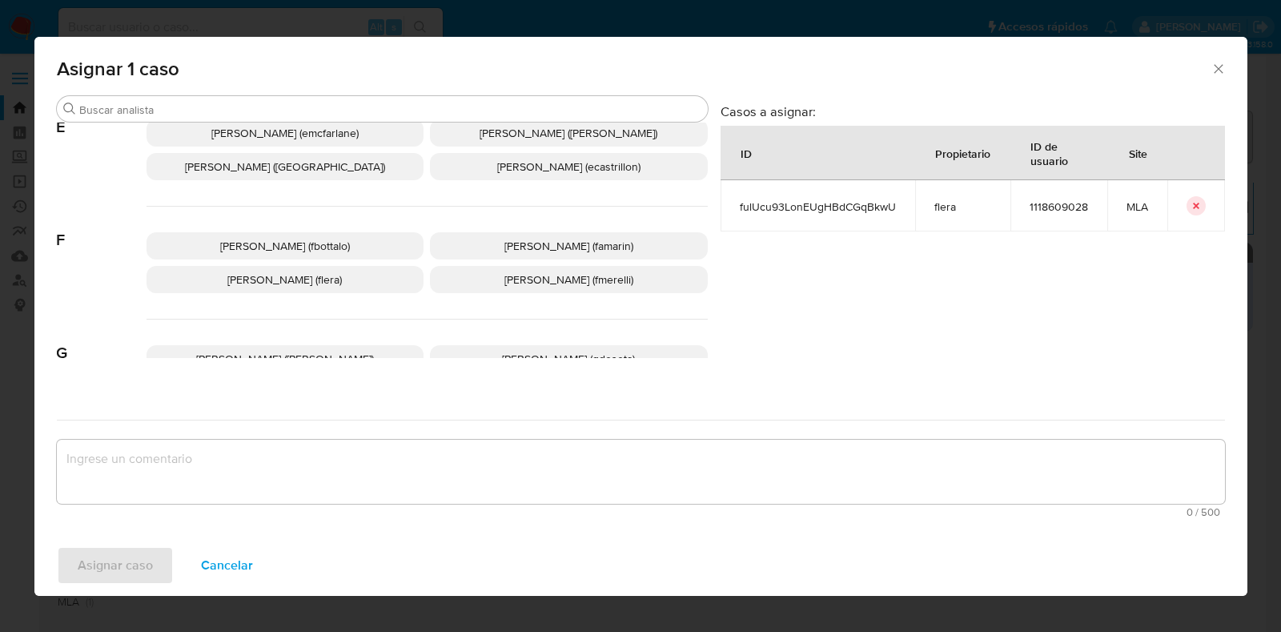
click at [360, 286] on p "Florencia Cecilia Lera (flera)" at bounding box center [286, 279] width 278 height 27
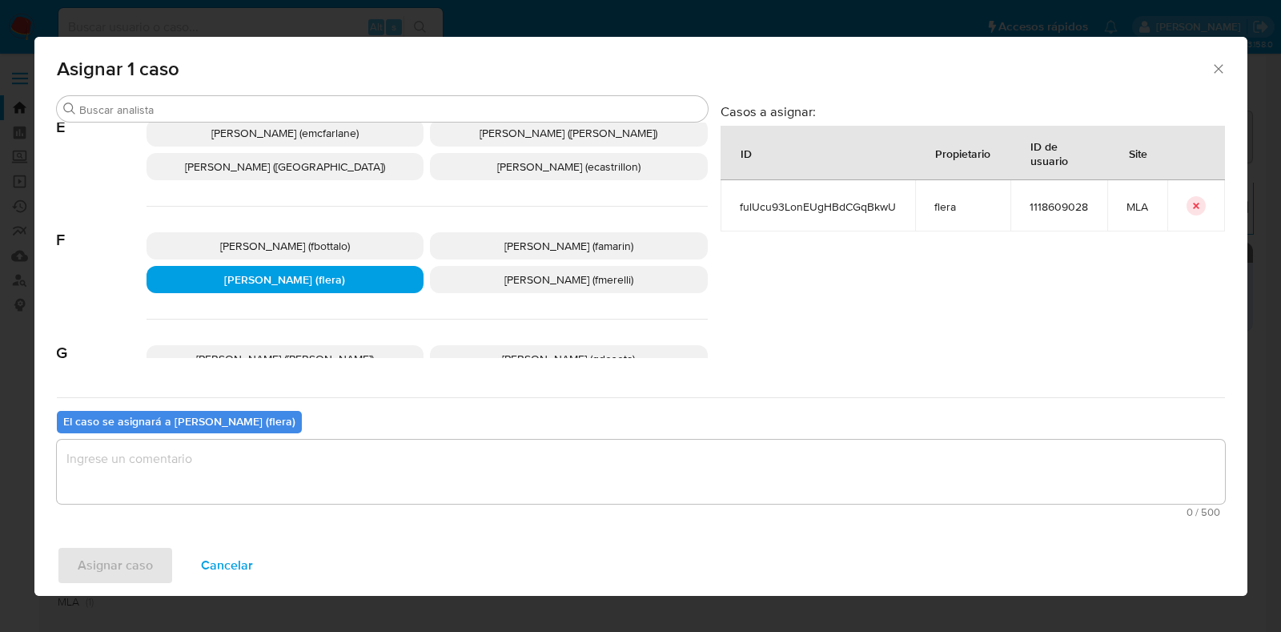
click at [291, 478] on textarea "assign-modal" at bounding box center [641, 472] width 1168 height 64
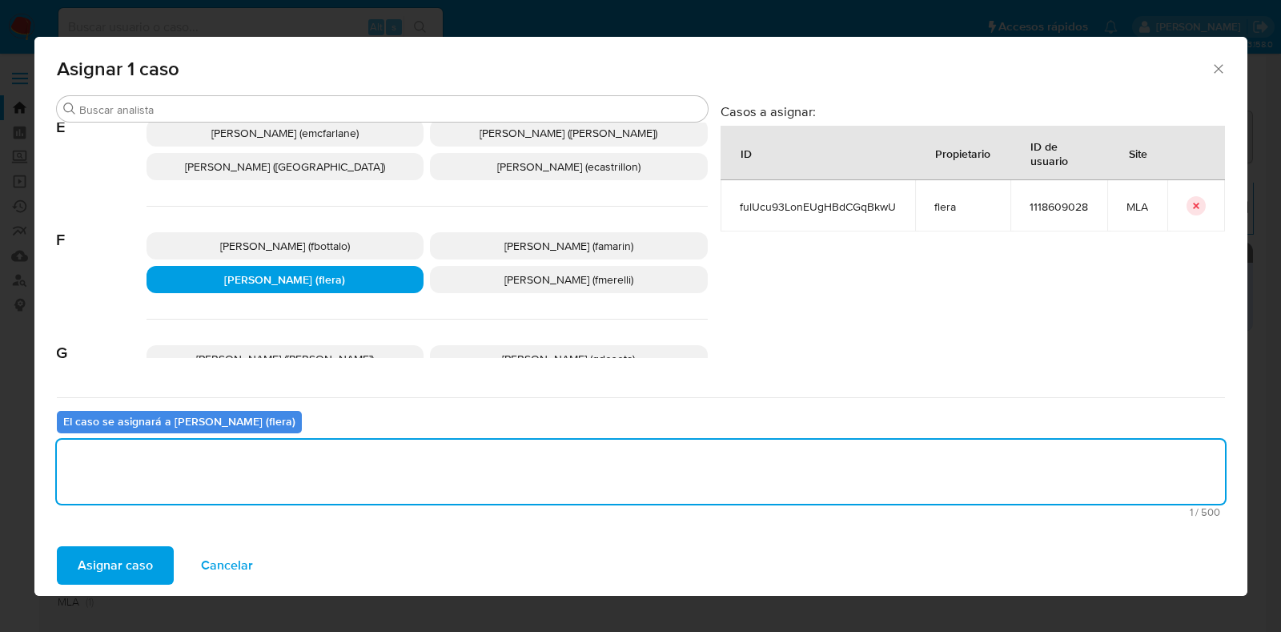
click at [113, 554] on span "Asignar caso" at bounding box center [115, 565] width 75 height 35
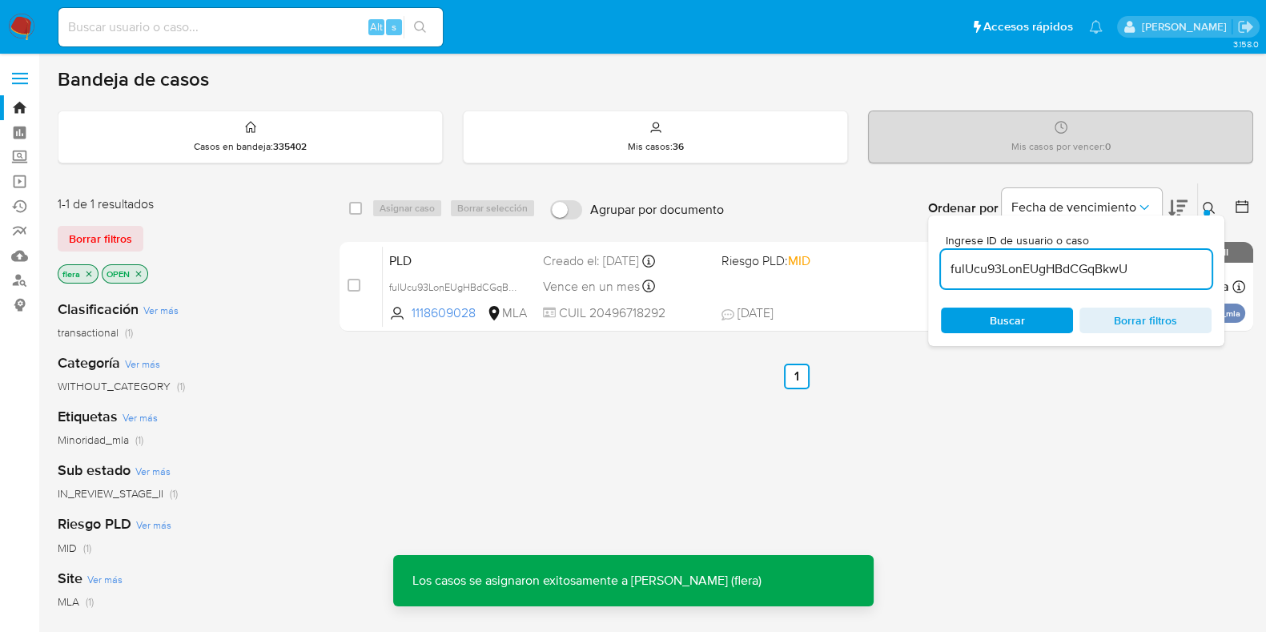
click at [458, 238] on div "select-all-cases-checkbox Asignar caso Borrar selección Agrupar por documento O…" at bounding box center [796, 260] width 914 height 155
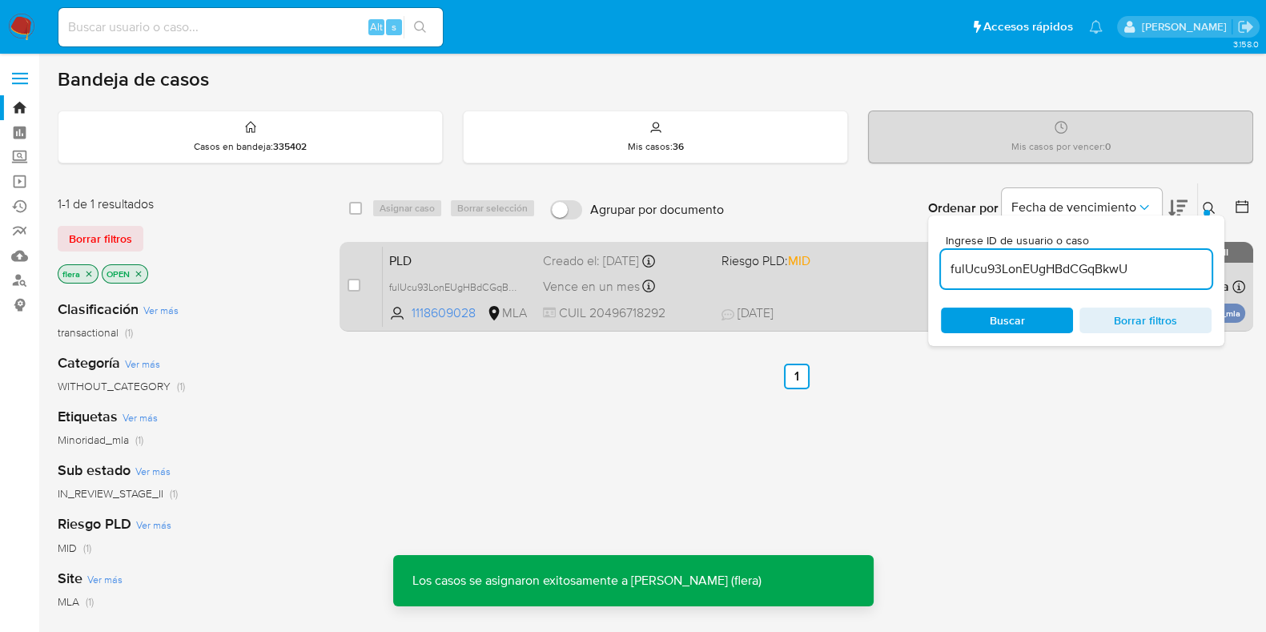
click at [459, 251] on span "PLD" at bounding box center [459, 259] width 141 height 21
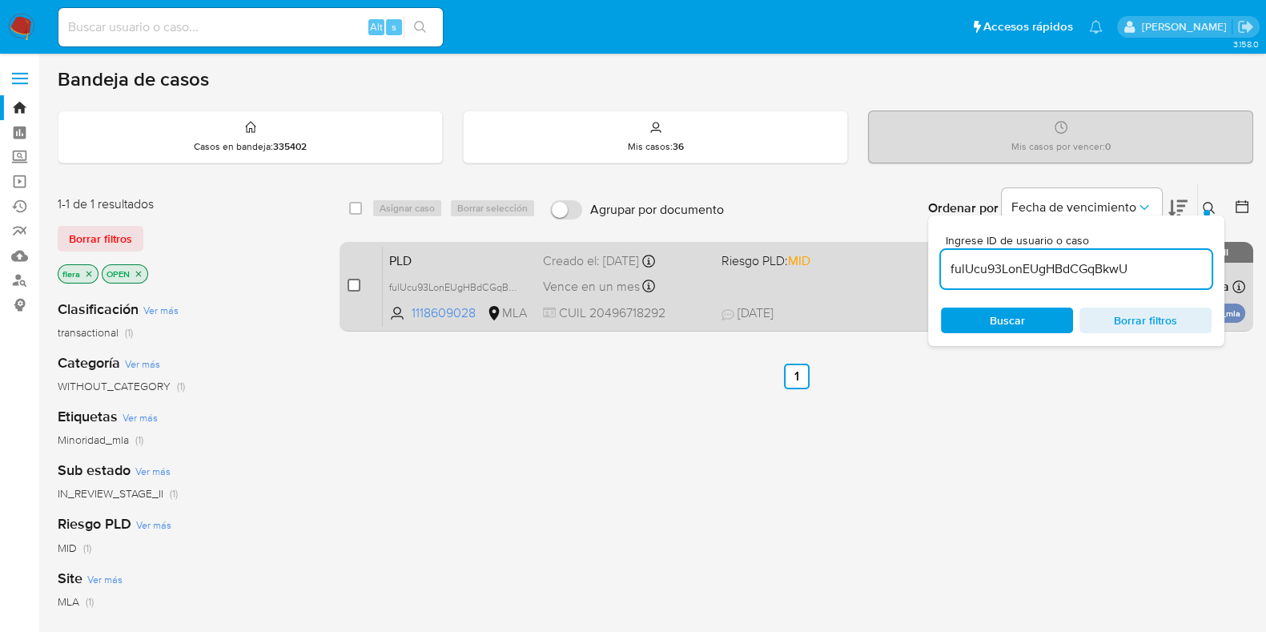
click at [356, 279] on input "checkbox" at bounding box center [353, 285] width 13 height 13
checkbox input "true"
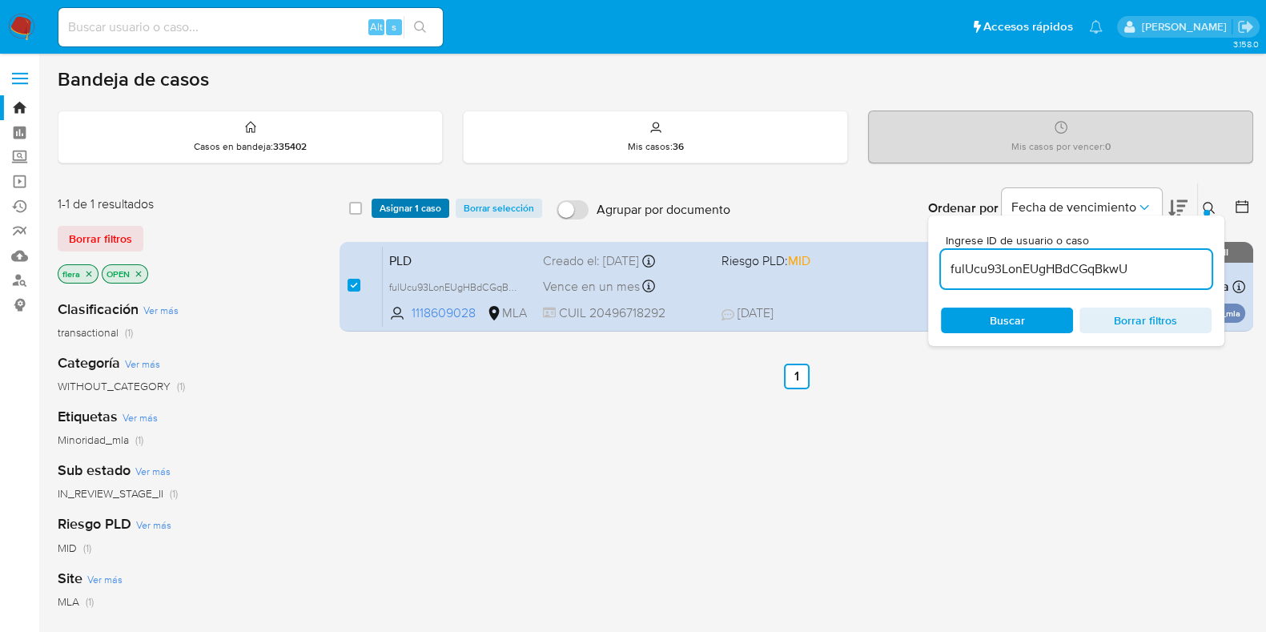
click at [392, 200] on span "Asignar 1 caso" at bounding box center [411, 208] width 62 height 16
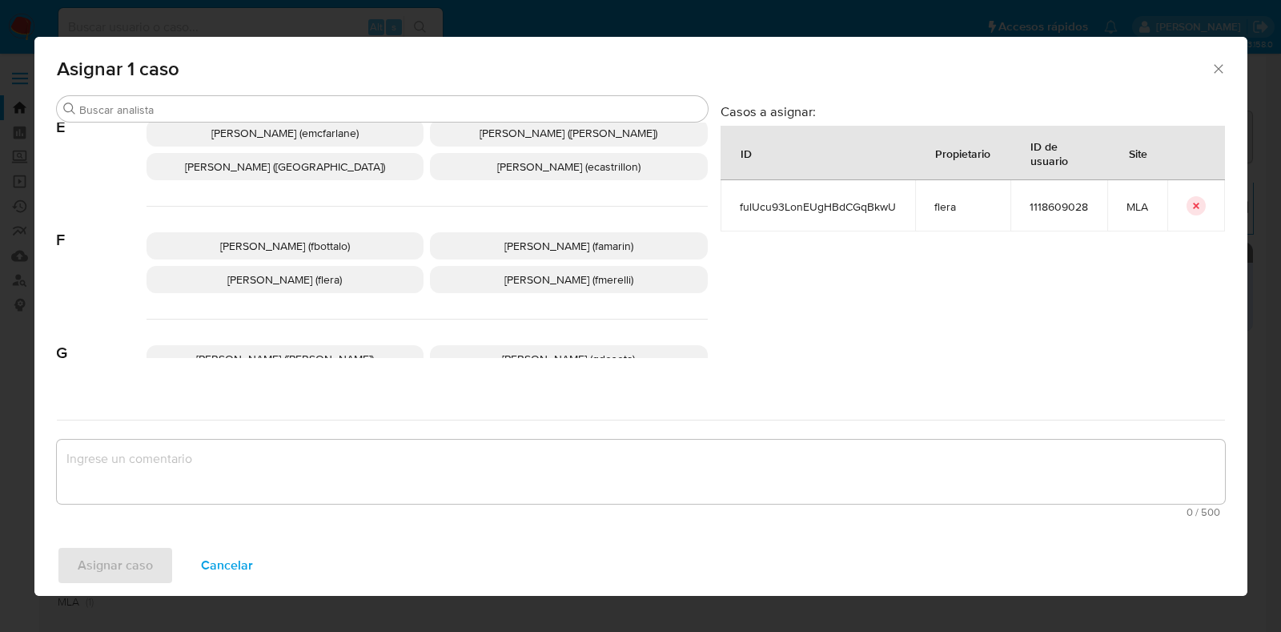
click at [365, 283] on p "Florencia Cecilia Lera (flera)" at bounding box center [286, 279] width 278 height 27
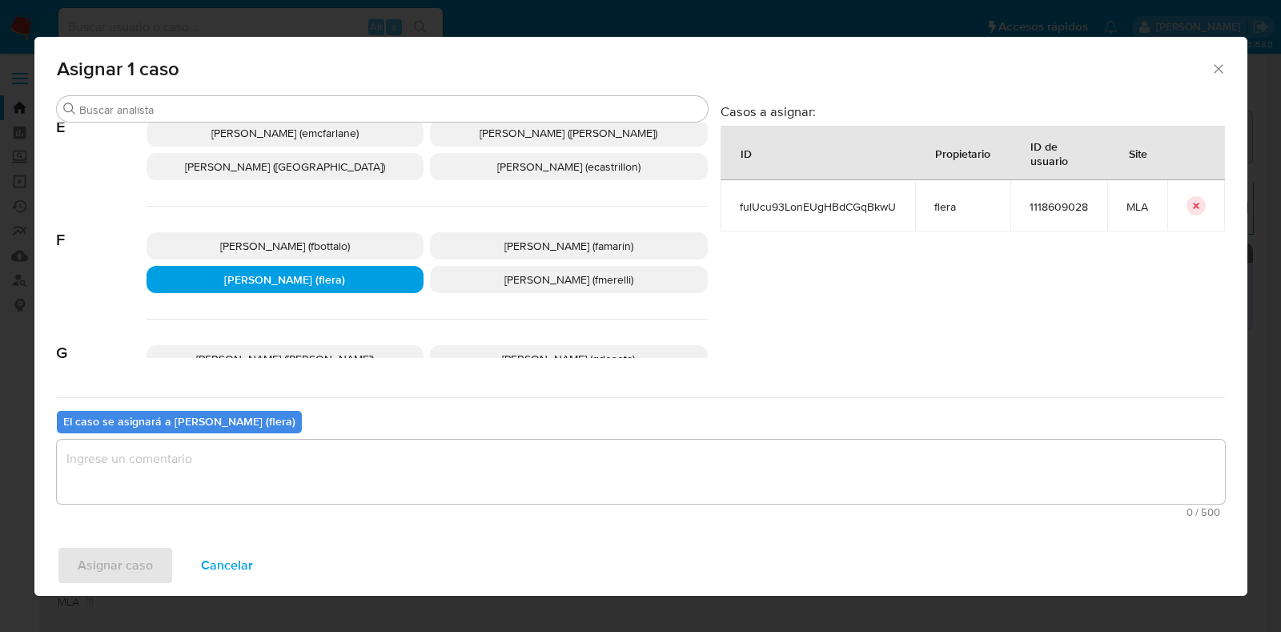
click at [322, 488] on textarea "assign-modal" at bounding box center [641, 472] width 1168 height 64
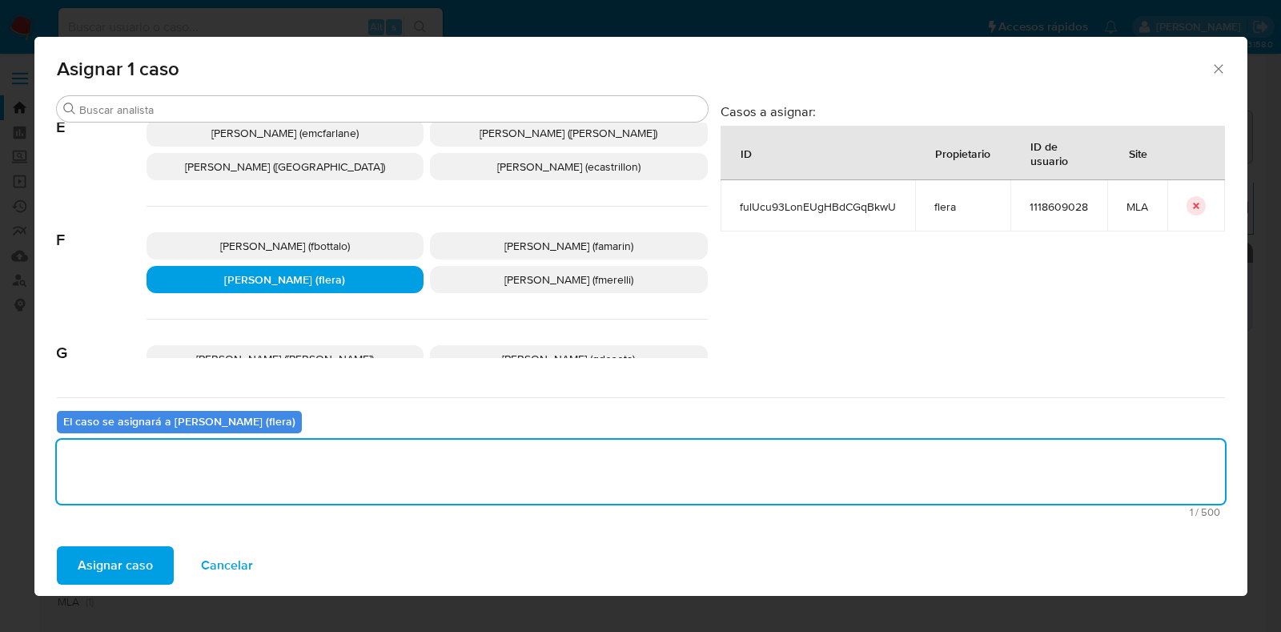
click at [131, 558] on span "Asignar caso" at bounding box center [115, 565] width 75 height 35
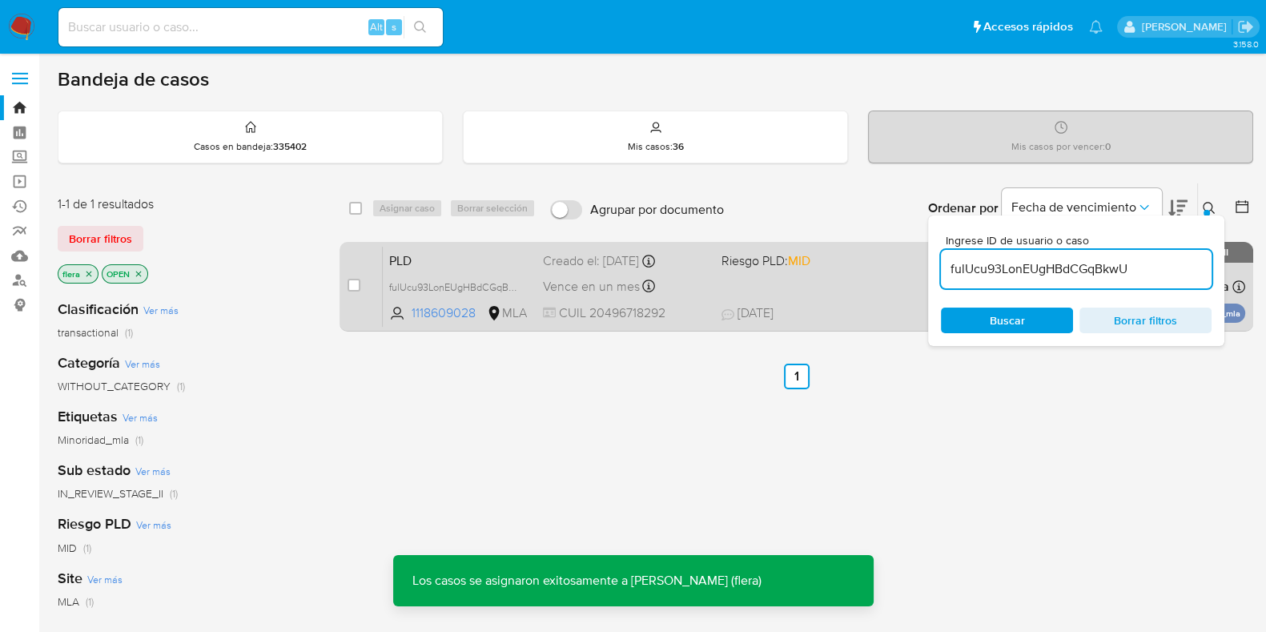
click at [458, 250] on span "PLD" at bounding box center [459, 259] width 141 height 21
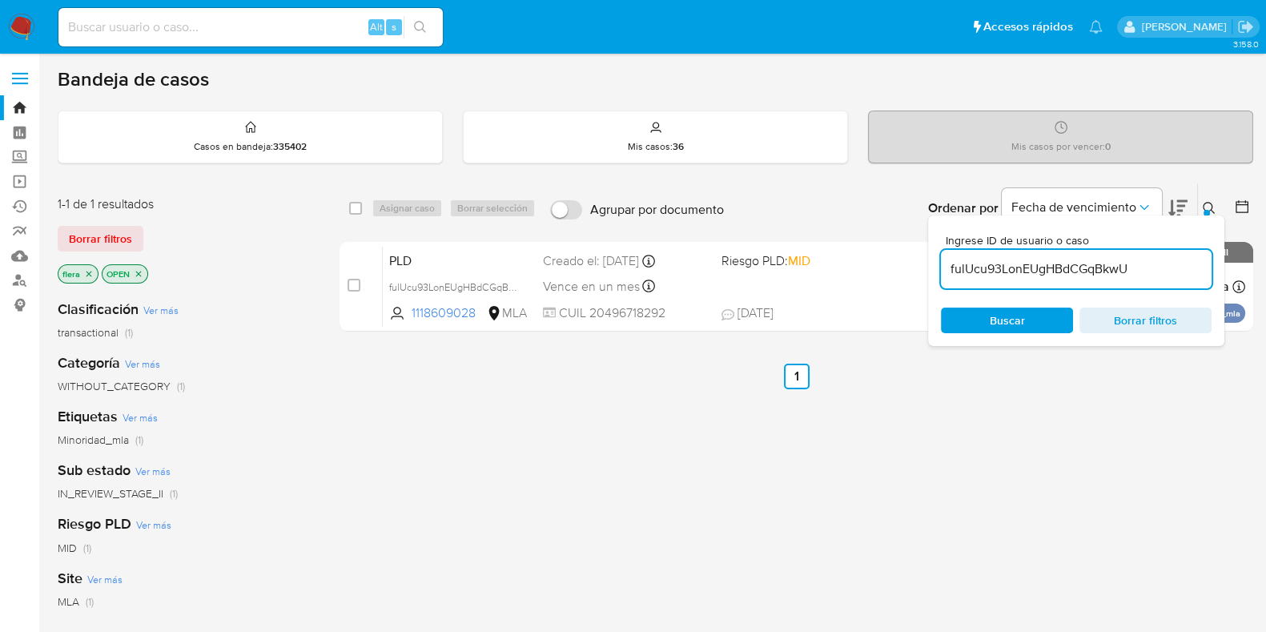
click at [990, 271] on input "fulUcu93LonEUgHBdCGqBkwU" at bounding box center [1076, 269] width 271 height 21
drag, startPoint x: 990, startPoint y: 271, endPoint x: 979, endPoint y: 270, distance: 11.2
click at [979, 270] on input "fulUcu93LonEUgHBdCGqBkwU" at bounding box center [1076, 269] width 271 height 21
paste input "k79Xvh6PPI13ZqLw3Gj32t48"
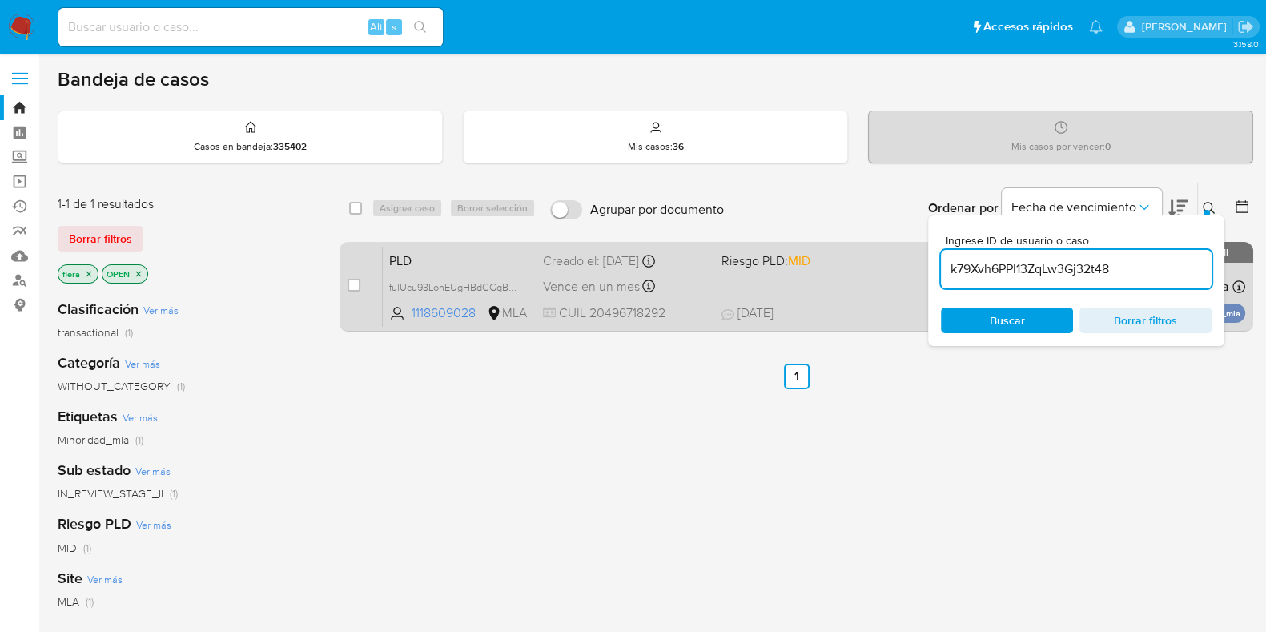
type input "k79Xvh6PPI13ZqLw3Gj32t48"
click at [359, 287] on input "checkbox" at bounding box center [353, 285] width 13 height 13
checkbox input "true"
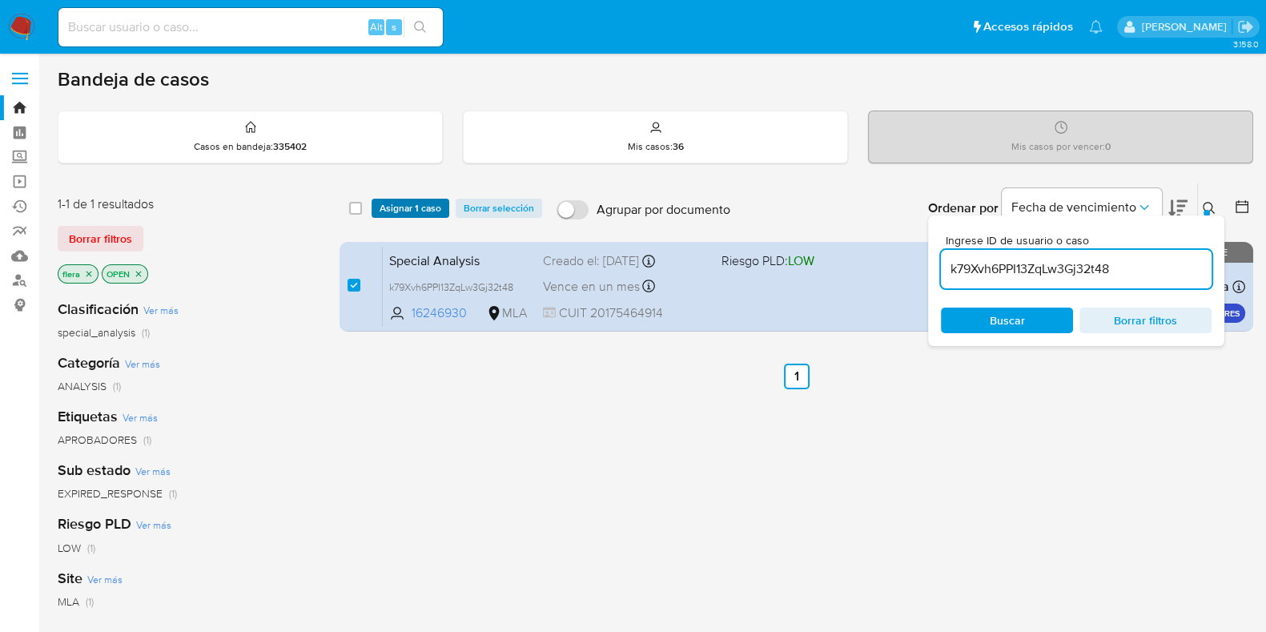
click at [401, 202] on span "Asignar 1 caso" at bounding box center [411, 208] width 62 height 16
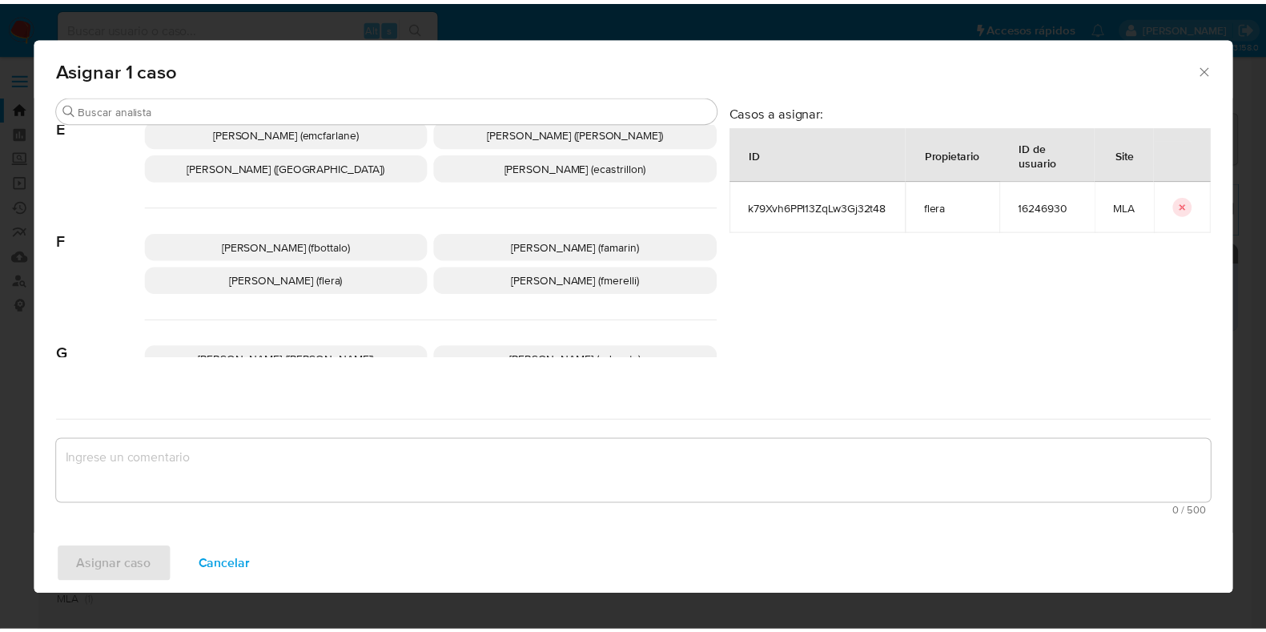
scroll to position [400, 0]
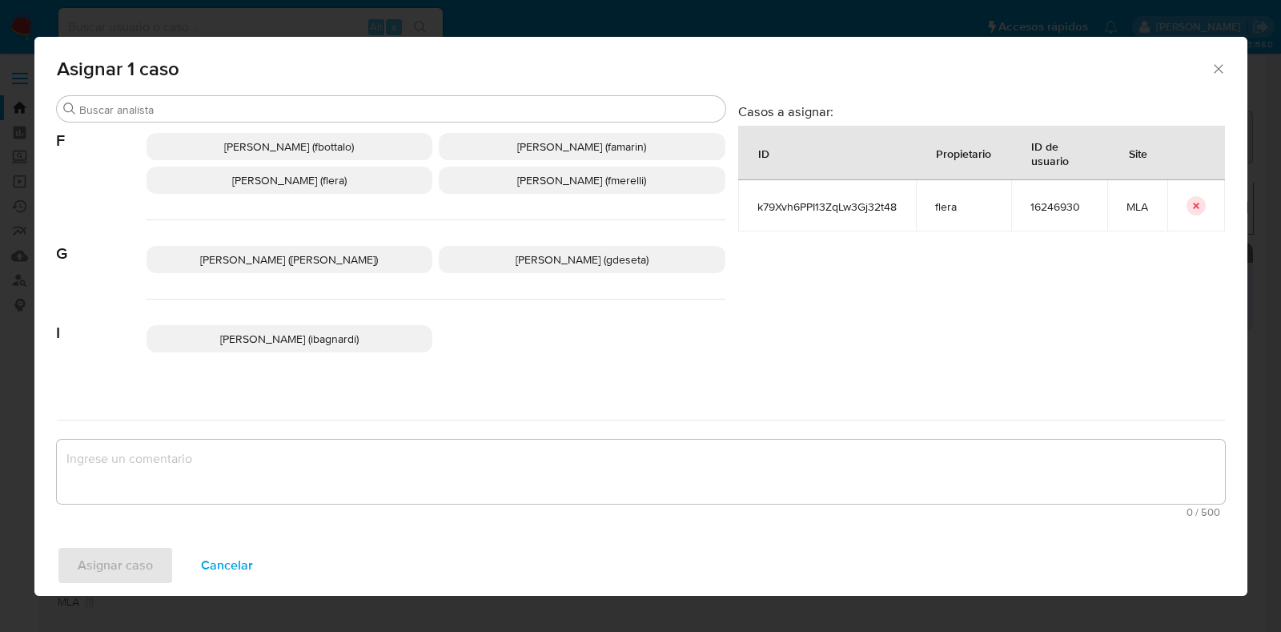
click at [324, 179] on span "Florencia Cecilia Lera (flera)" at bounding box center [289, 180] width 114 height 16
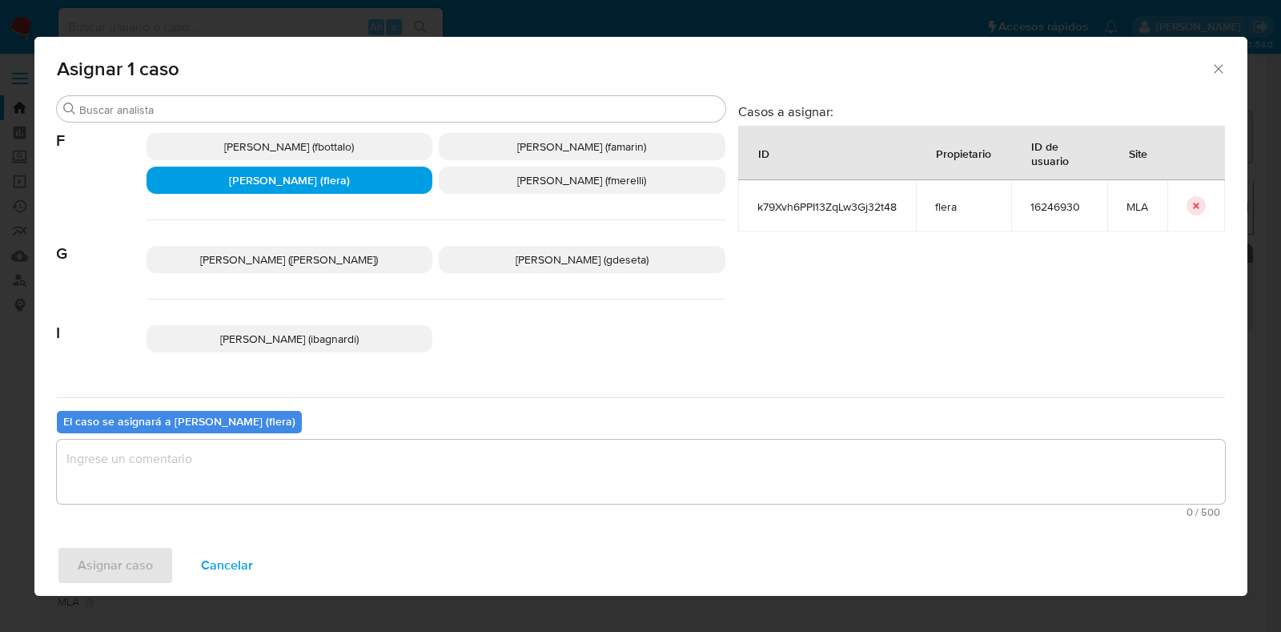
click at [360, 464] on textarea "assign-modal" at bounding box center [641, 472] width 1168 height 64
click at [164, 559] on button "Asignar caso" at bounding box center [115, 565] width 117 height 38
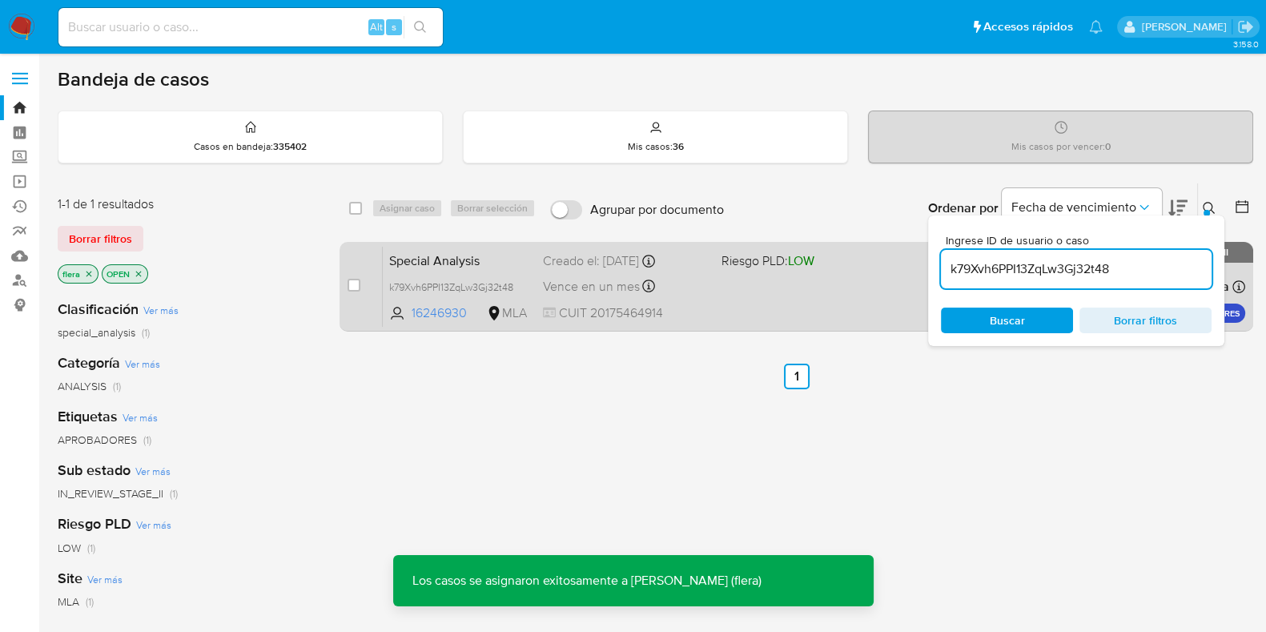
click at [496, 263] on span "Special Analysis" at bounding box center [459, 259] width 141 height 21
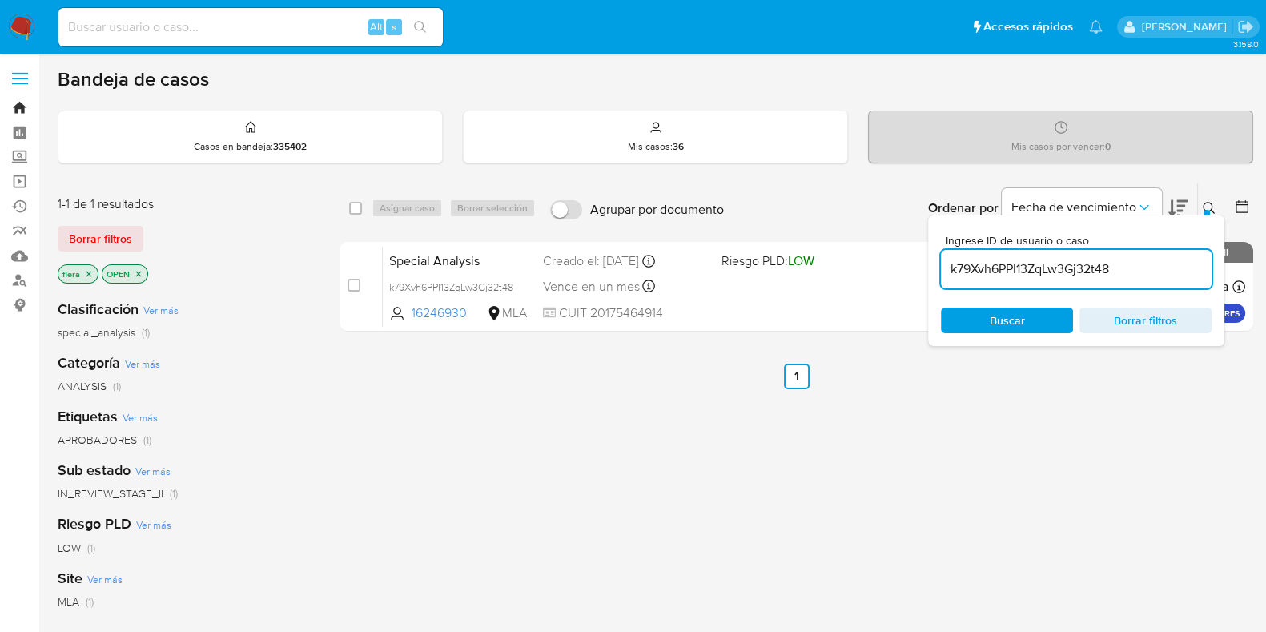
click at [12, 107] on link "Bandeja" at bounding box center [95, 107] width 191 height 25
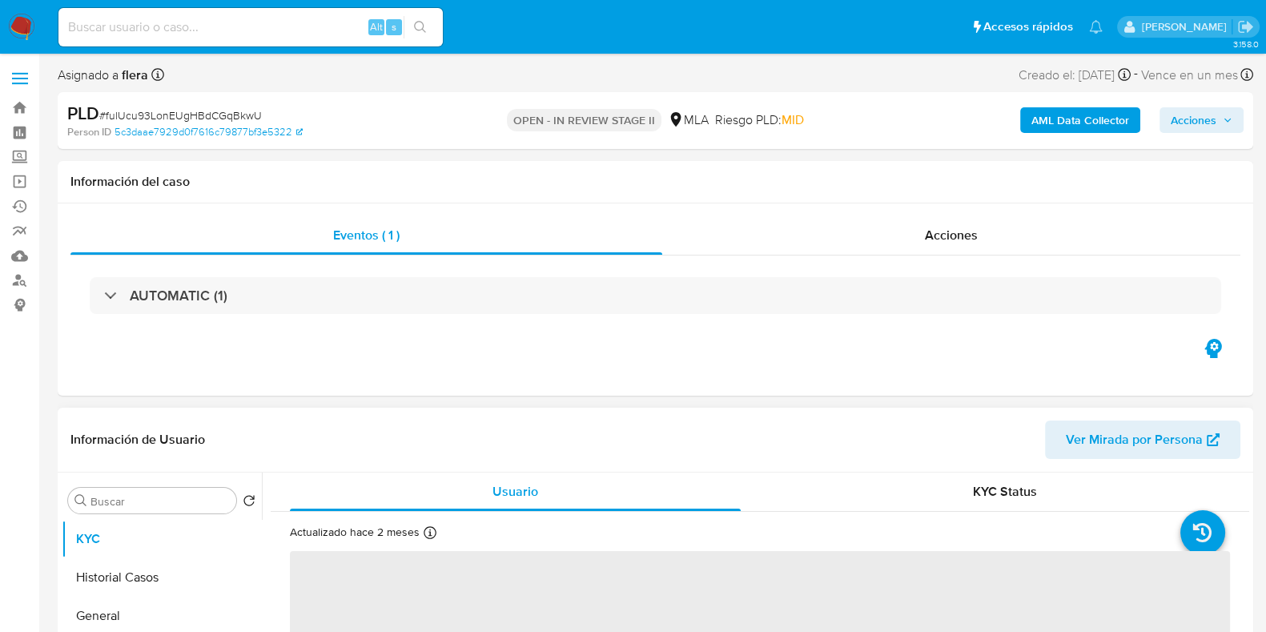
scroll to position [99, 0]
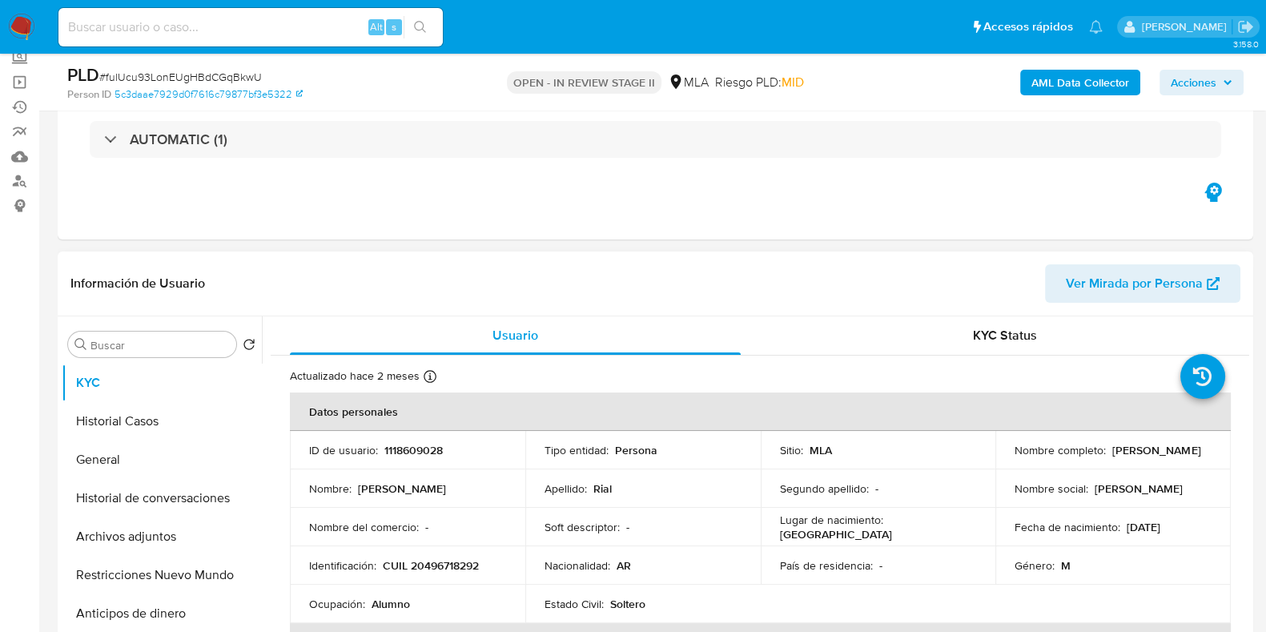
select select "10"
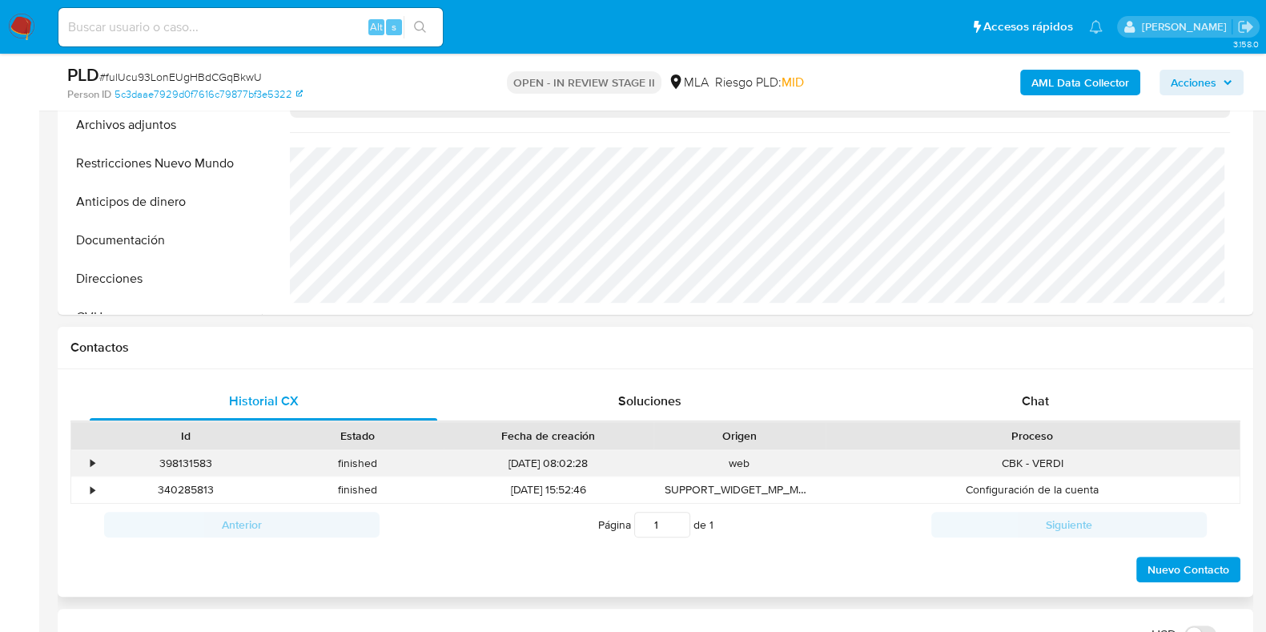
scroll to position [600, 0]
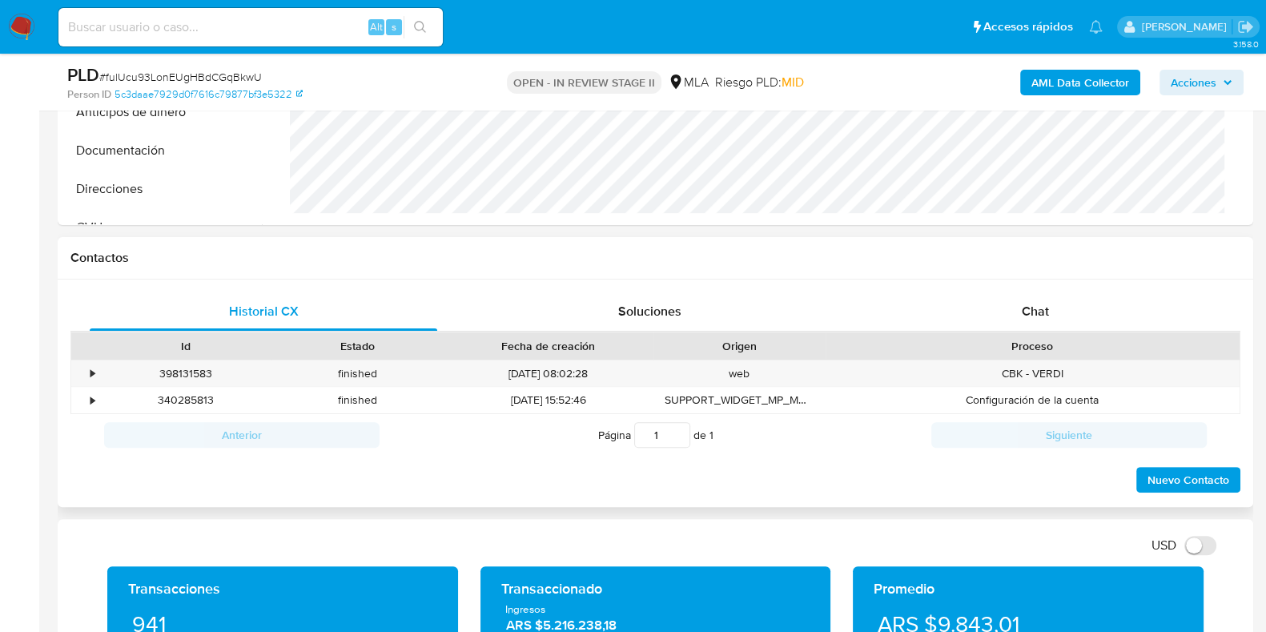
click at [1034, 332] on div "Proceso" at bounding box center [1032, 345] width 414 height 27
click at [1038, 290] on div "Historial CX Soluciones Chat Id Estado Fecha de creación Origen Proceso • 39813…" at bounding box center [655, 393] width 1195 height 228
click at [1030, 313] on span "Chat" at bounding box center [1035, 311] width 27 height 18
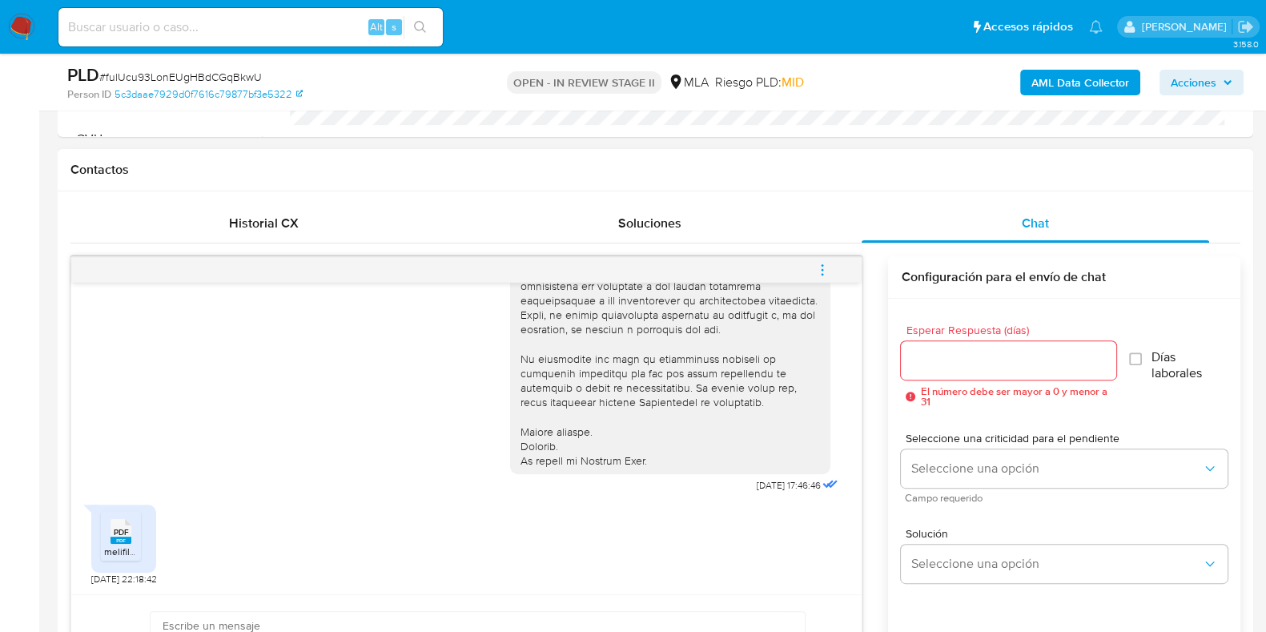
scroll to position [800, 0]
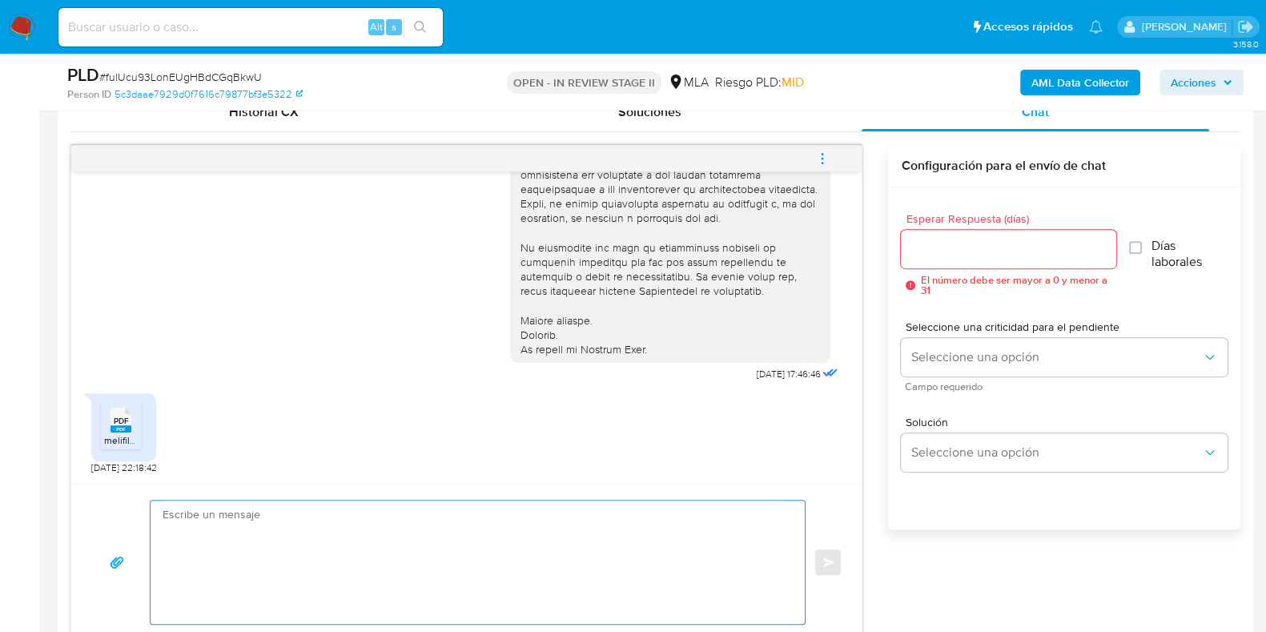
click at [222, 526] on textarea at bounding box center [474, 561] width 622 height 123
paste textarea "Hola XXX, ¡Gracias por tu respuesta! Queremos informarte que el uso de la cuent…"
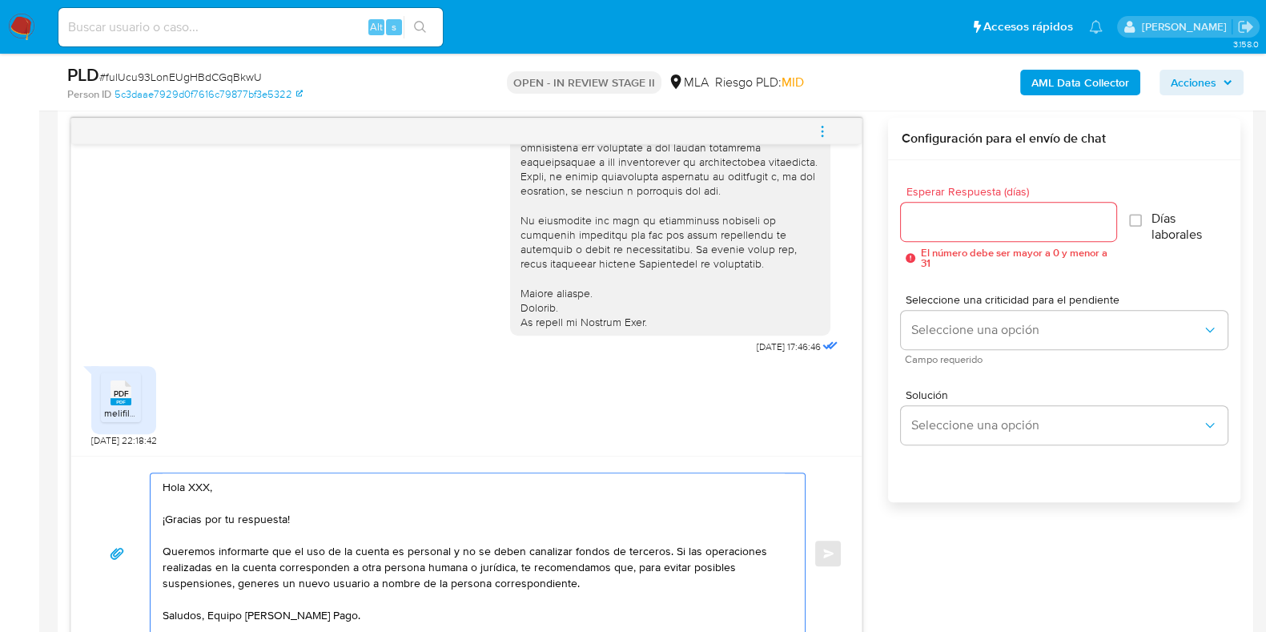
scroll to position [6, 0]
click at [208, 481] on textarea "Hola XXX, ¡Gracias por tu respuesta! Queremos informarte que el uso de la cuent…" at bounding box center [474, 553] width 622 height 160
click at [166, 512] on textarea "Hola, ¡Gracias por tu respuesta! Queremos informarte que el uso de la cuenta es…" at bounding box center [474, 553] width 622 height 160
click at [292, 512] on textarea "Hola, Gracias por tu respuesta! Queremos informarte que el uso de la cuenta es …" at bounding box center [474, 553] width 622 height 160
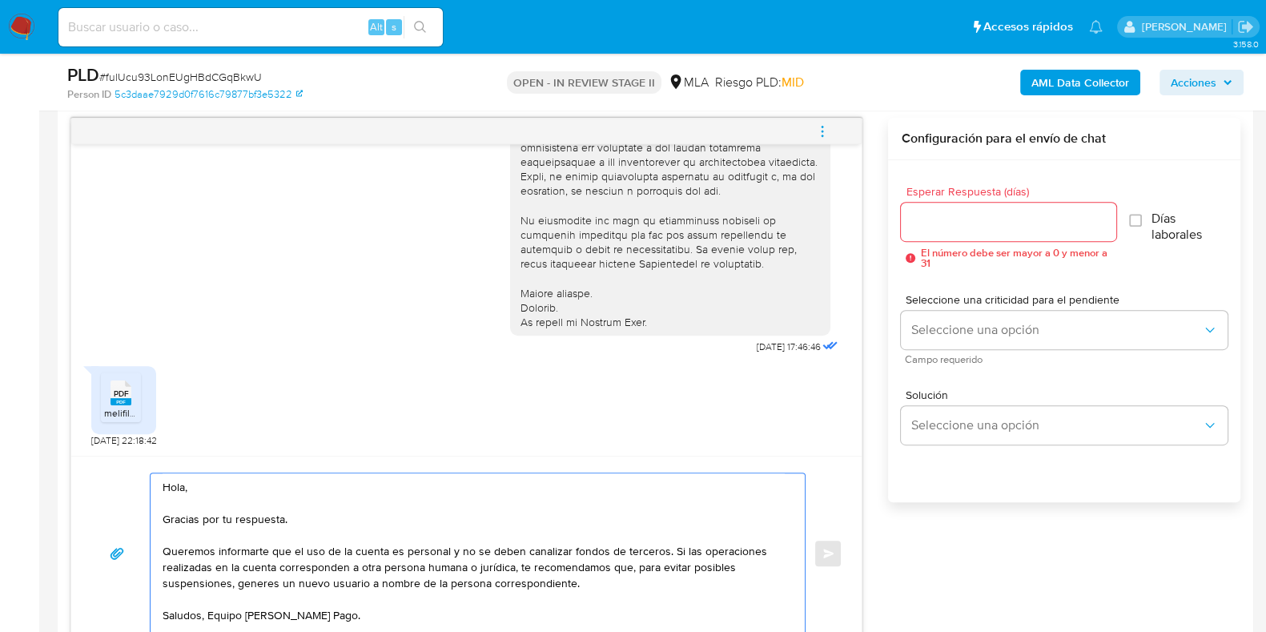
scroll to position [11, 0]
type textarea "Hola, Gracias por tu respuesta. Queremos informarte que el uso de la cuenta es …"
click at [955, 215] on input "Esperar Respuesta (días)" at bounding box center [1008, 221] width 215 height 21
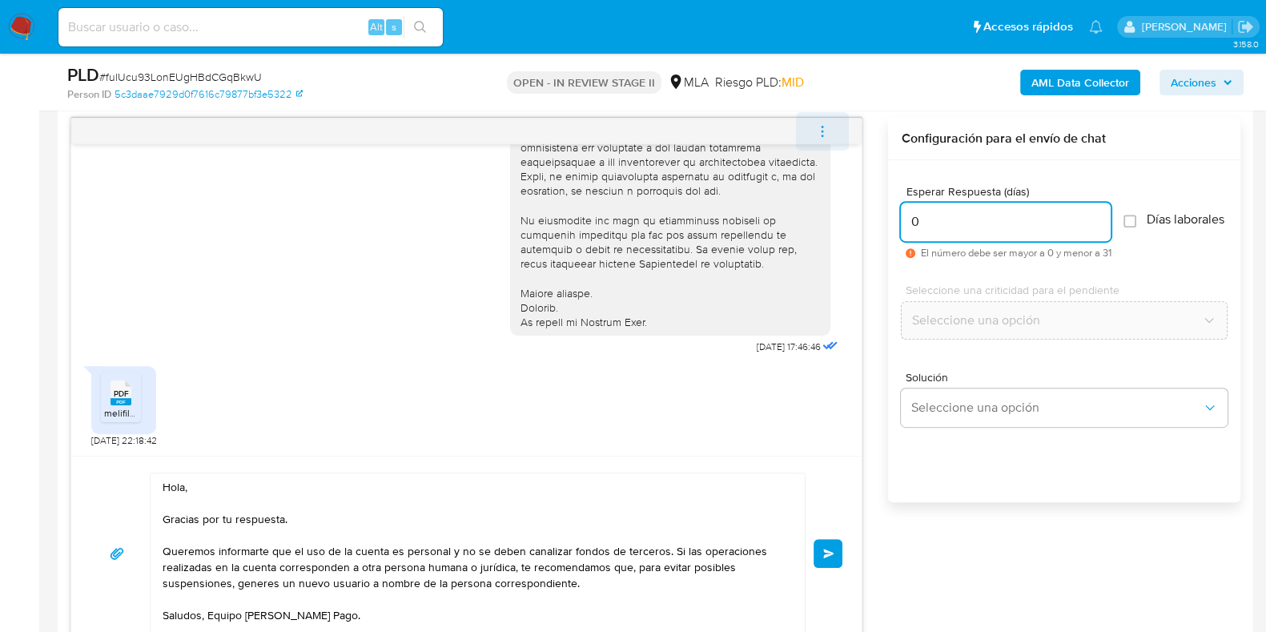
type input "0"
click at [821, 134] on icon "menu-action" at bounding box center [822, 131] width 14 height 14
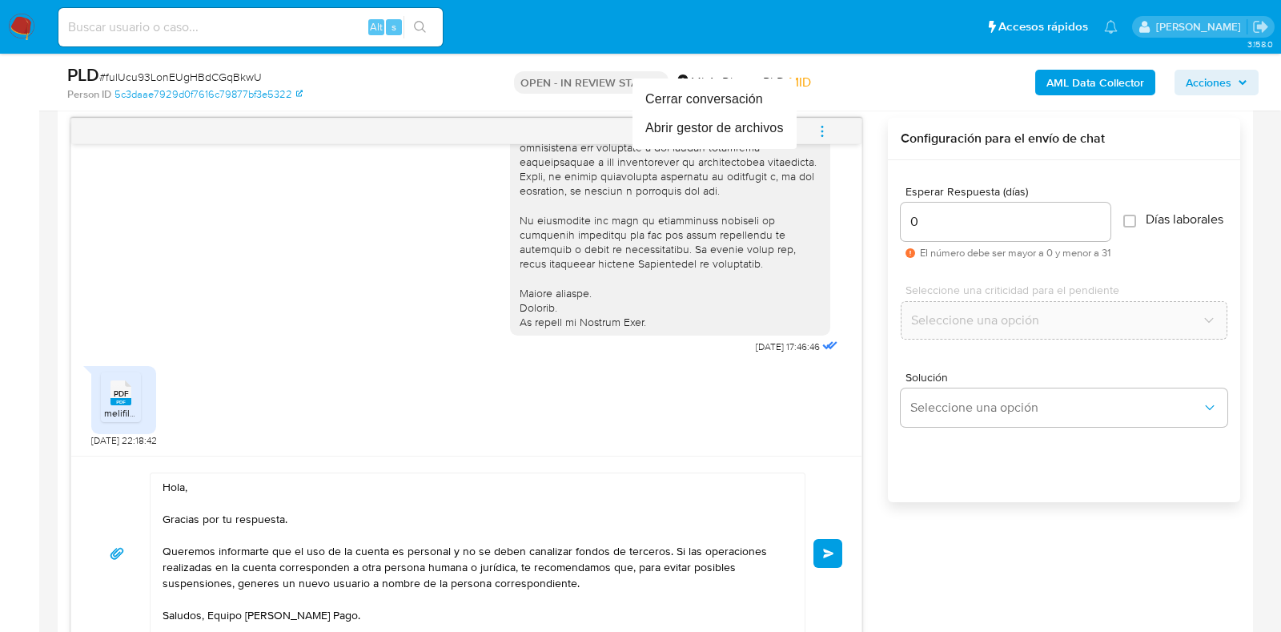
click at [827, 552] on div at bounding box center [640, 316] width 1281 height 632
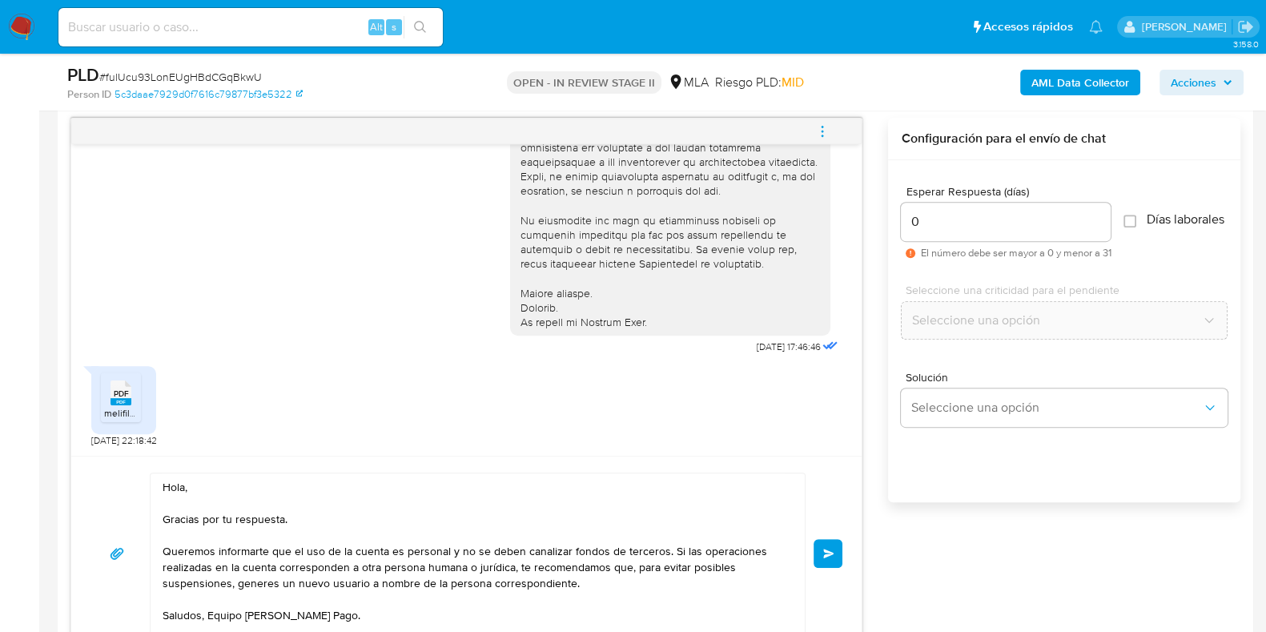
click at [822, 132] on icon "menu-action" at bounding box center [822, 131] width 14 height 14
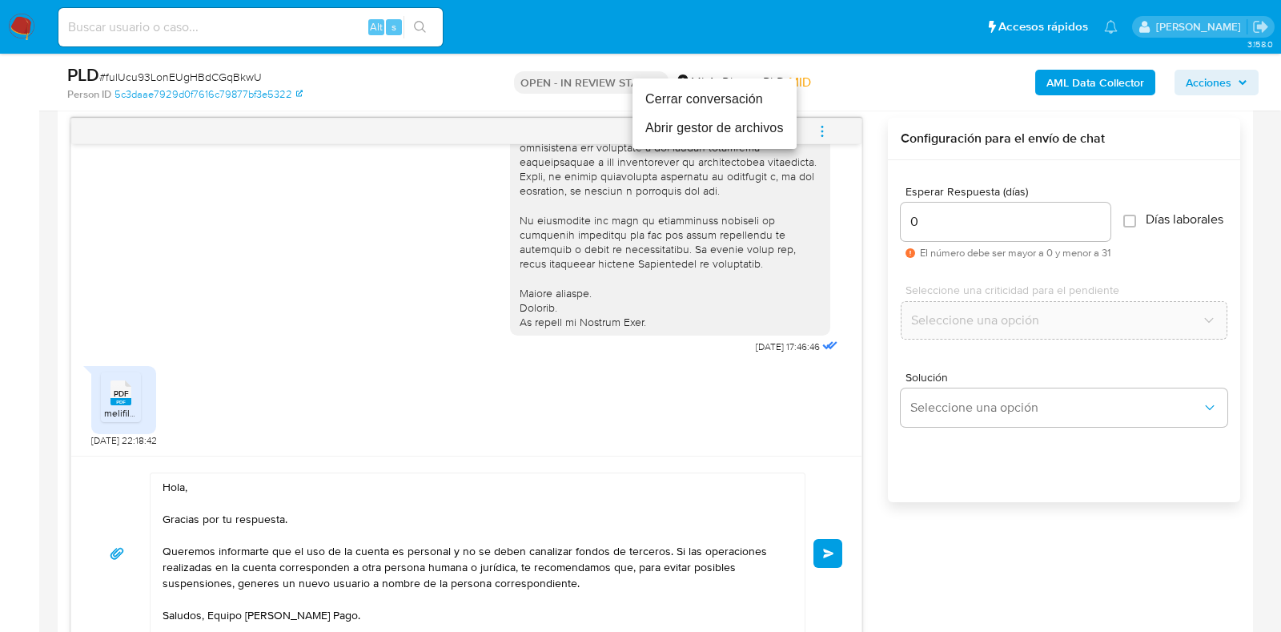
click at [723, 102] on li "Cerrar conversación" at bounding box center [715, 99] width 164 height 29
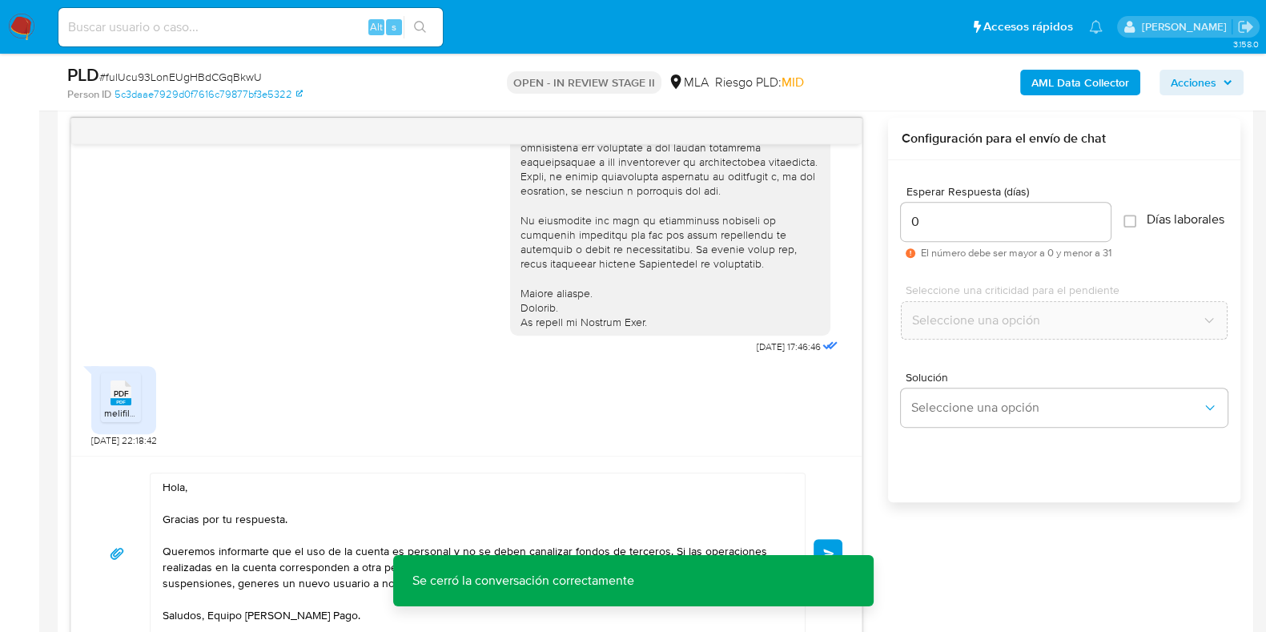
click at [832, 548] on span "Enviar" at bounding box center [828, 553] width 11 height 10
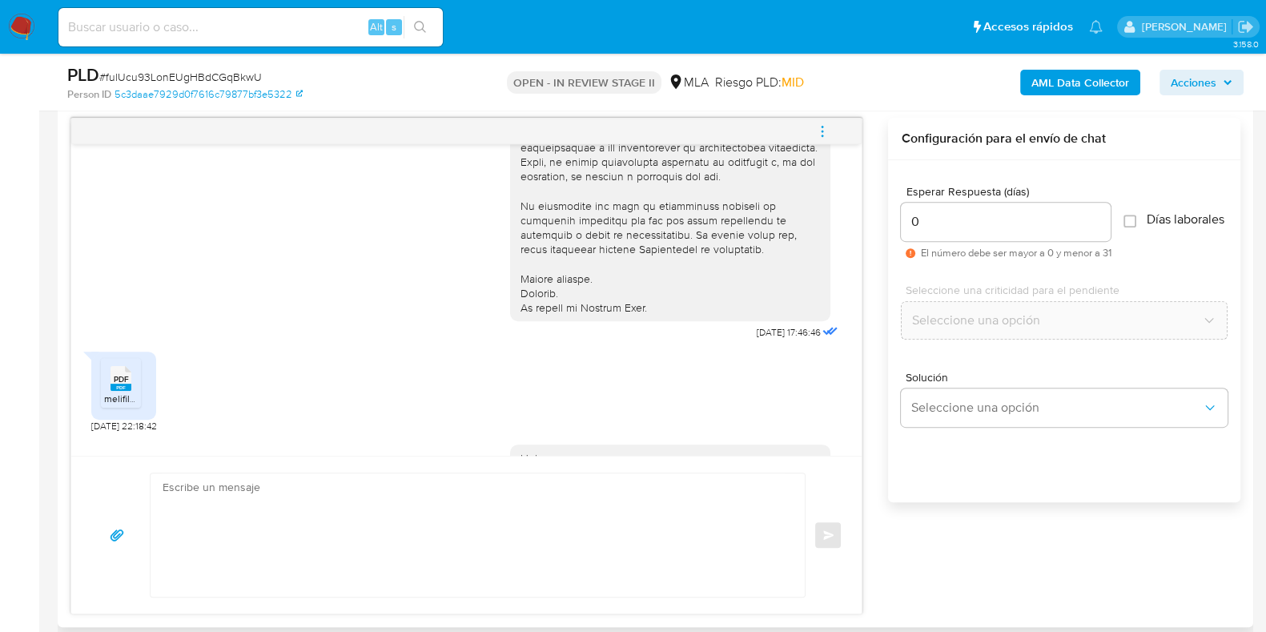
scroll to position [0, 0]
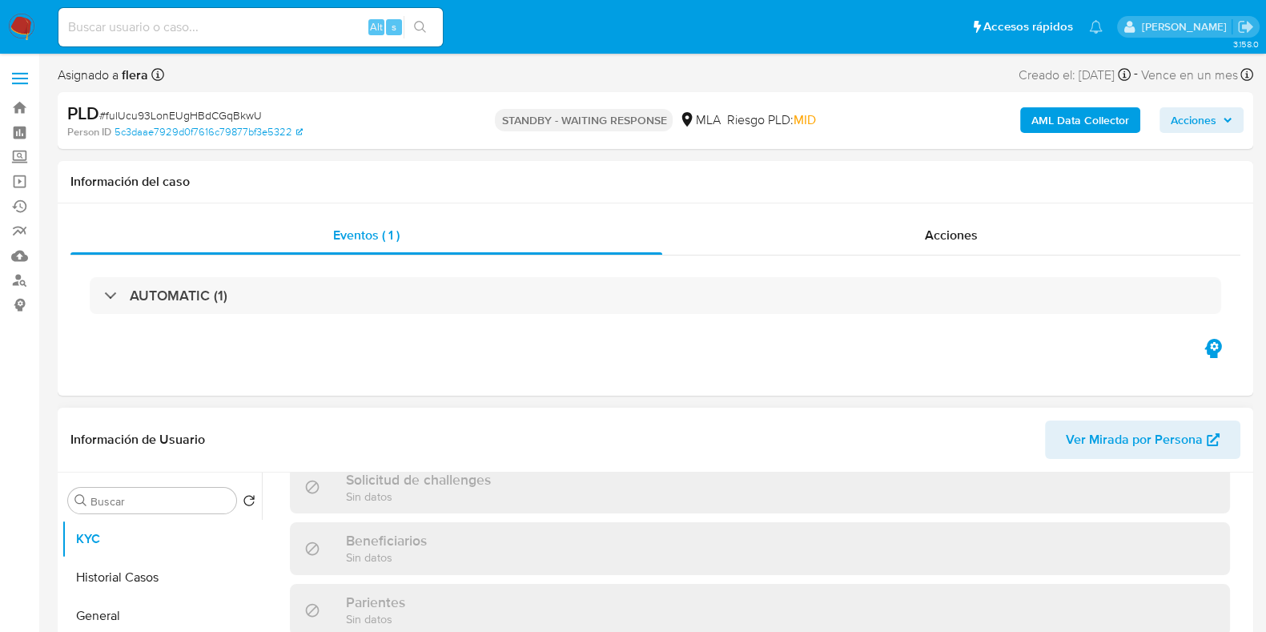
scroll to position [857, 0]
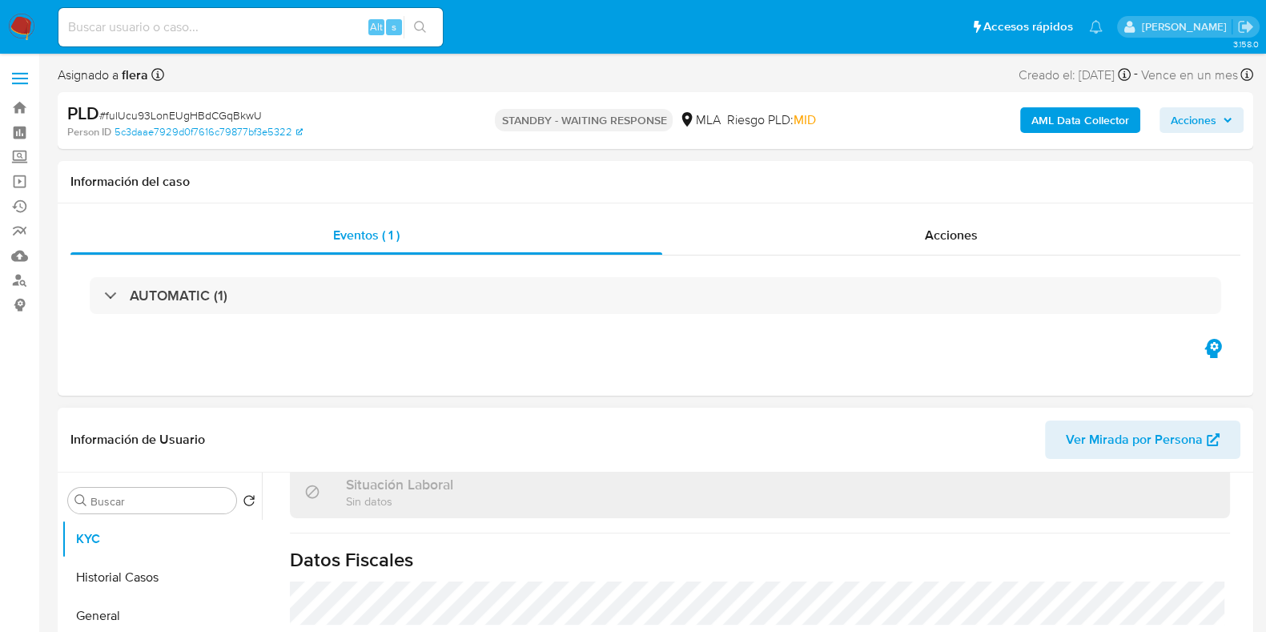
select select "10"
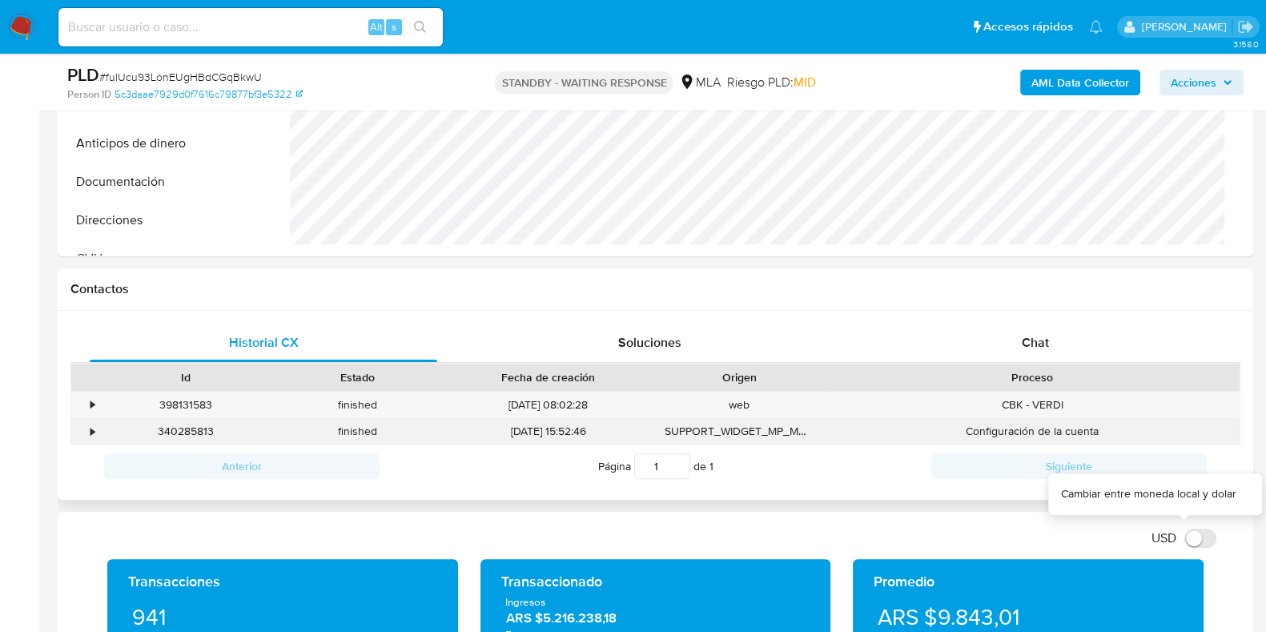
scroll to position [600, 0]
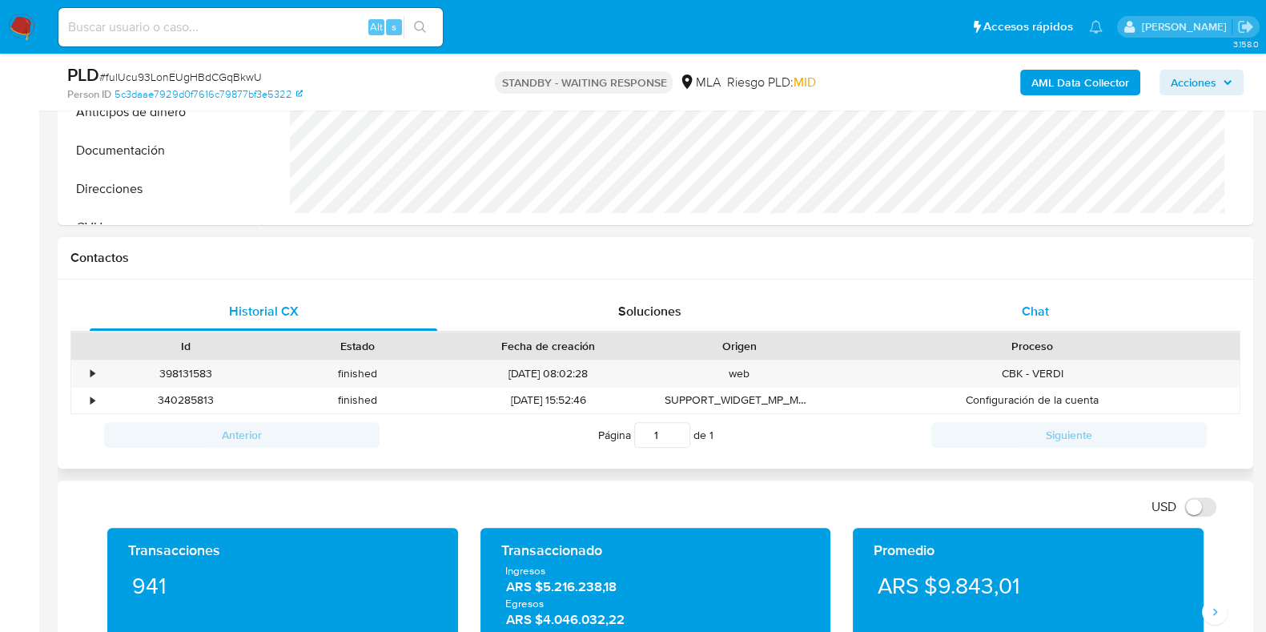
click at [1023, 319] on span "Chat" at bounding box center [1035, 311] width 27 height 18
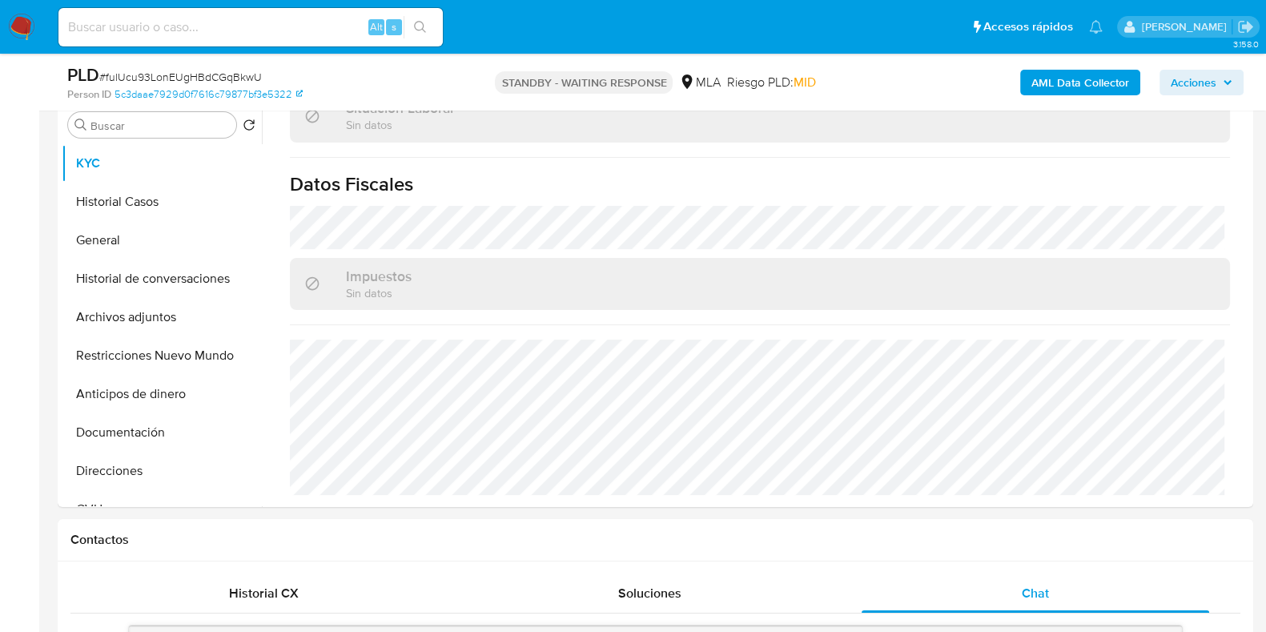
scroll to position [300, 0]
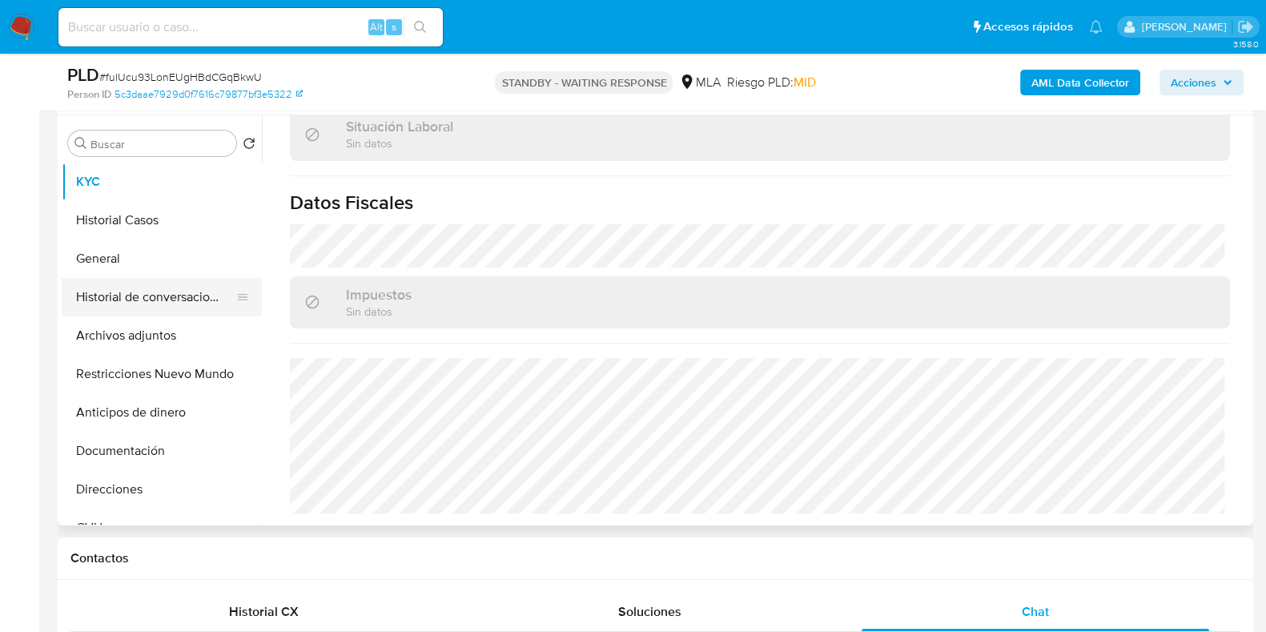
click at [148, 303] on button "Historial de conversaciones" at bounding box center [155, 297] width 187 height 38
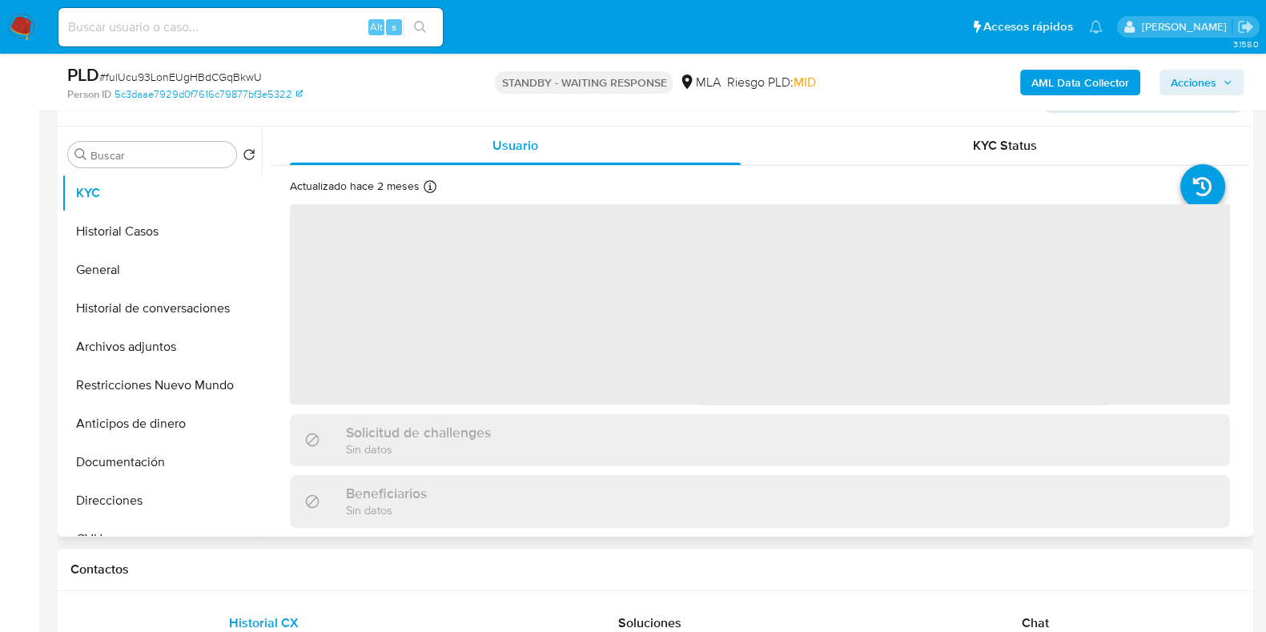
scroll to position [300, 0]
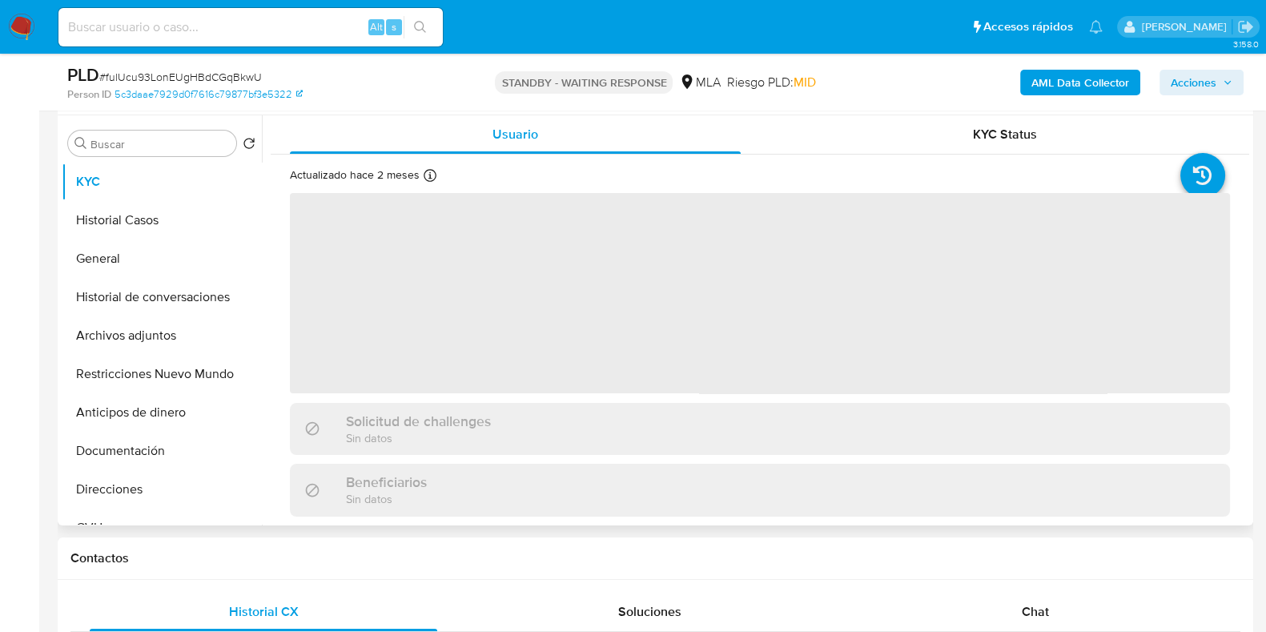
select select "10"
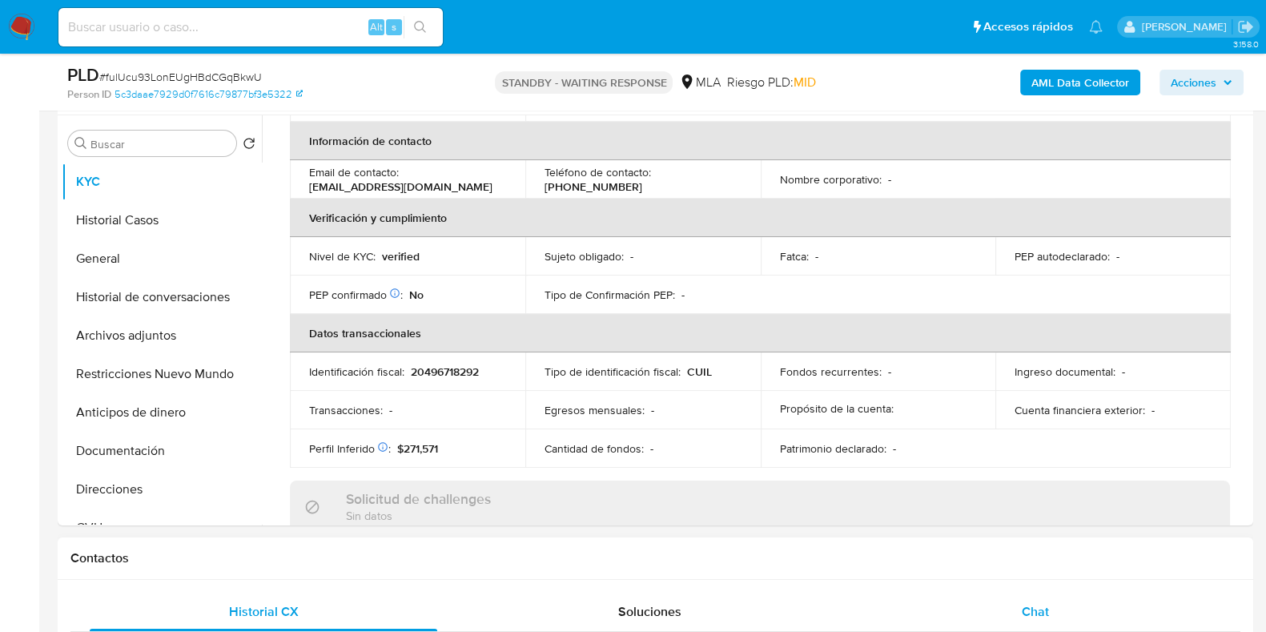
click at [1030, 621] on div "Chat" at bounding box center [1035, 611] width 347 height 38
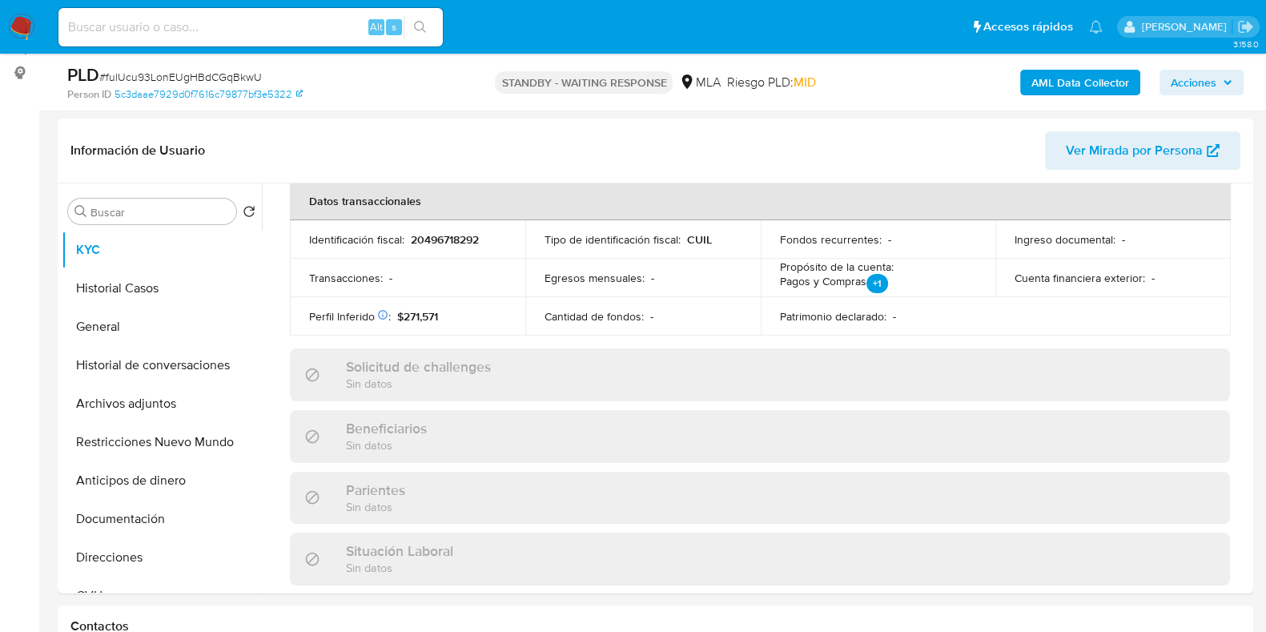
scroll to position [199, 0]
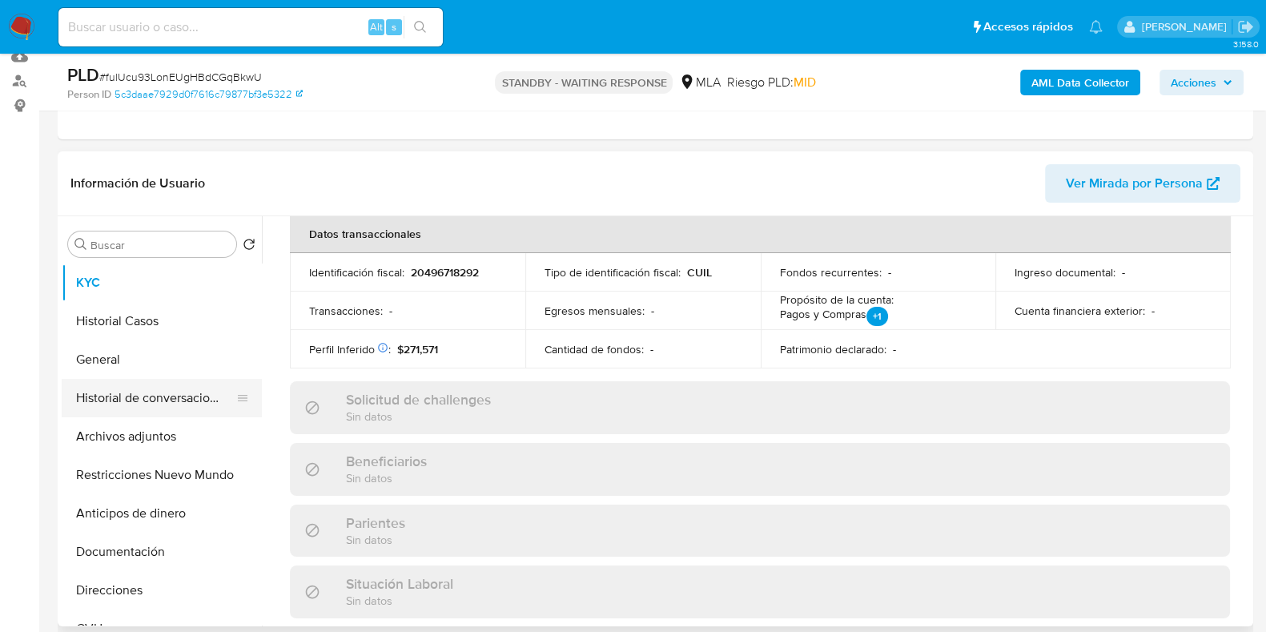
click at [110, 384] on button "Historial de conversaciones" at bounding box center [155, 398] width 187 height 38
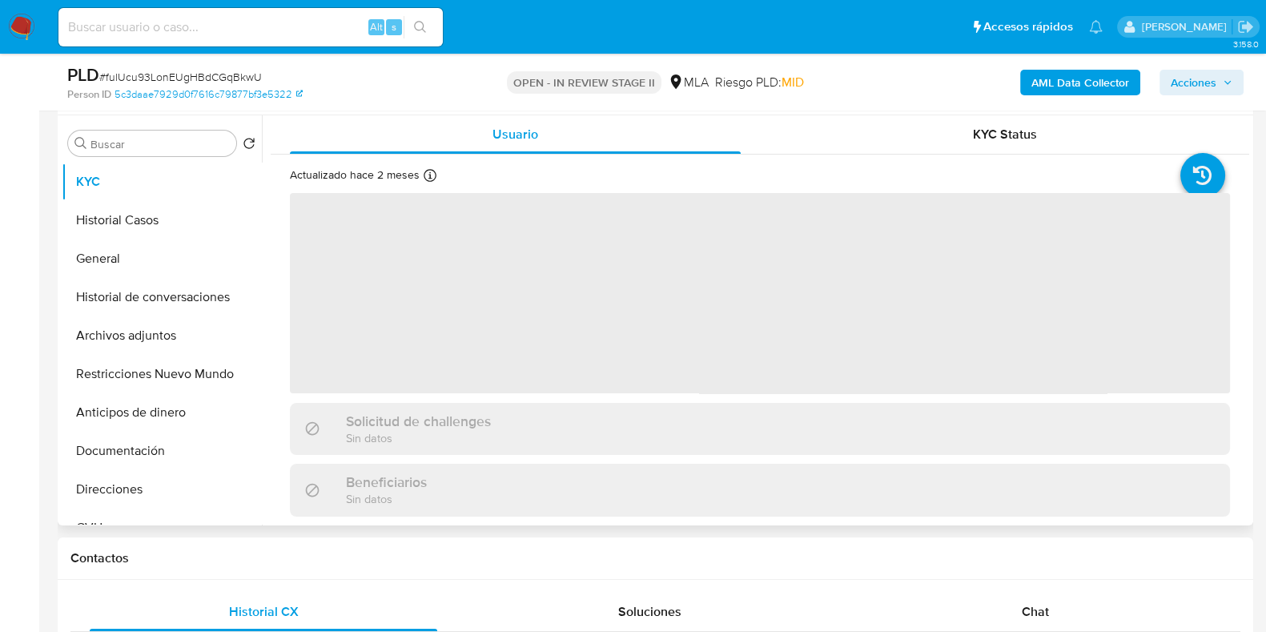
scroll to position [199, 0]
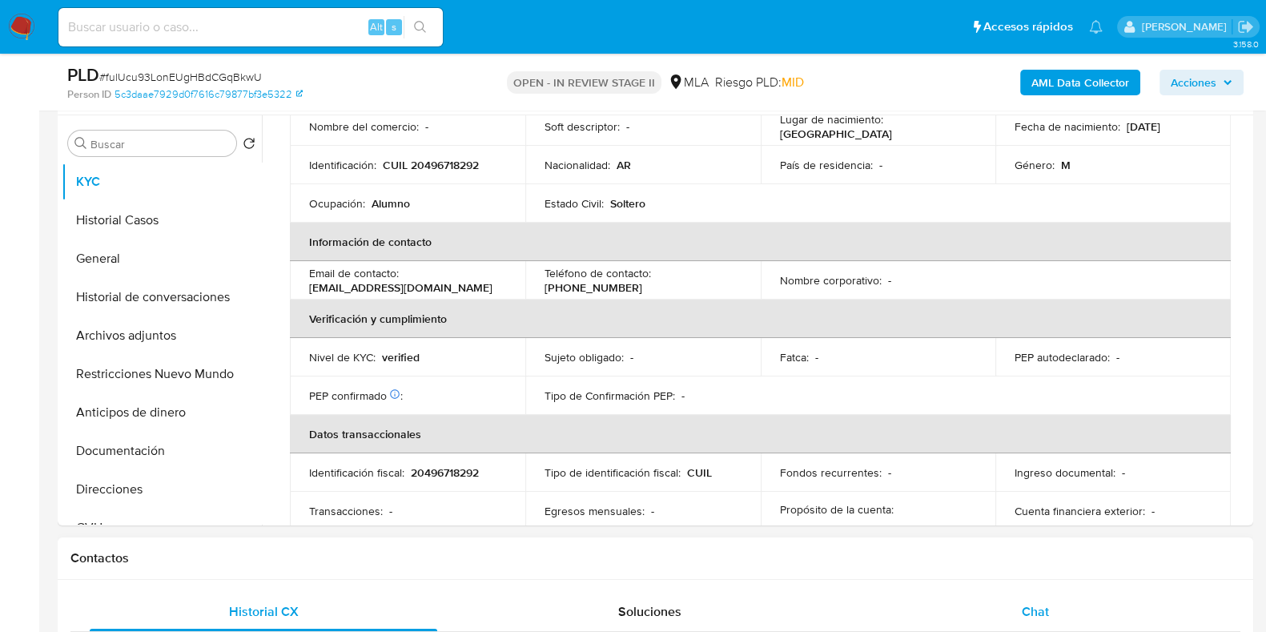
select select "10"
click at [1037, 615] on span "Chat" at bounding box center [1035, 611] width 27 height 18
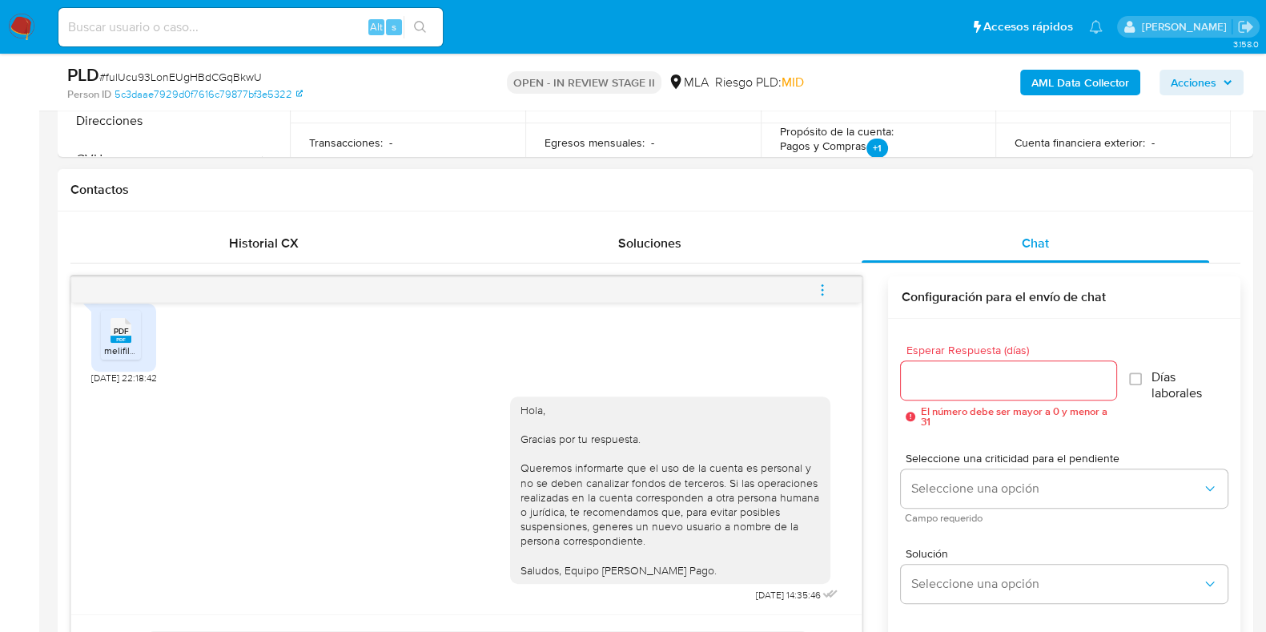
scroll to position [700, 0]
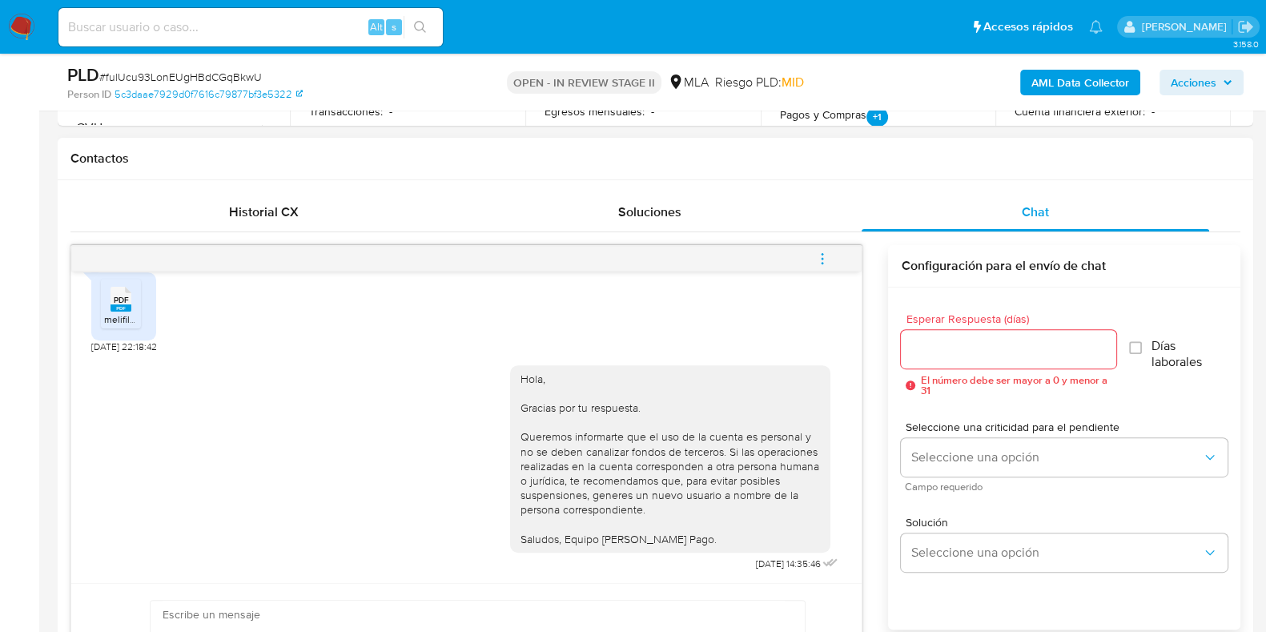
click at [816, 257] on icon "menu-action" at bounding box center [822, 258] width 14 height 14
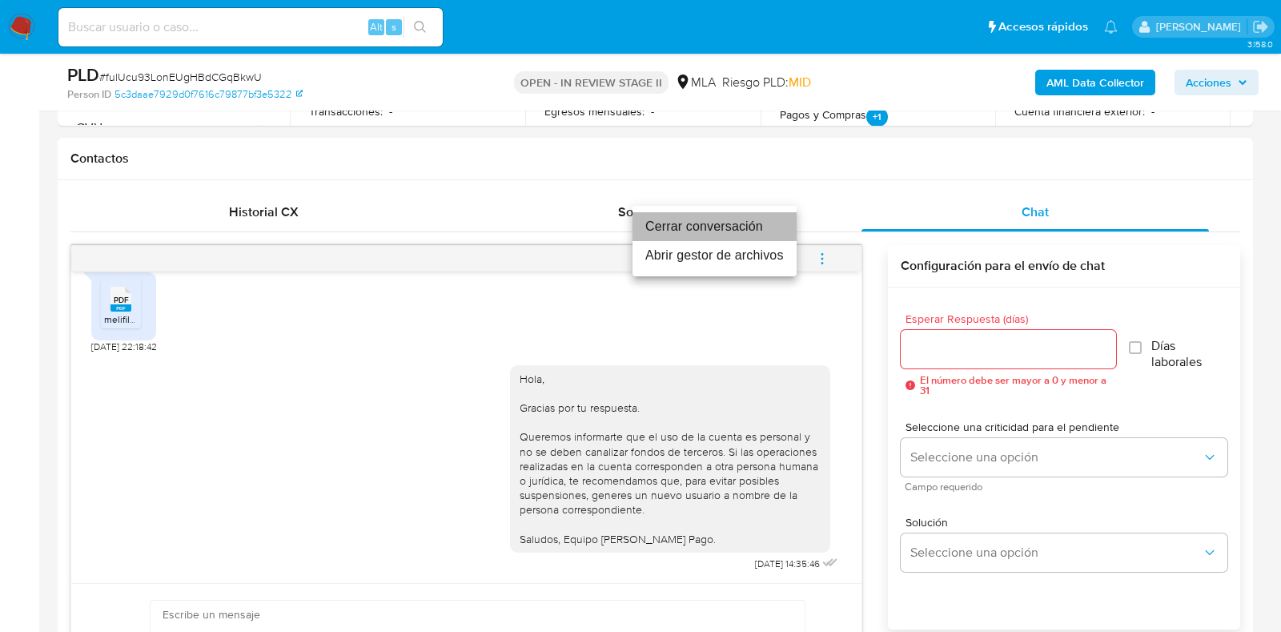
click at [709, 230] on li "Cerrar conversación" at bounding box center [715, 226] width 164 height 29
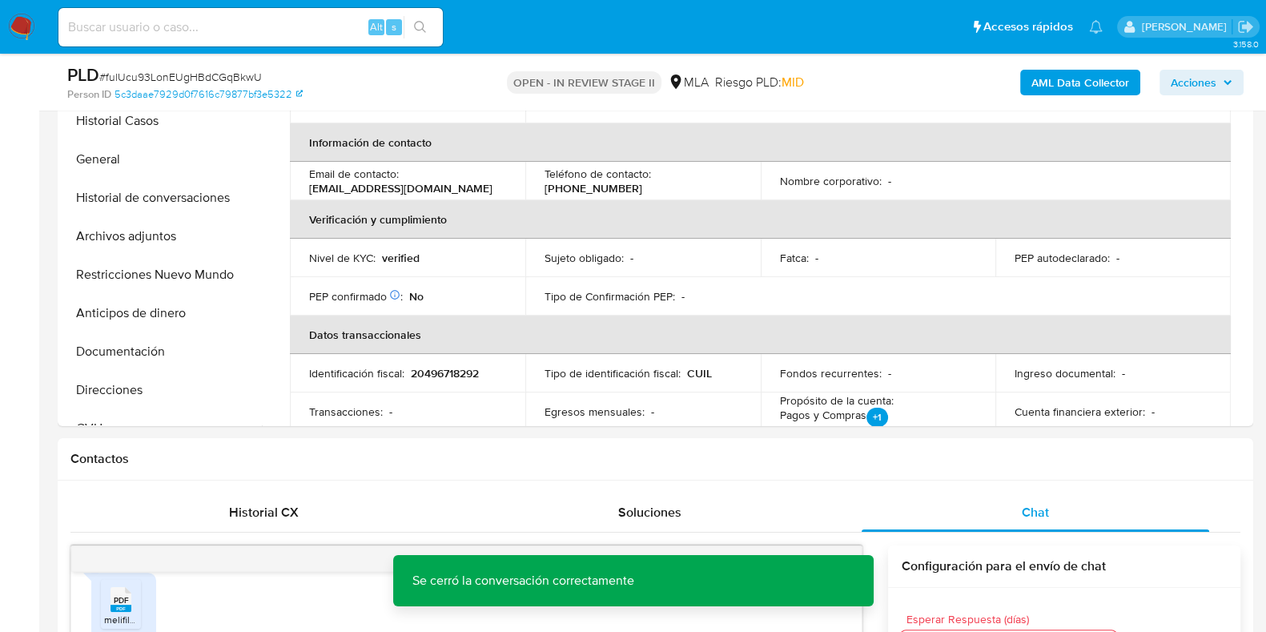
scroll to position [199, 0]
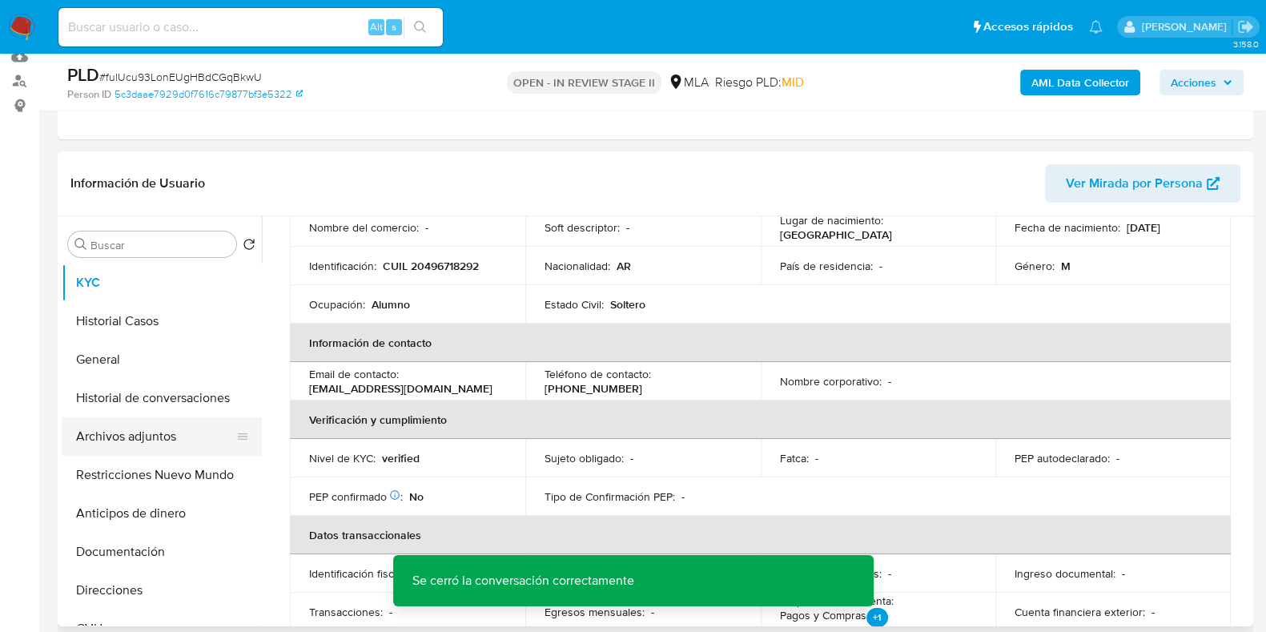
click at [145, 431] on button "Archivos adjuntos" at bounding box center [155, 436] width 187 height 38
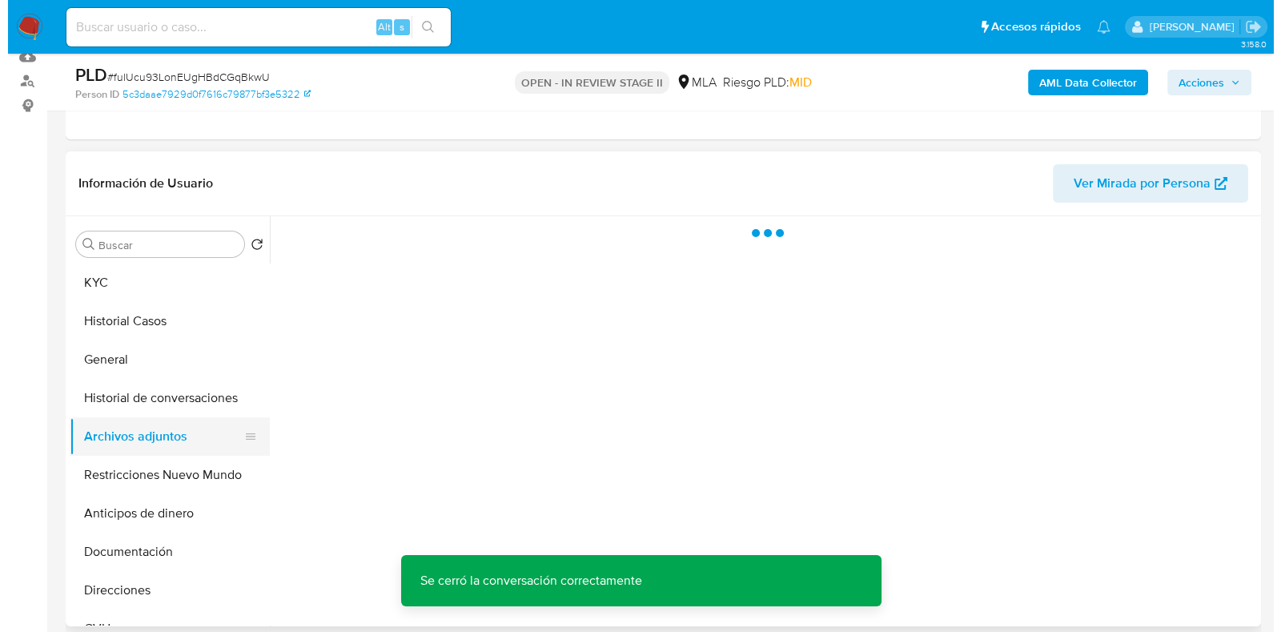
scroll to position [0, 0]
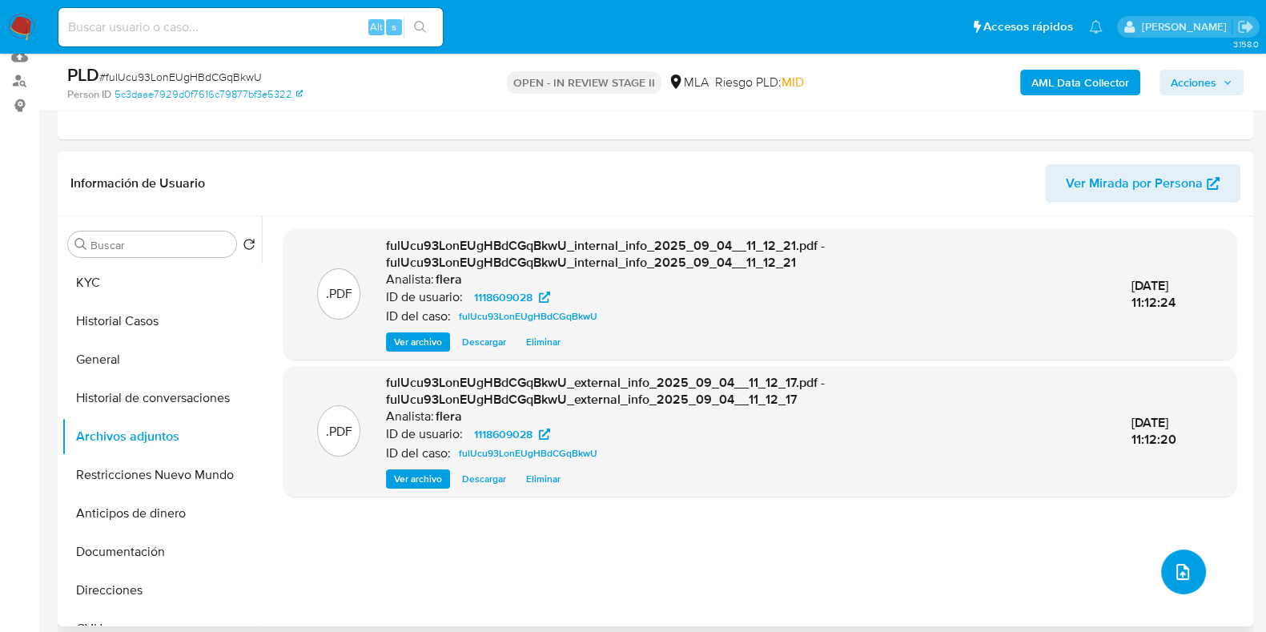
click at [1180, 565] on icon "upload-file" at bounding box center [1182, 571] width 19 height 19
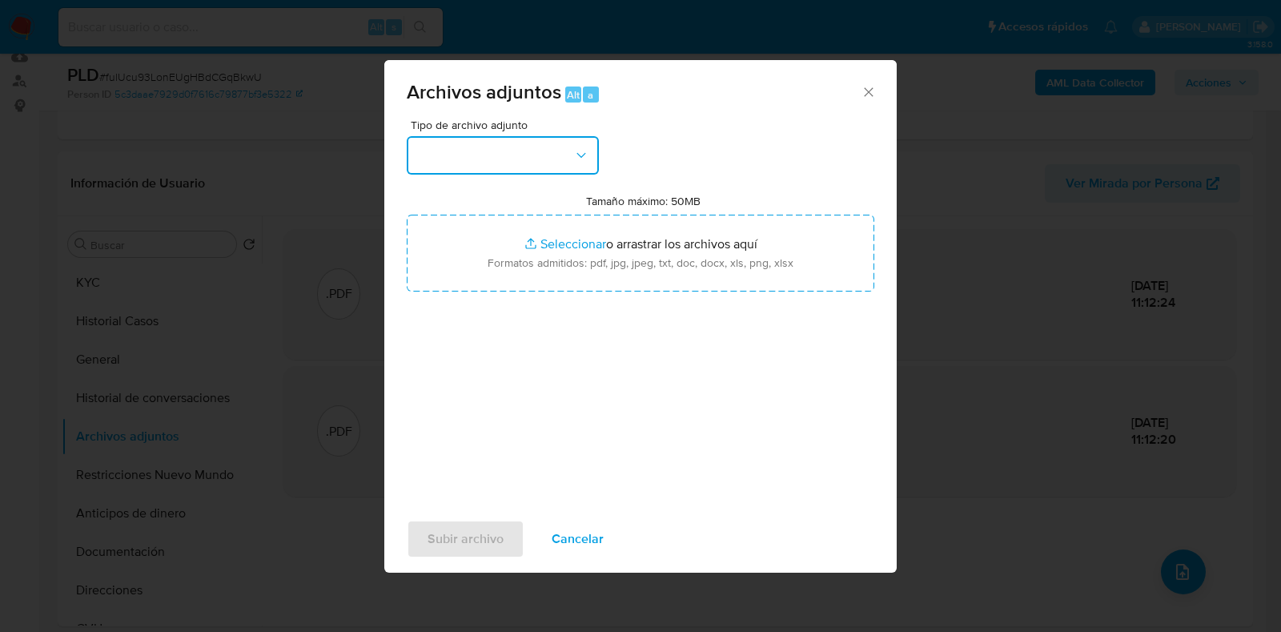
click at [486, 165] on button "button" at bounding box center [503, 155] width 192 height 38
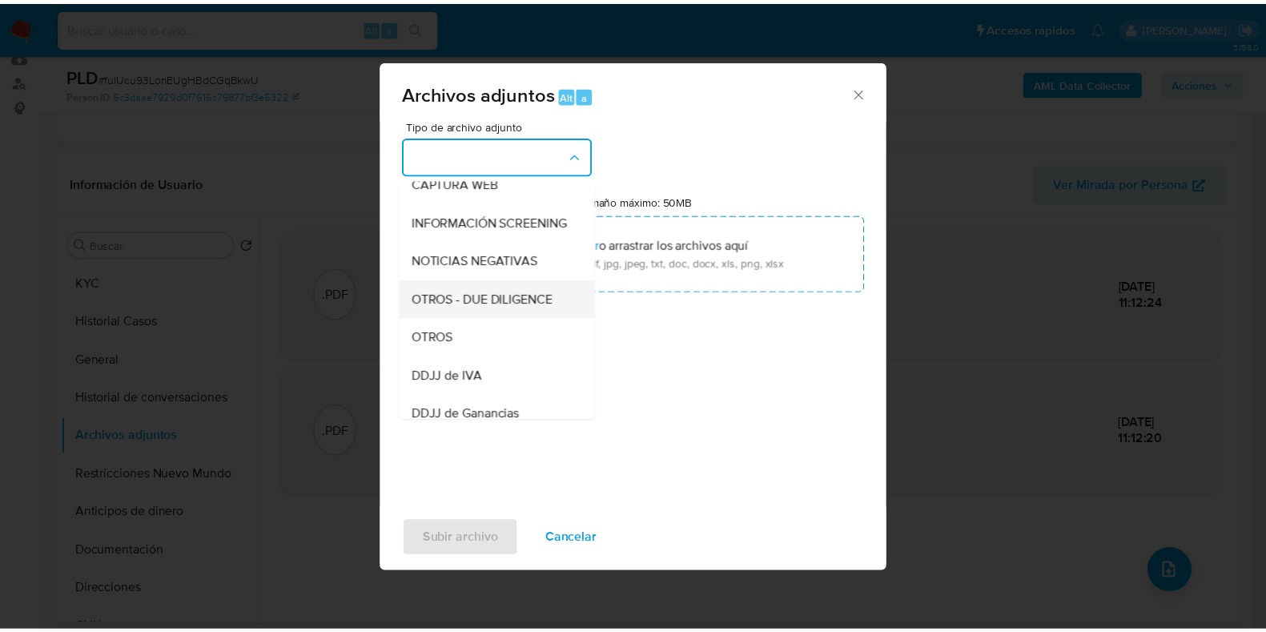
scroll to position [199, 0]
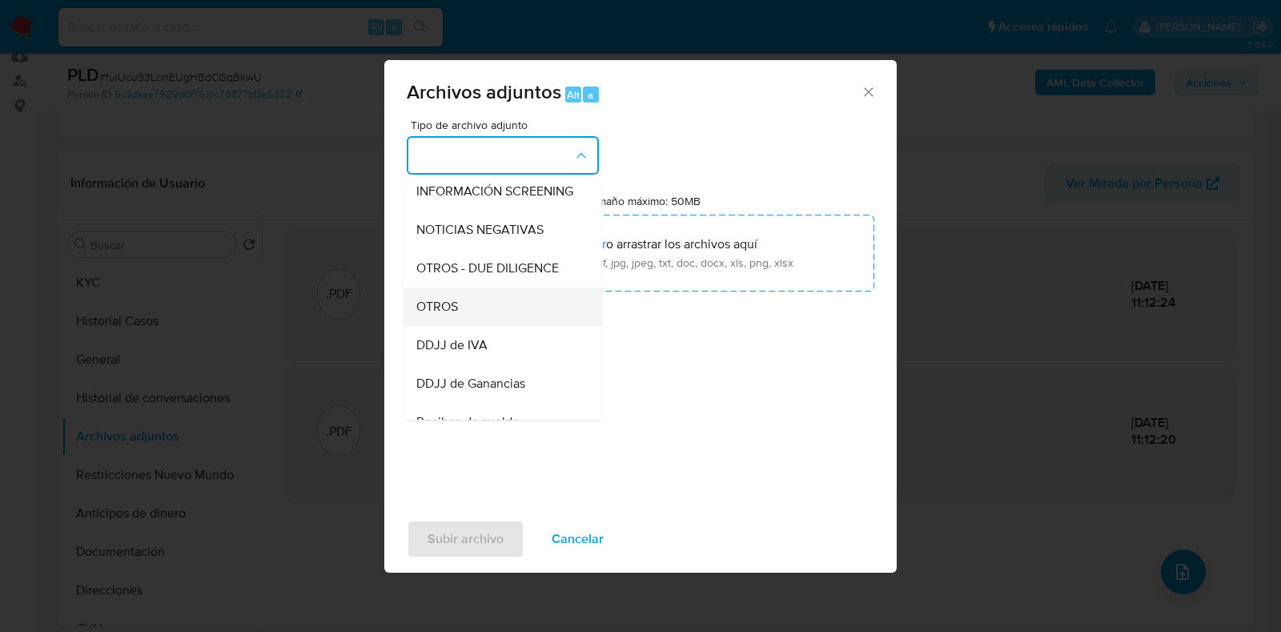
click at [471, 322] on div "OTROS" at bounding box center [497, 306] width 163 height 38
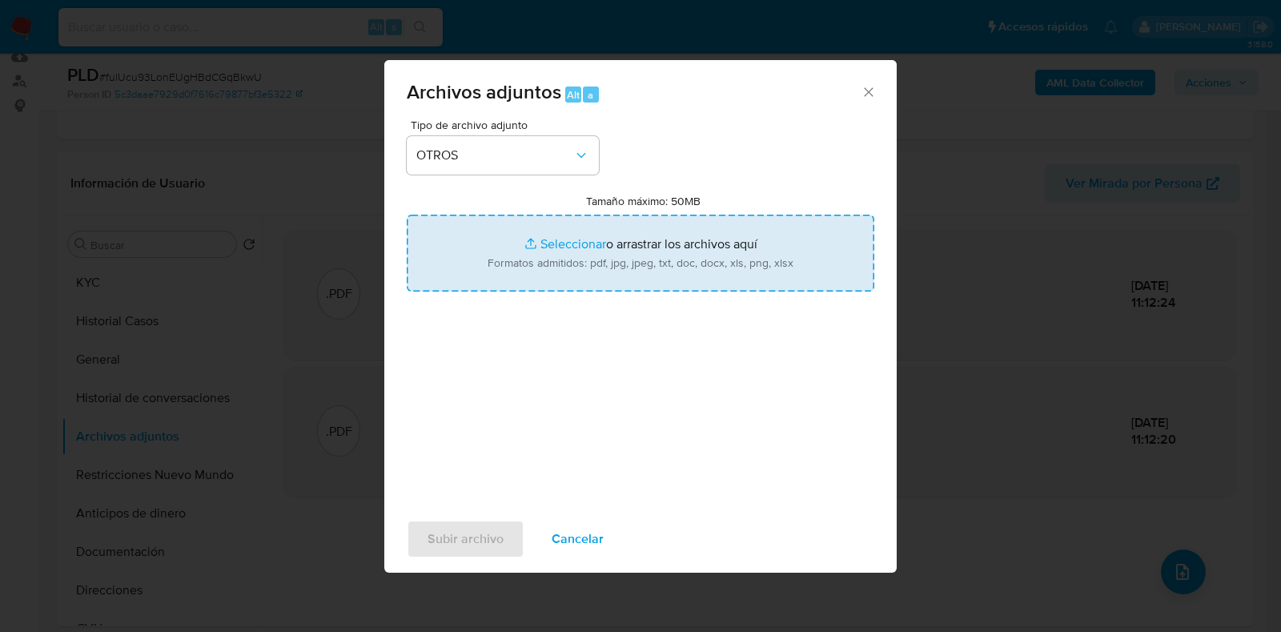
type input "C:\fakepath\Movimientos-Aladdin- Luciano Daniel Rial.xlsx"
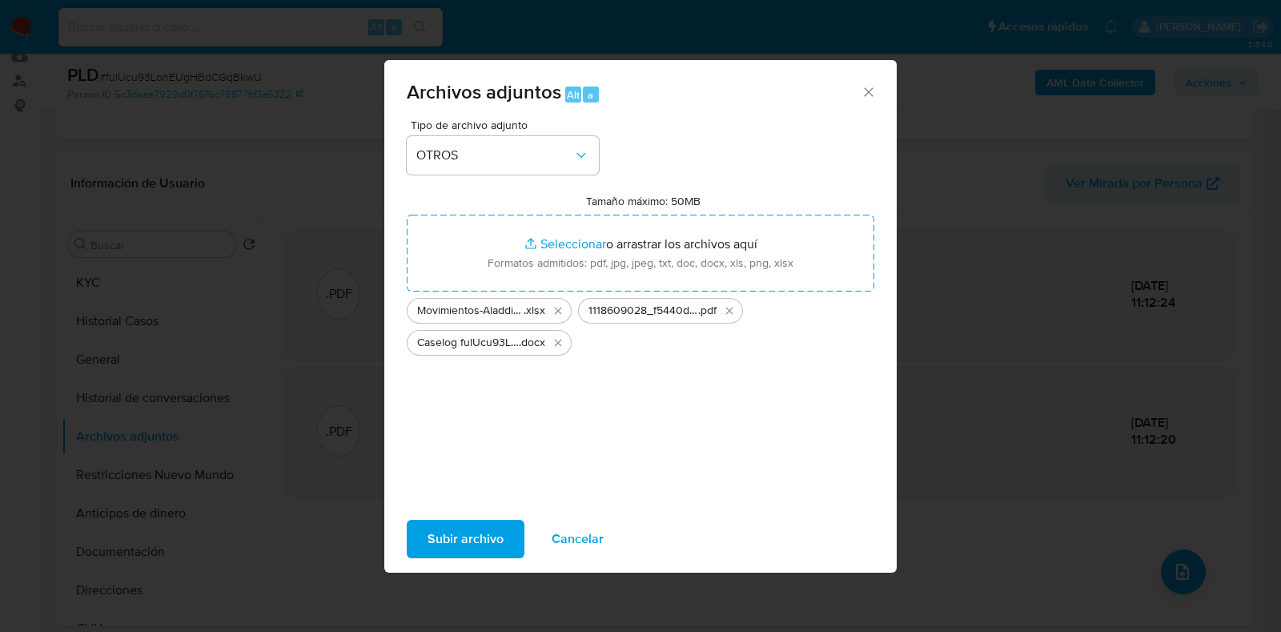
click at [483, 539] on span "Subir archivo" at bounding box center [466, 538] width 76 height 35
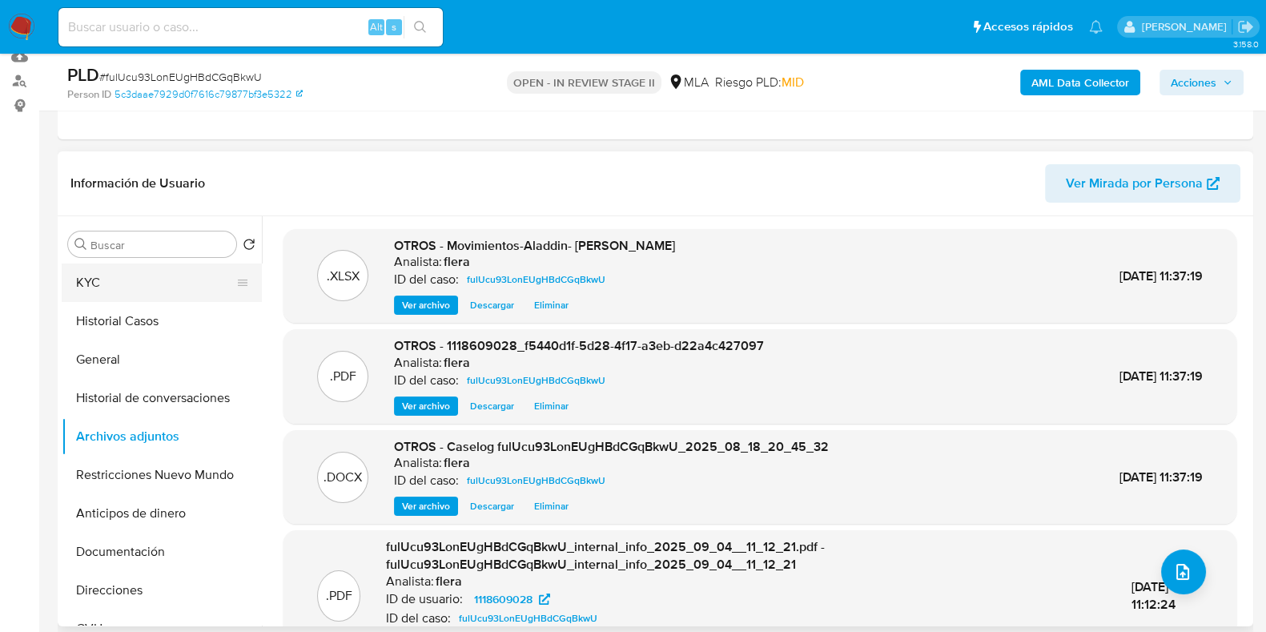
click at [170, 281] on button "KYC" at bounding box center [155, 282] width 187 height 38
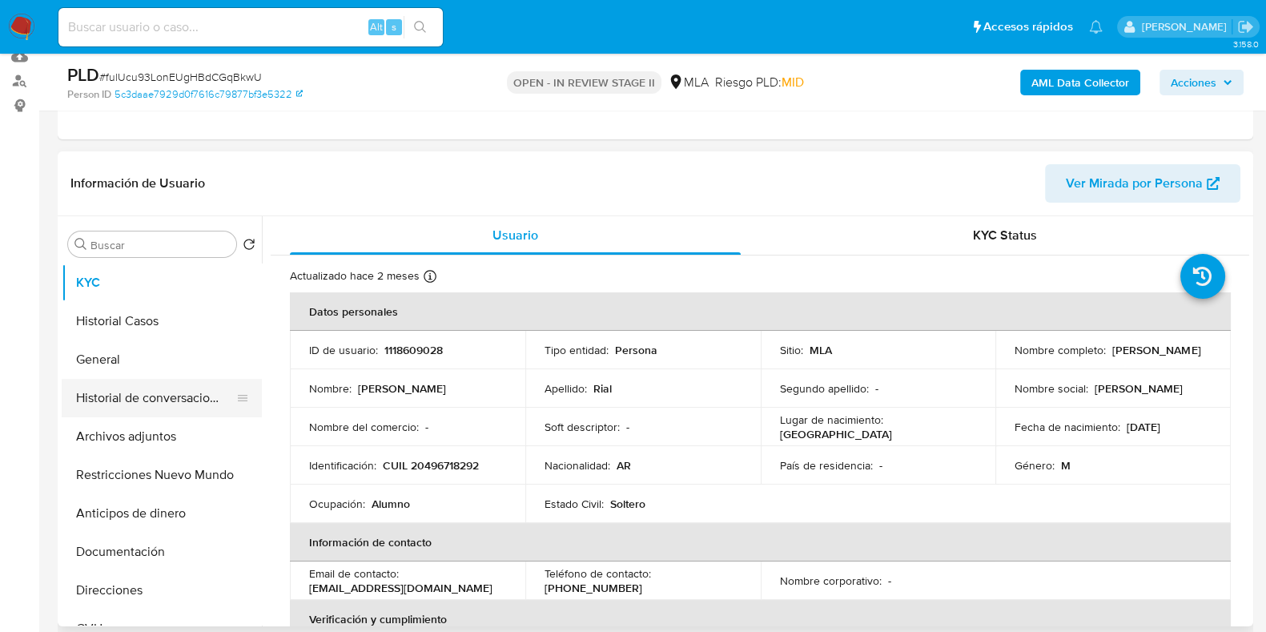
click at [168, 398] on button "Historial de conversaciones" at bounding box center [155, 398] width 187 height 38
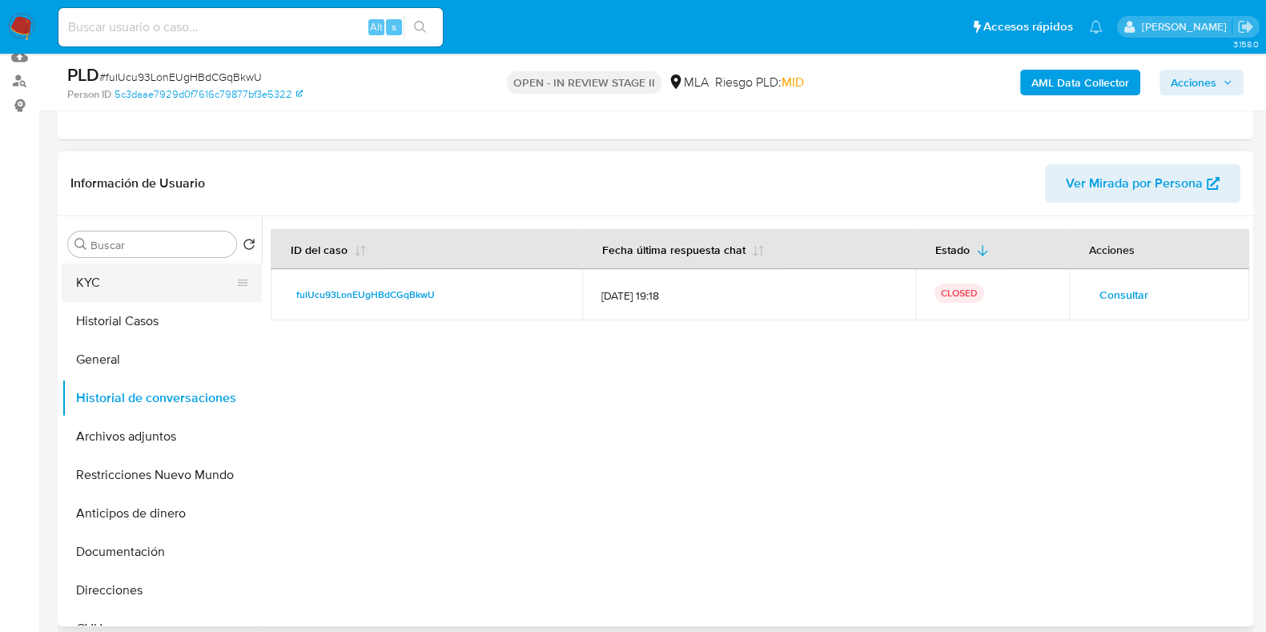
click at [143, 286] on button "KYC" at bounding box center [155, 282] width 187 height 38
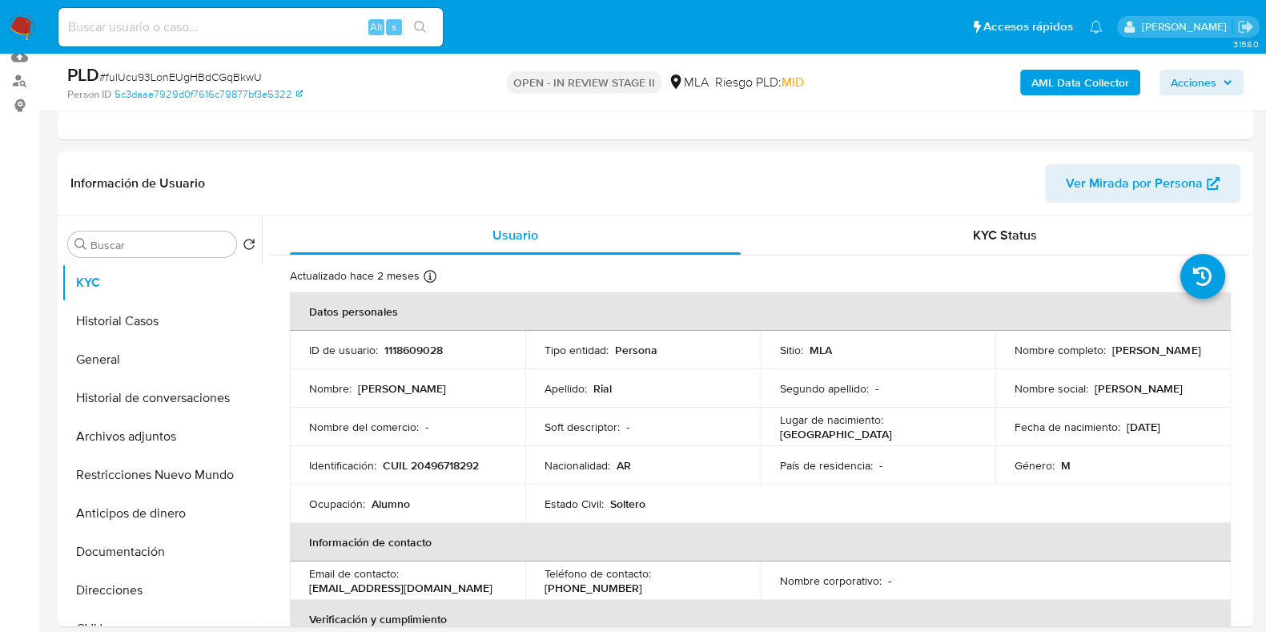
click at [1198, 91] on span "Acciones" at bounding box center [1194, 83] width 46 height 26
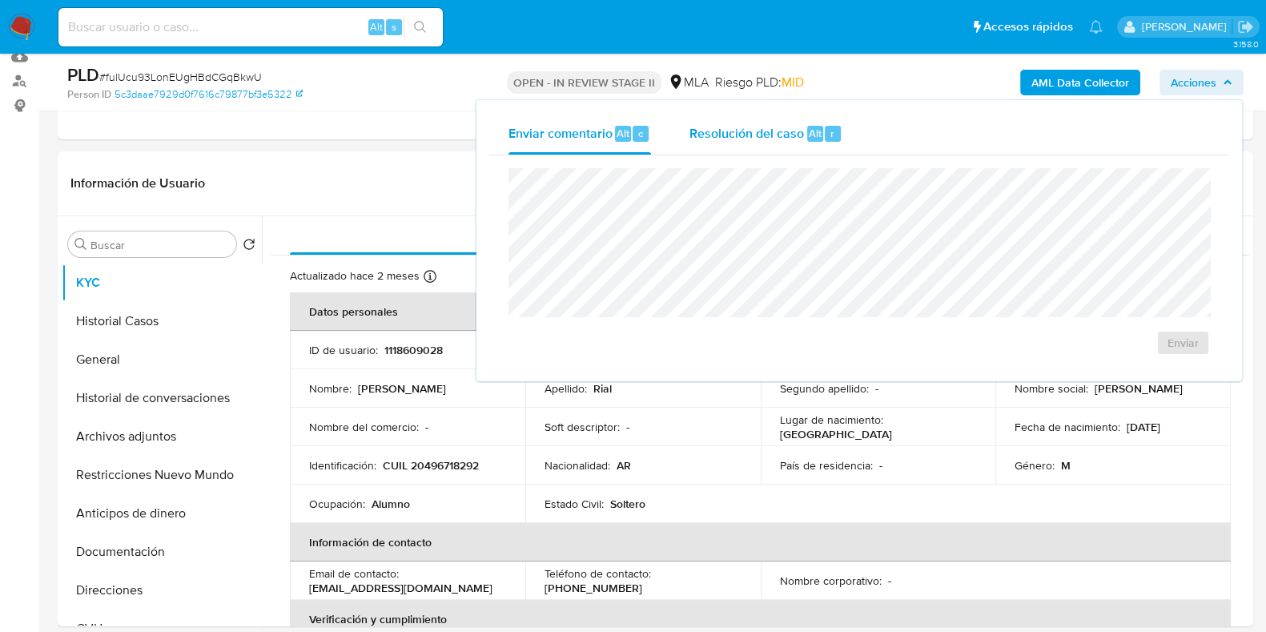
click at [775, 127] on span "Resolución del caso" at bounding box center [746, 132] width 114 height 18
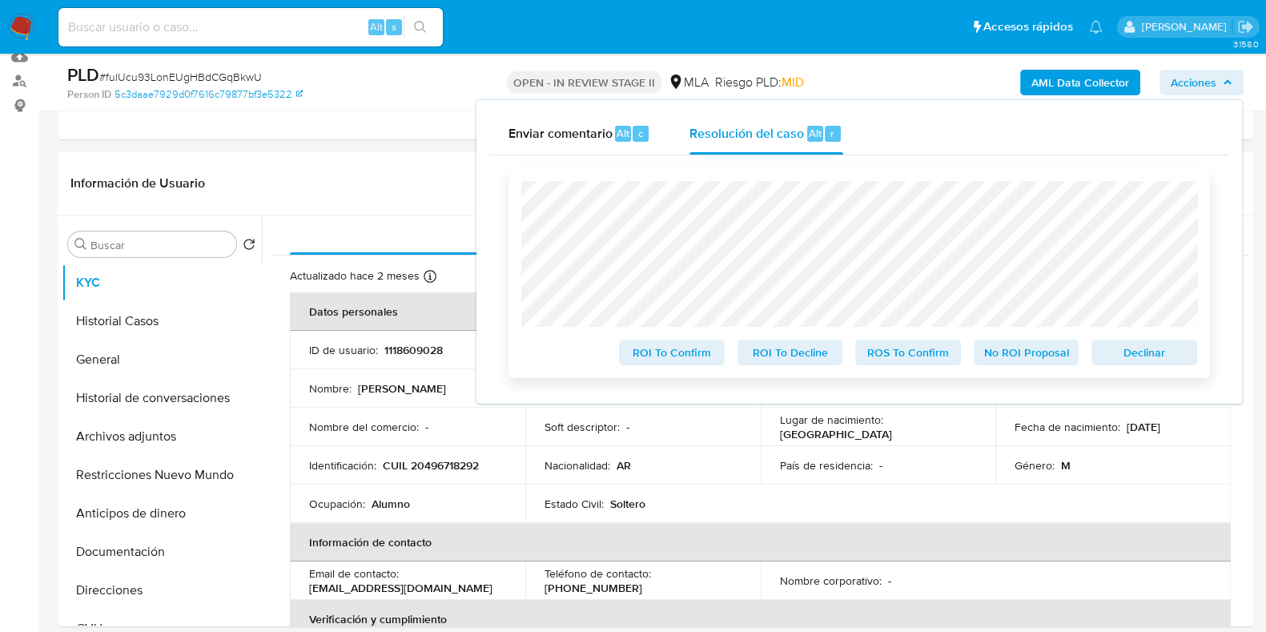
click at [1056, 347] on span "No ROI Proposal" at bounding box center [1026, 352] width 83 height 22
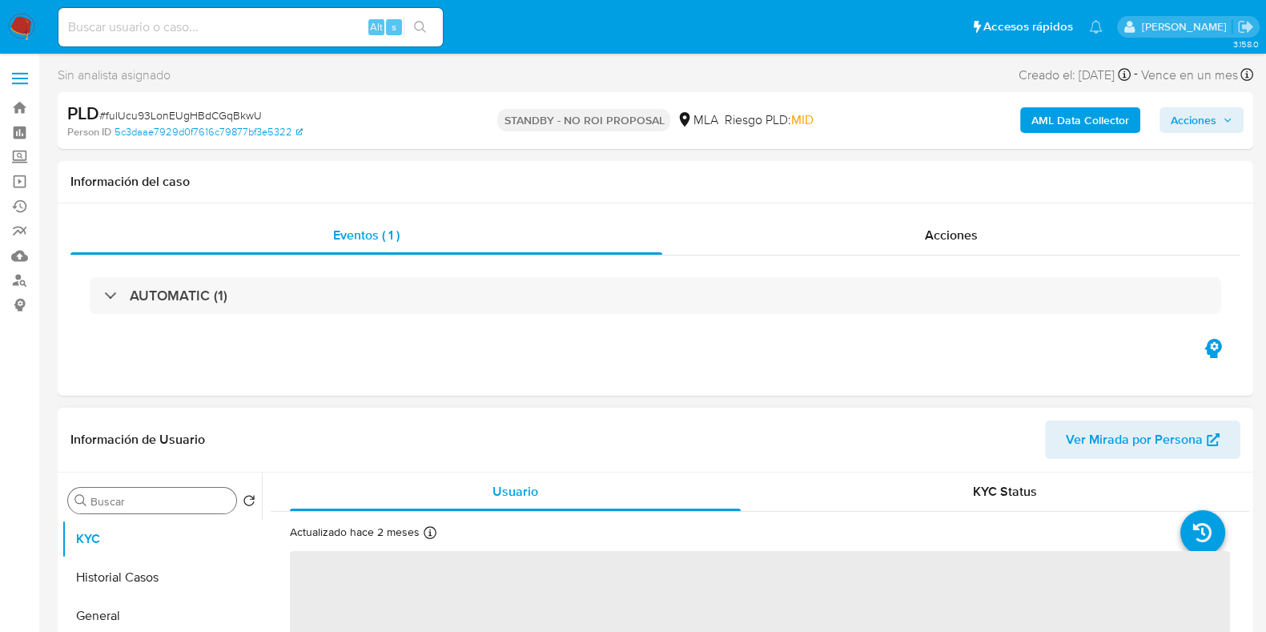
select select "10"
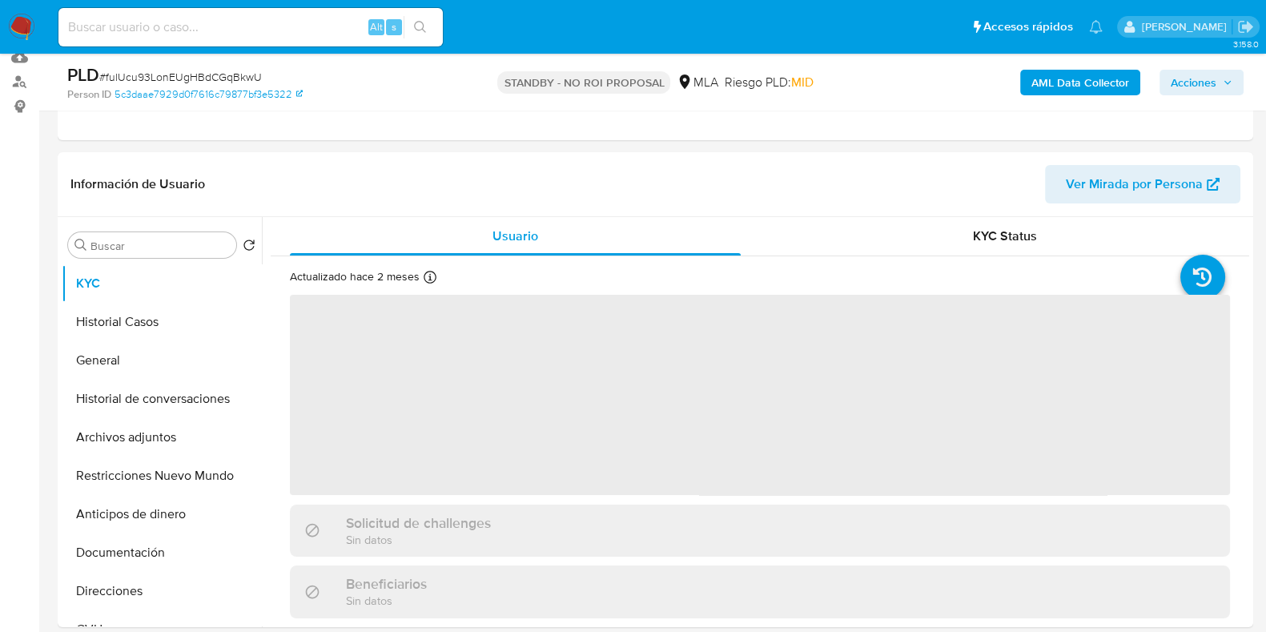
scroll to position [199, 0]
click at [107, 542] on button "Documentación" at bounding box center [155, 551] width 187 height 38
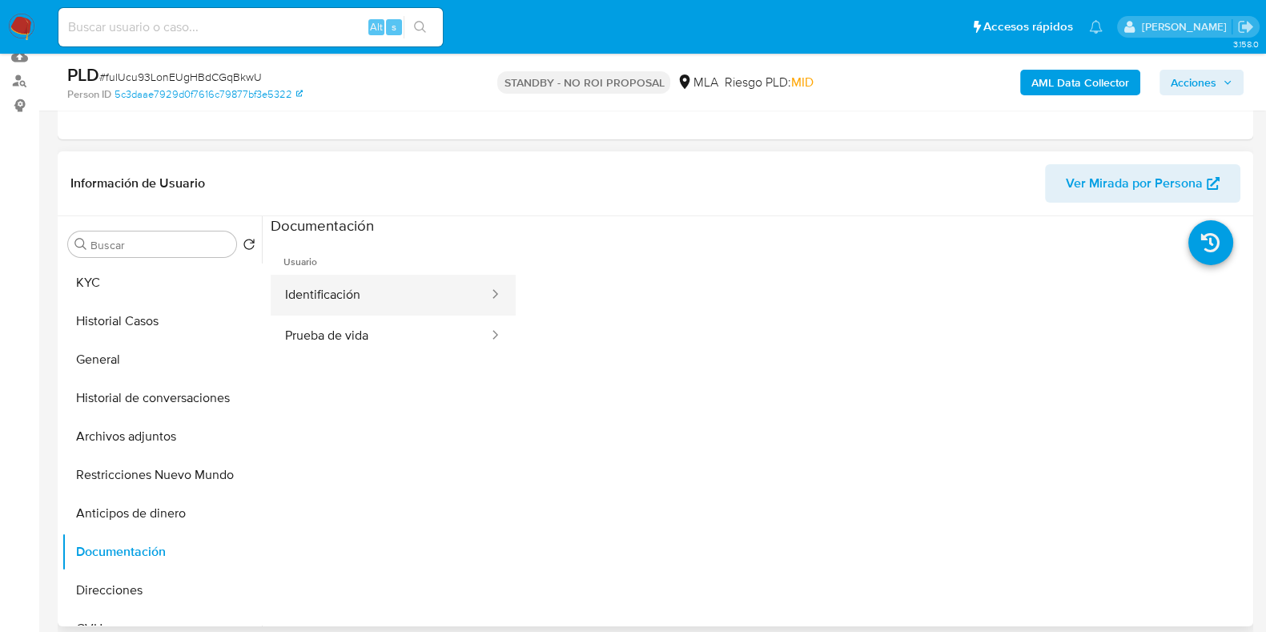
click at [385, 298] on button "Identificación" at bounding box center [380, 295] width 219 height 41
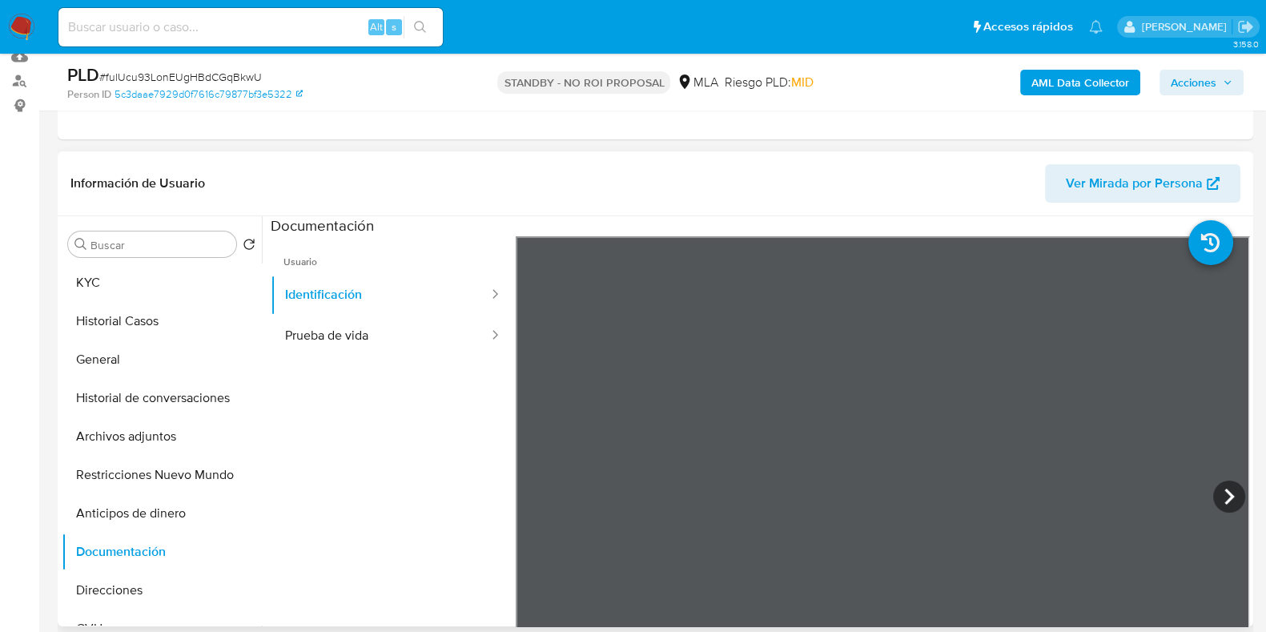
click at [199, 256] on div "Buscar Volver al orden por defecto KYC Historial Casos General Historial de con…" at bounding box center [162, 423] width 200 height 408
click at [191, 275] on button "KYC" at bounding box center [155, 282] width 187 height 38
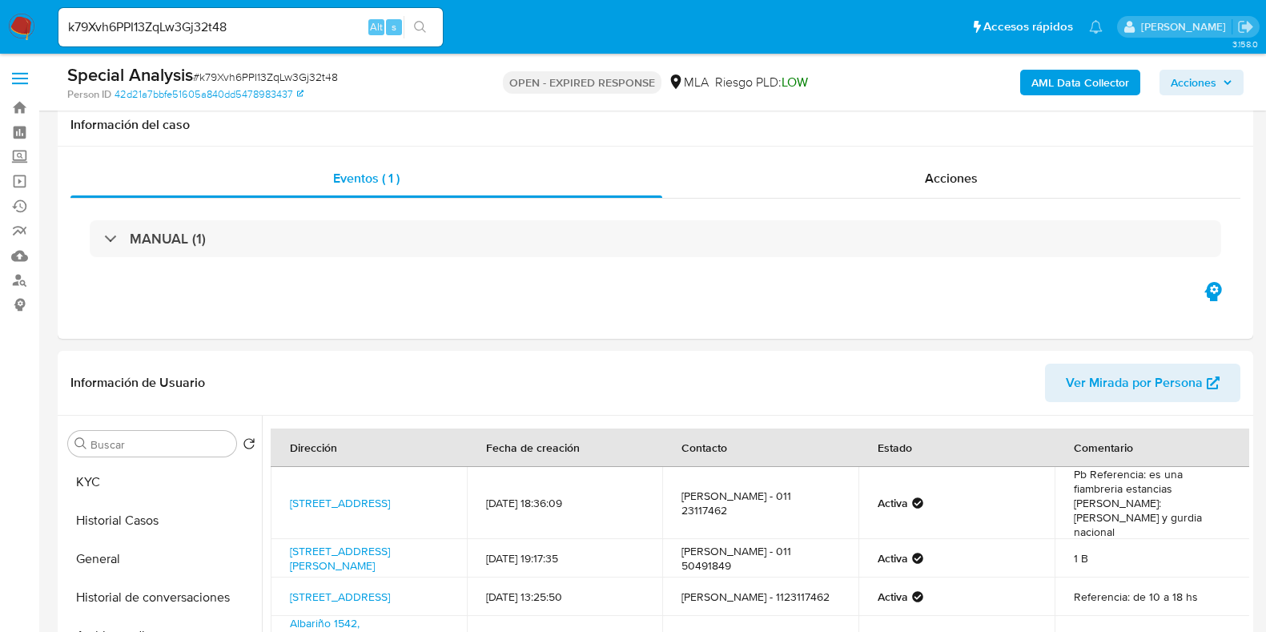
select select "10"
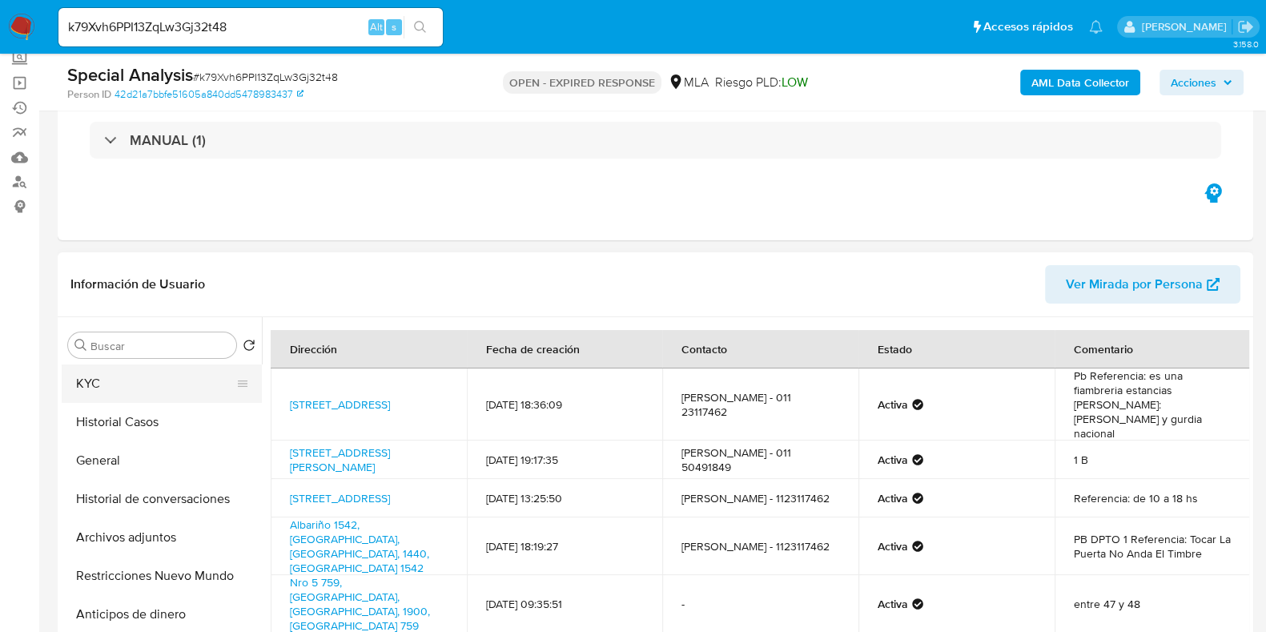
click at [133, 380] on button "KYC" at bounding box center [155, 383] width 187 height 38
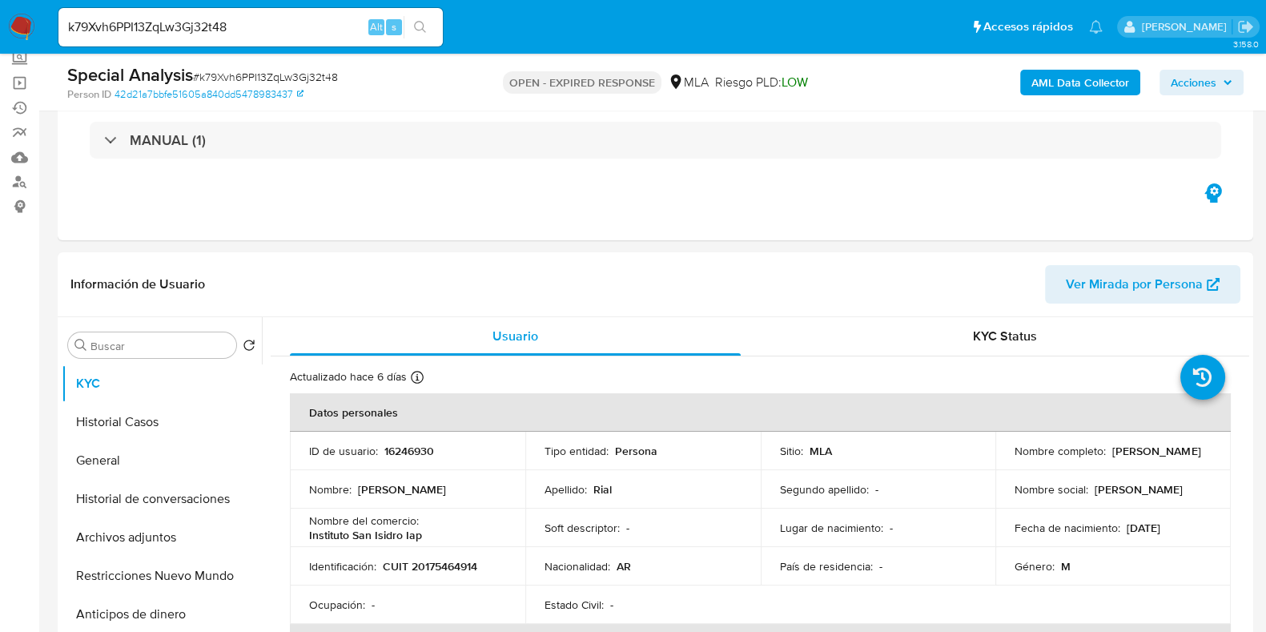
click at [289, 74] on span "# k79Xvh6PPI13ZqLw3Gj32t48" at bounding box center [265, 77] width 145 height 16
drag, startPoint x: 289, startPoint y: 74, endPoint x: 276, endPoint y: 75, distance: 12.8
click at [276, 75] on span "# k79Xvh6PPI13ZqLw3Gj32t48" at bounding box center [265, 77] width 145 height 16
copy span "k79Xvh6PPI13ZqLw3Gj32t48"
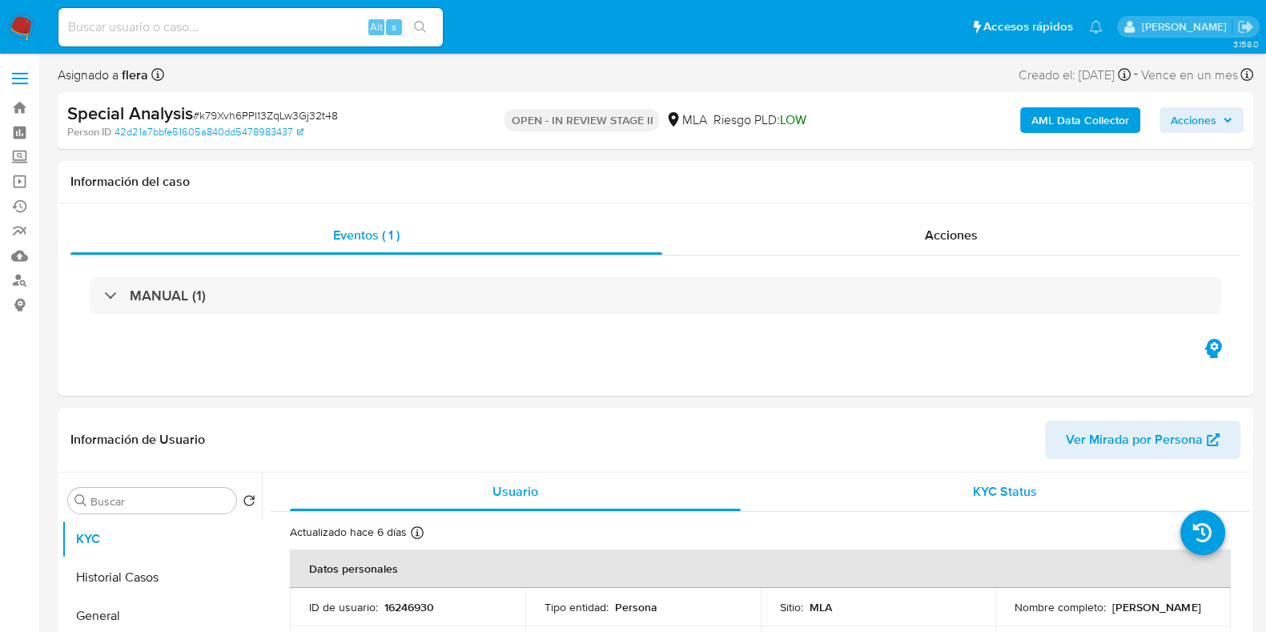
select select "10"
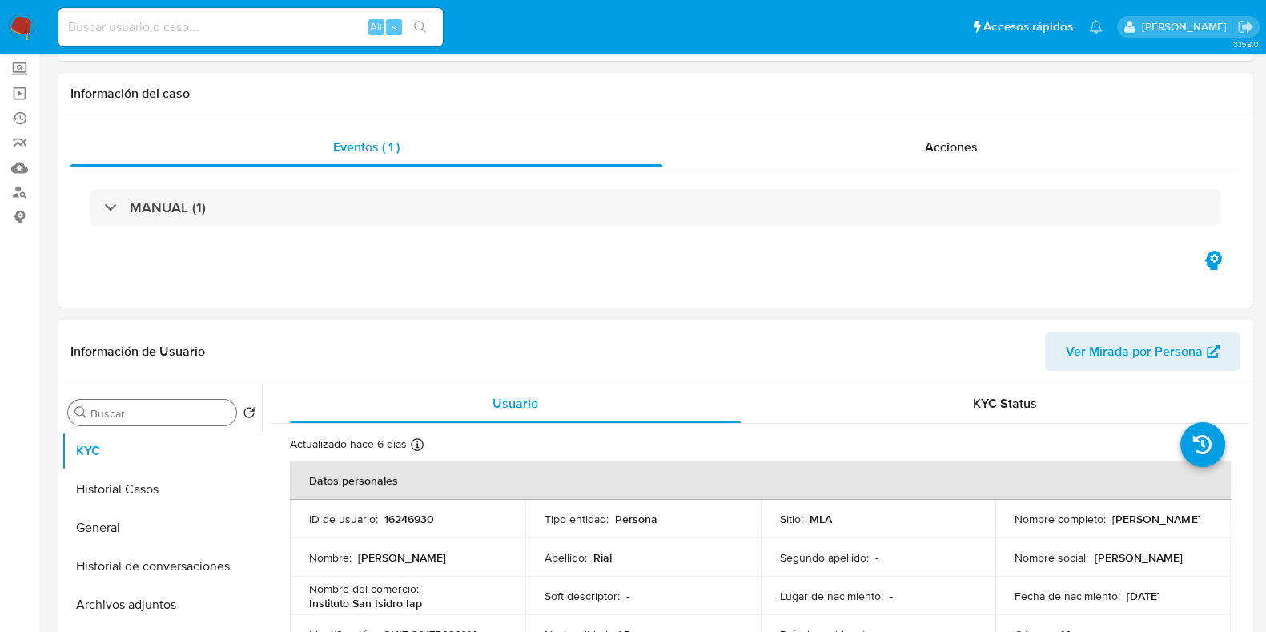
scroll to position [199, 0]
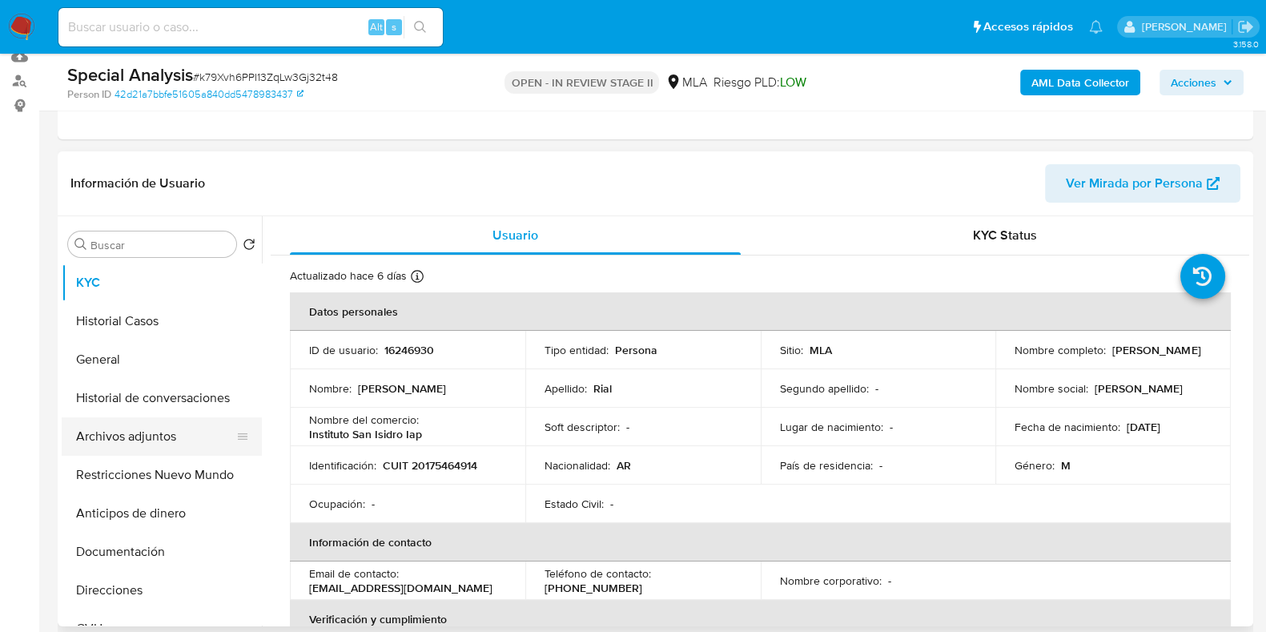
click at [123, 438] on button "Archivos adjuntos" at bounding box center [155, 436] width 187 height 38
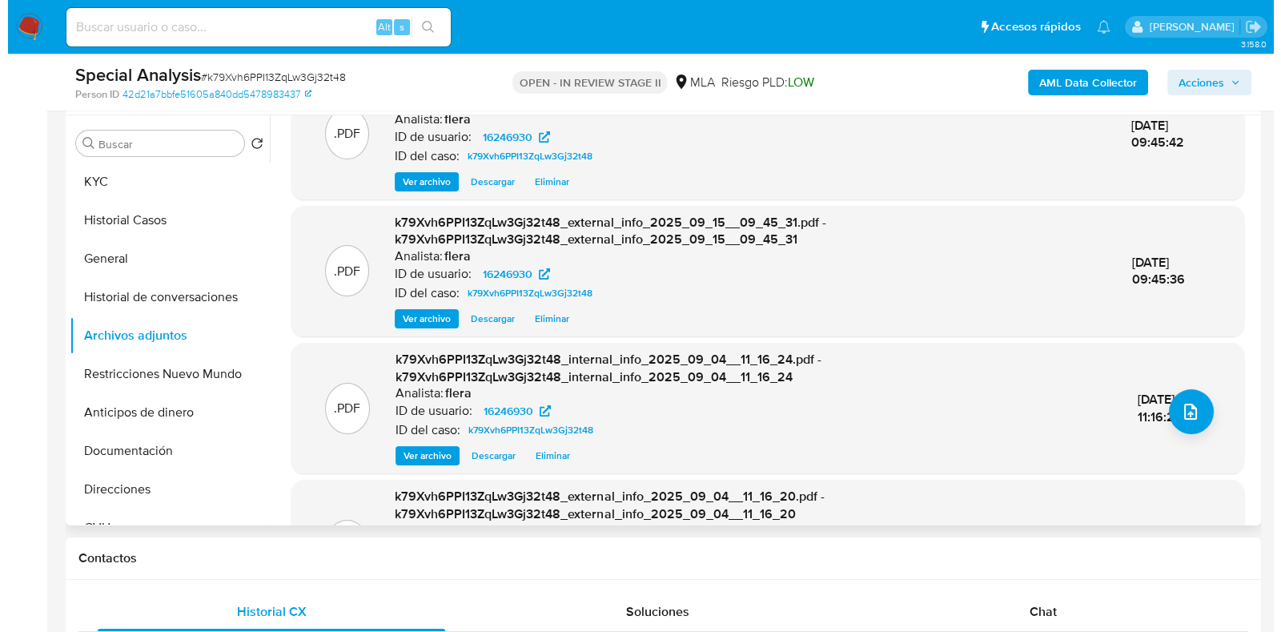
scroll to position [0, 0]
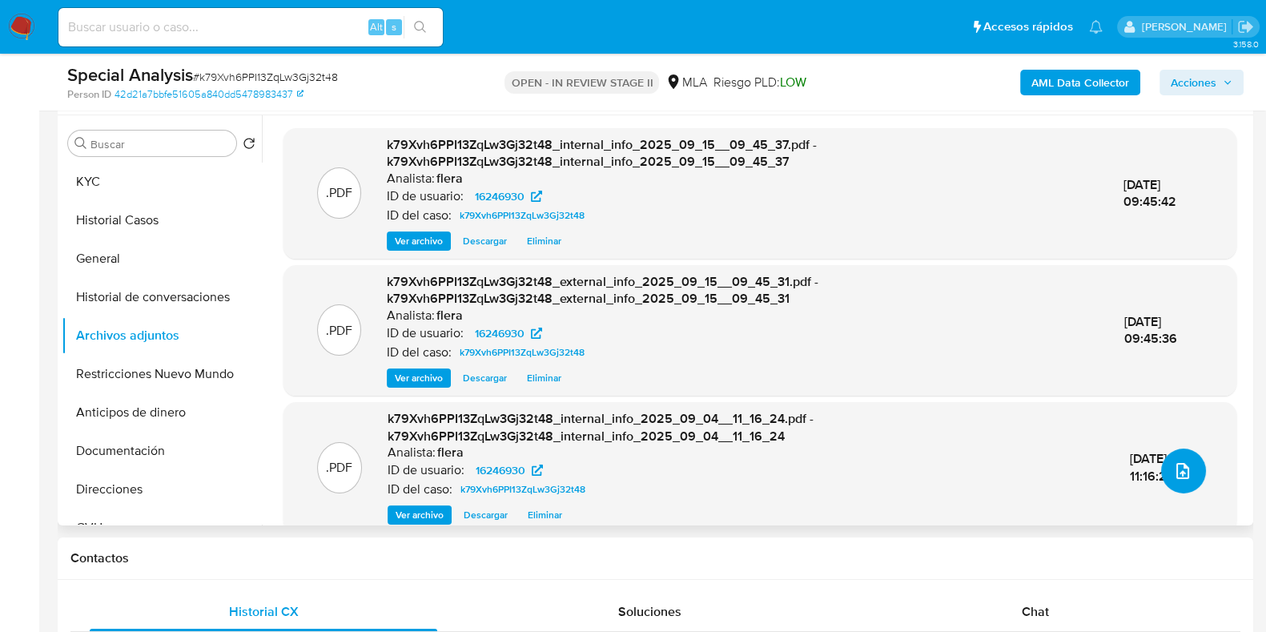
click at [1180, 480] on button "upload-file" at bounding box center [1183, 470] width 45 height 45
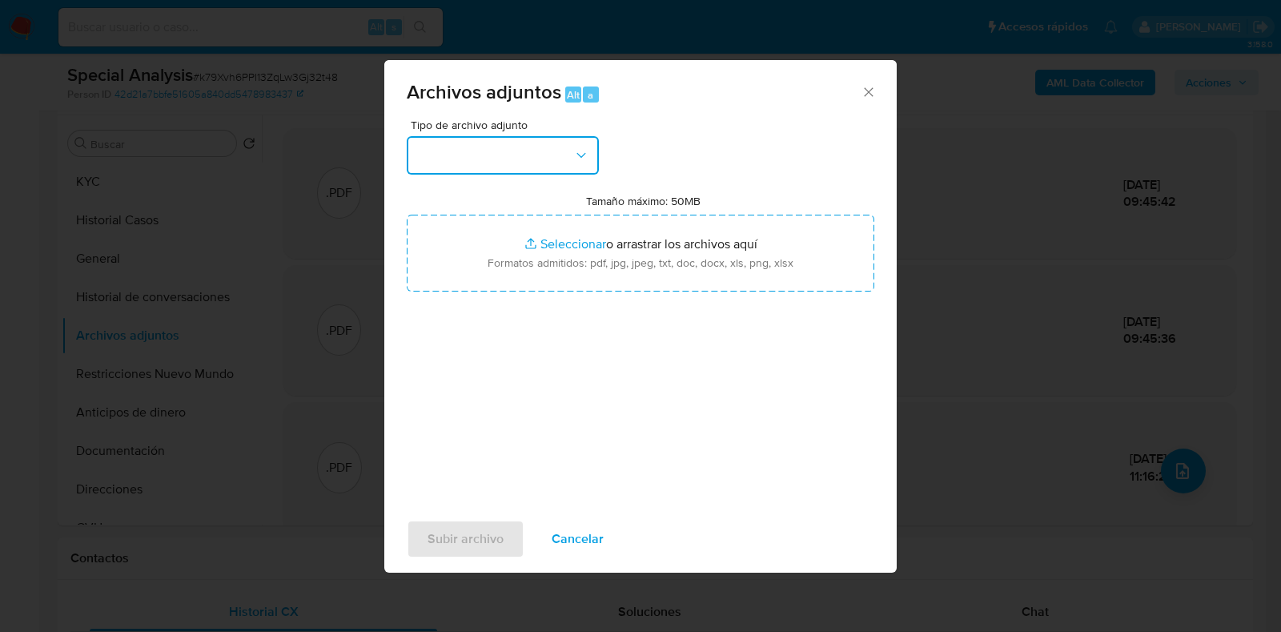
click at [569, 162] on button "button" at bounding box center [503, 155] width 192 height 38
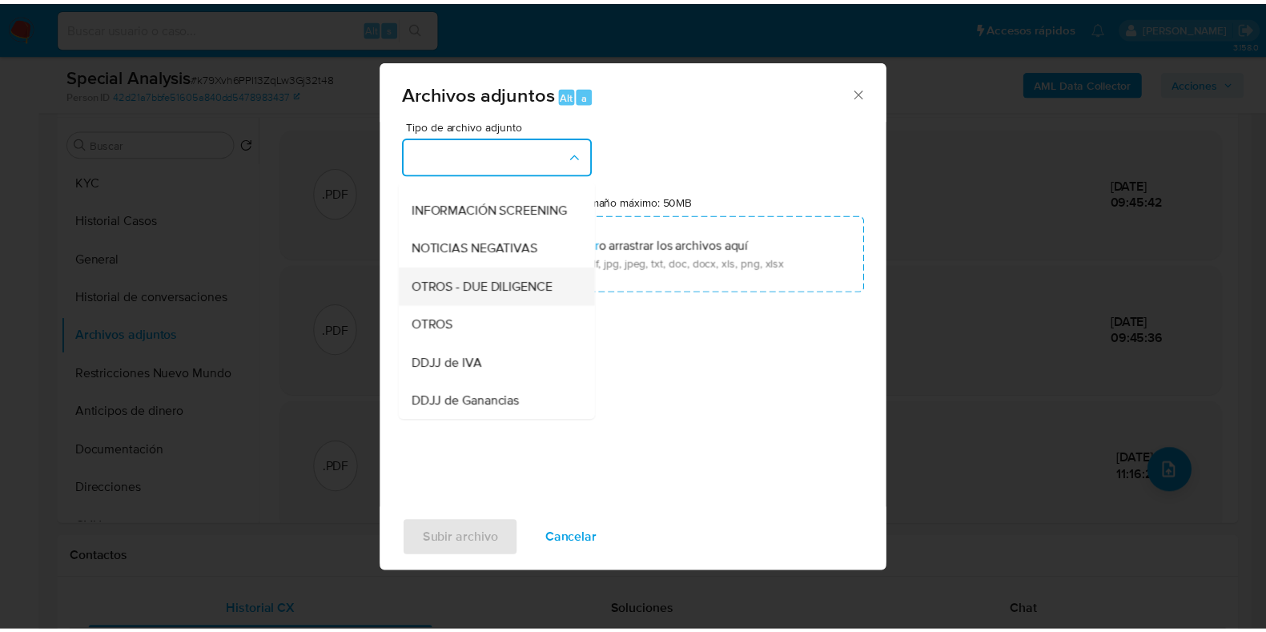
scroll to position [199, 0]
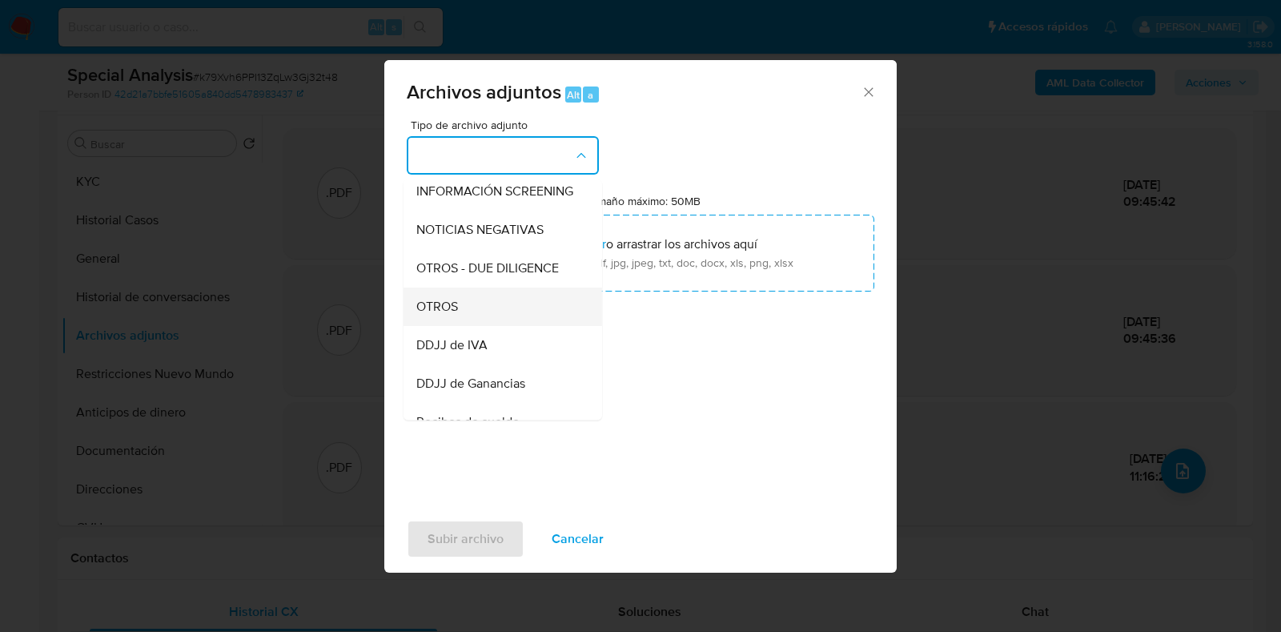
click at [494, 324] on div "OTROS" at bounding box center [497, 306] width 163 height 38
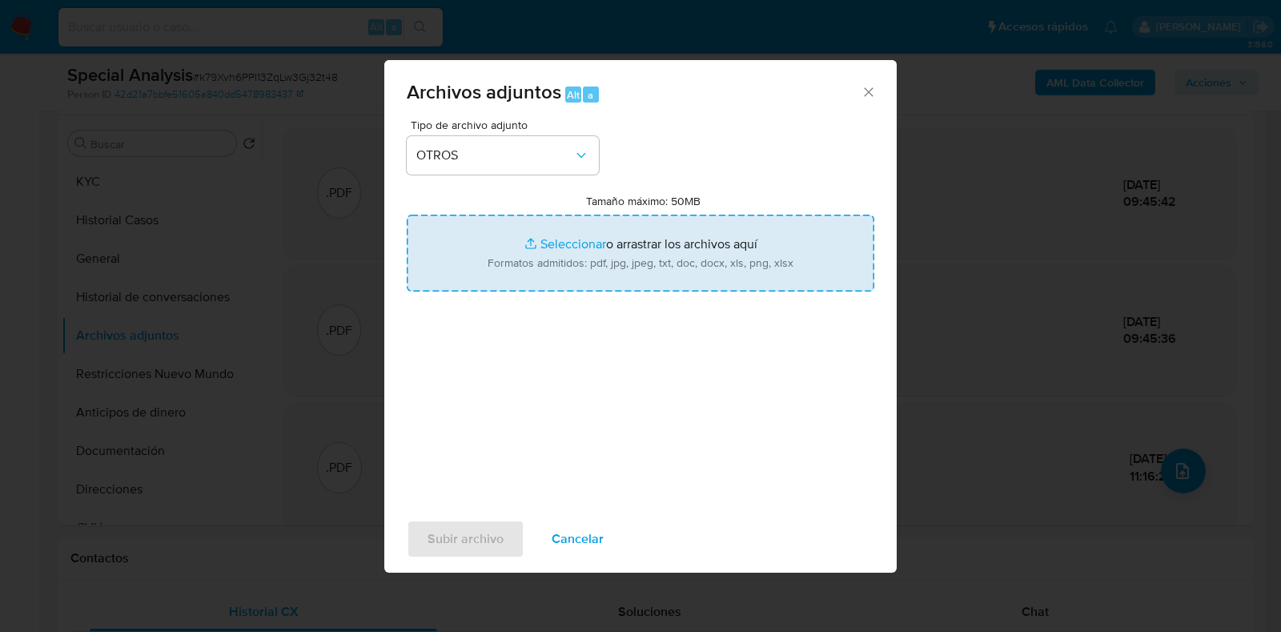
type input "C:\fakepath\Movimientos-Aladdin- [PERSON_NAME].xlsx"
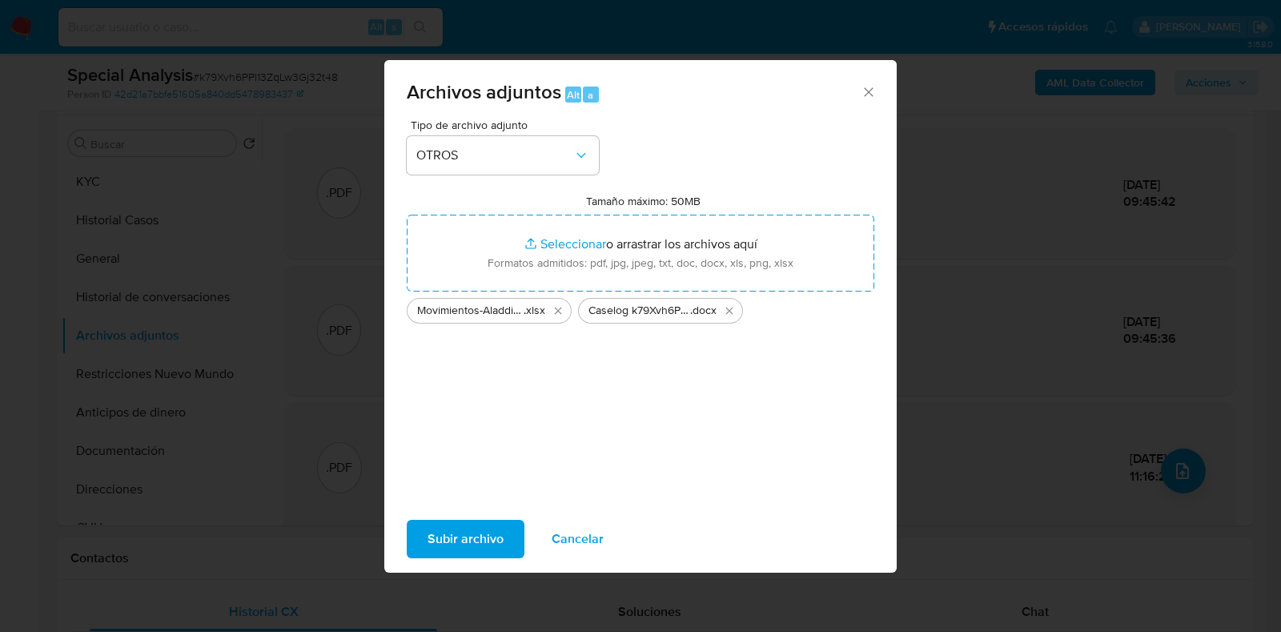
click at [432, 526] on span "Subir archivo" at bounding box center [466, 538] width 76 height 35
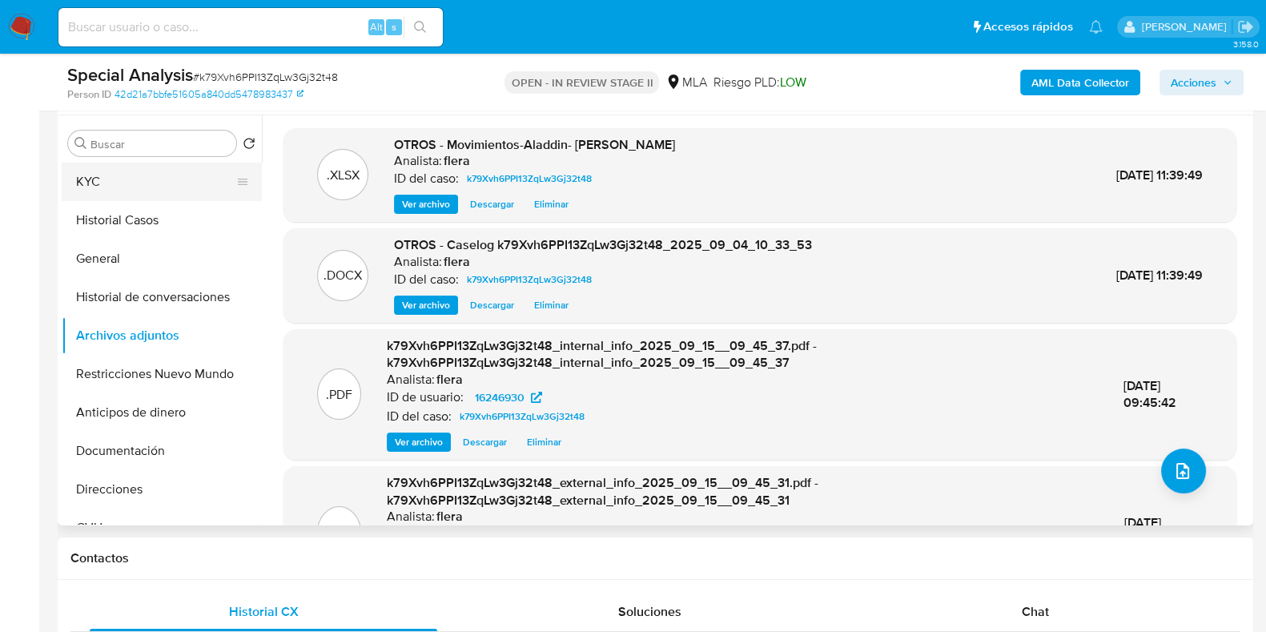
click at [139, 179] on button "KYC" at bounding box center [155, 182] width 187 height 38
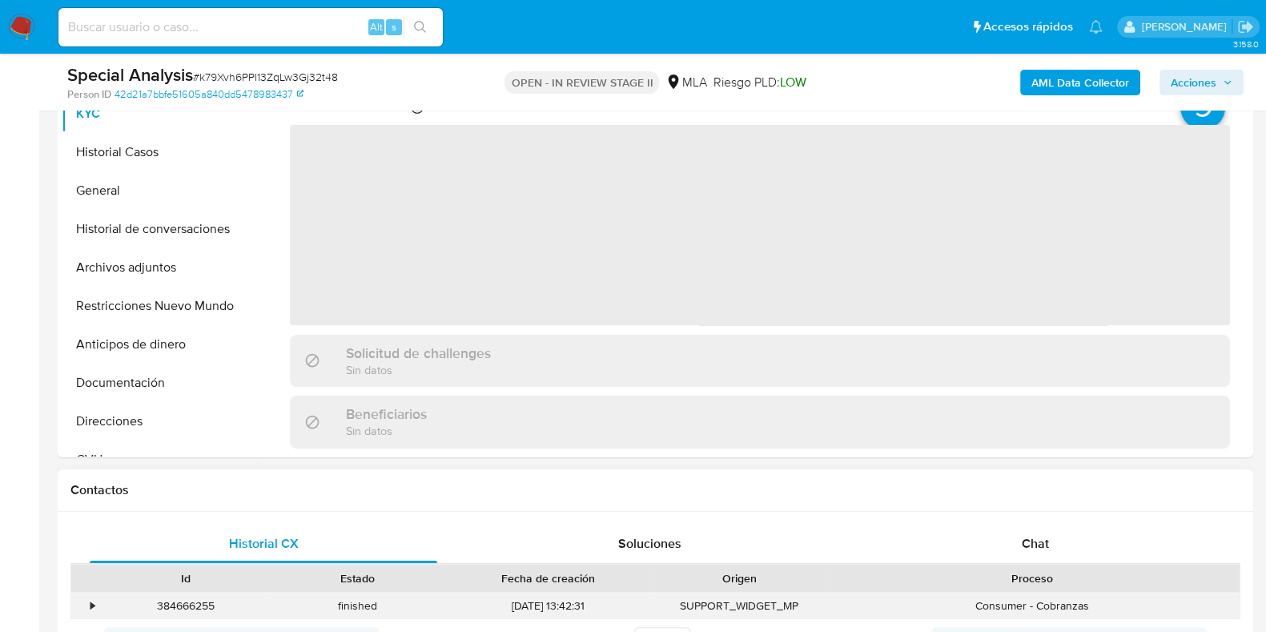
scroll to position [400, 0]
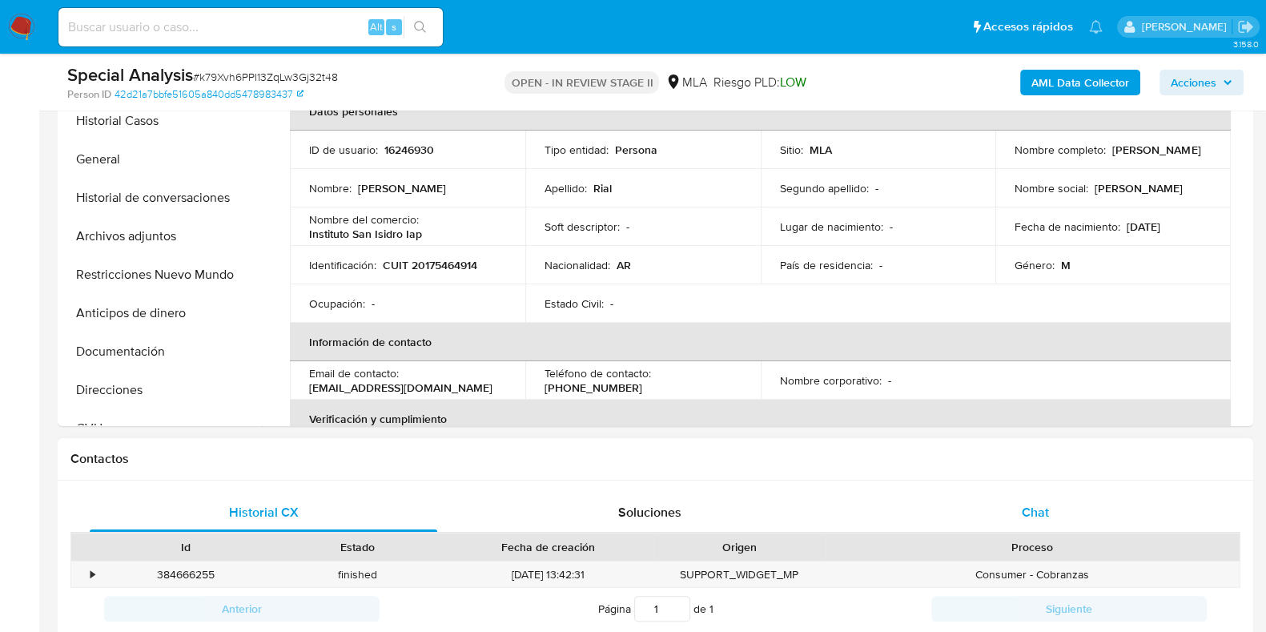
click at [1037, 493] on div "Chat" at bounding box center [1035, 512] width 347 height 38
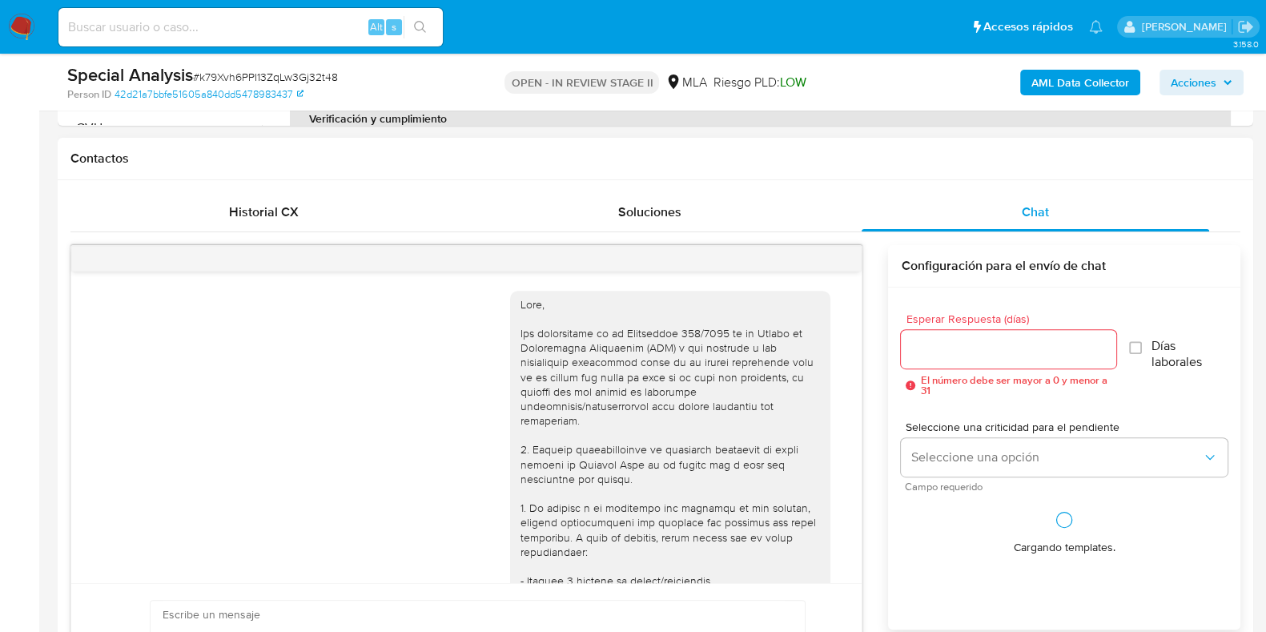
scroll to position [962, 0]
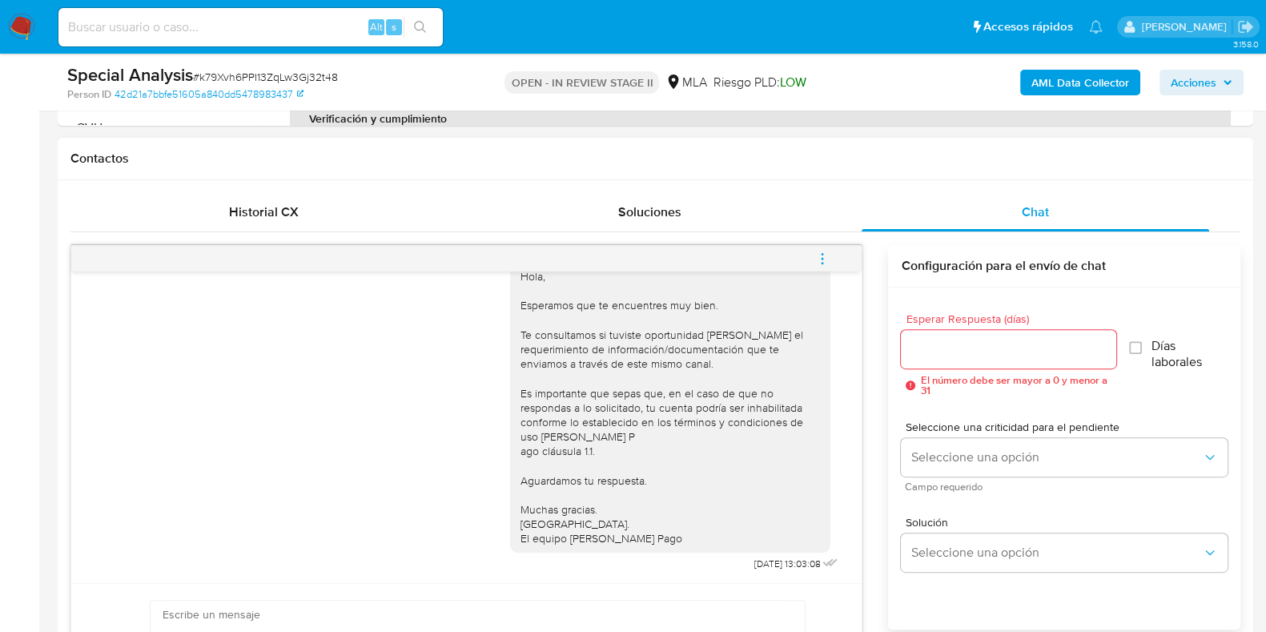
click at [821, 259] on icon "menu-action" at bounding box center [822, 258] width 14 height 14
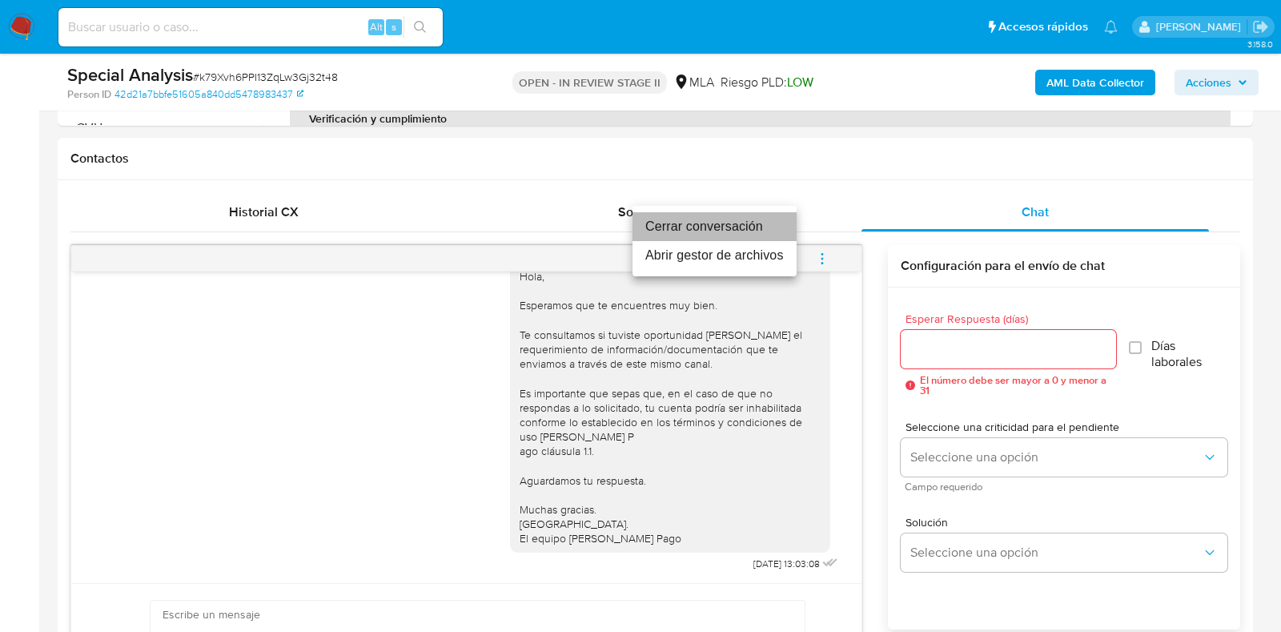
click at [773, 230] on li "Cerrar conversación" at bounding box center [715, 226] width 164 height 29
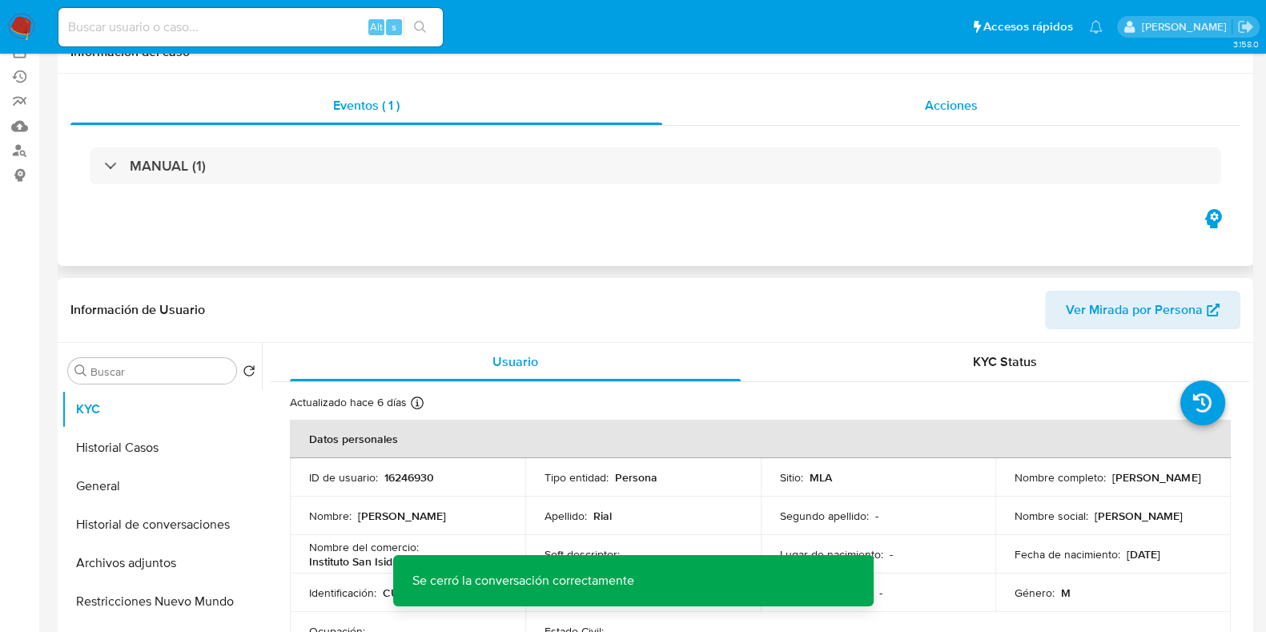
scroll to position [0, 0]
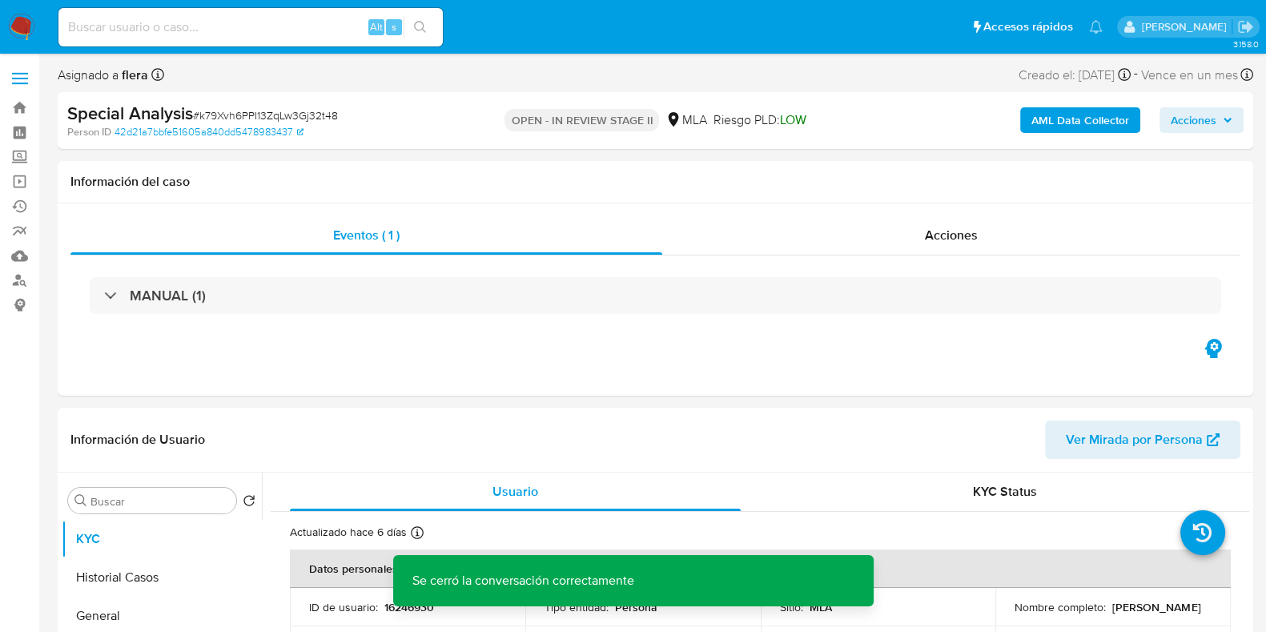
click at [1219, 114] on span "Acciones" at bounding box center [1202, 120] width 62 height 22
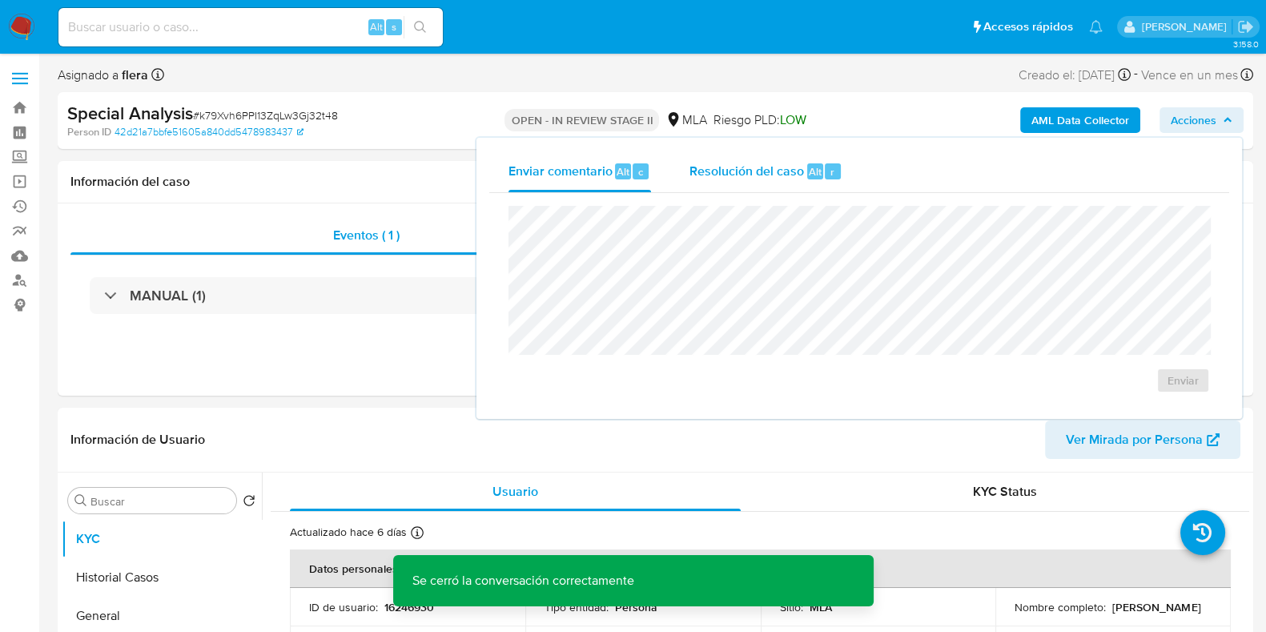
click at [795, 176] on span "Resolución del caso" at bounding box center [746, 171] width 114 height 18
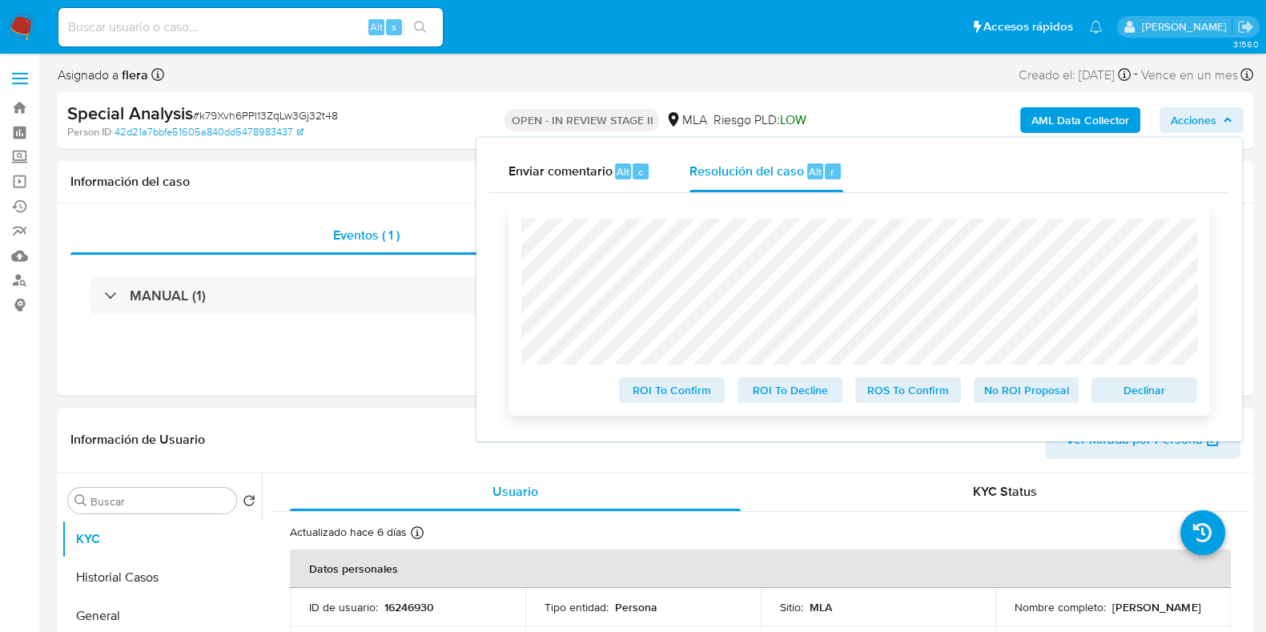
click at [1045, 390] on span "No ROI Proposal" at bounding box center [1026, 390] width 83 height 22
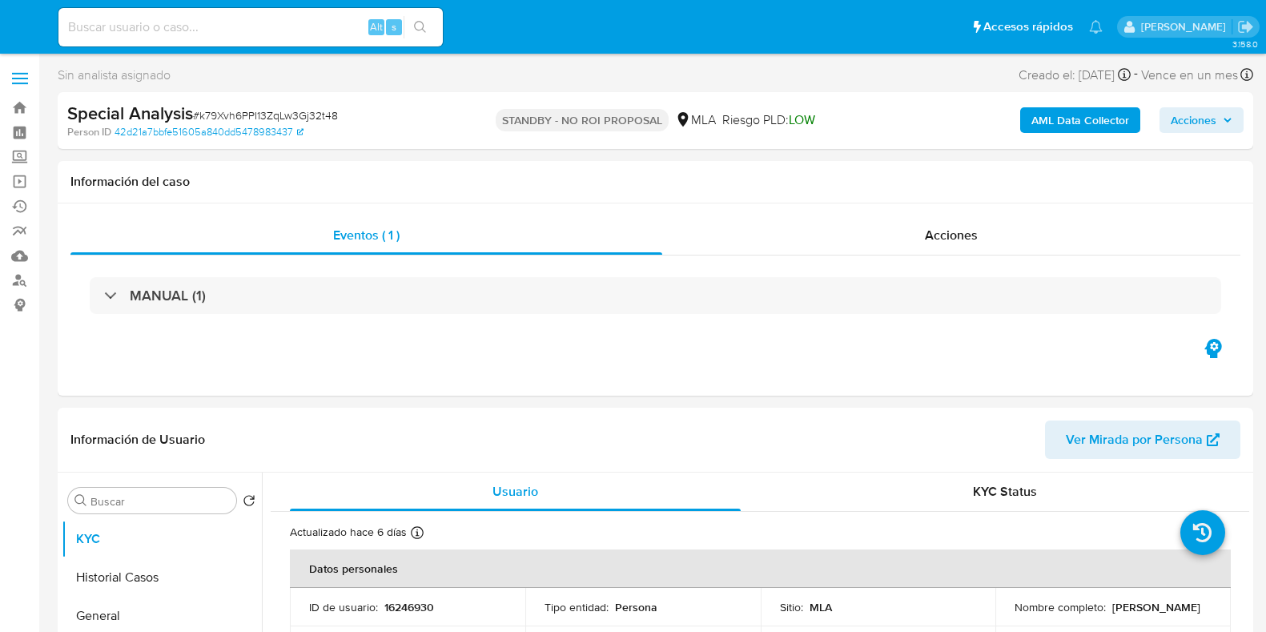
select select "10"
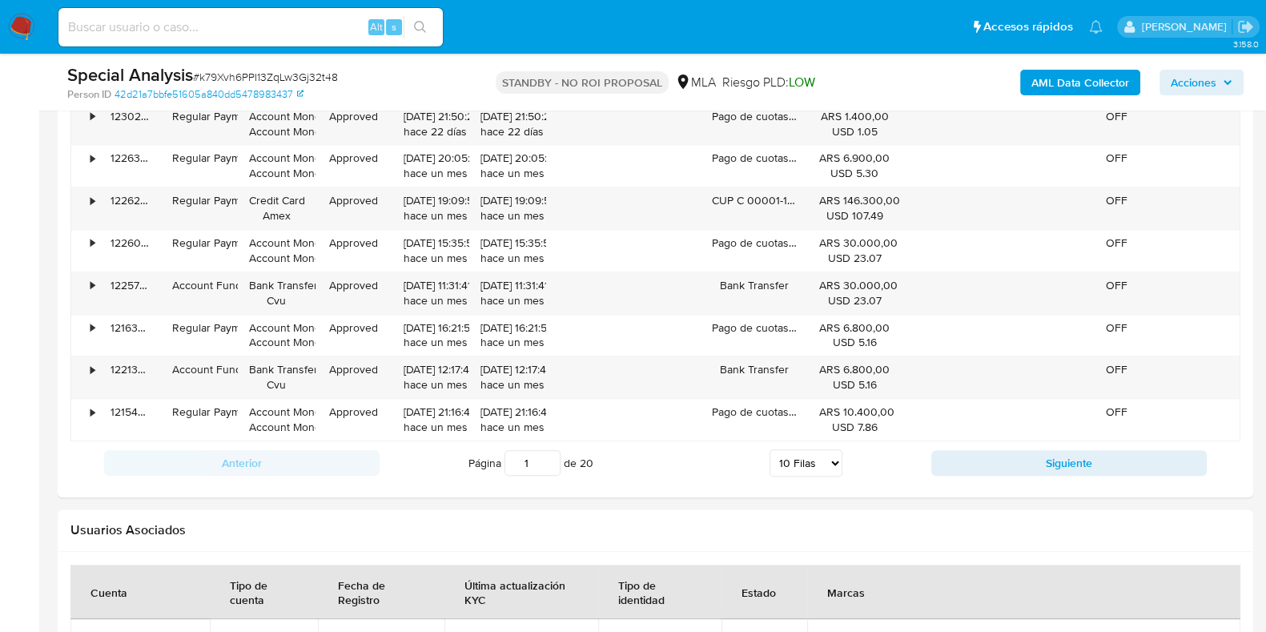
scroll to position [2099, 0]
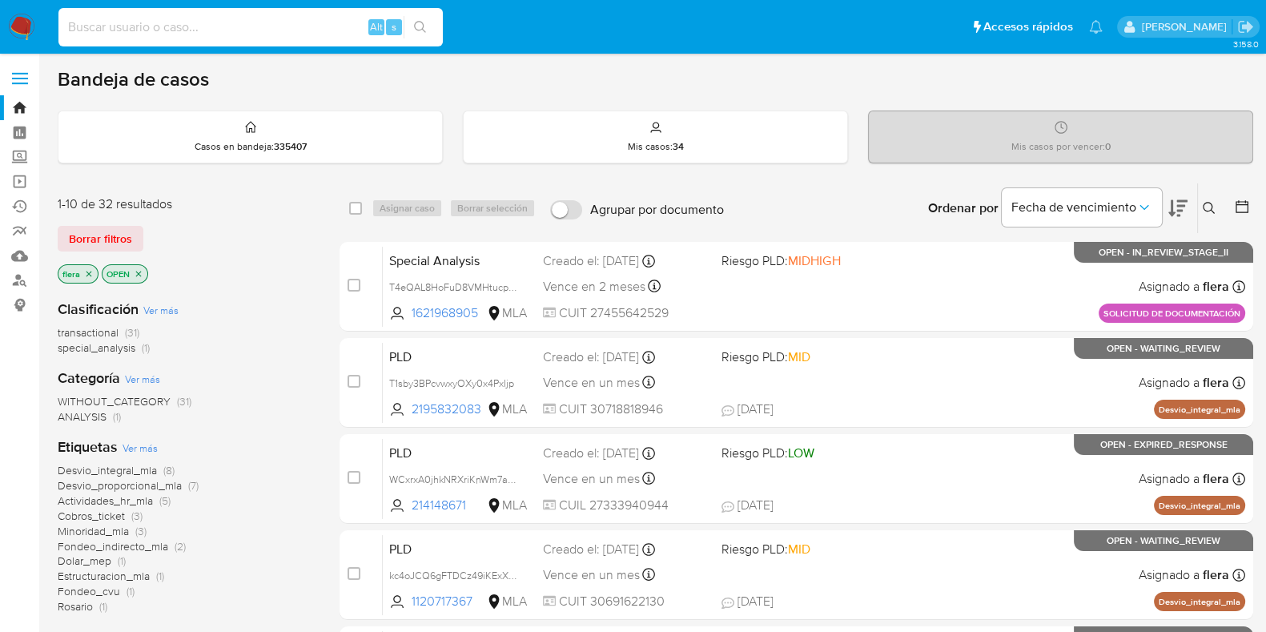
click at [215, 18] on input at bounding box center [250, 27] width 384 height 21
paste input "afx2XXoaeffvK1lf13Oznntv"
type input "afx2XXoaeffvK1lf13Oznntv"
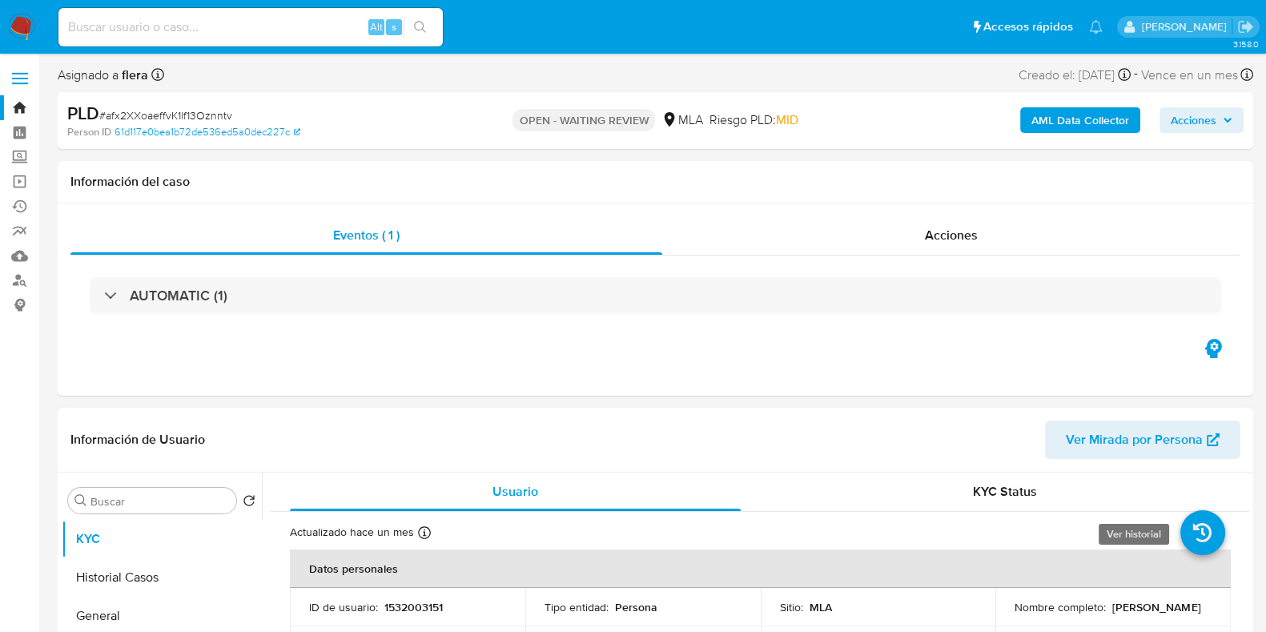
select select "10"
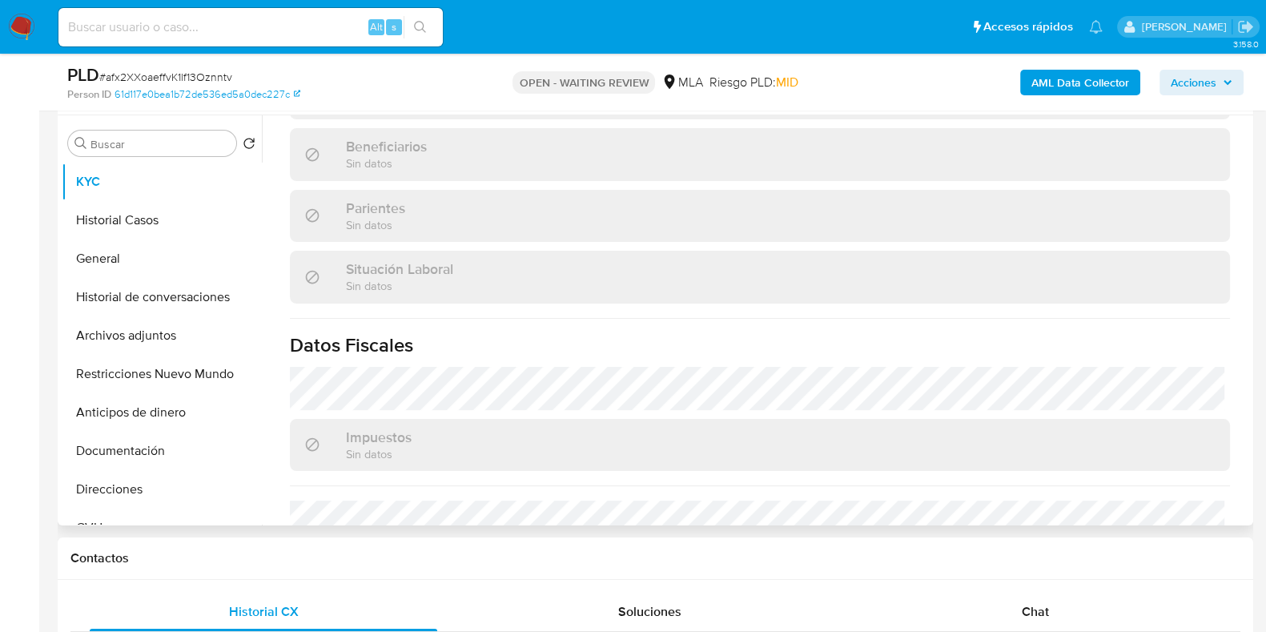
scroll to position [800, 0]
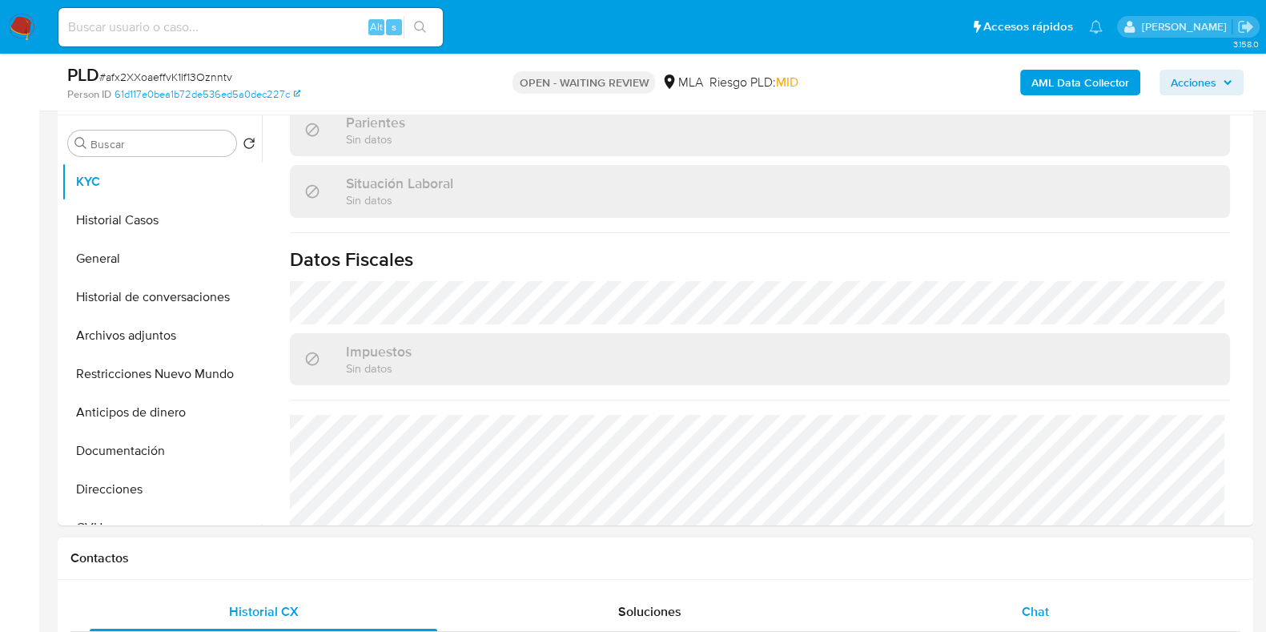
click at [1037, 607] on span "Chat" at bounding box center [1035, 611] width 27 height 18
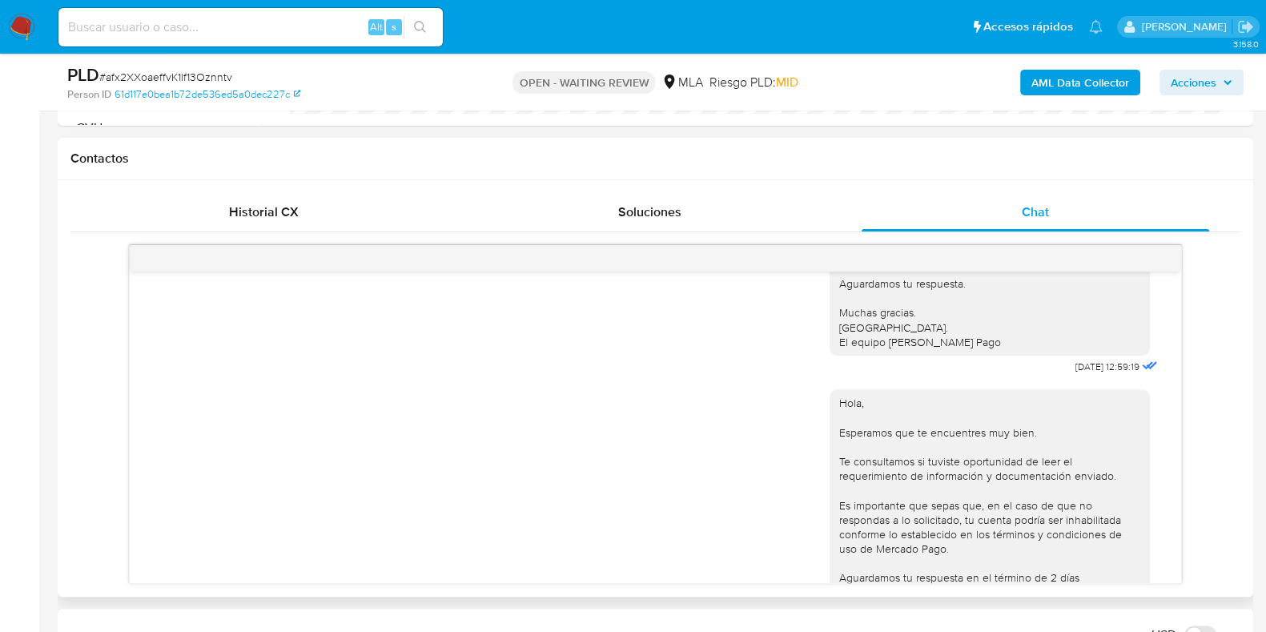
scroll to position [1344, 0]
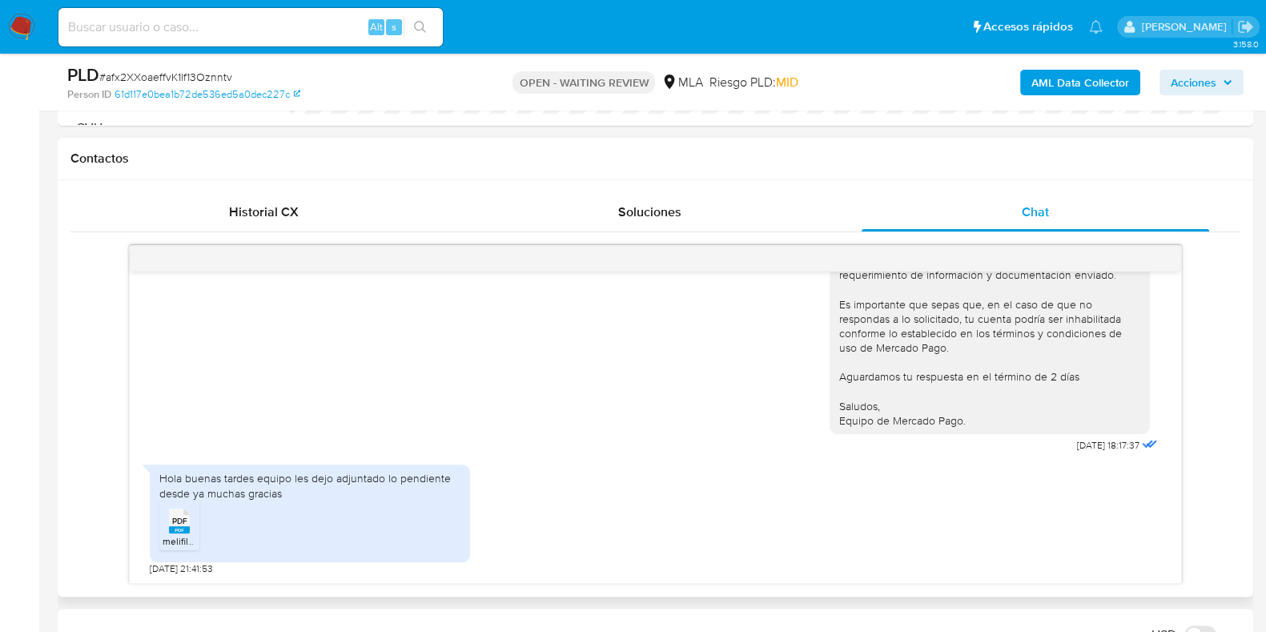
click at [169, 526] on rect at bounding box center [179, 529] width 21 height 7
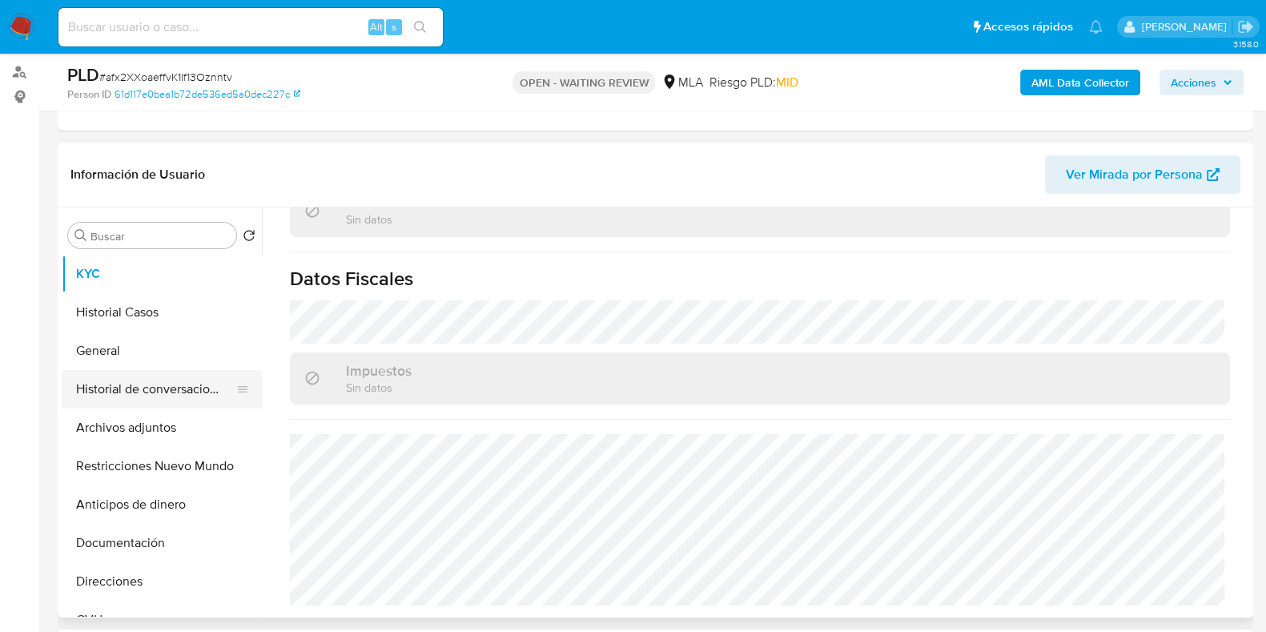
scroll to position [199, 0]
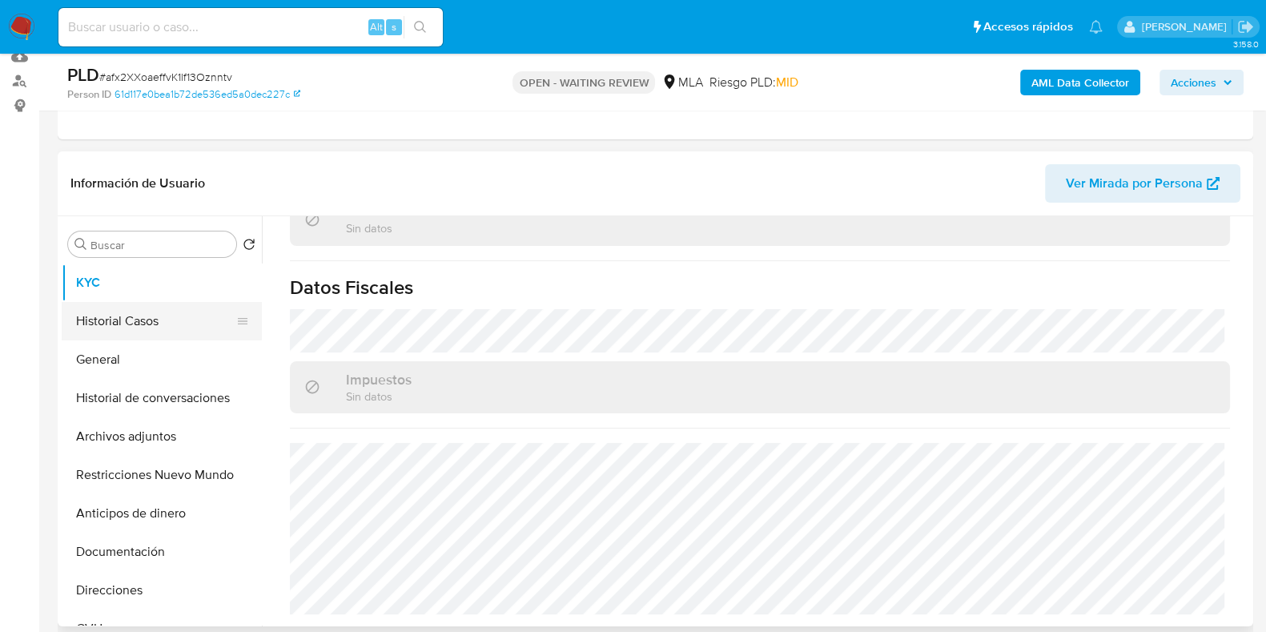
click at [148, 314] on button "Historial Casos" at bounding box center [155, 321] width 187 height 38
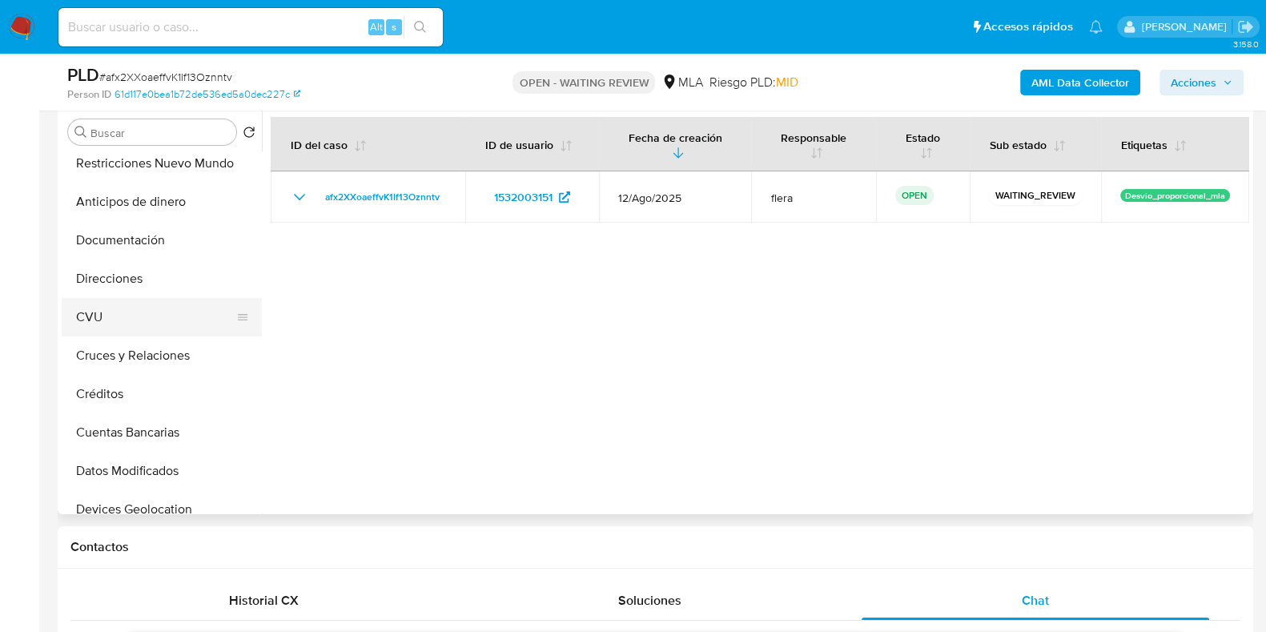
click at [139, 315] on button "CVU" at bounding box center [155, 317] width 187 height 38
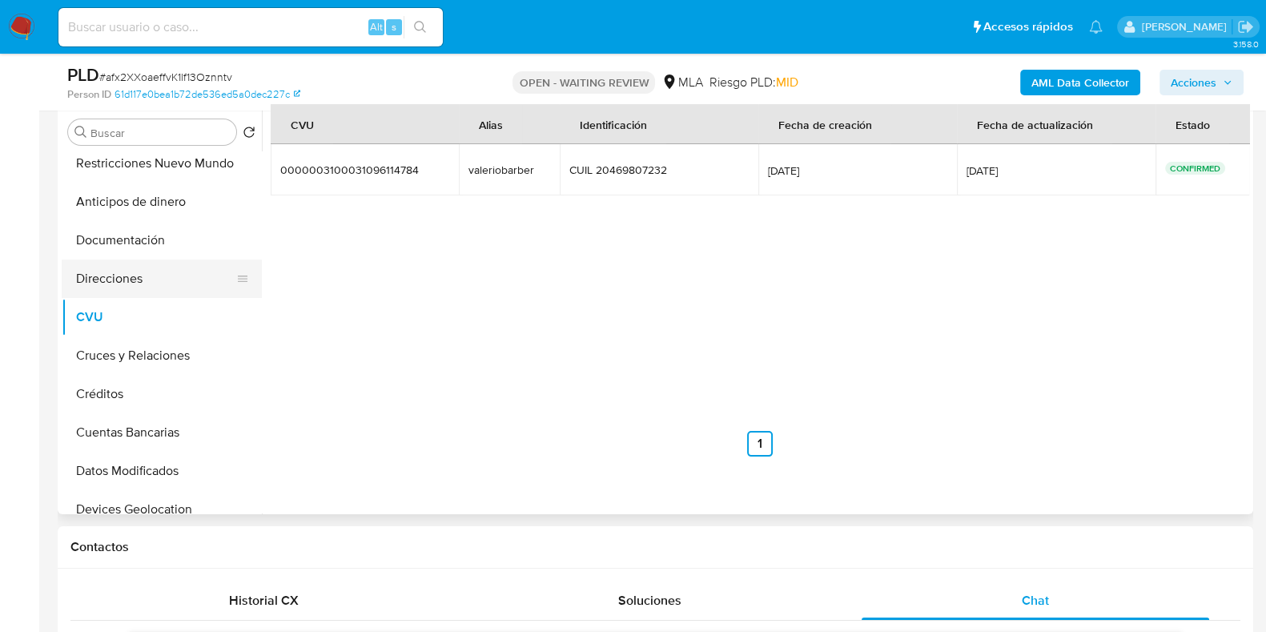
click at [144, 284] on button "Direcciones" at bounding box center [155, 278] width 187 height 38
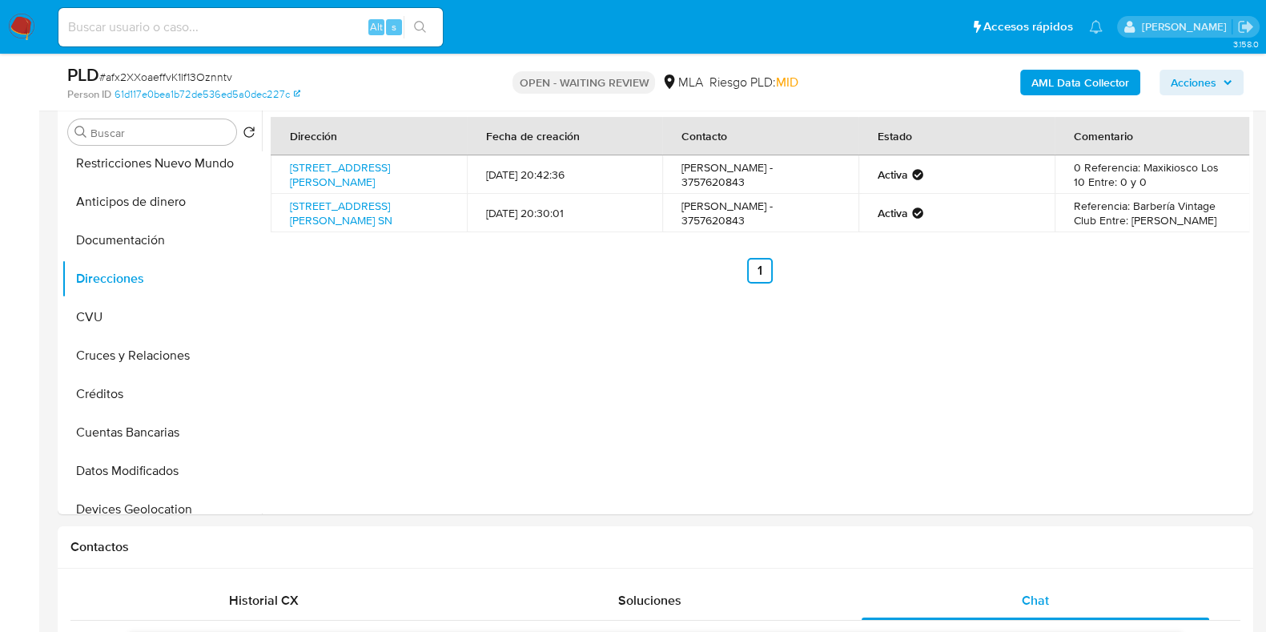
click at [204, 70] on span "# afx2XXoaeffvK1lf13Oznntv" at bounding box center [165, 77] width 133 height 16
copy span "afx2XXoaeffvK1lf13Oznntv"
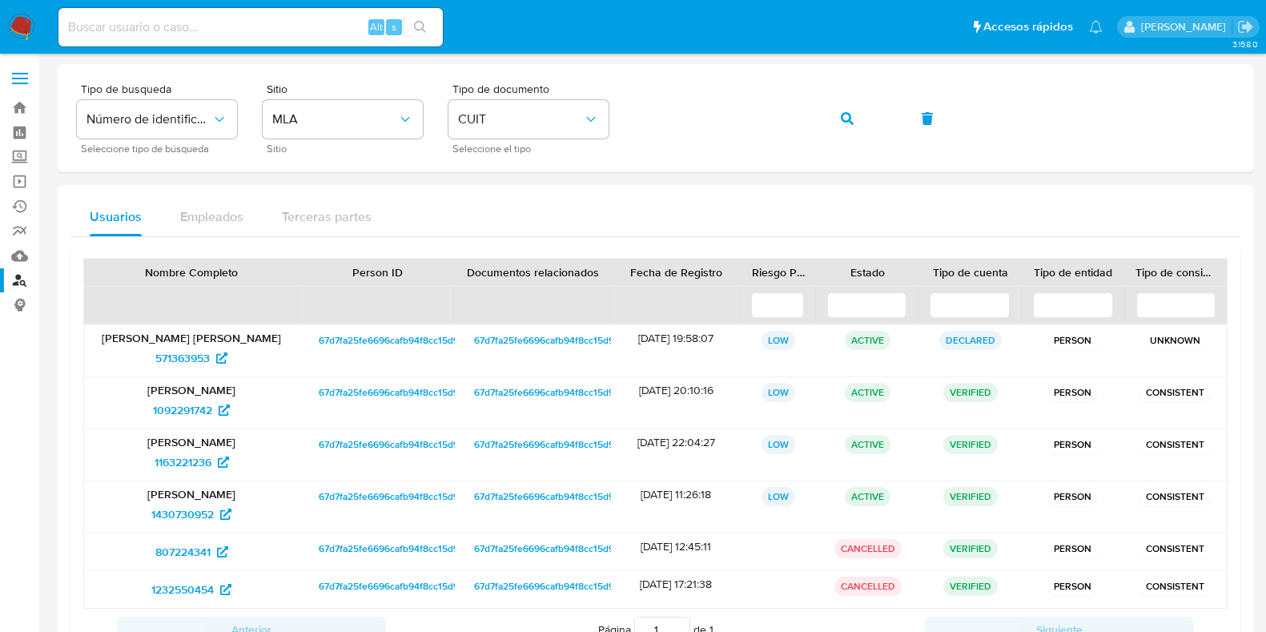
scroll to position [99, 0]
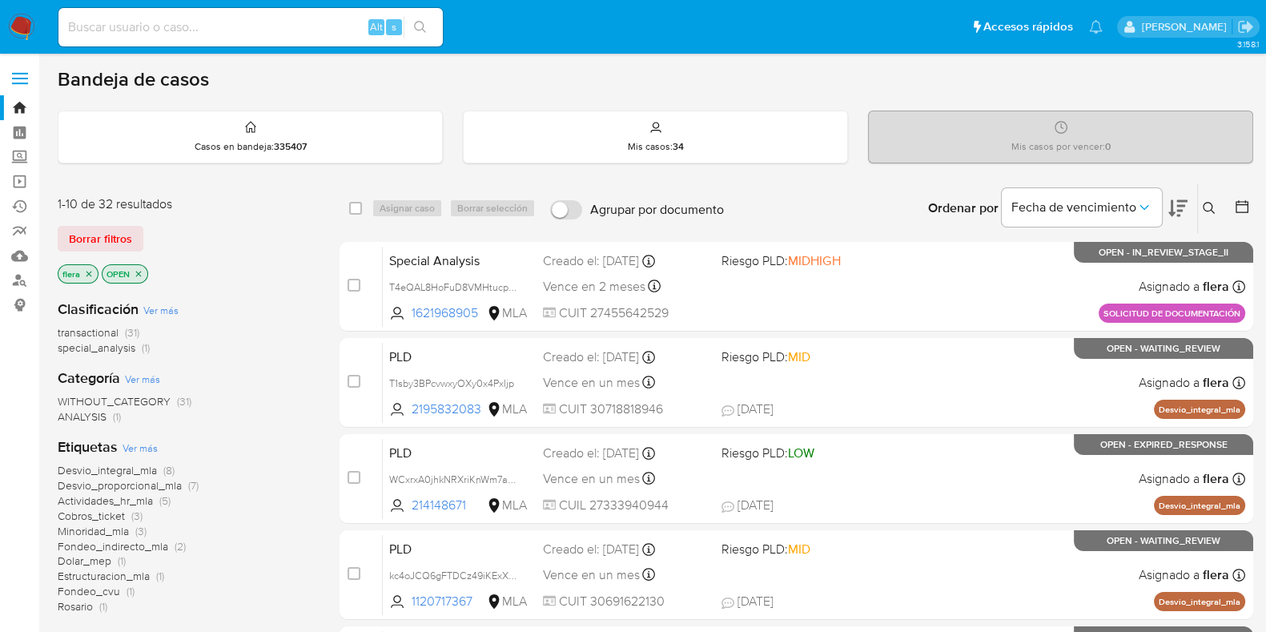
click at [1210, 206] on icon at bounding box center [1209, 208] width 13 height 13
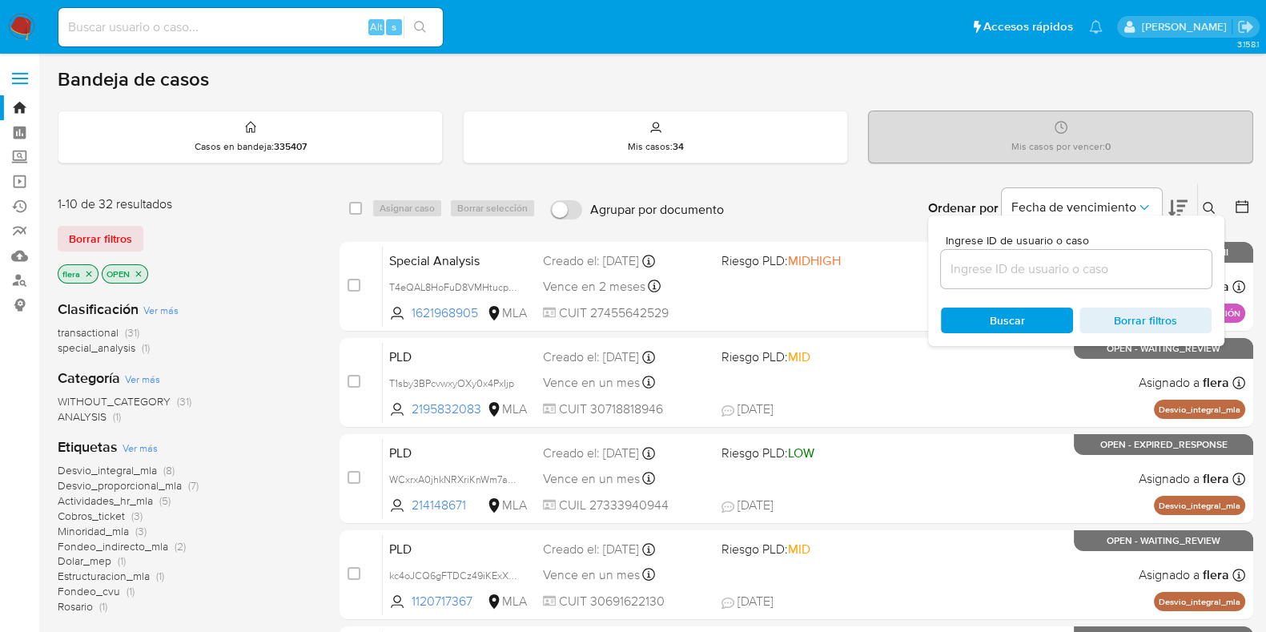
click at [1125, 254] on div at bounding box center [1076, 269] width 271 height 38
click at [1119, 275] on input at bounding box center [1076, 269] width 271 height 21
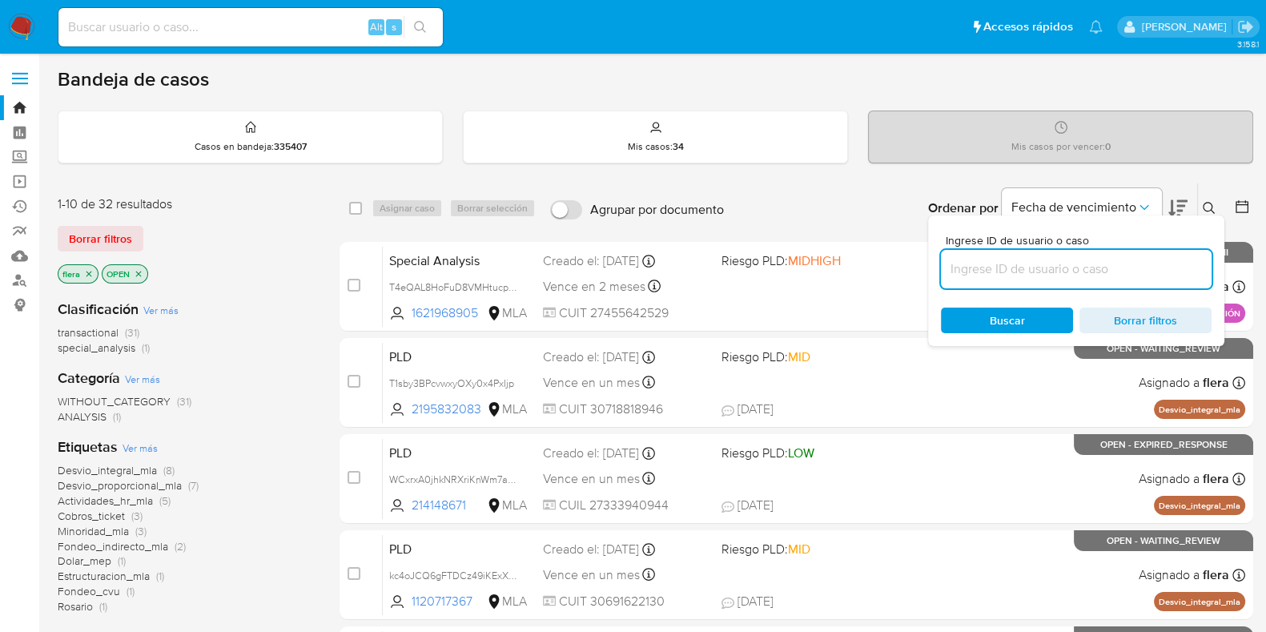
paste input "afx2XXoaeffvK1lf13Oznntv"
type input "afx2XXoaeffvK1lf13Oznntv"
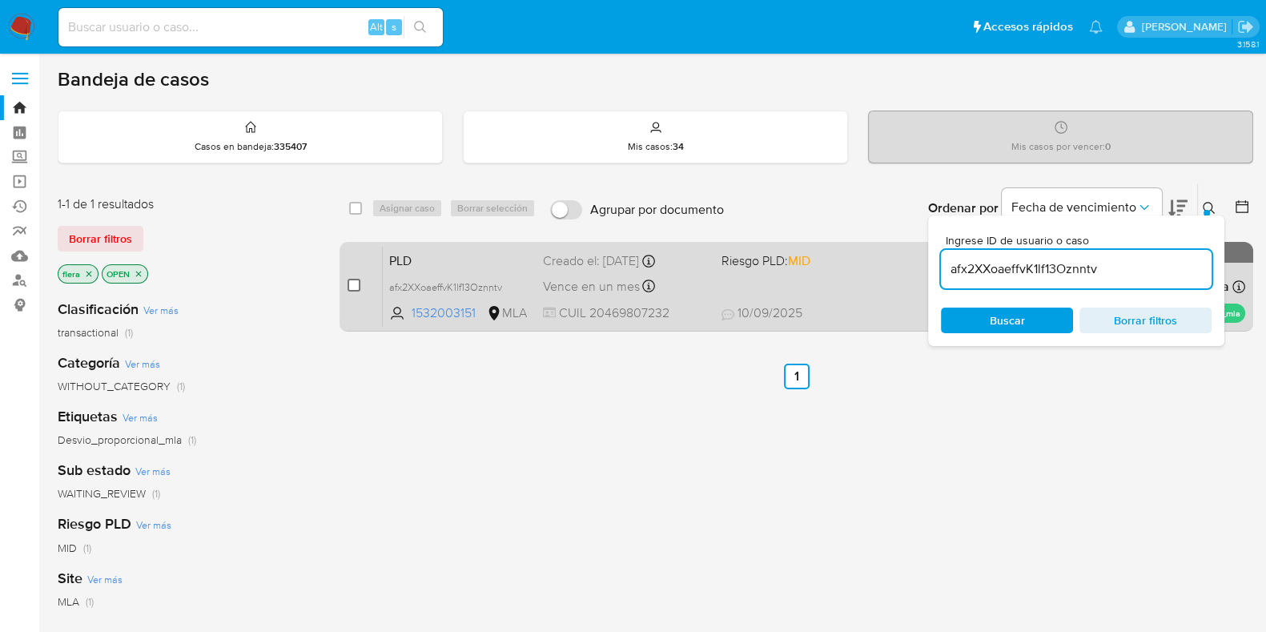
click at [356, 282] on input "checkbox" at bounding box center [353, 285] width 13 height 13
checkbox input "true"
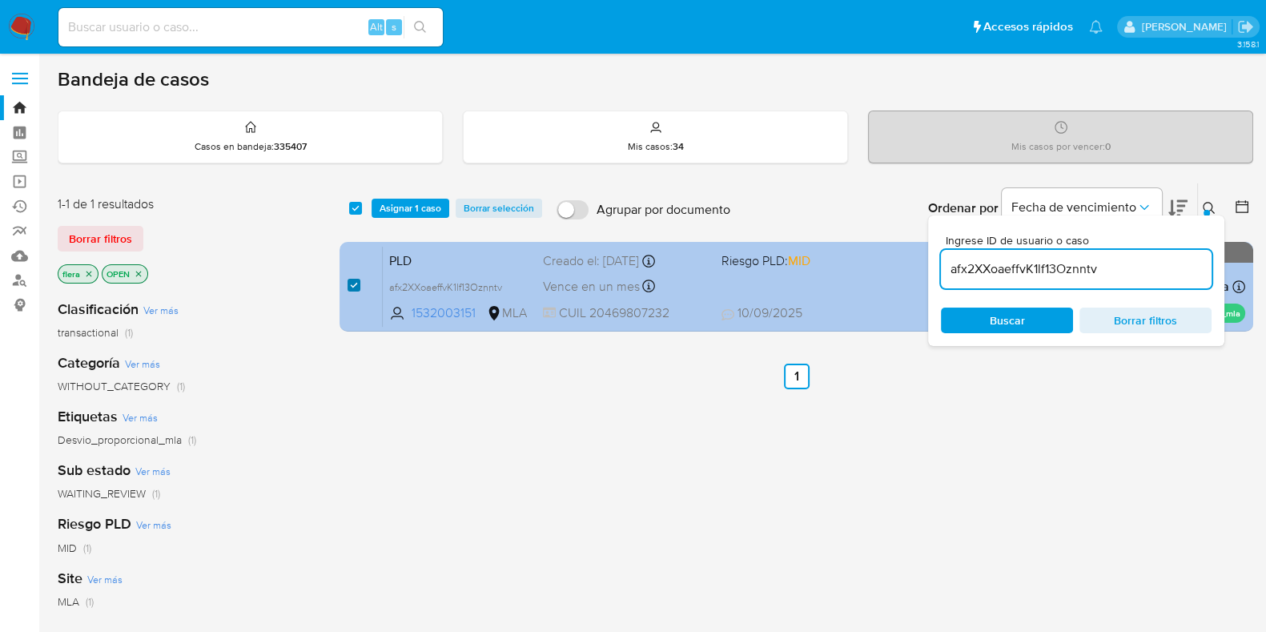
checkbox input "true"
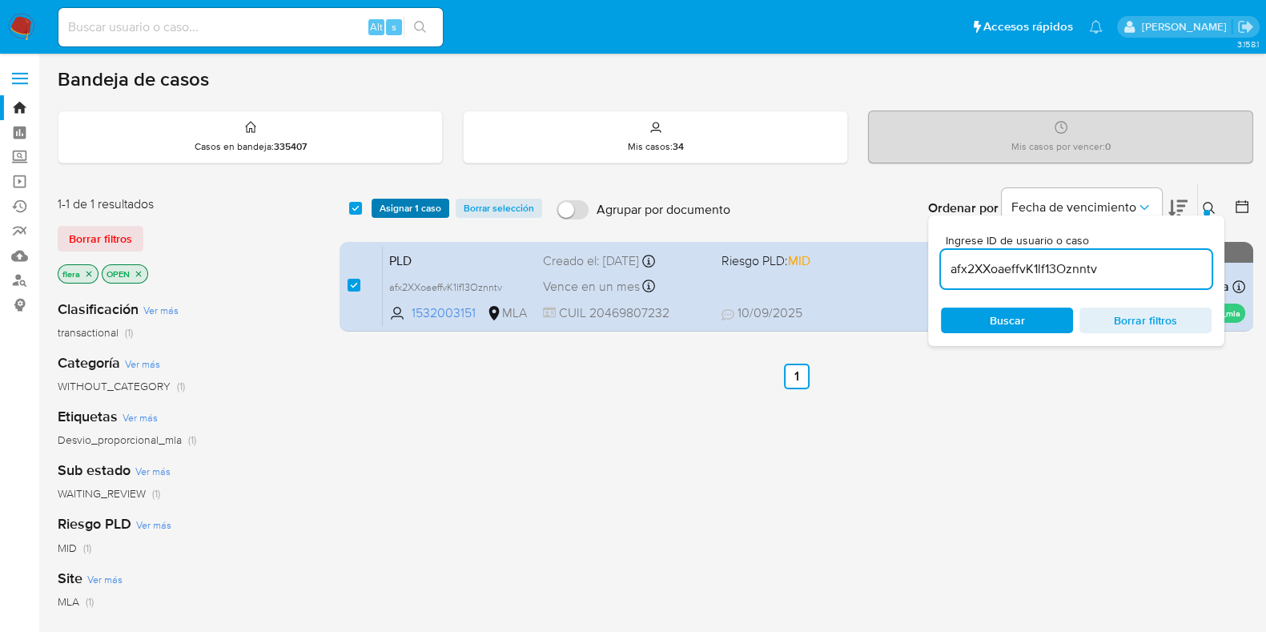
click at [399, 208] on span "Asignar 1 caso" at bounding box center [411, 208] width 62 height 16
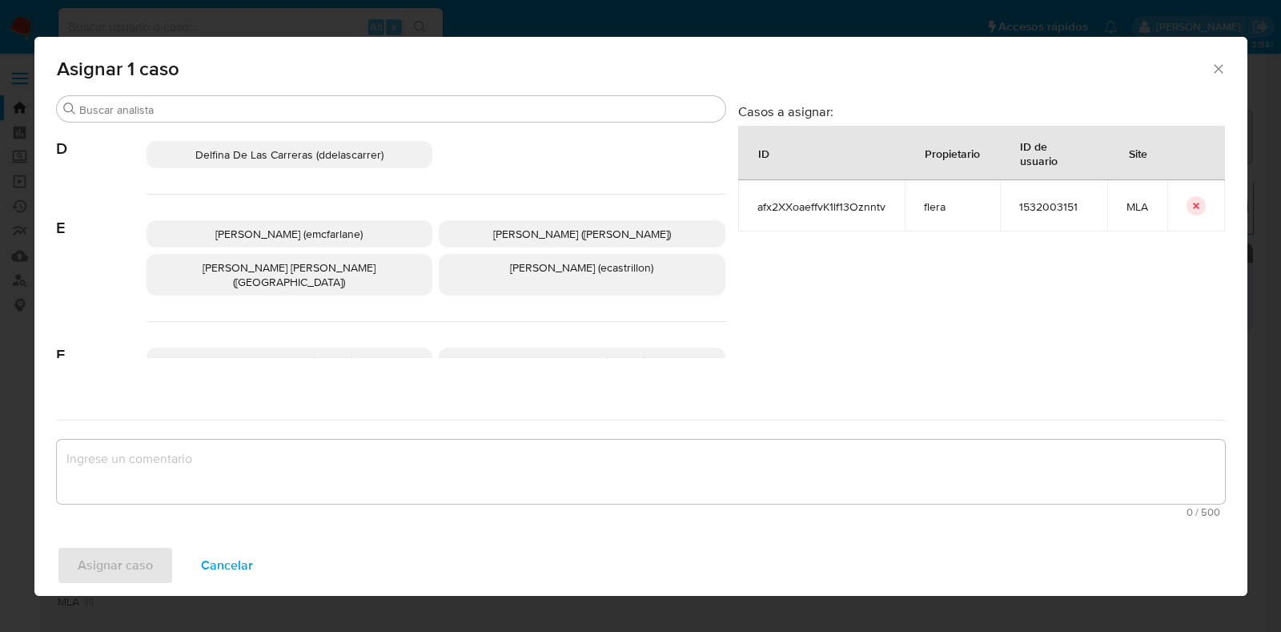
scroll to position [300, 0]
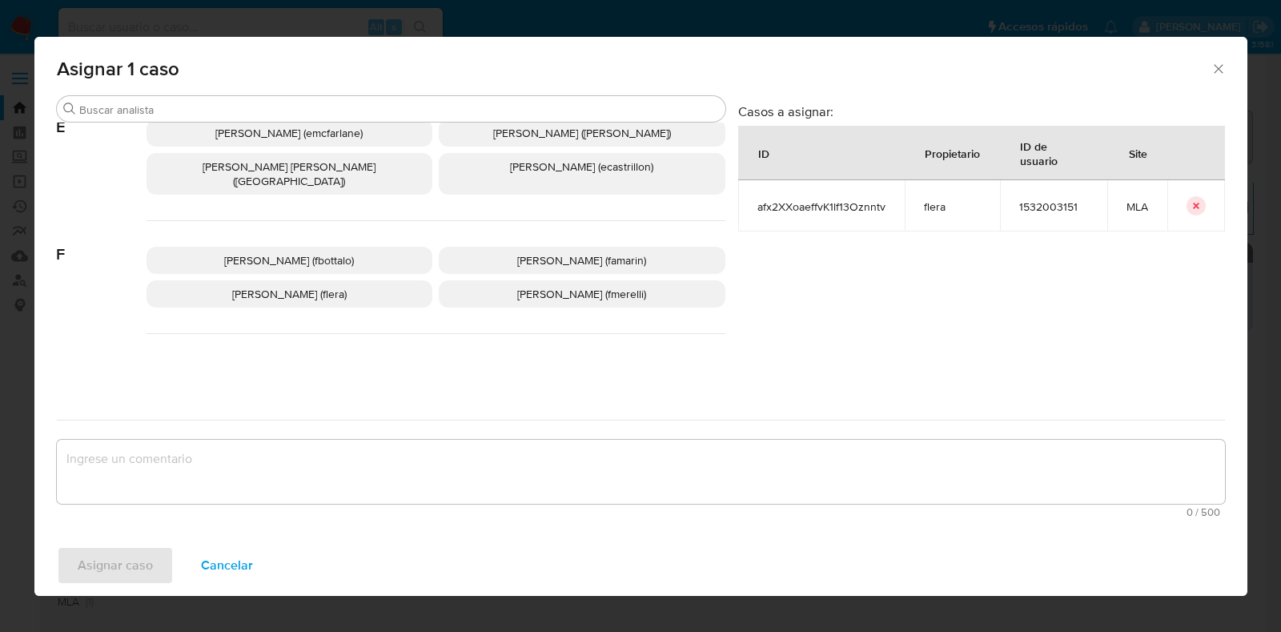
click at [361, 281] on p "[PERSON_NAME] (flera)" at bounding box center [290, 293] width 287 height 27
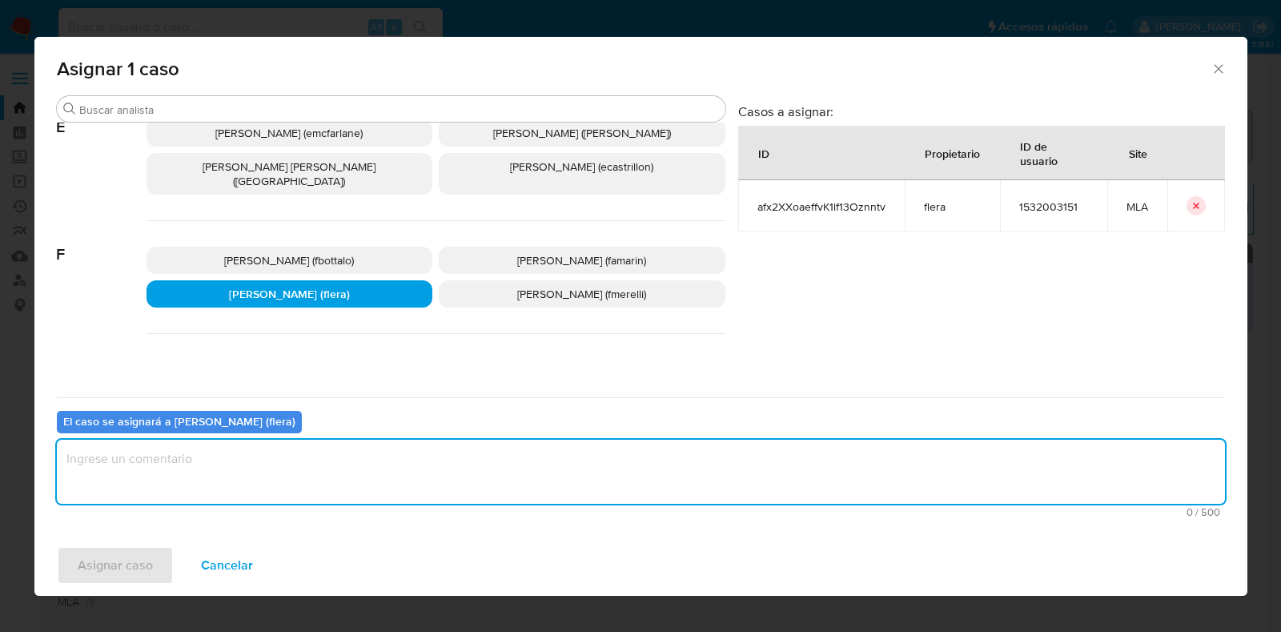
click at [308, 450] on textarea "assign-modal" at bounding box center [641, 472] width 1168 height 64
click at [118, 560] on span "Asignar caso" at bounding box center [115, 565] width 75 height 35
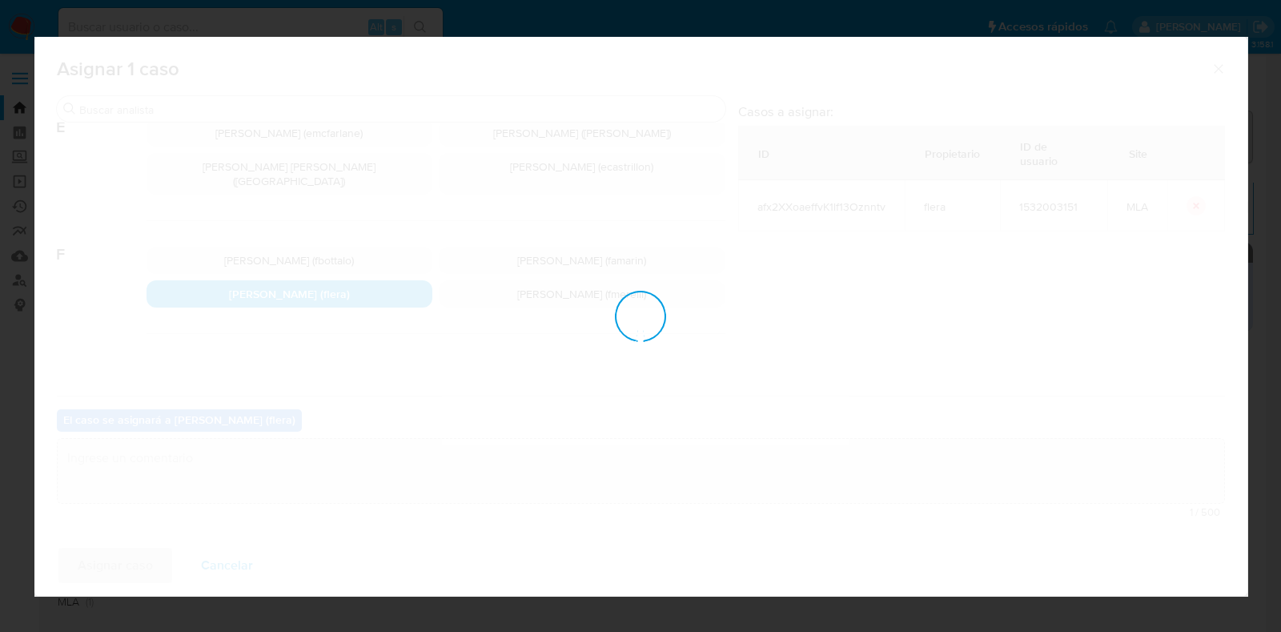
checkbox input "false"
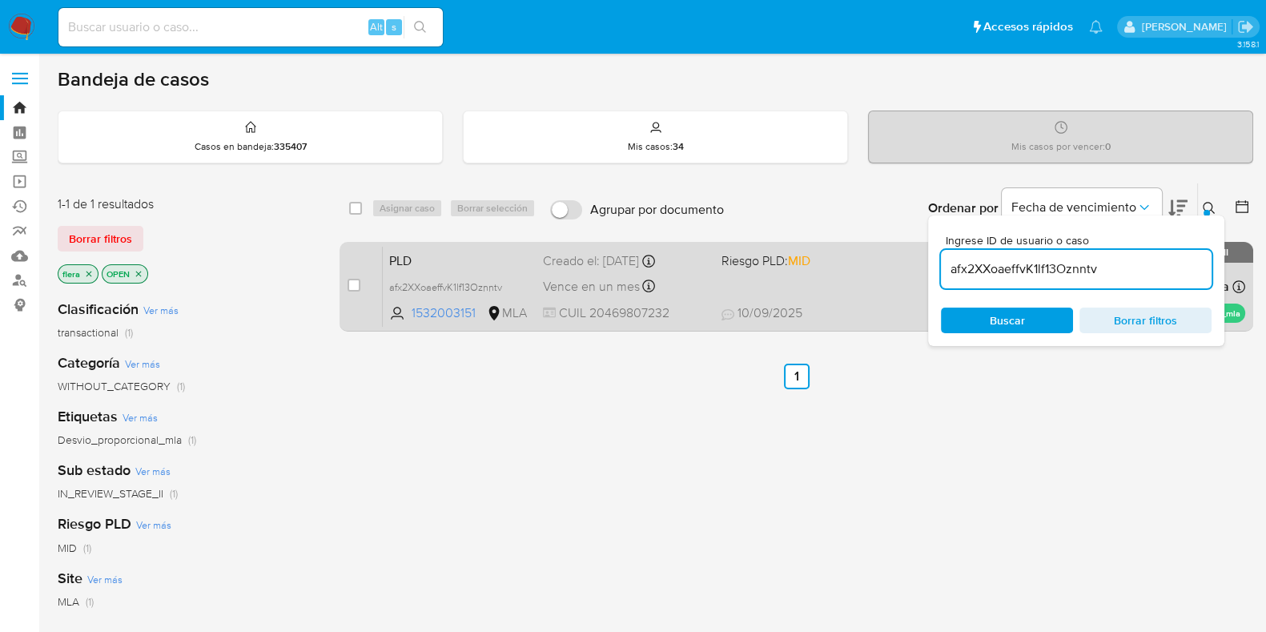
click at [384, 258] on div "PLD afx2XXoaeffvK1lf13Oznntv 1532003151 MLA Riesgo PLD: MID Creado el: [DATE] C…" at bounding box center [814, 286] width 862 height 81
click at [348, 285] on input "checkbox" at bounding box center [353, 285] width 13 height 13
checkbox input "true"
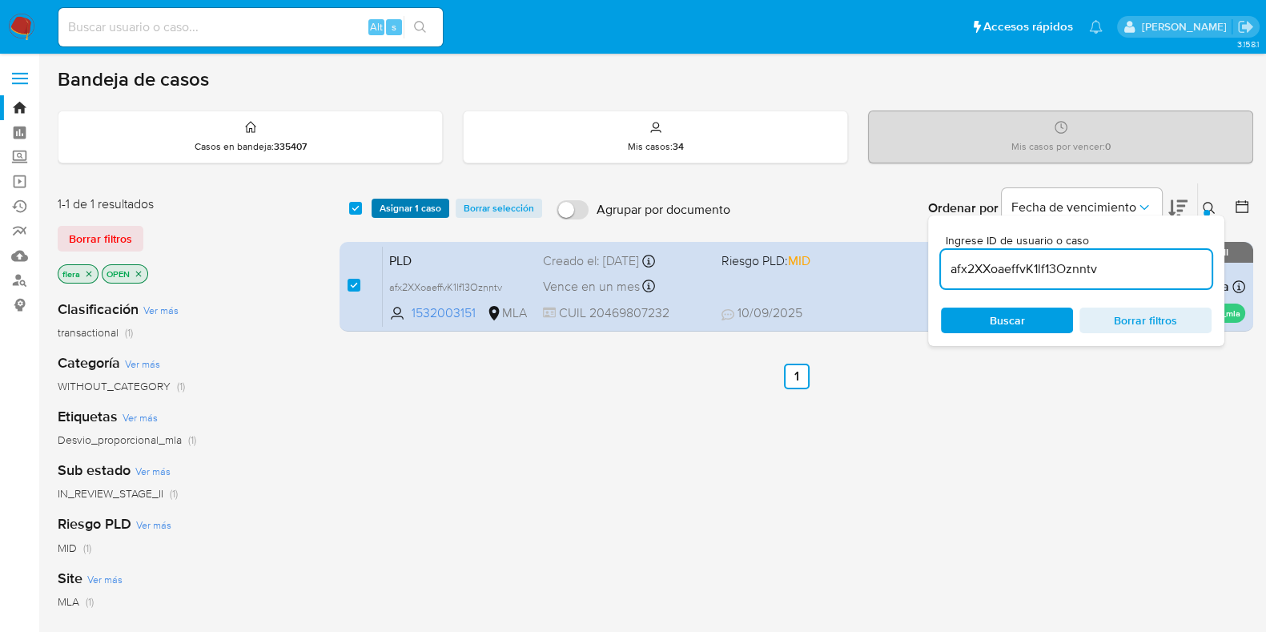
click at [401, 207] on span "Asignar 1 caso" at bounding box center [411, 208] width 62 height 16
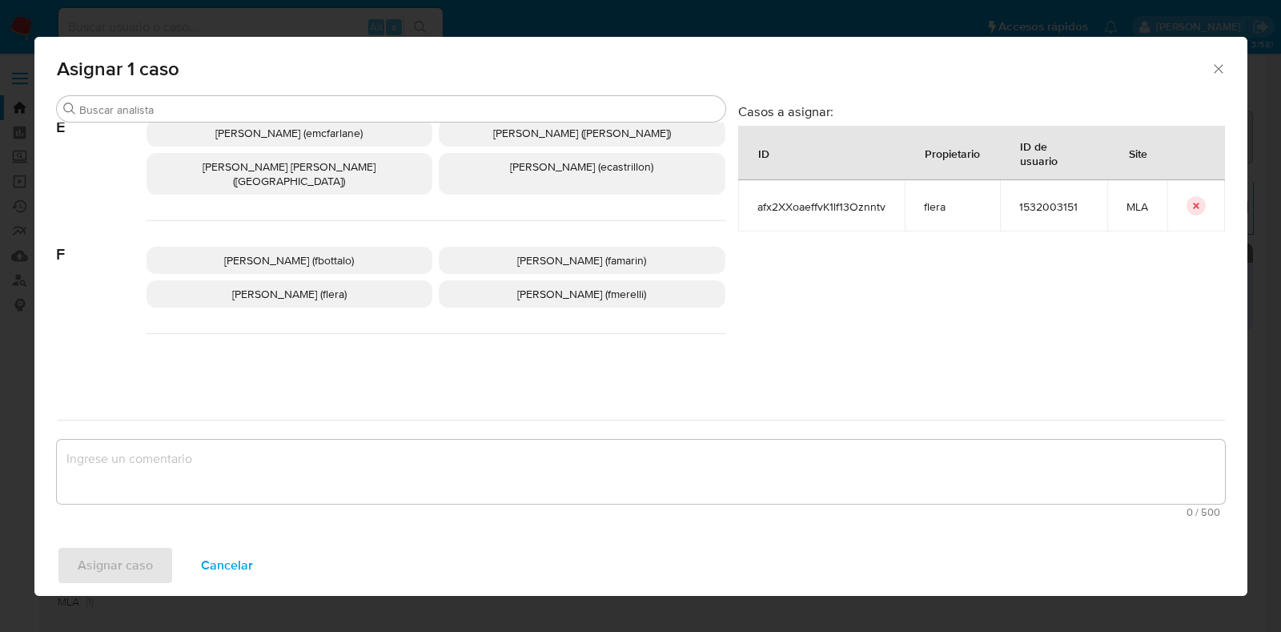
click at [319, 291] on p "[PERSON_NAME] (flera)" at bounding box center [290, 293] width 287 height 27
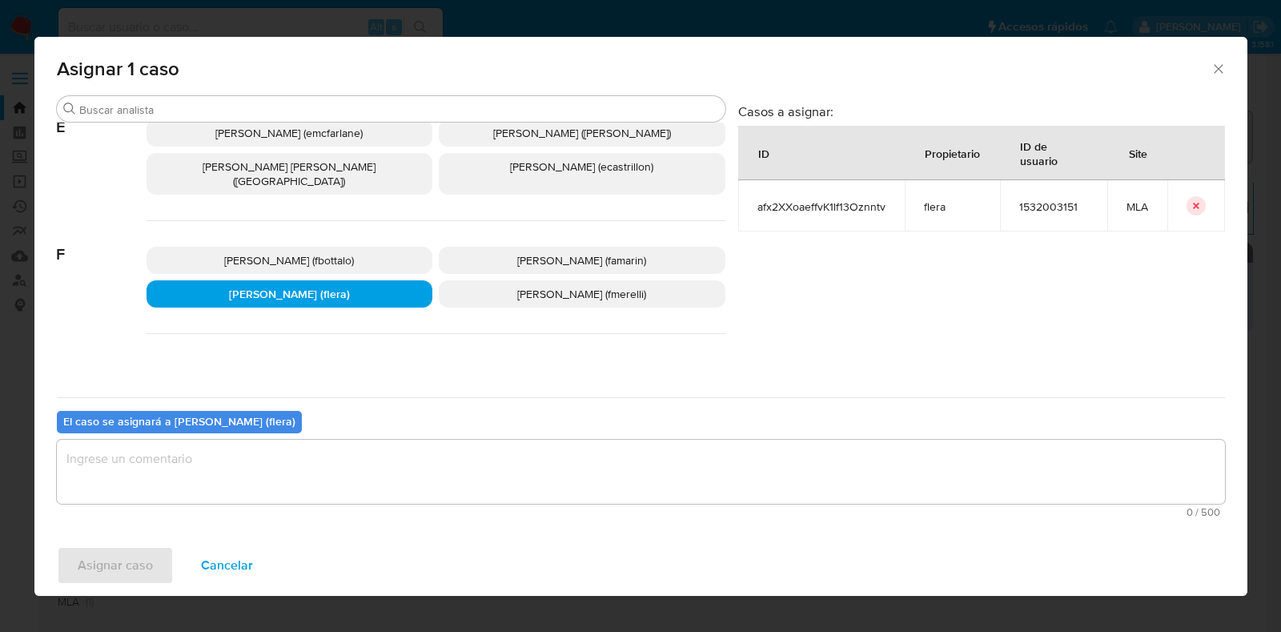
click at [284, 479] on textarea "assign-modal" at bounding box center [641, 472] width 1168 height 64
click at [94, 577] on span "Asignar caso" at bounding box center [115, 565] width 75 height 35
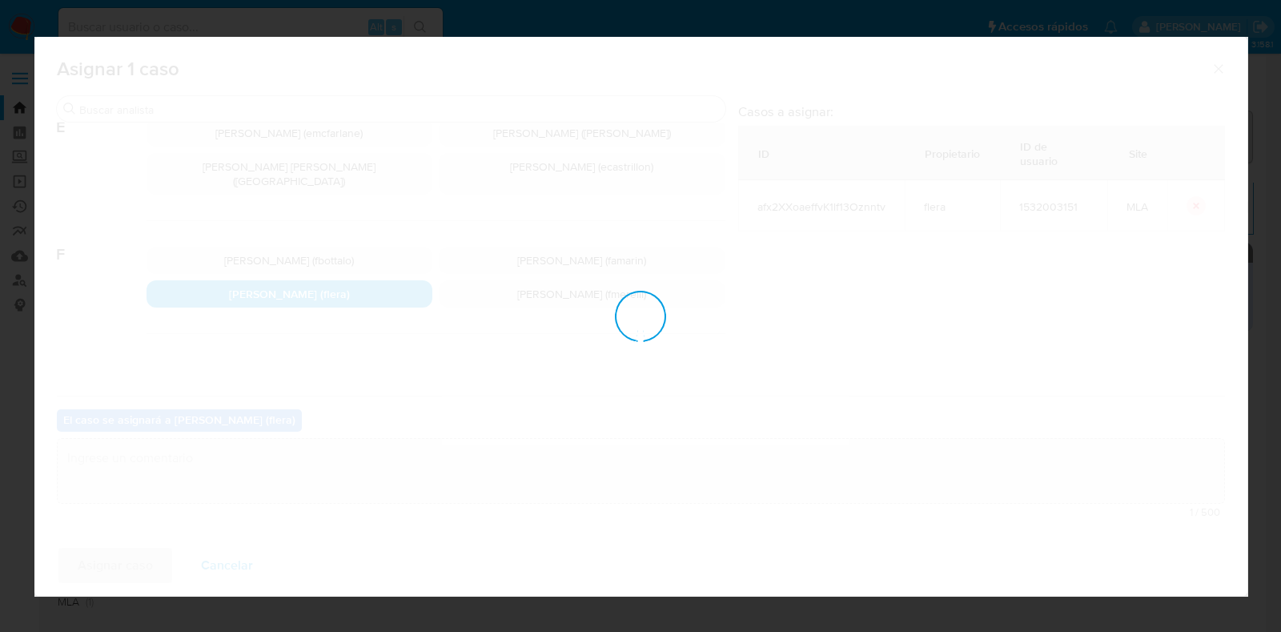
checkbox input "false"
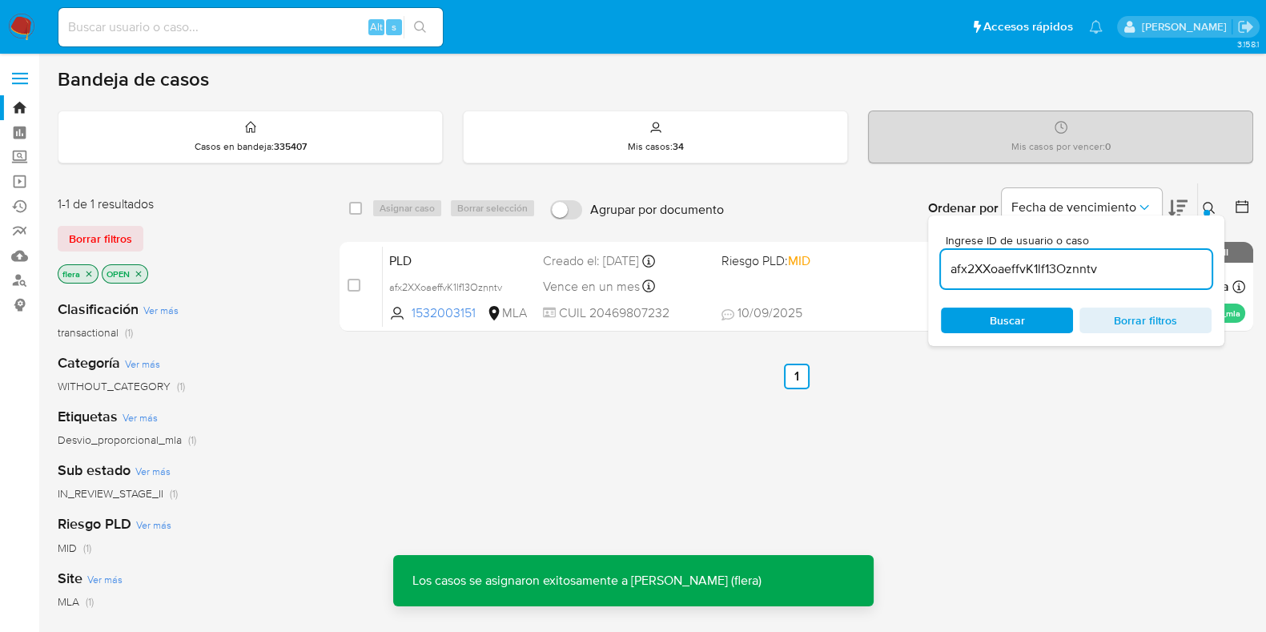
click at [396, 268] on div "PLD afx2XXoaeffvK1lf13Oznntv 1532003151 MLA Riesgo PLD: MID Creado el: 12/08/20…" at bounding box center [814, 286] width 862 height 81
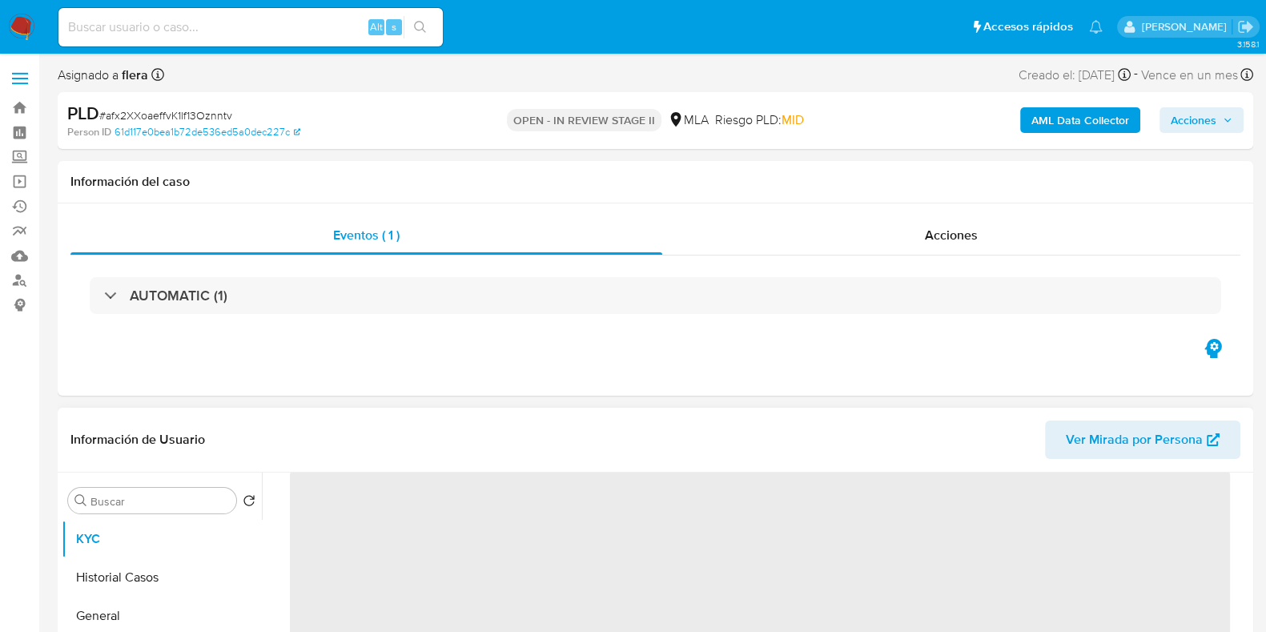
scroll to position [199, 0]
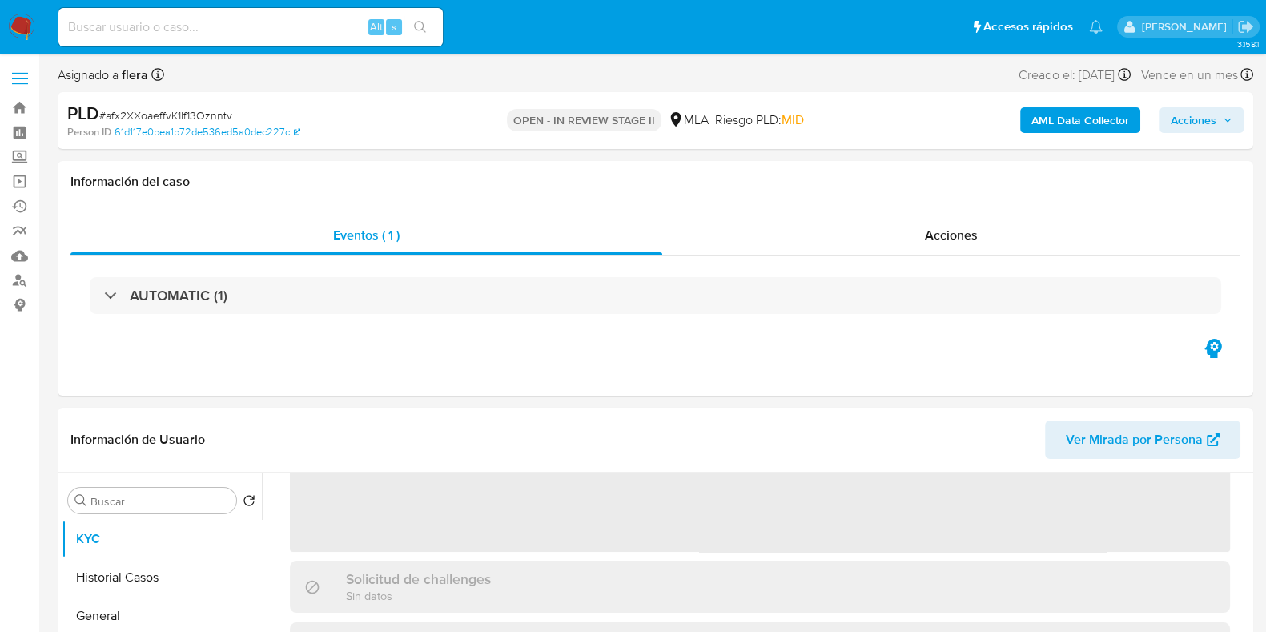
select select "10"
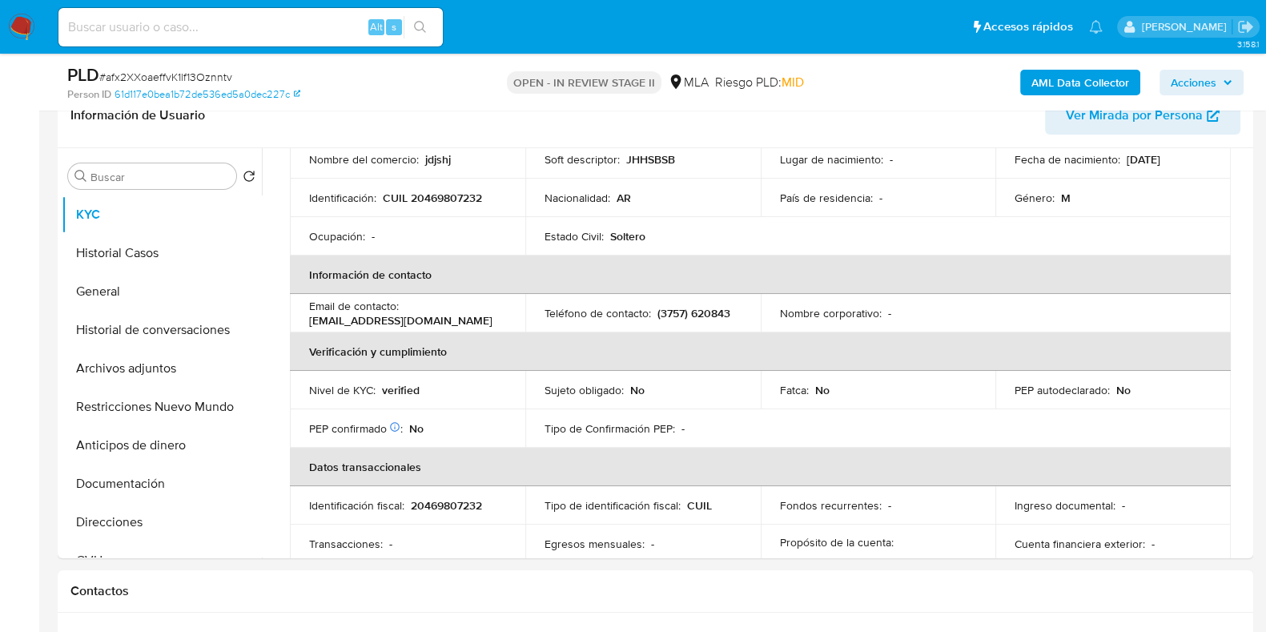
scroll to position [300, 0]
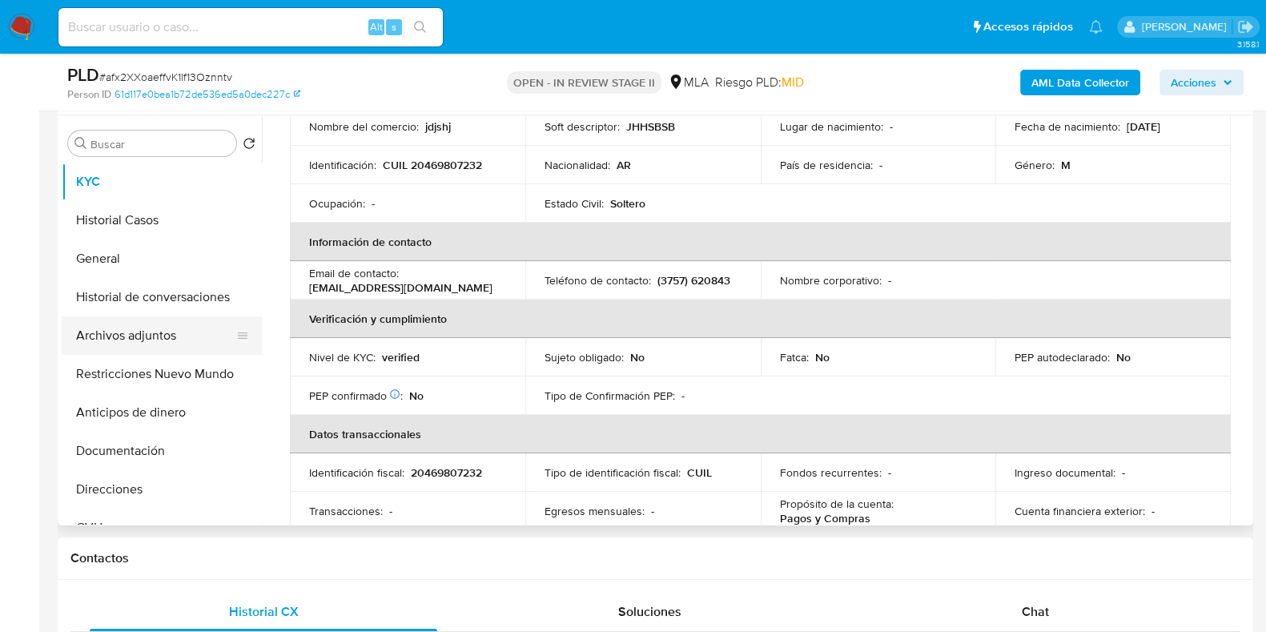
click at [142, 329] on button "Archivos adjuntos" at bounding box center [155, 335] width 187 height 38
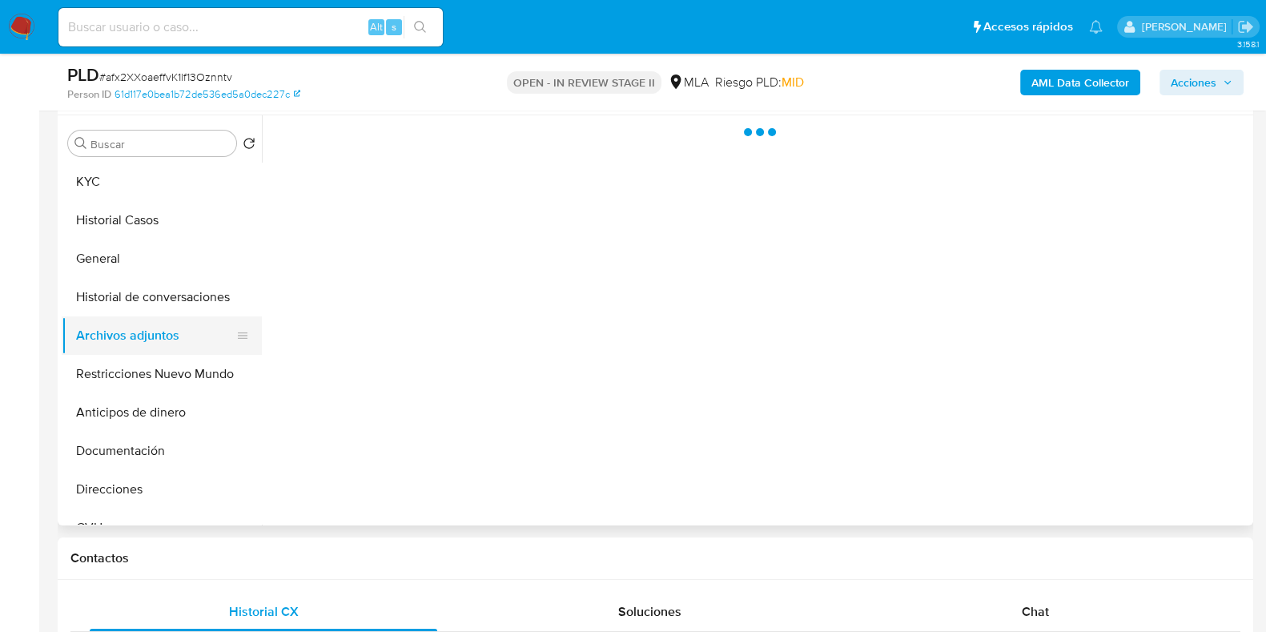
scroll to position [0, 0]
click at [1017, 613] on div "Chat" at bounding box center [1035, 611] width 347 height 38
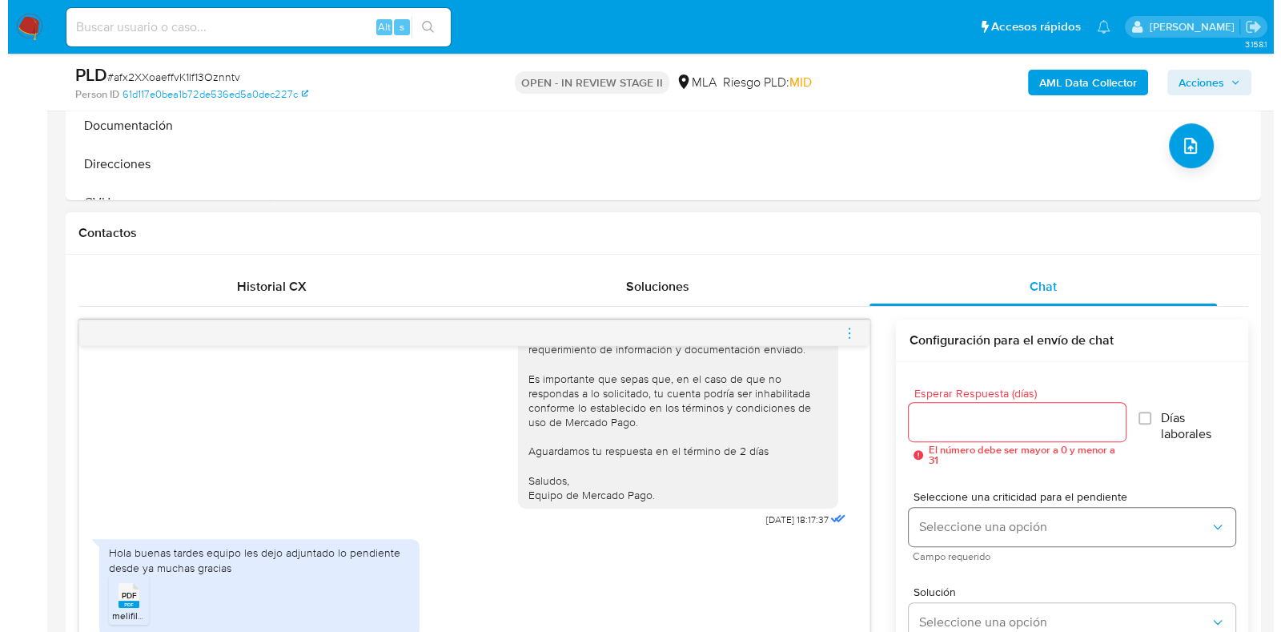
scroll to position [800, 0]
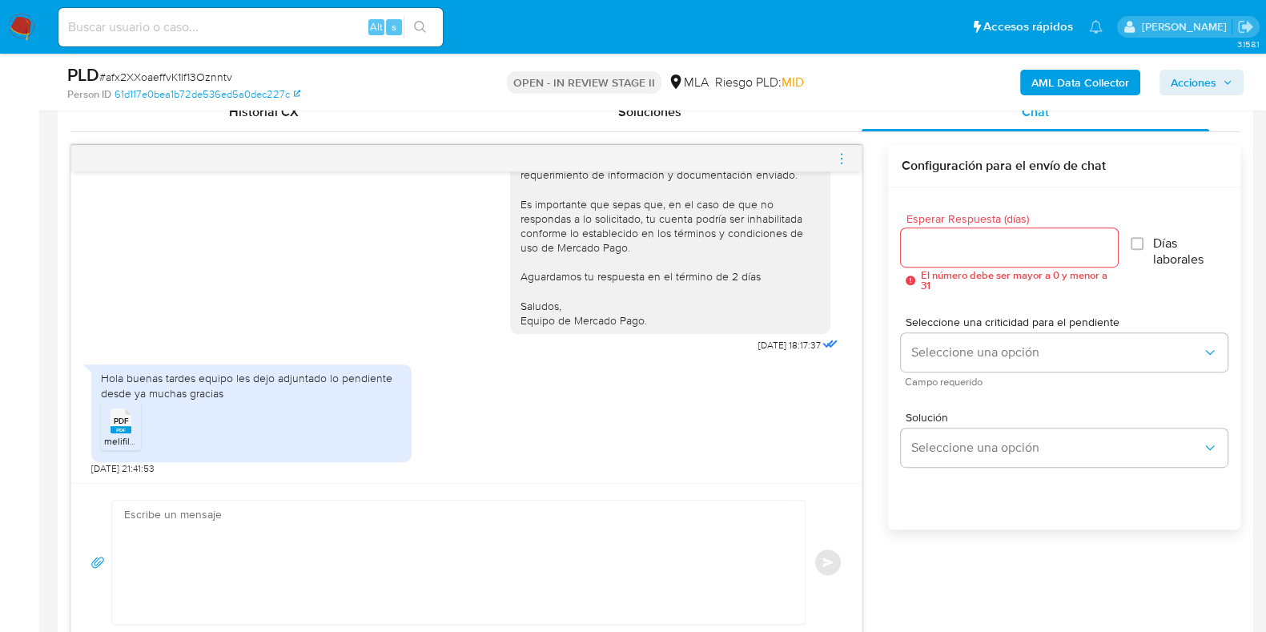
click at [841, 164] on span "menu-action" at bounding box center [841, 158] width 14 height 38
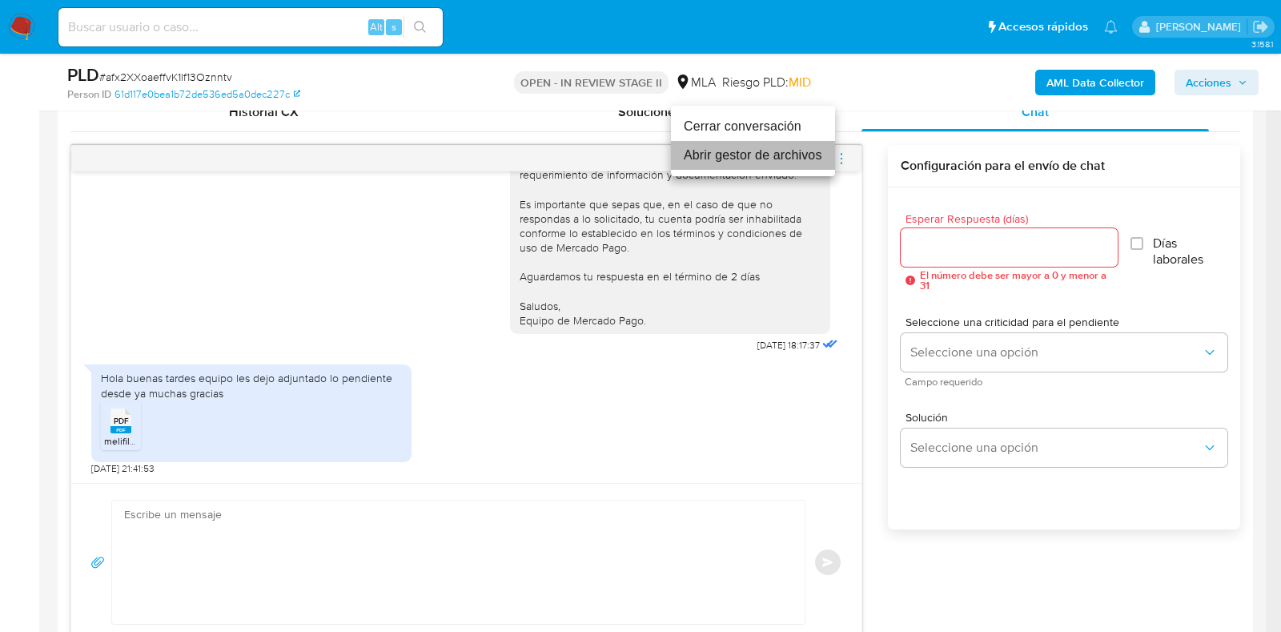
click at [788, 154] on li "Abrir gestor de archivos" at bounding box center [753, 155] width 164 height 29
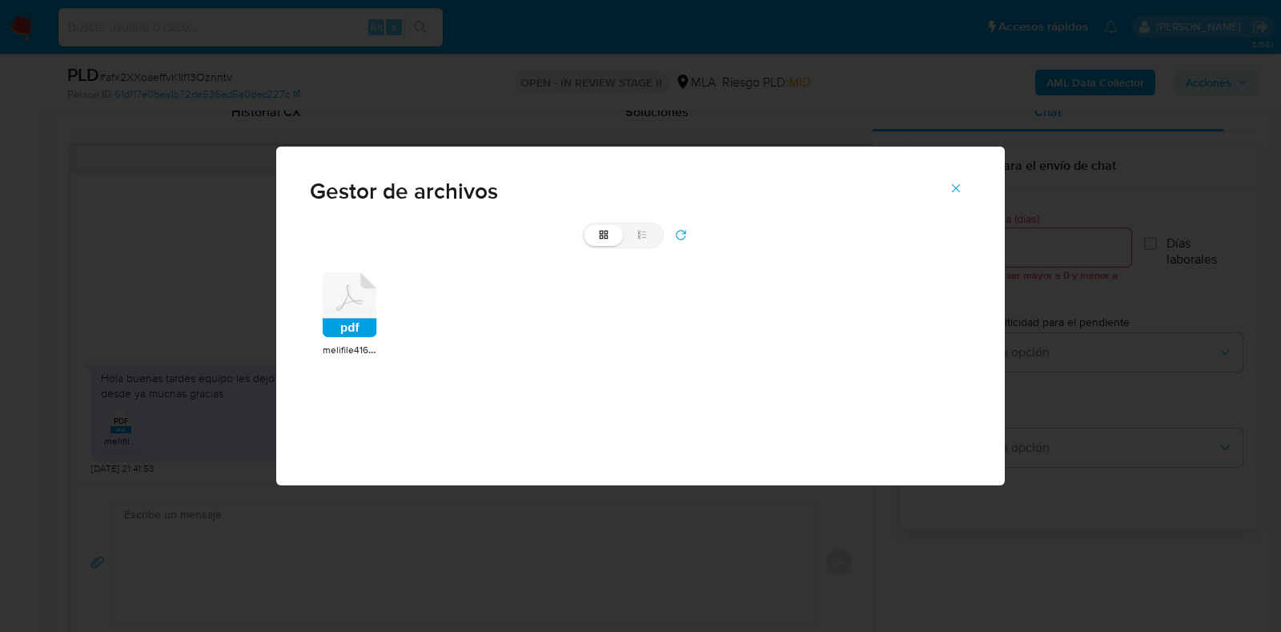
click at [377, 291] on div "pdf melifile4169352283330767302.pdf" at bounding box center [640, 314] width 661 height 111
click at [352, 296] on icon at bounding box center [350, 305] width 54 height 66
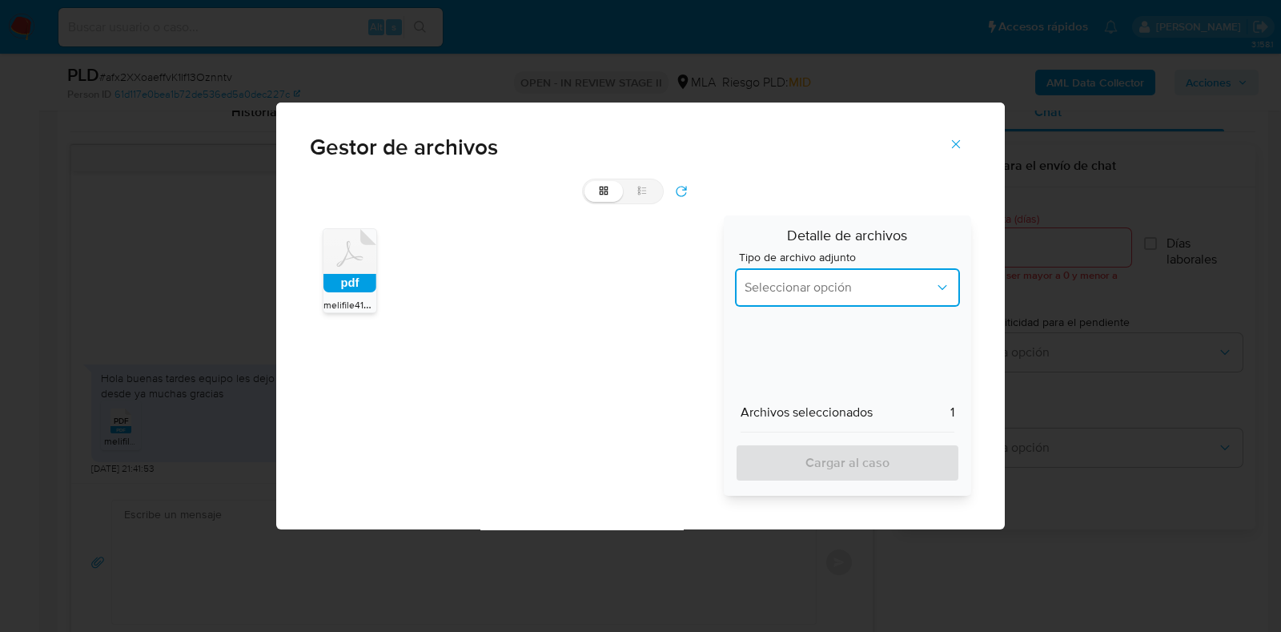
click at [809, 287] on span "Seleccionar opción" at bounding box center [840, 287] width 190 height 16
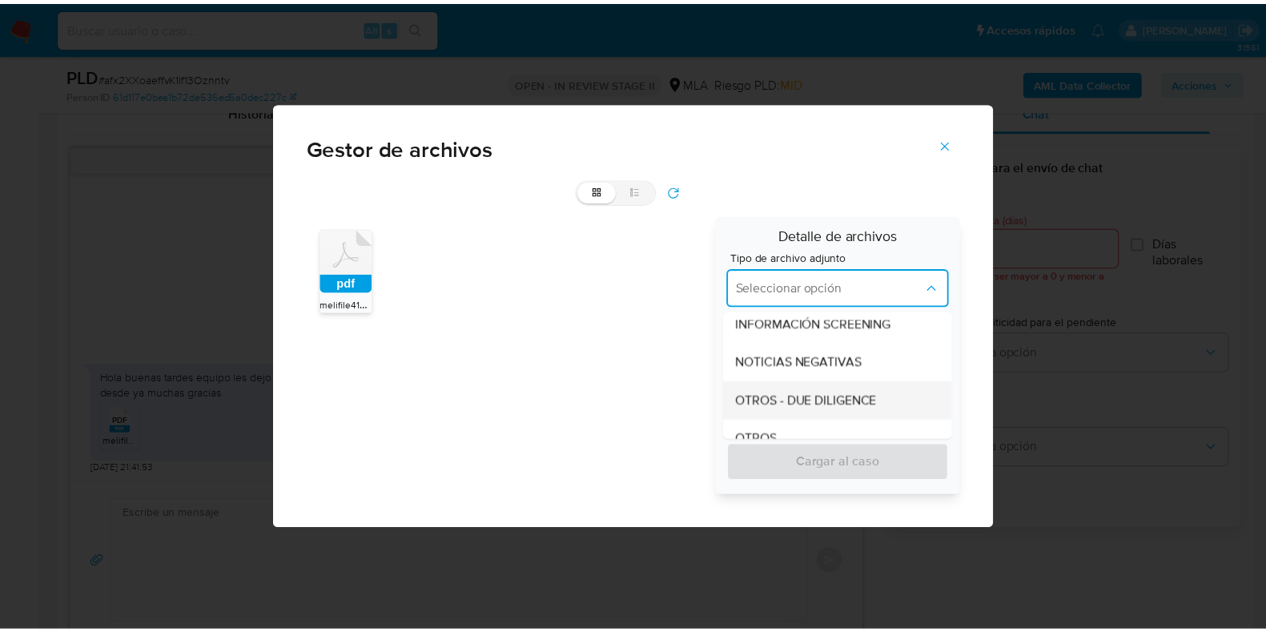
scroll to position [300, 0]
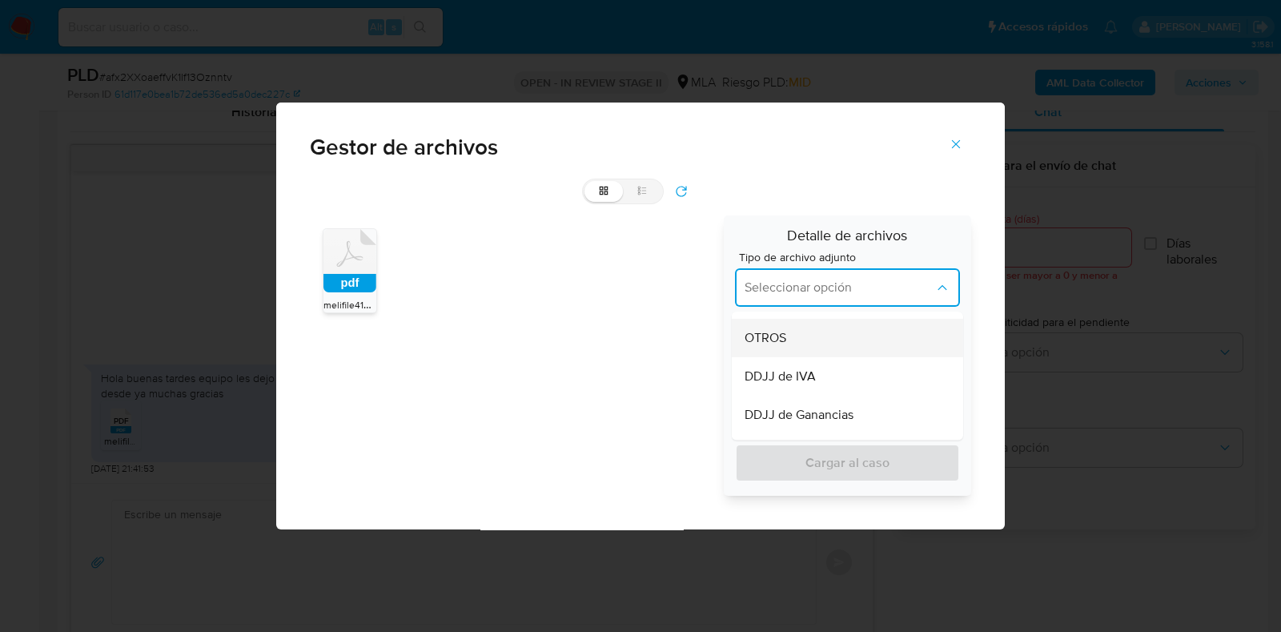
click at [801, 343] on div "OTROS" at bounding box center [842, 338] width 196 height 38
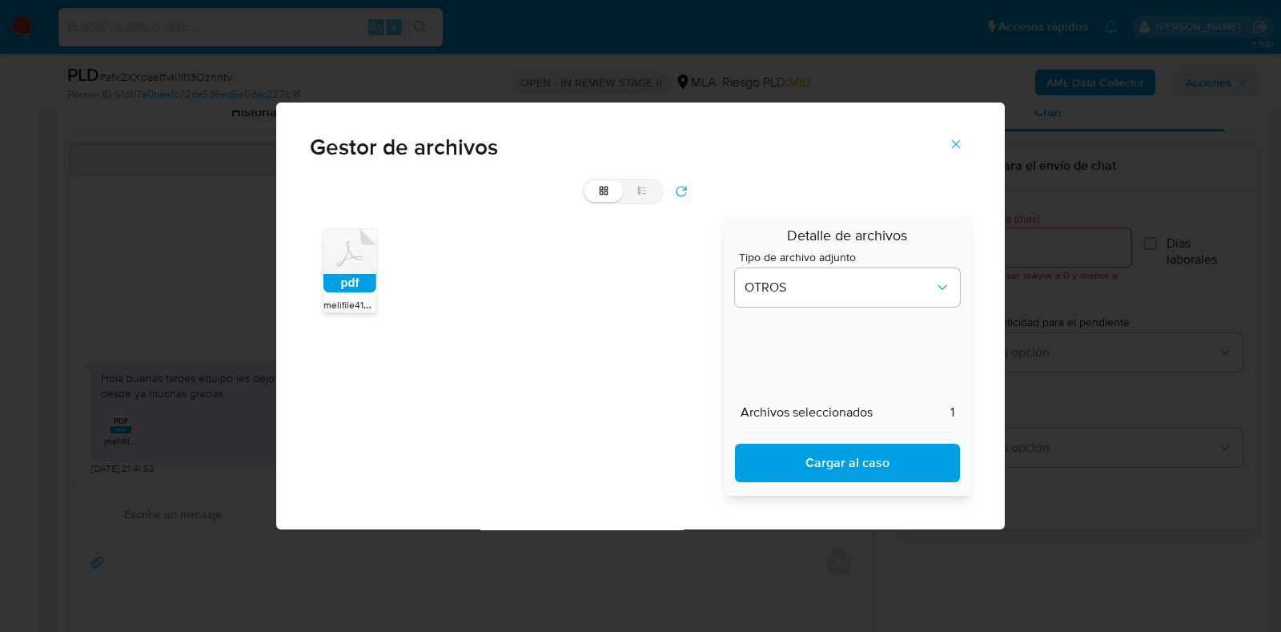
click at [841, 456] on span "Cargar al caso" at bounding box center [847, 462] width 183 height 35
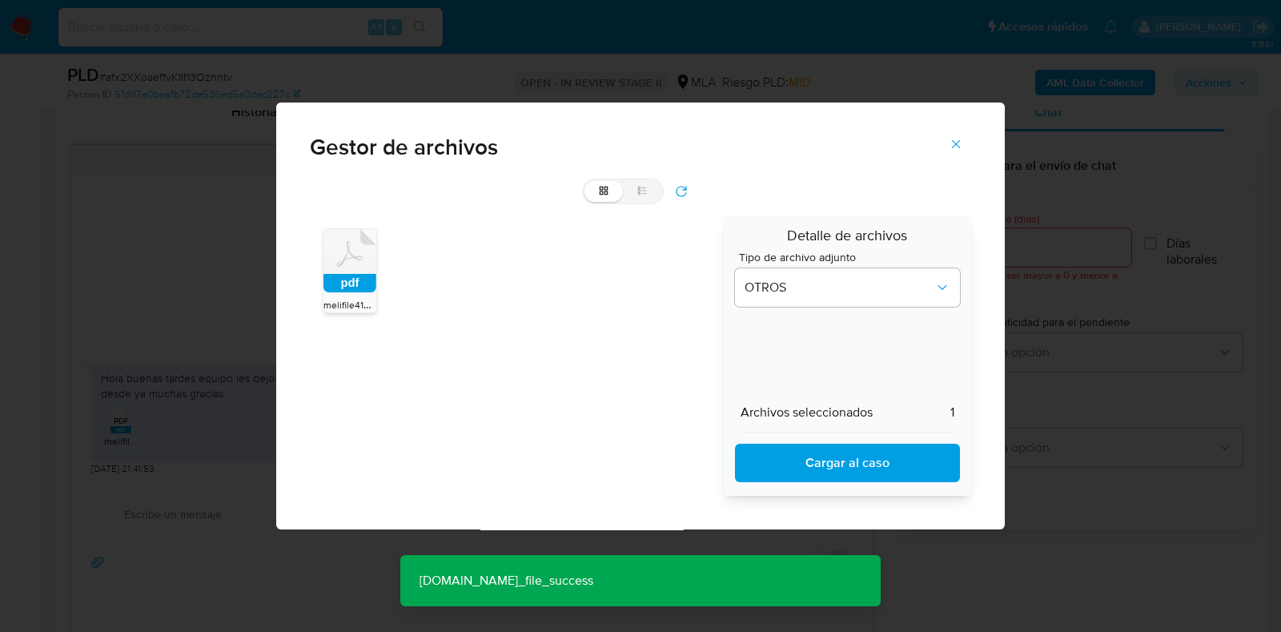
click at [949, 143] on icon "Cerrar" at bounding box center [956, 144] width 14 height 14
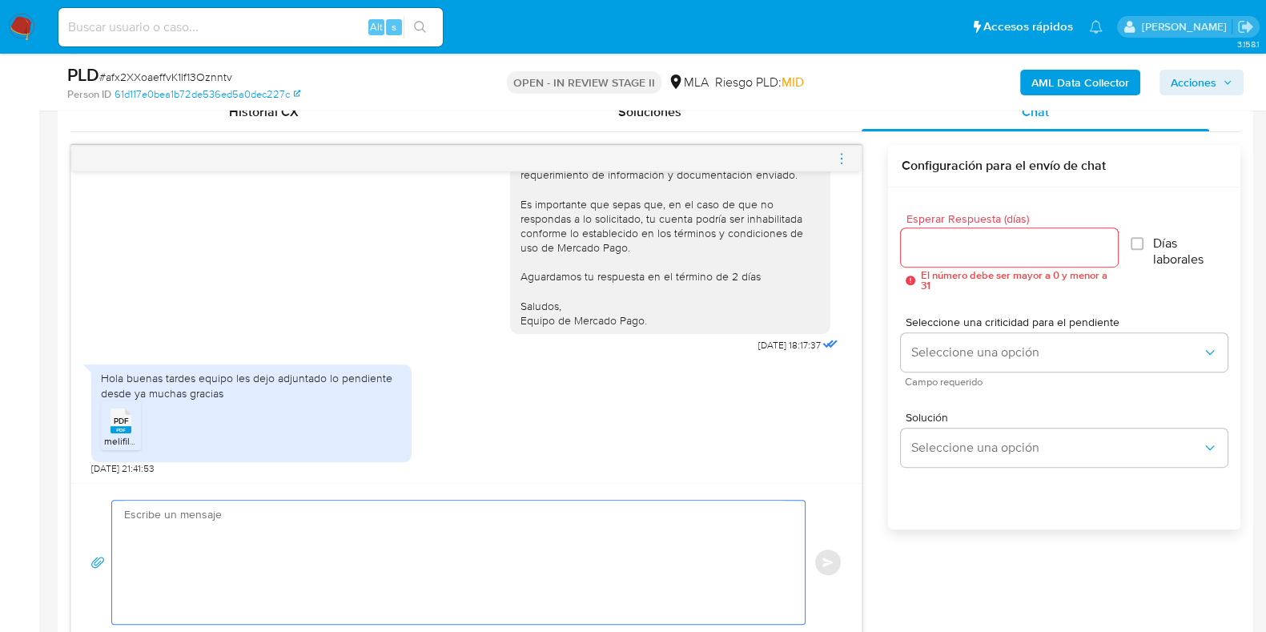
click at [491, 517] on textarea at bounding box center [454, 561] width 661 height 123
paste textarea "Hola, ¡Muchas gracias por tu respuesta! Confirmamos la recepción de la document…"
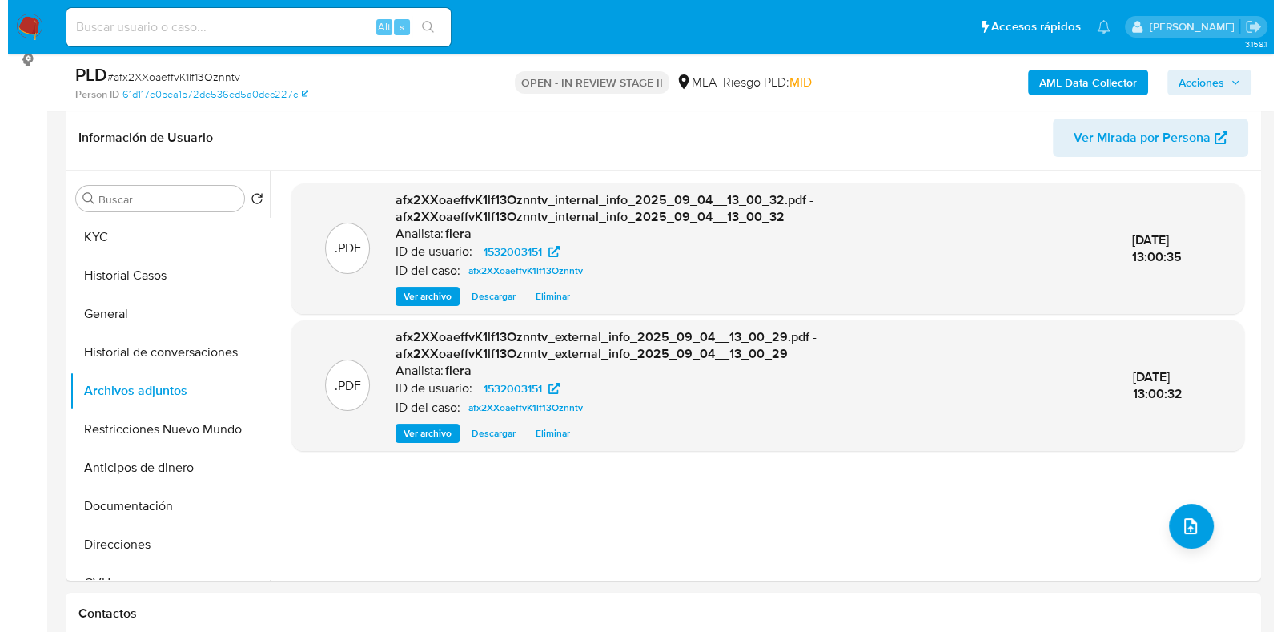
scroll to position [216, 0]
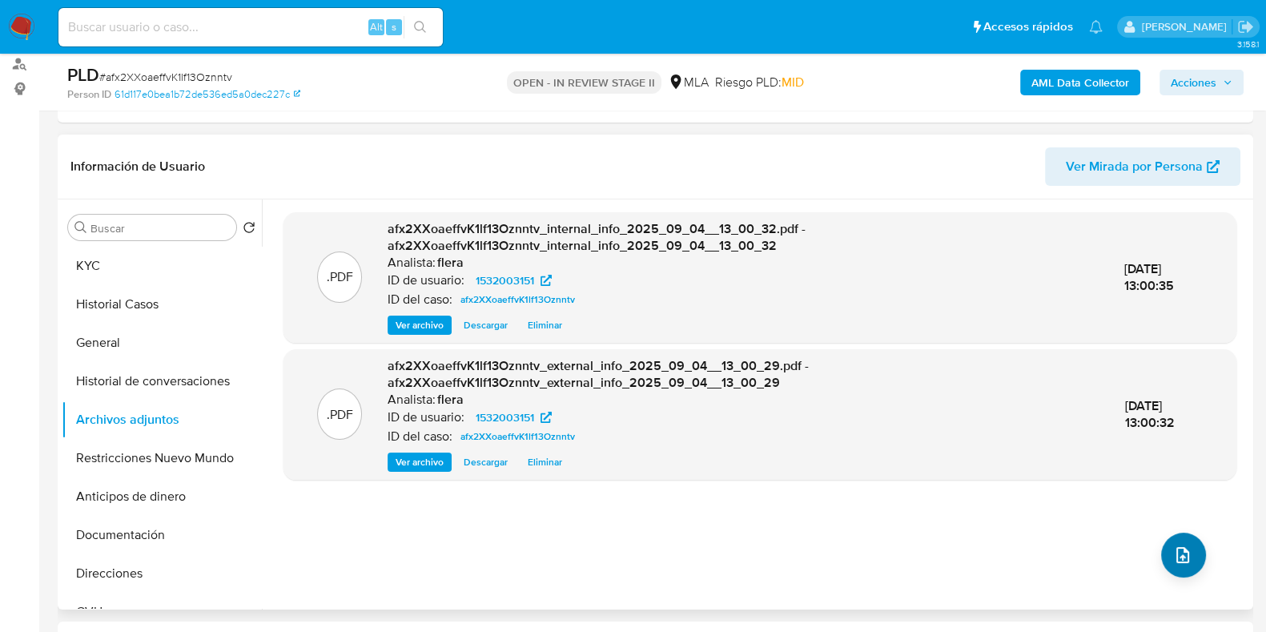
type textarea "Hola, ¡Muchas gracias por tu respuesta! Confirmamos la recepción de la document…"
click at [1173, 562] on span "upload-file" at bounding box center [1182, 554] width 19 height 19
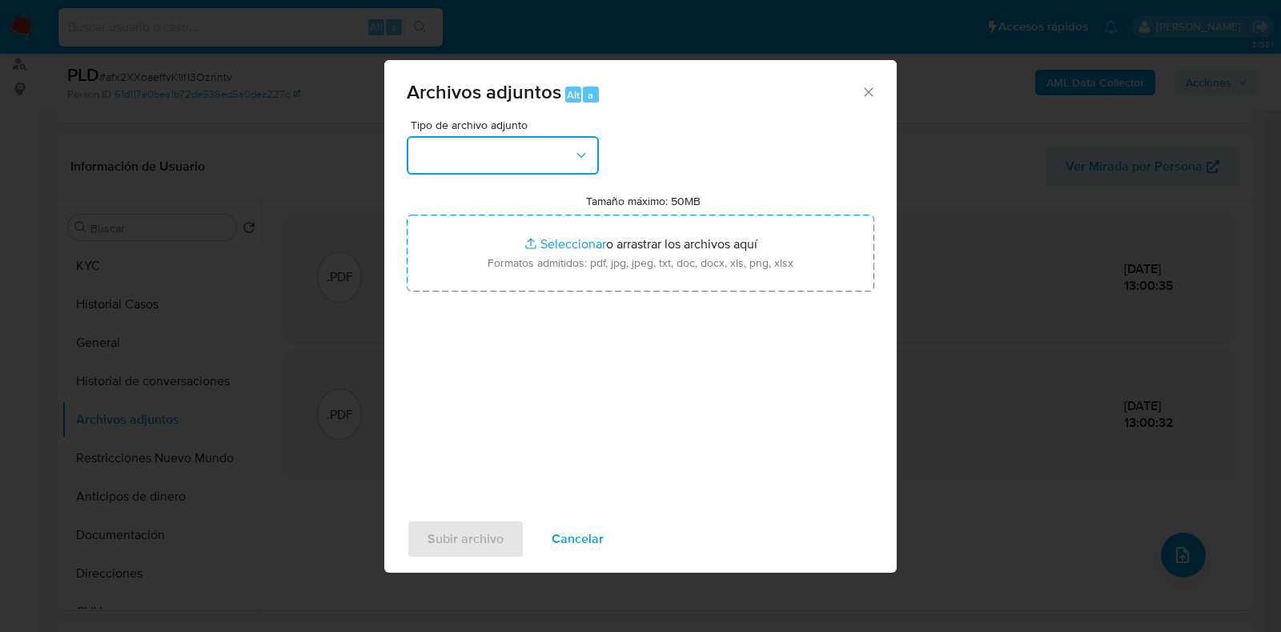
click at [468, 151] on button "button" at bounding box center [503, 155] width 192 height 38
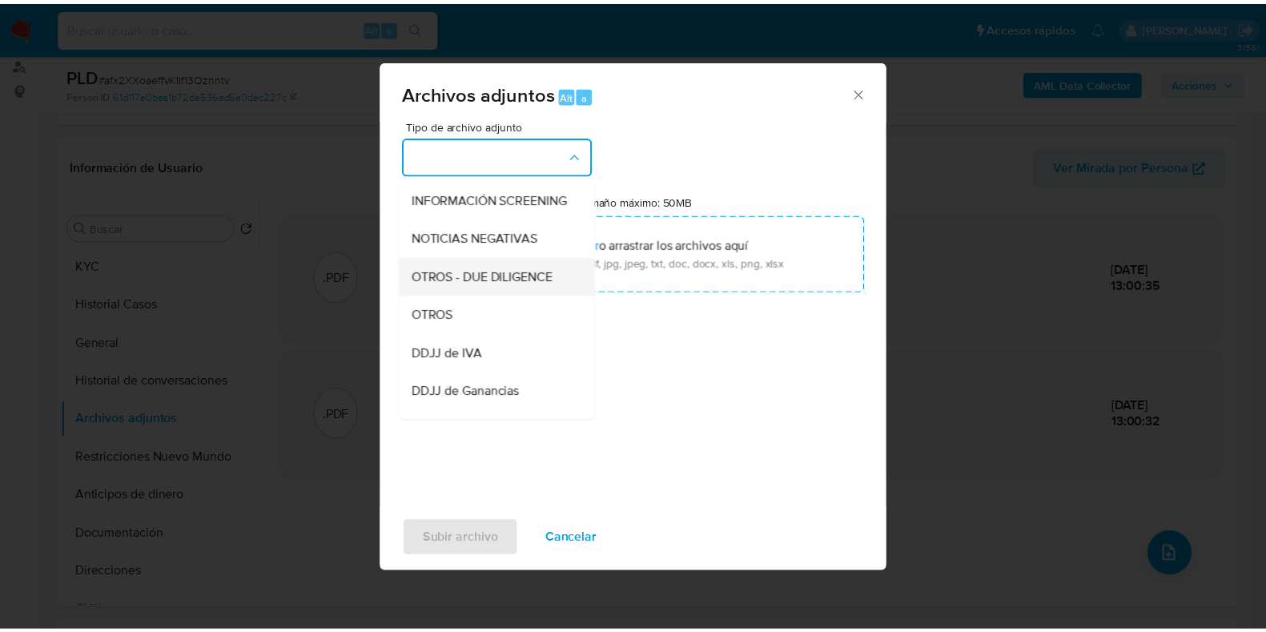
scroll to position [199, 0]
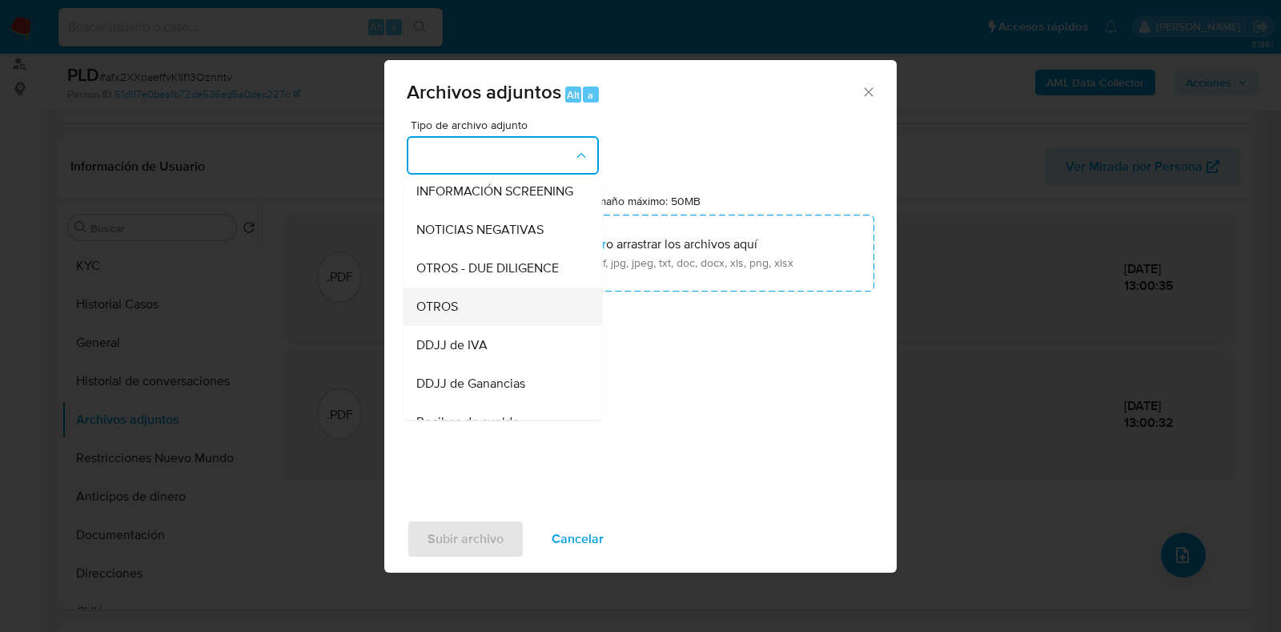
click at [480, 322] on div "OTROS" at bounding box center [497, 306] width 163 height 38
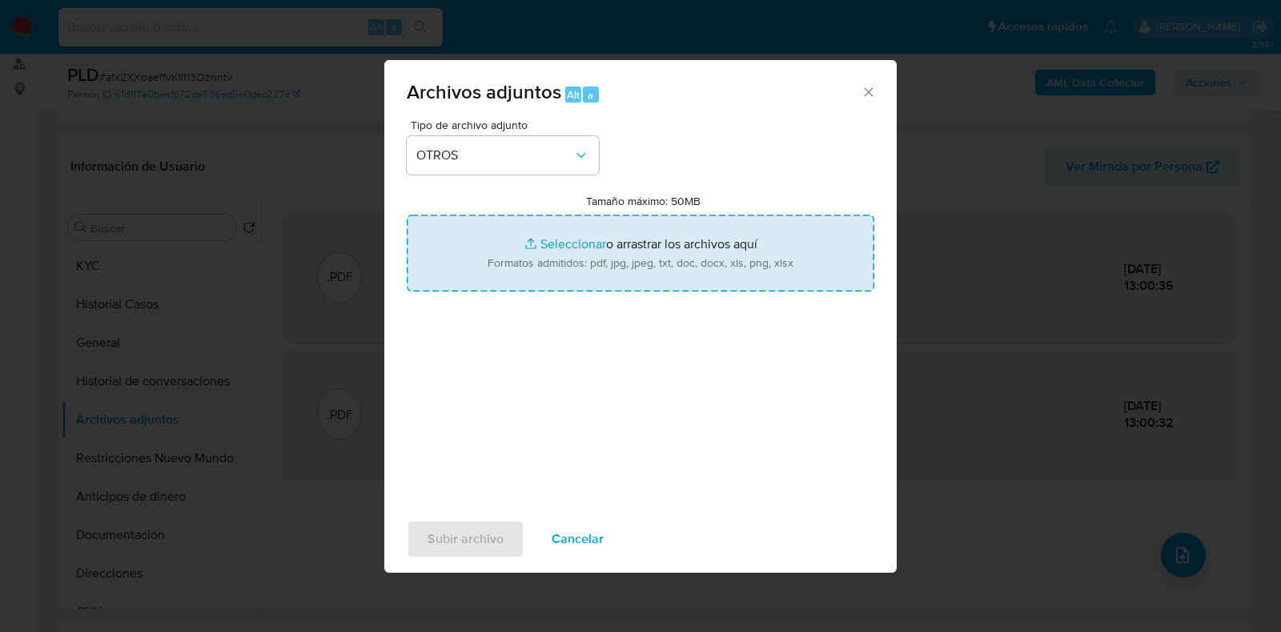
type input "C:\fakepath\Movimientos-Aladdin- Santiago Valerio.xlsx"
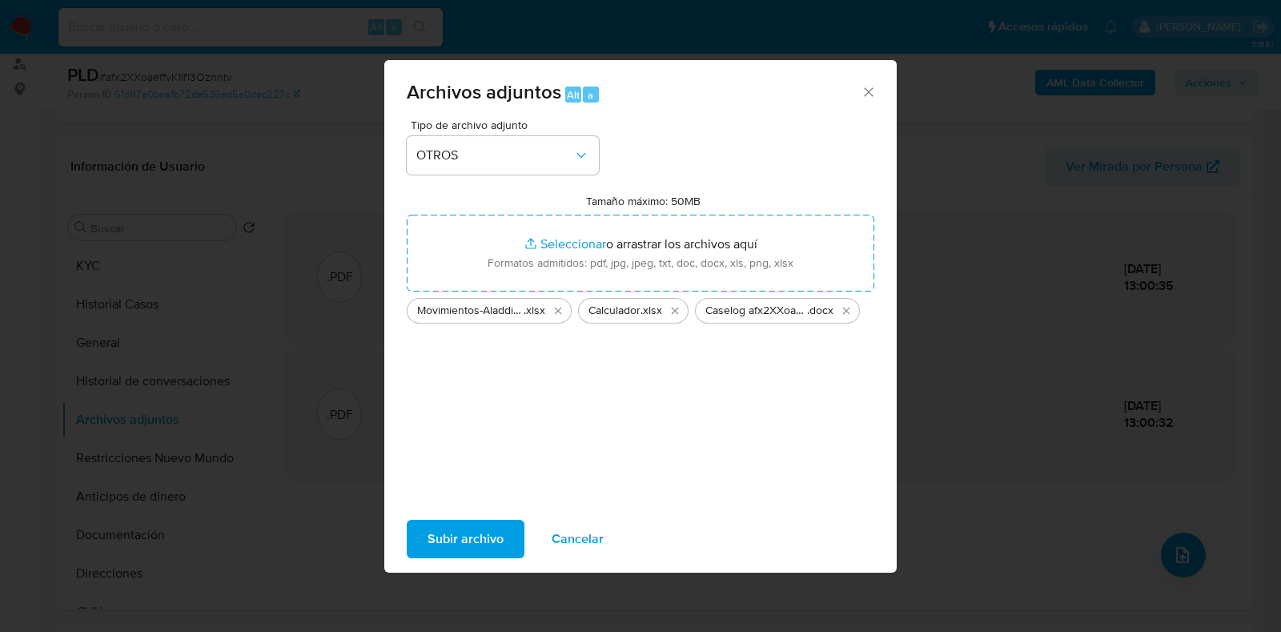
click at [461, 537] on span "Subir archivo" at bounding box center [466, 538] width 76 height 35
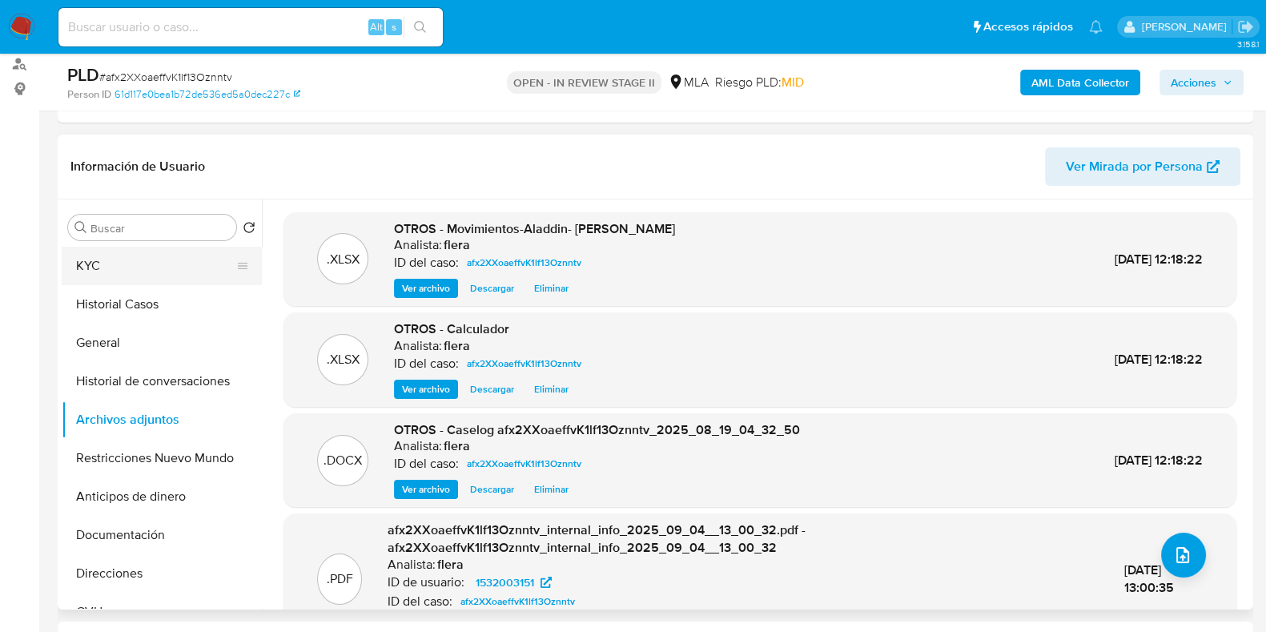
click at [72, 258] on button "KYC" at bounding box center [155, 266] width 187 height 38
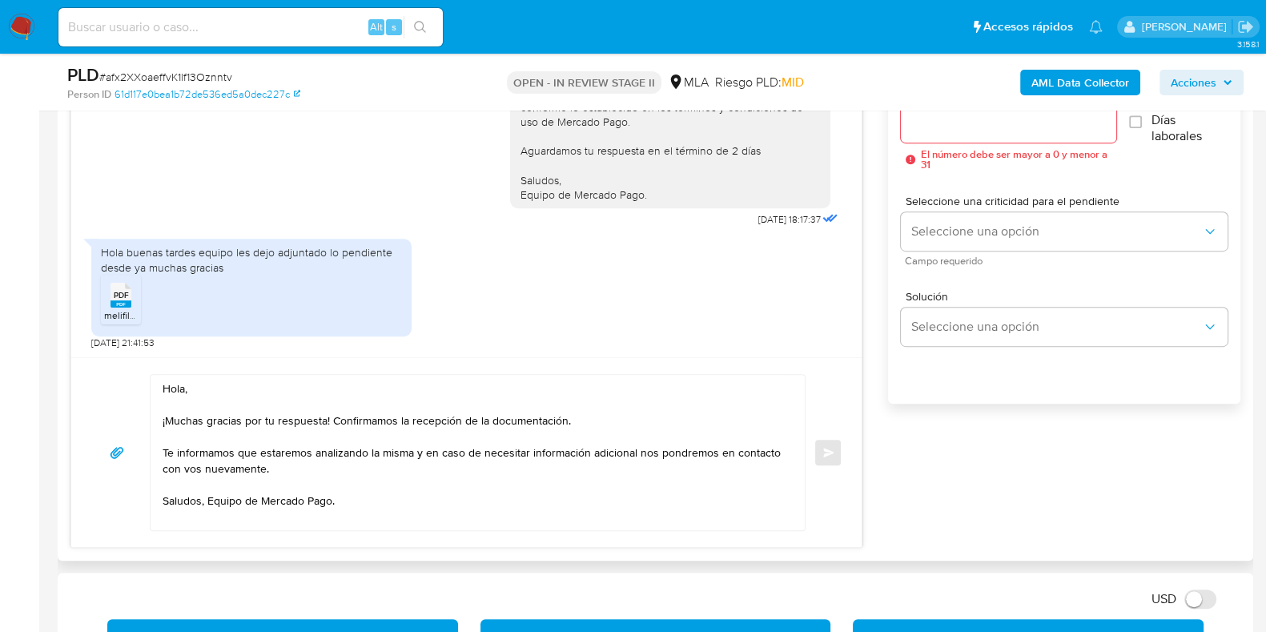
scroll to position [817, 0]
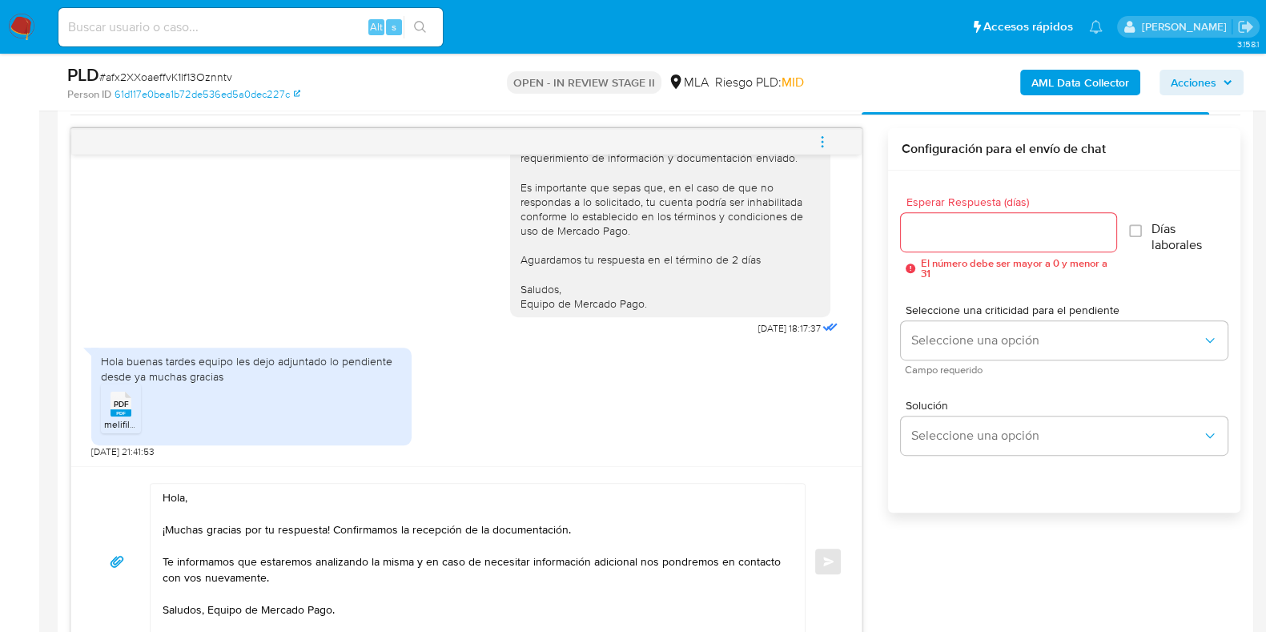
click at [930, 236] on input "Esperar Respuesta (días)" at bounding box center [1008, 232] width 215 height 21
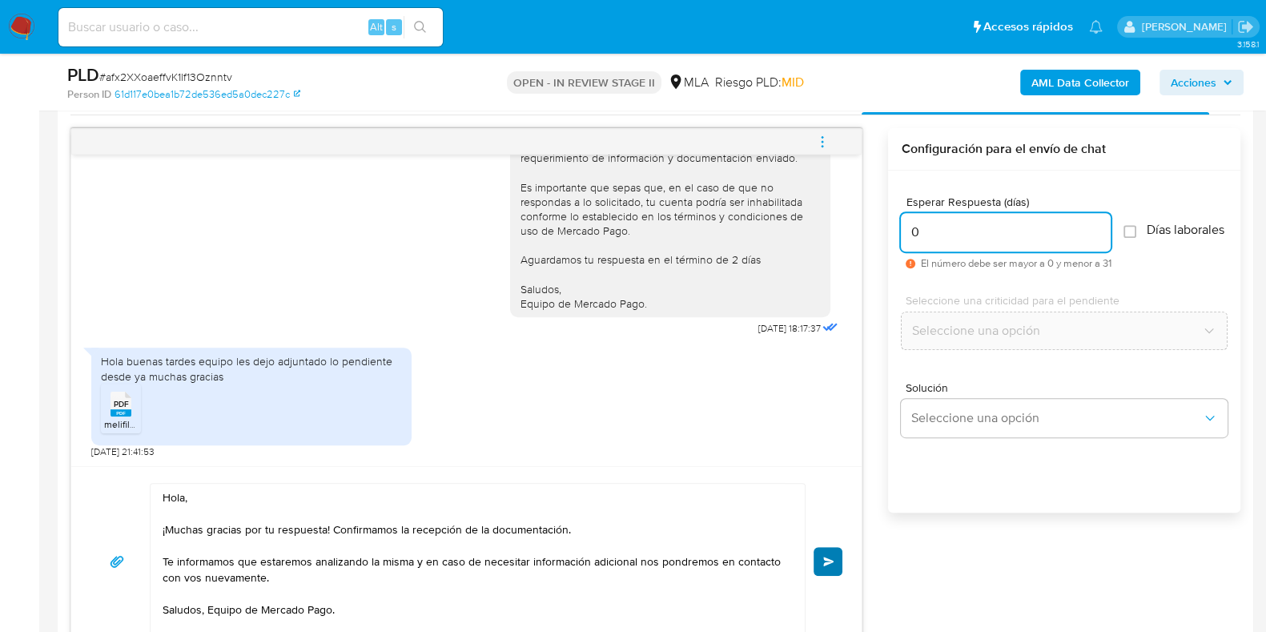
type input "0"
click at [825, 560] on span "Enviar" at bounding box center [828, 561] width 11 height 10
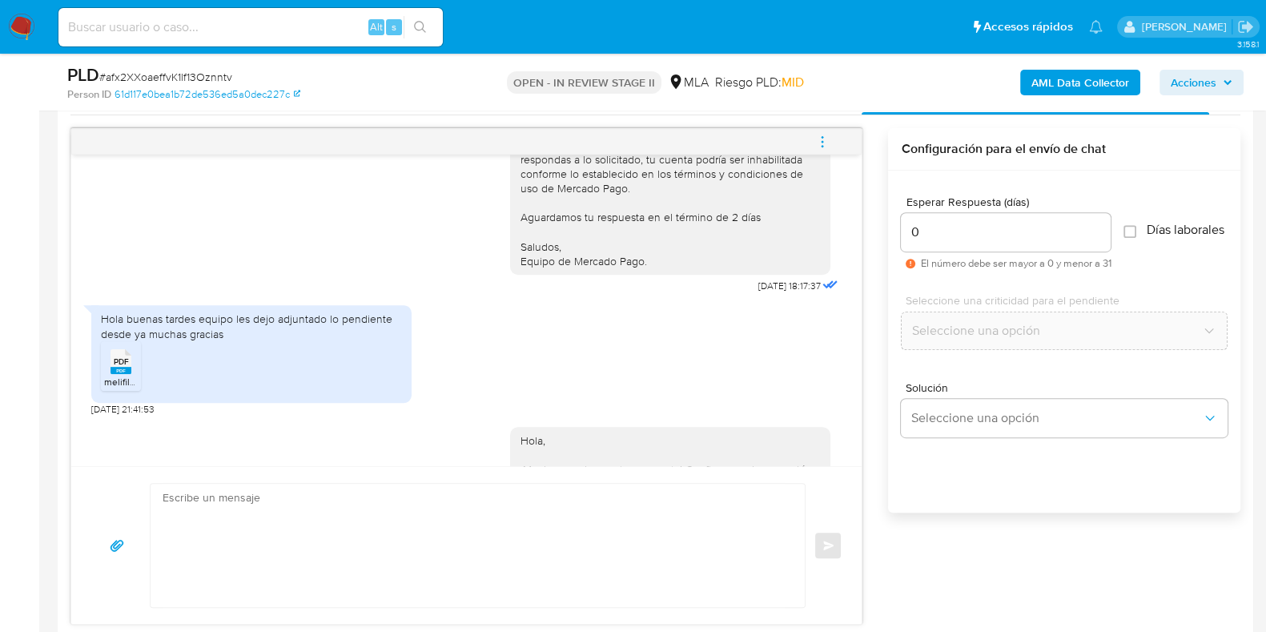
scroll to position [1536, 0]
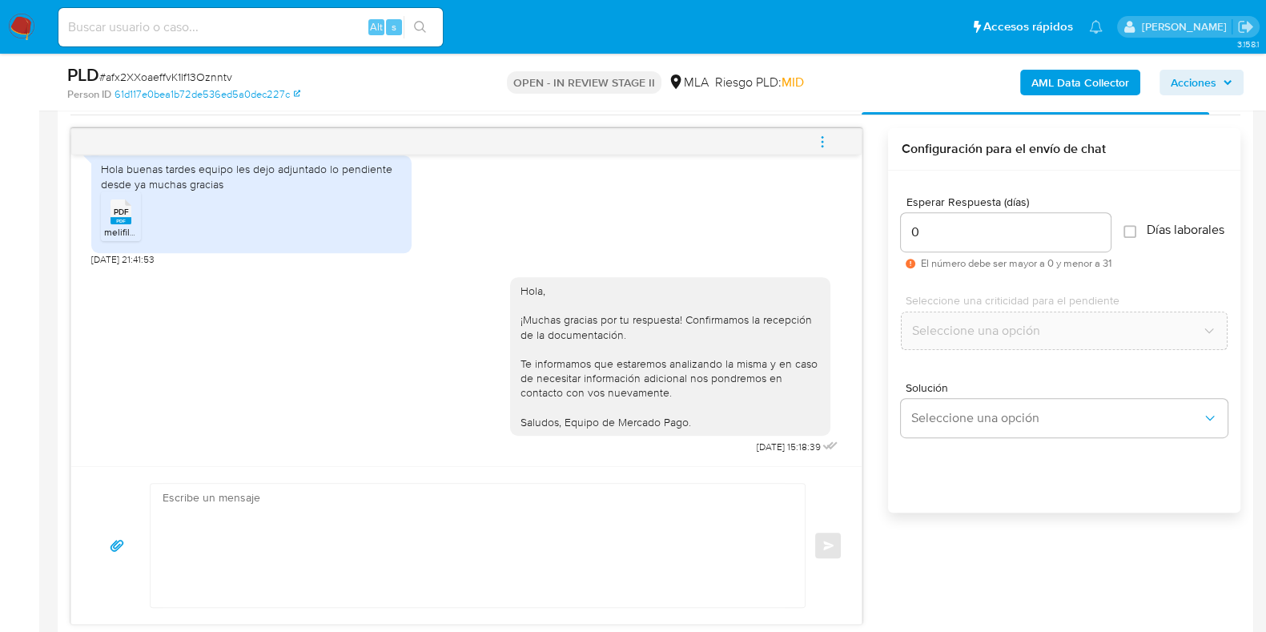
click at [821, 146] on icon "menu-action" at bounding box center [822, 142] width 14 height 14
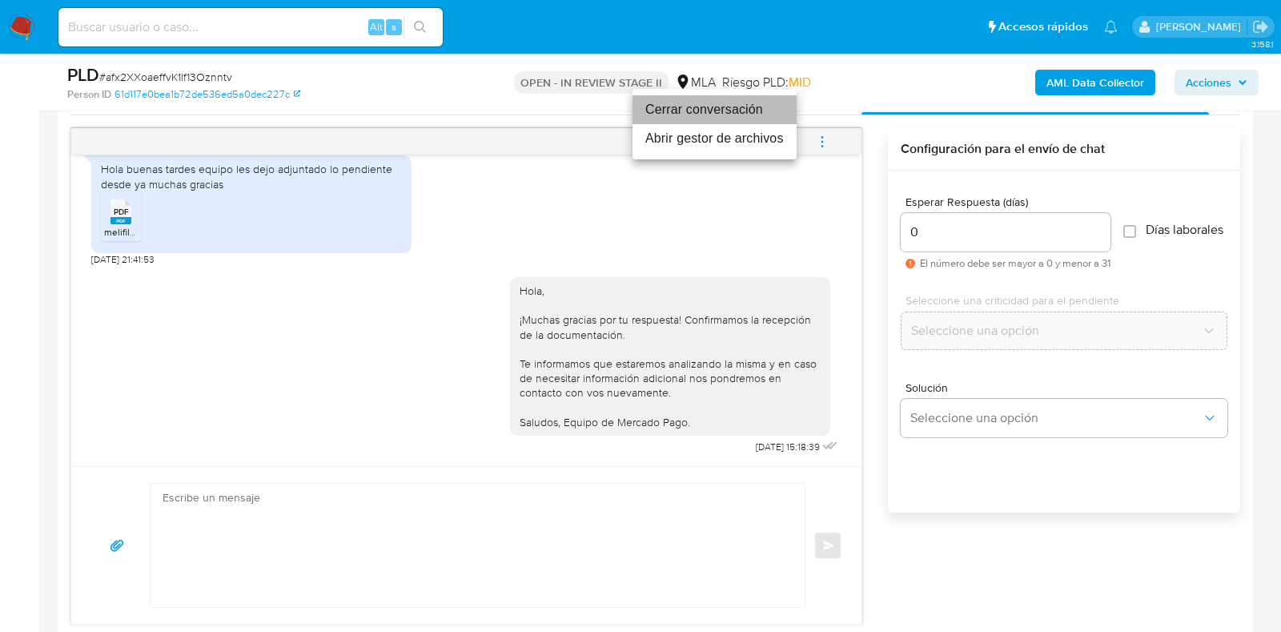
click at [688, 110] on li "Cerrar conversación" at bounding box center [715, 109] width 164 height 29
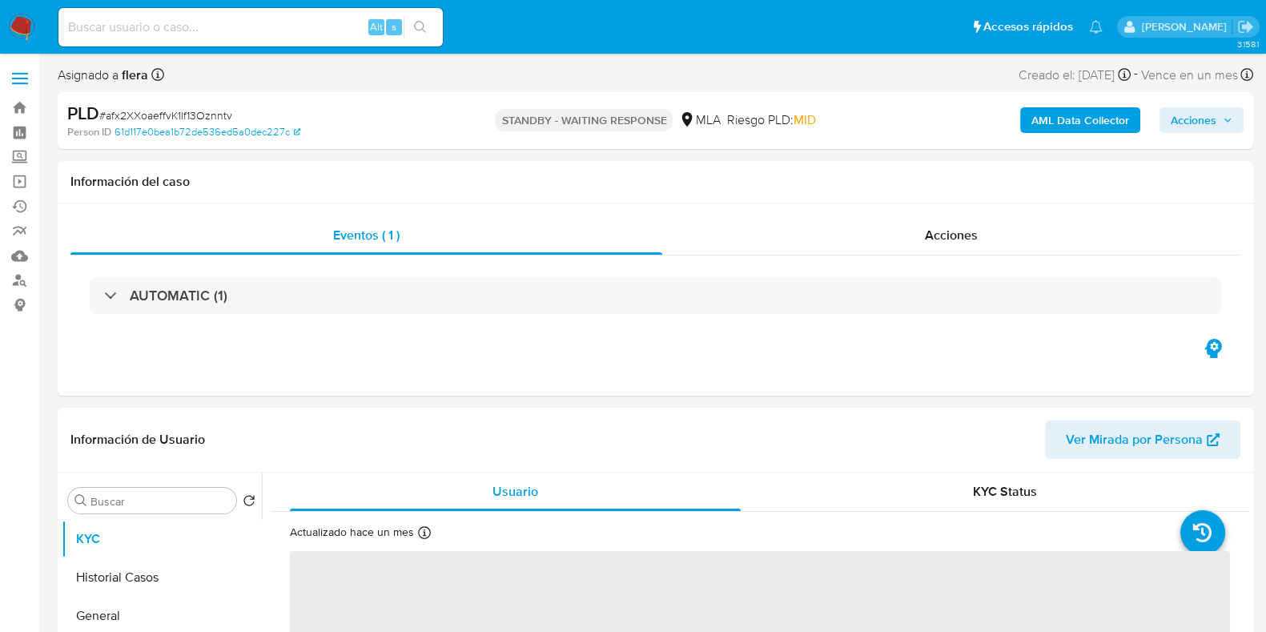
select select "10"
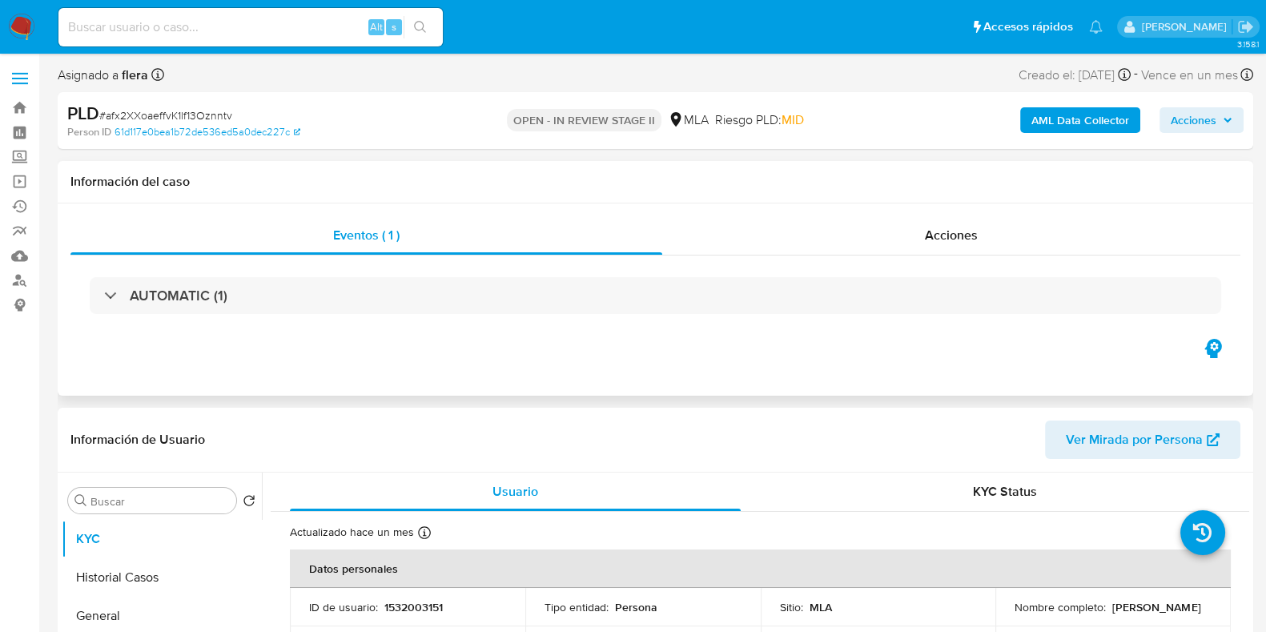
select select "10"
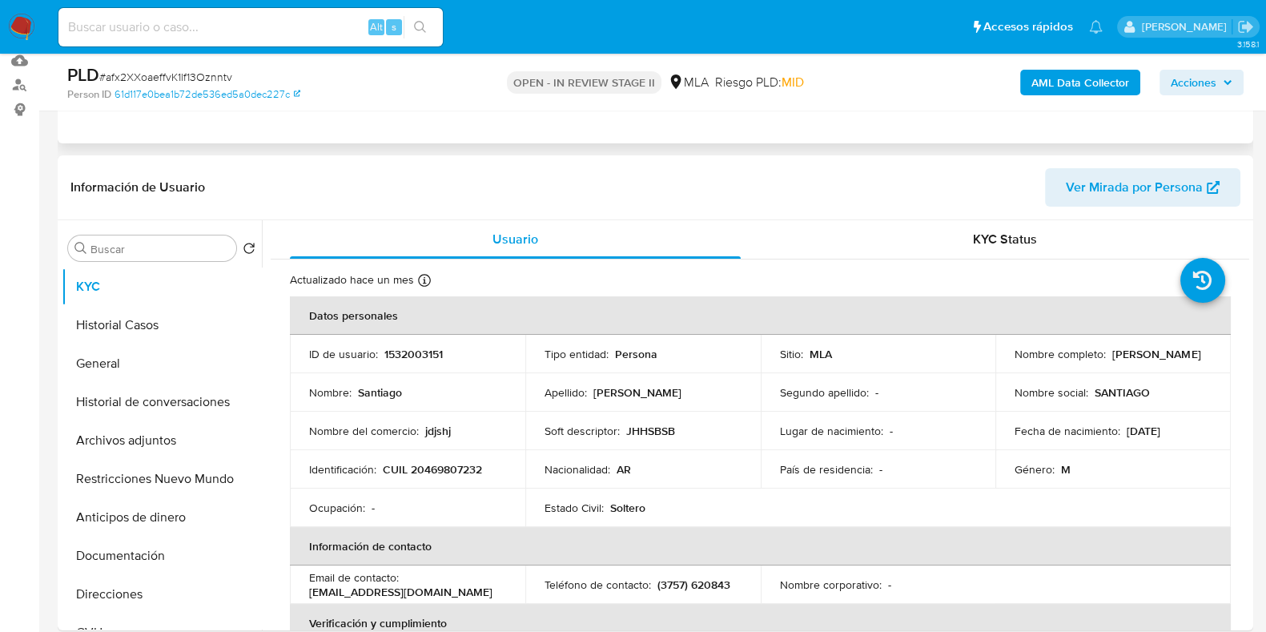
scroll to position [199, 0]
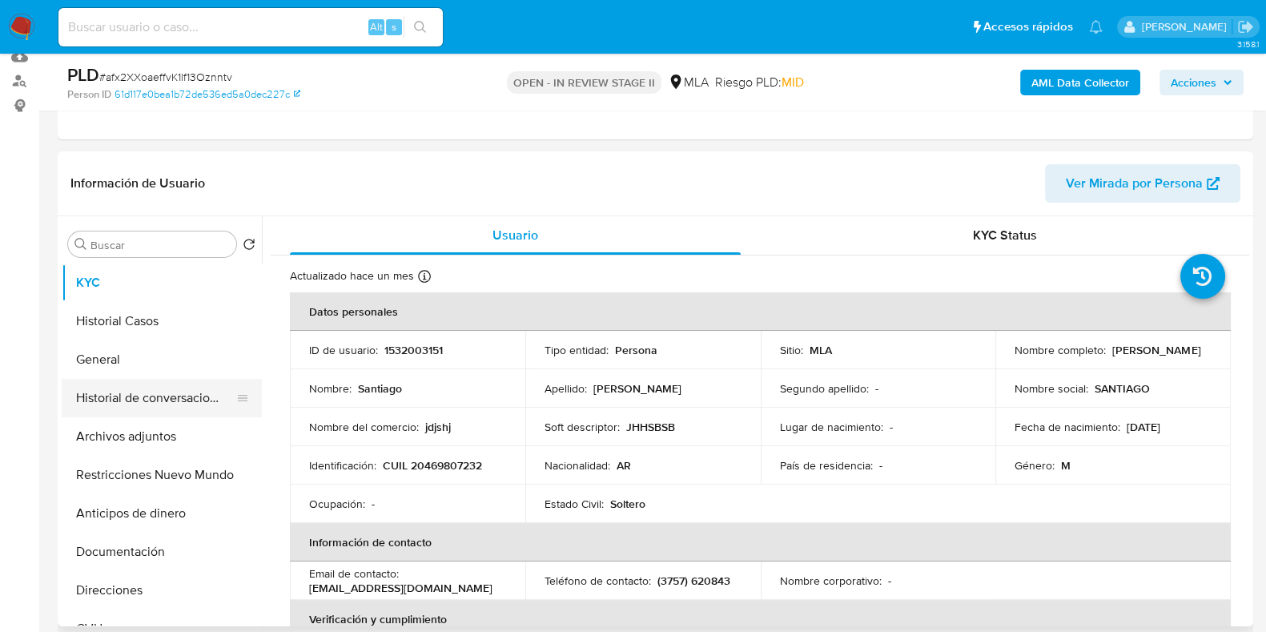
click at [106, 398] on button "Historial de conversaciones" at bounding box center [155, 398] width 187 height 38
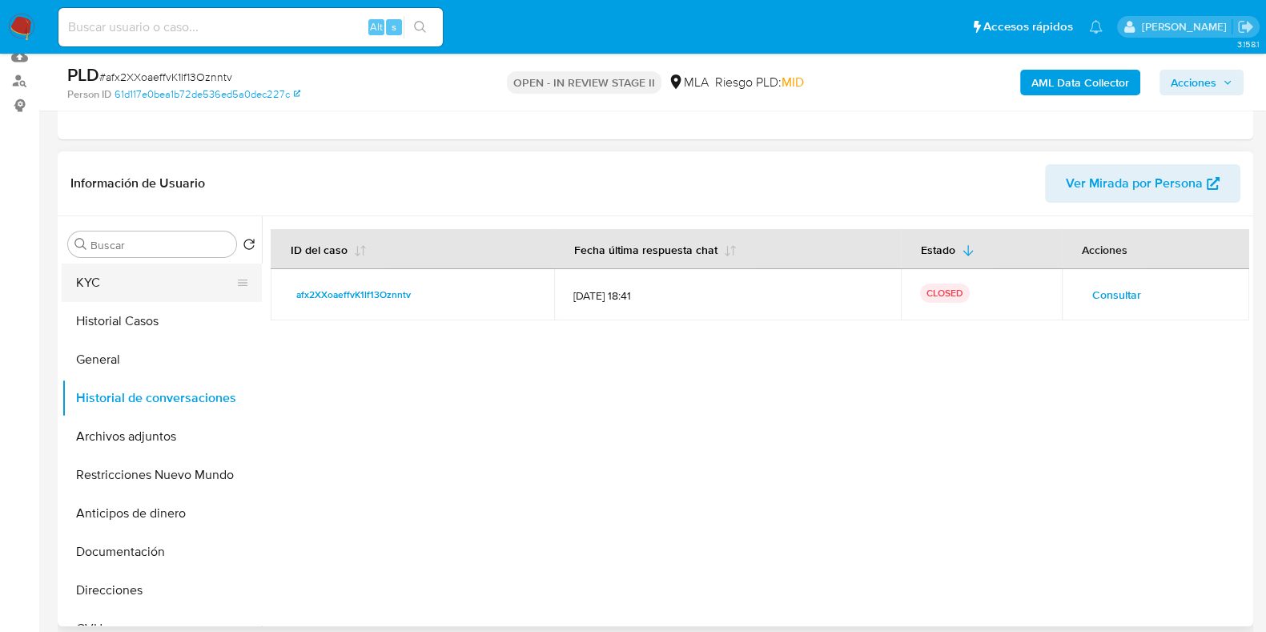
click at [114, 286] on button "KYC" at bounding box center [155, 282] width 187 height 38
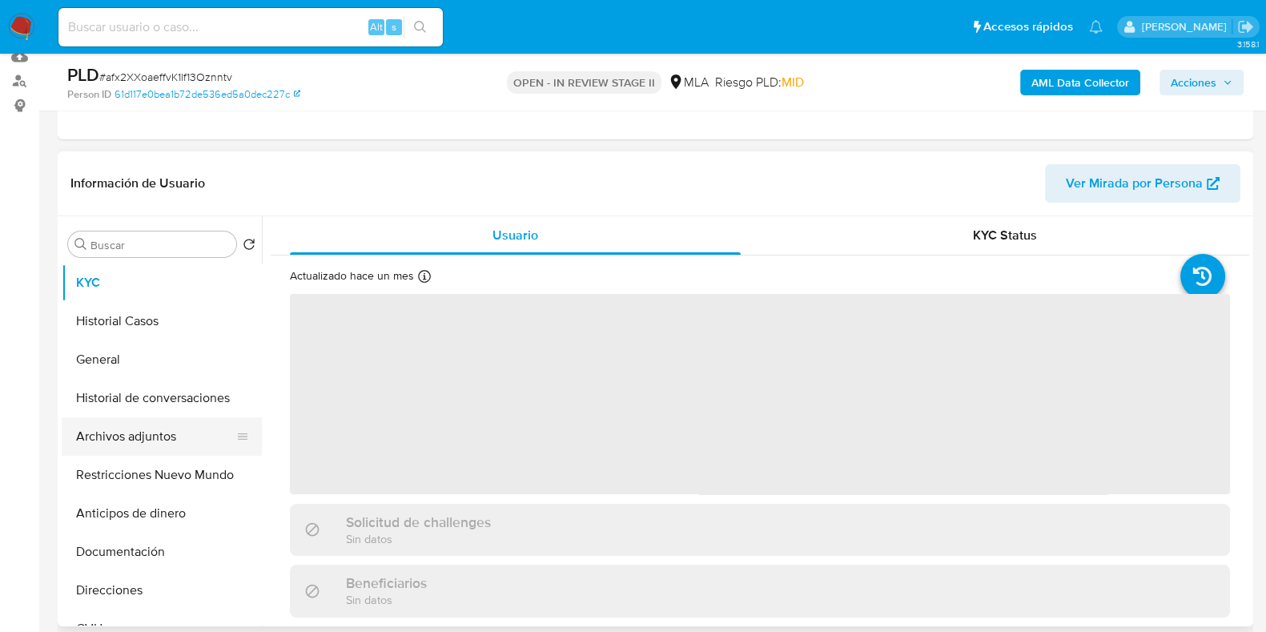
click at [151, 429] on button "Archivos adjuntos" at bounding box center [155, 436] width 187 height 38
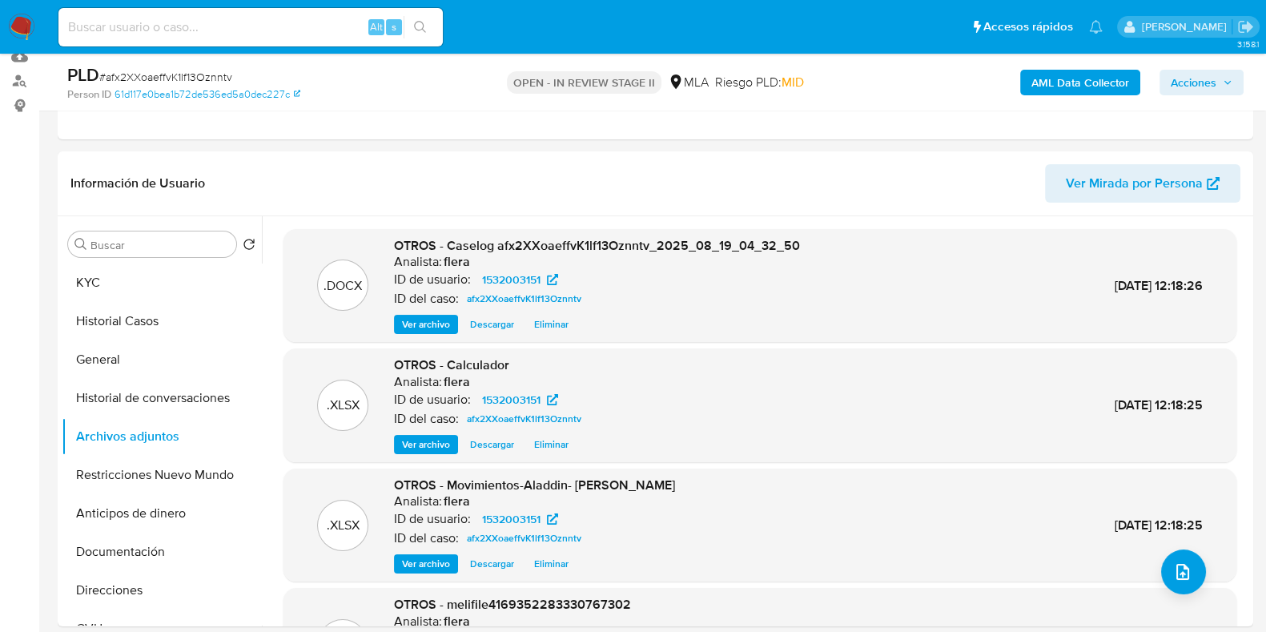
scroll to position [99, 0]
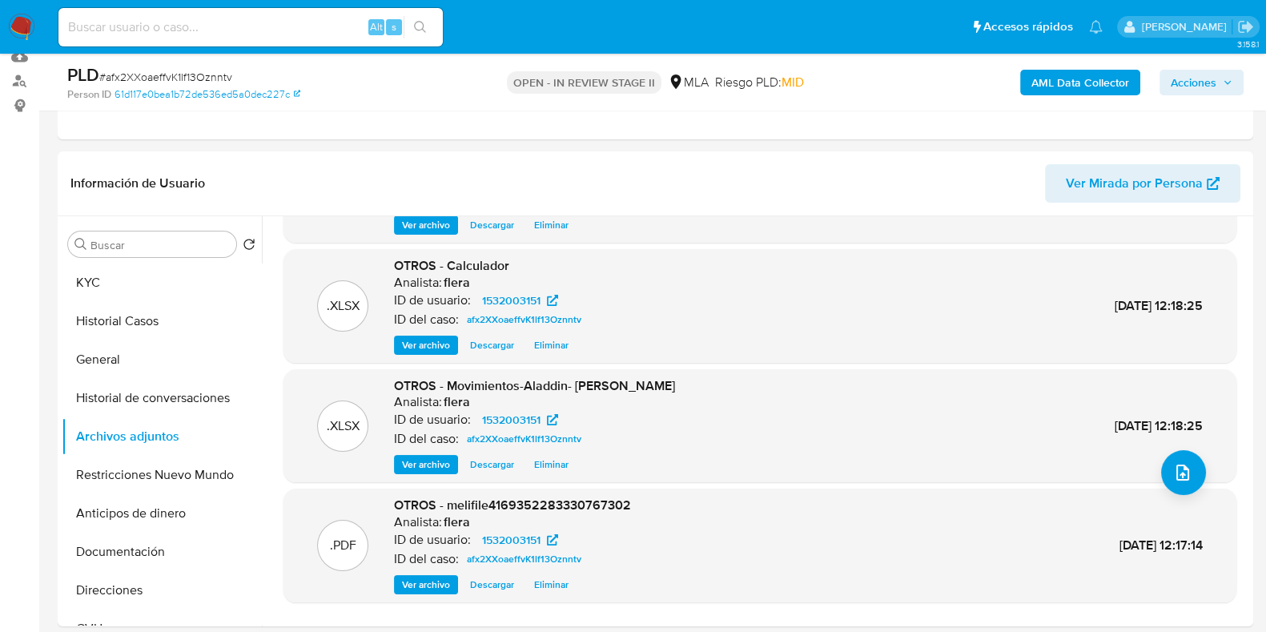
click at [97, 280] on button "KYC" at bounding box center [155, 282] width 187 height 38
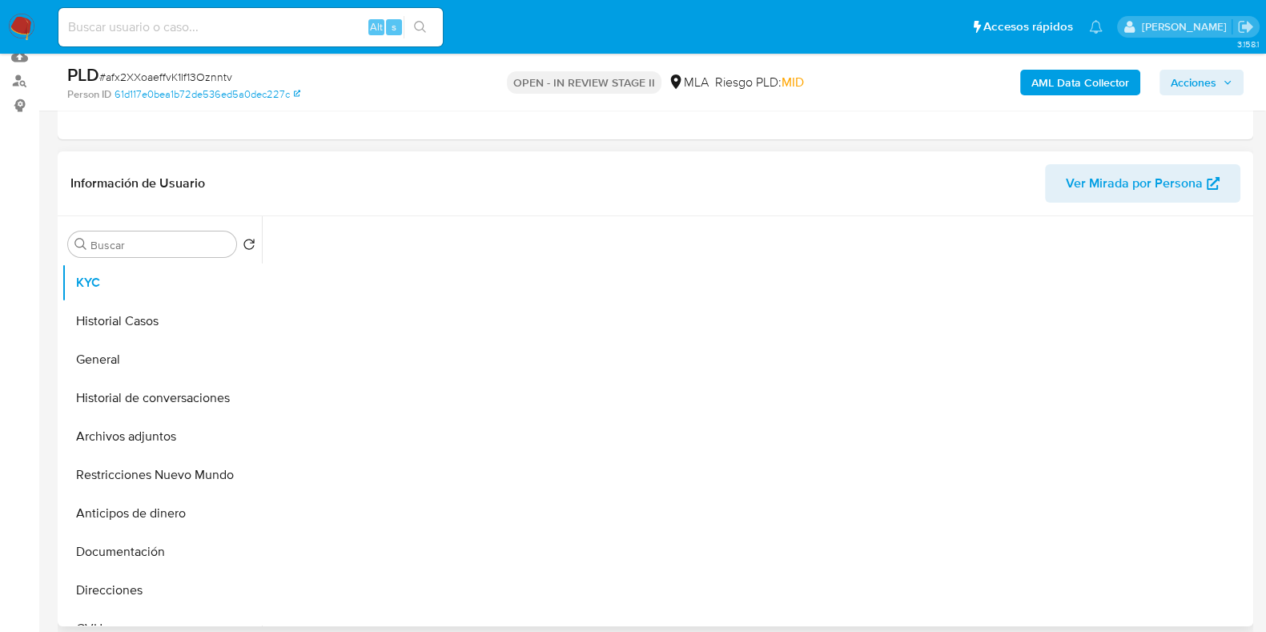
scroll to position [0, 0]
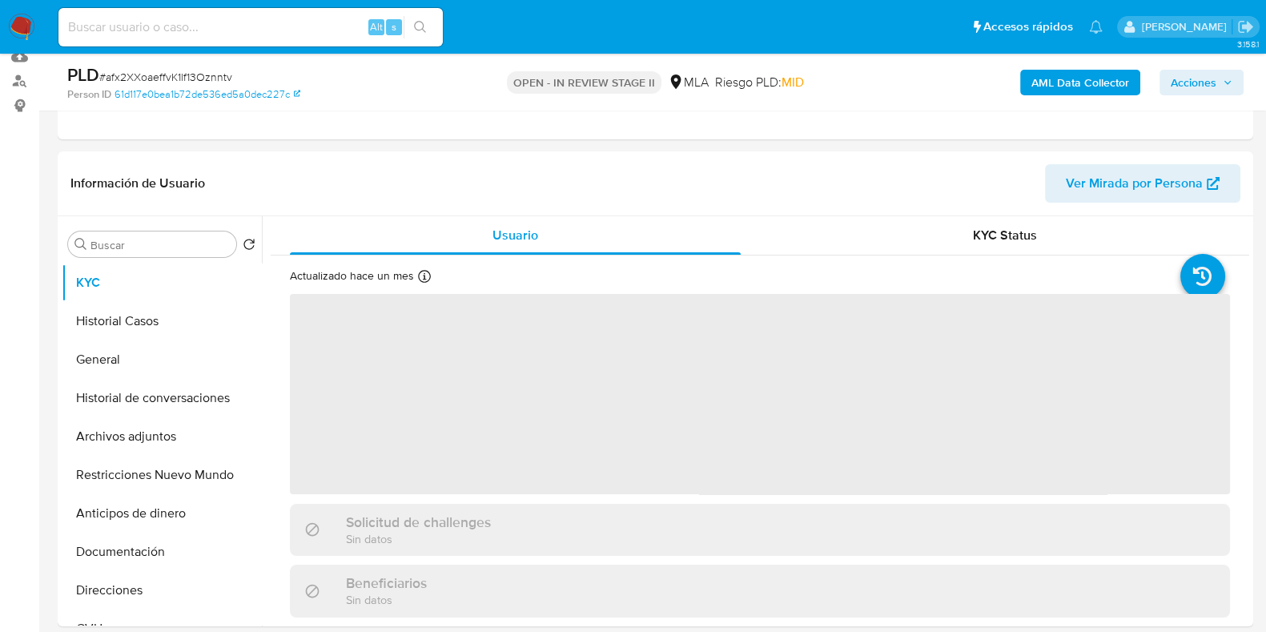
click at [1223, 87] on span "Acciones" at bounding box center [1202, 82] width 62 height 22
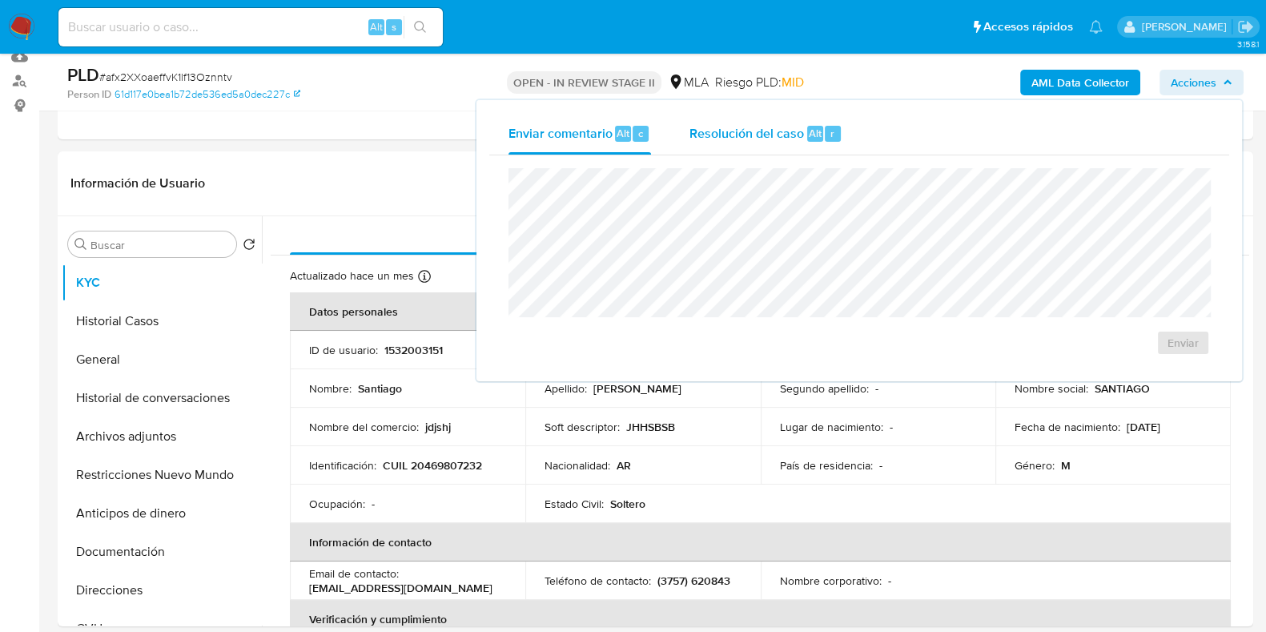
click at [845, 144] on button "Resolución del caso Alt r" at bounding box center [765, 134] width 191 height 42
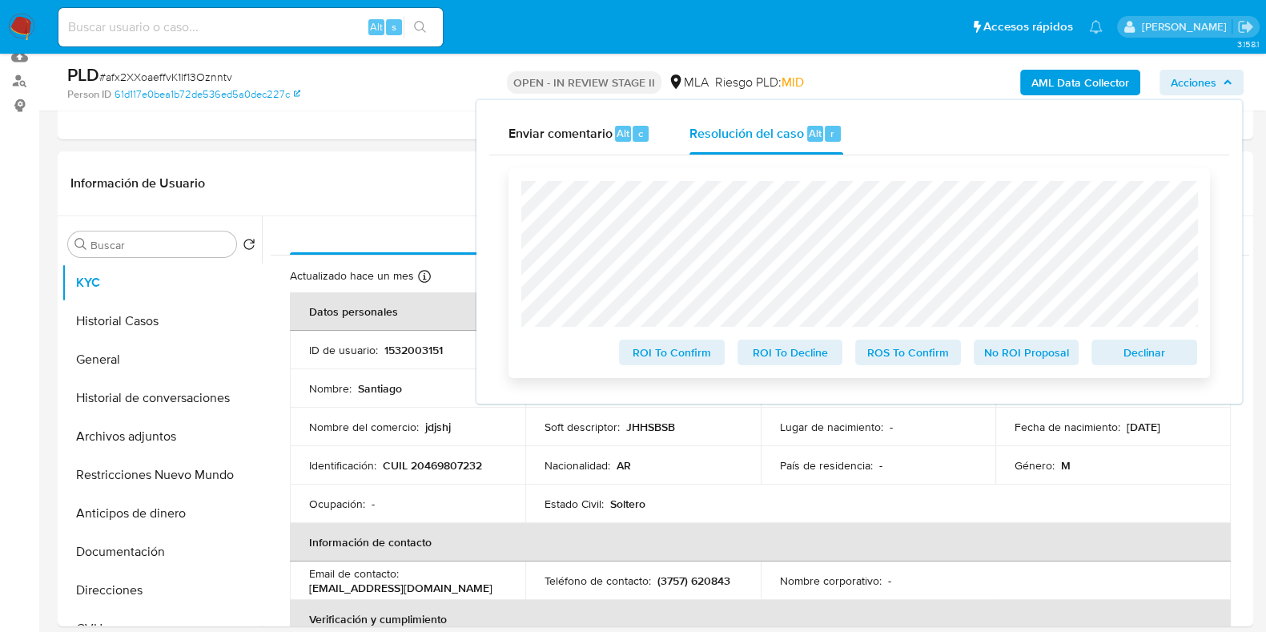
click at [1044, 352] on span "No ROI Proposal" at bounding box center [1026, 352] width 83 height 22
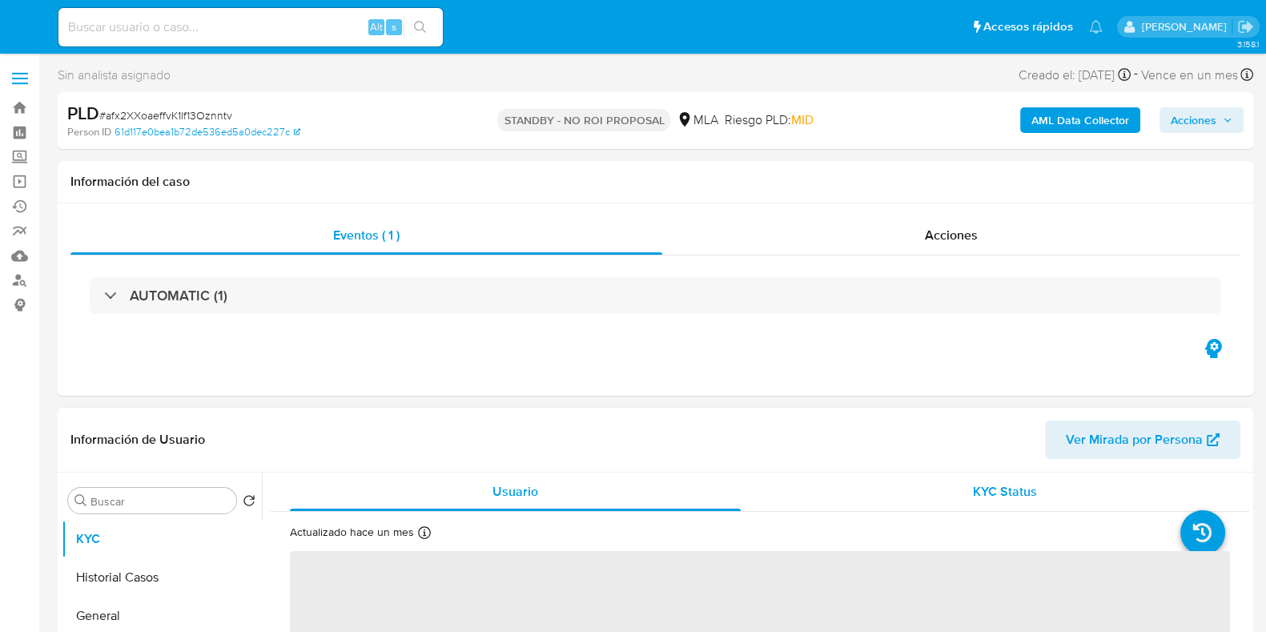
select select "10"
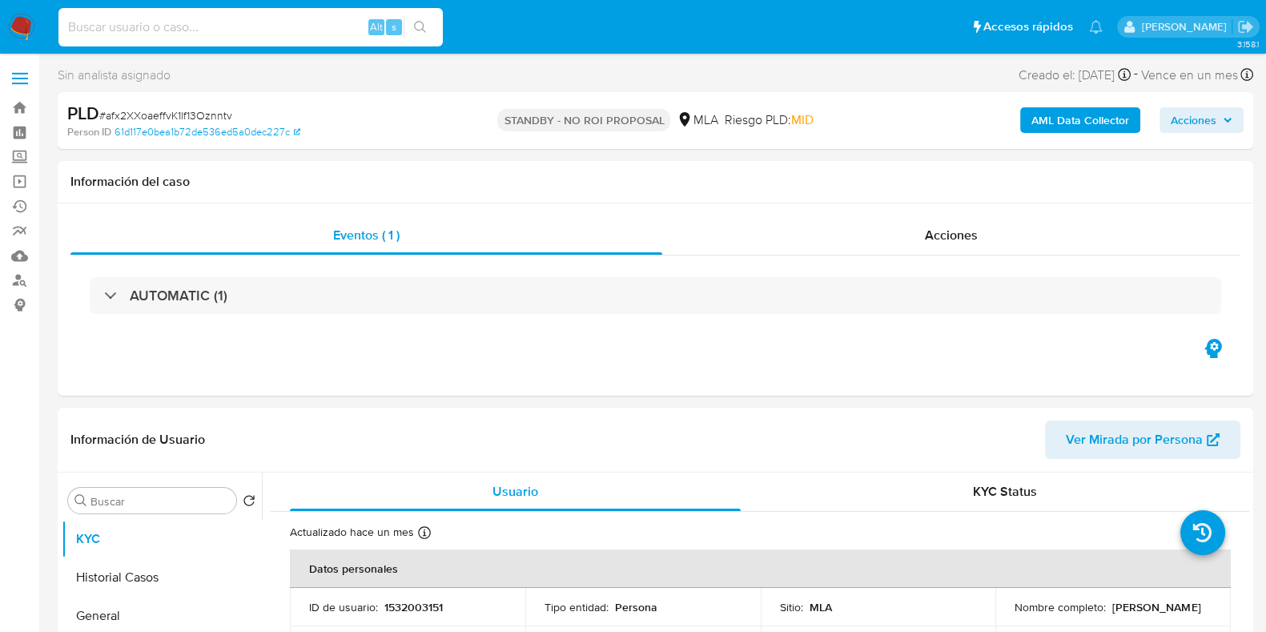
click at [205, 21] on input at bounding box center [250, 27] width 384 height 21
paste input "sJpkjn0AzsBDsfw0jdBu9KK6"
type input "sJpkjn0AzsBDsfw0jdBu9KK6"
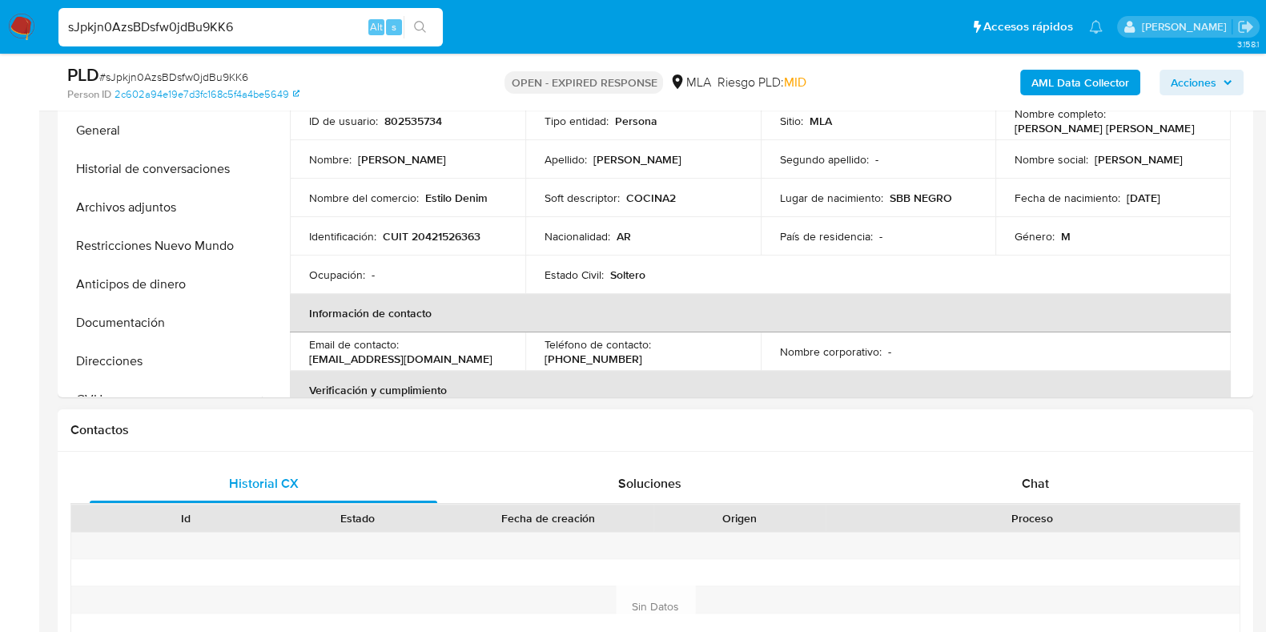
select select "10"
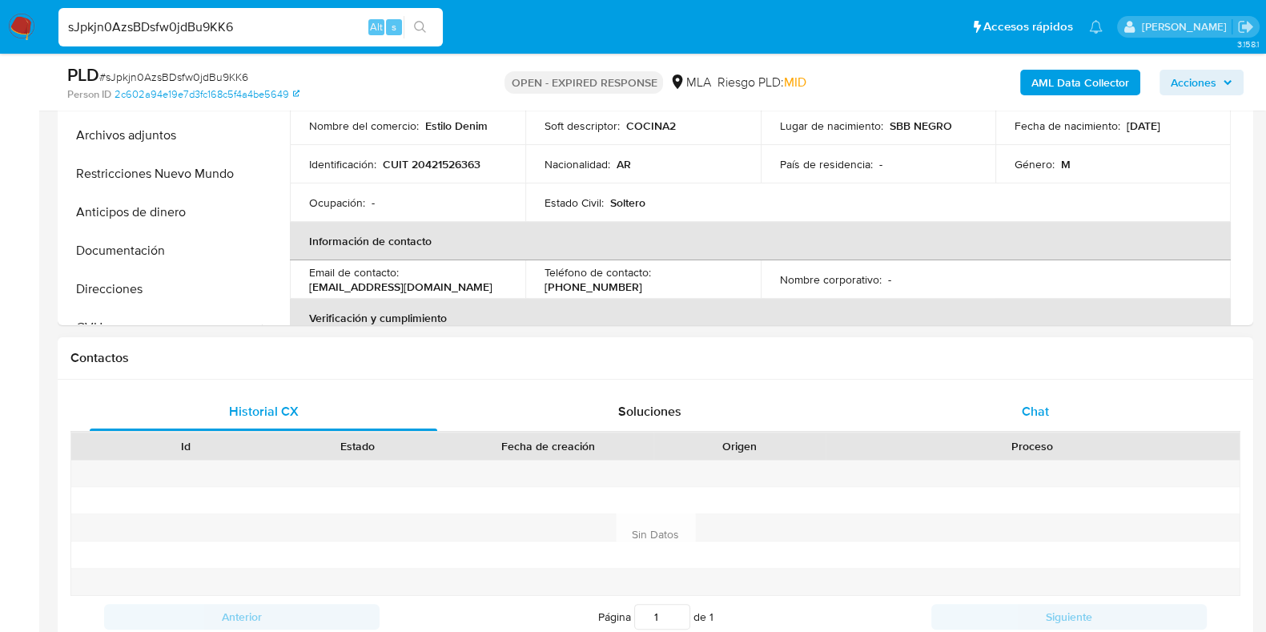
click at [1039, 414] on span "Chat" at bounding box center [1035, 411] width 27 height 18
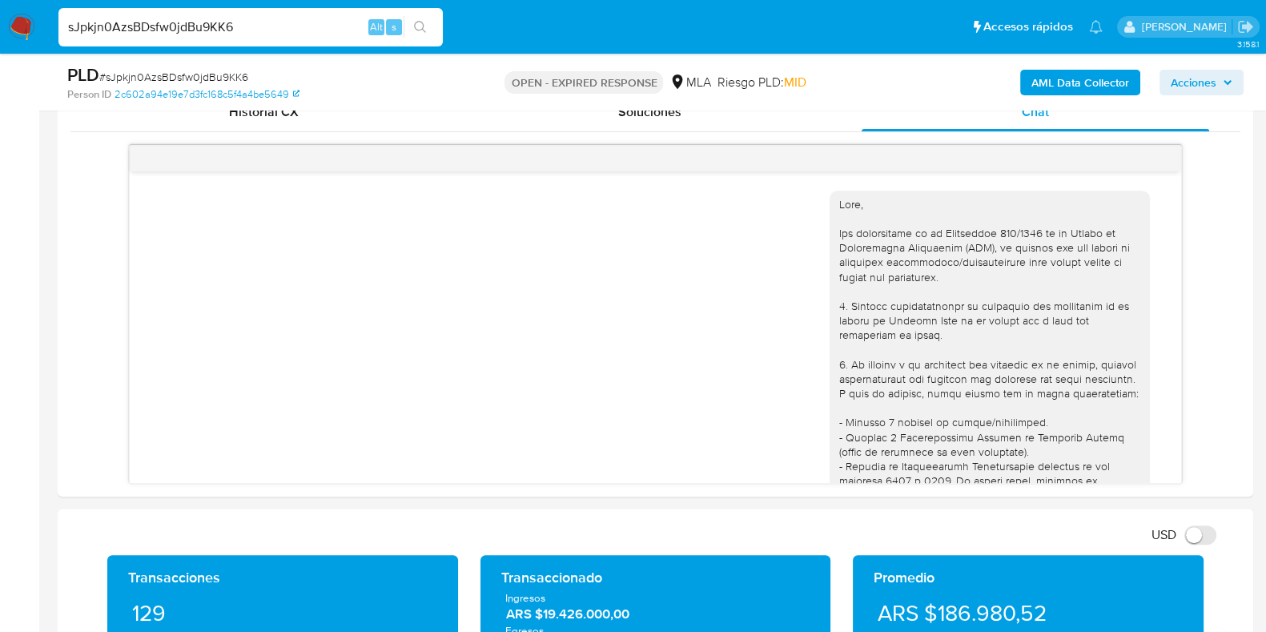
scroll to position [400, 0]
